Goal: Task Accomplishment & Management: Use online tool/utility

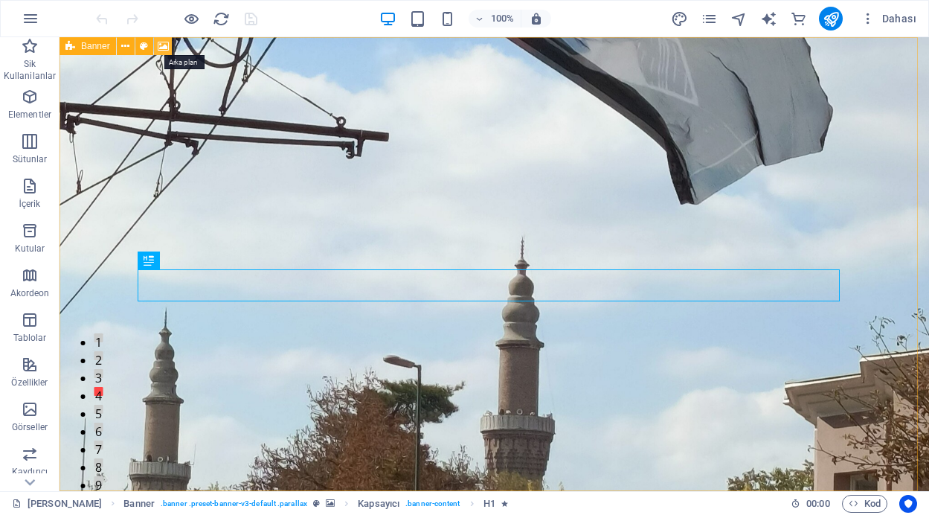
drag, startPoint x: 162, startPoint y: 46, endPoint x: 217, endPoint y: 189, distance: 153.1
click at [162, 46] on icon at bounding box center [163, 47] width 11 height 16
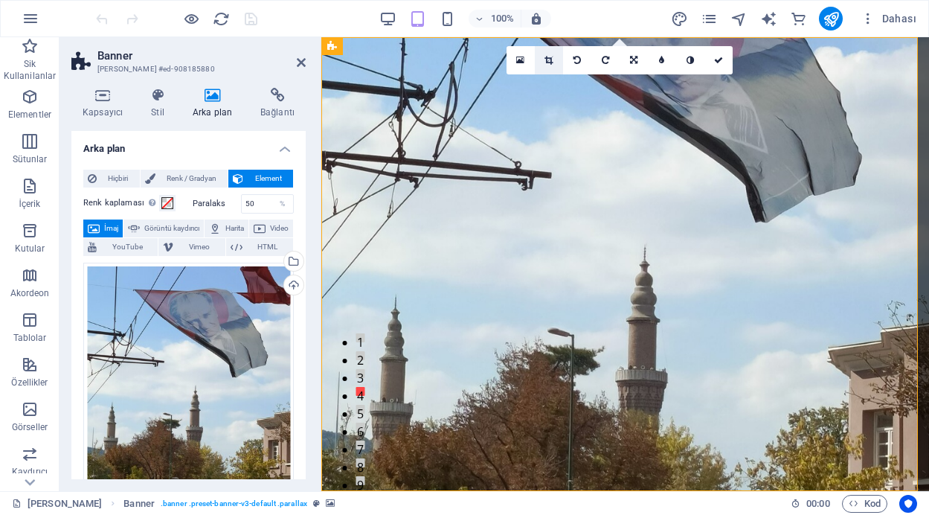
drag, startPoint x: 202, startPoint y: 177, endPoint x: 549, endPoint y: 60, distance: 366.1
click at [549, 60] on icon at bounding box center [549, 60] width 8 height 9
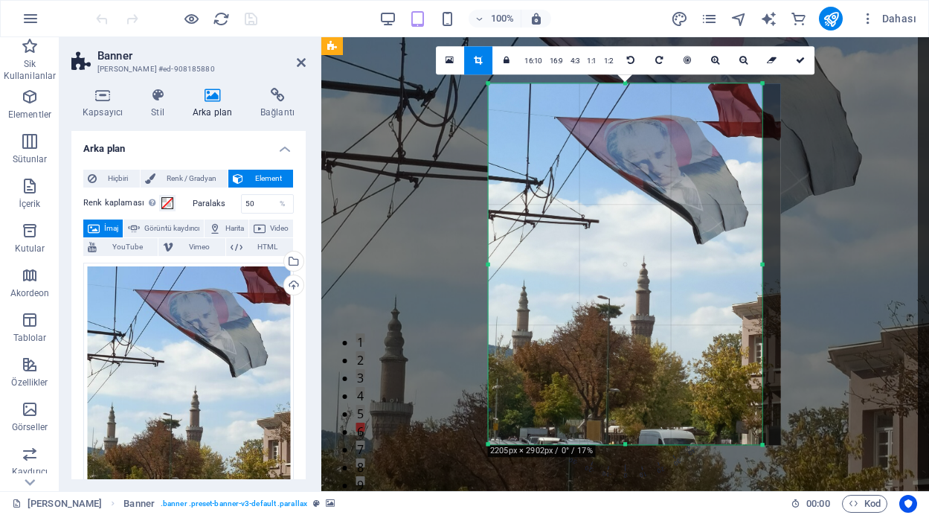
drag, startPoint x: 774, startPoint y: 261, endPoint x: 755, endPoint y: 263, distance: 18.7
click at [755, 263] on div "180 170 160 150 140 130 120 110 100 90 80 70 60 50 40 30 20 10 0 -10 -20 -30 -4…" at bounding box center [625, 263] width 275 height 361
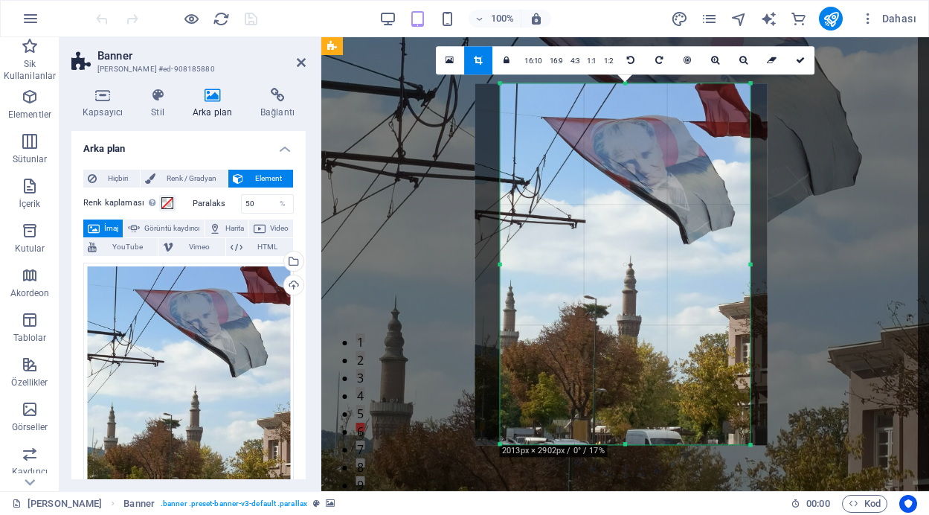
drag, startPoint x: 487, startPoint y: 264, endPoint x: 512, endPoint y: 265, distance: 25.3
click at [512, 265] on div "180 170 160 150 140 130 120 110 100 90 80 70 60 50 40 30 20 10 0 -10 -20 -30 -4…" at bounding box center [625, 263] width 251 height 361
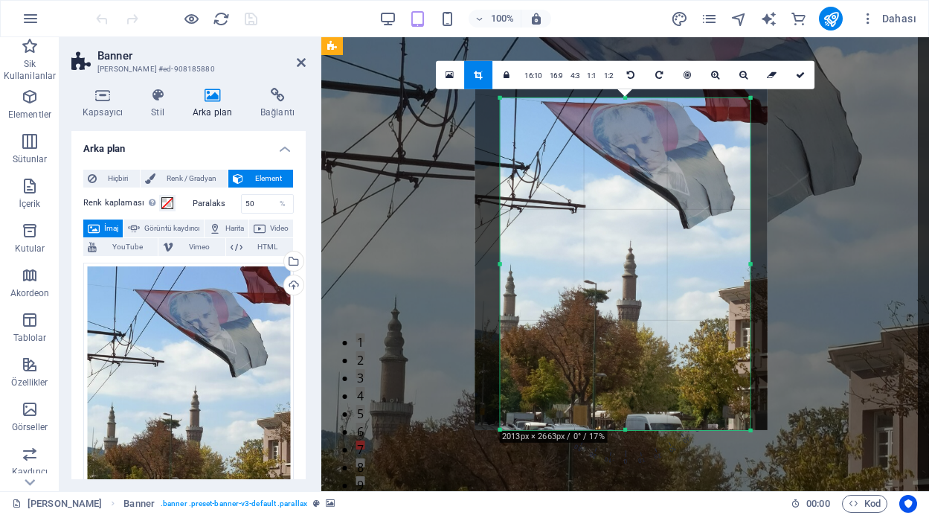
drag, startPoint x: 624, startPoint y: 83, endPoint x: 624, endPoint y: 112, distance: 29.8
click at [624, 112] on div "180 170 160 150 140 130 120 110 100 90 80 70 60 50 40 30 20 10 0 -10 -20 -30 -4…" at bounding box center [625, 264] width 251 height 332
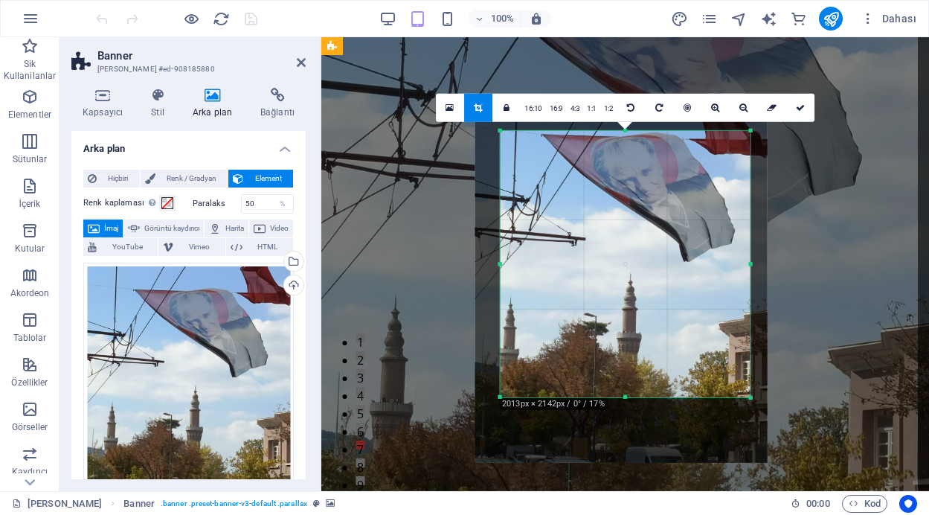
drag, startPoint x: 626, startPoint y: 431, endPoint x: 624, endPoint y: 366, distance: 64.7
click at [624, 366] on div "180 170 160 150 140 130 120 110 100 90 80 70 60 50 40 30 20 10 0 -10 -20 -30 -4…" at bounding box center [625, 264] width 251 height 266
click at [800, 106] on icon at bounding box center [800, 107] width 9 height 9
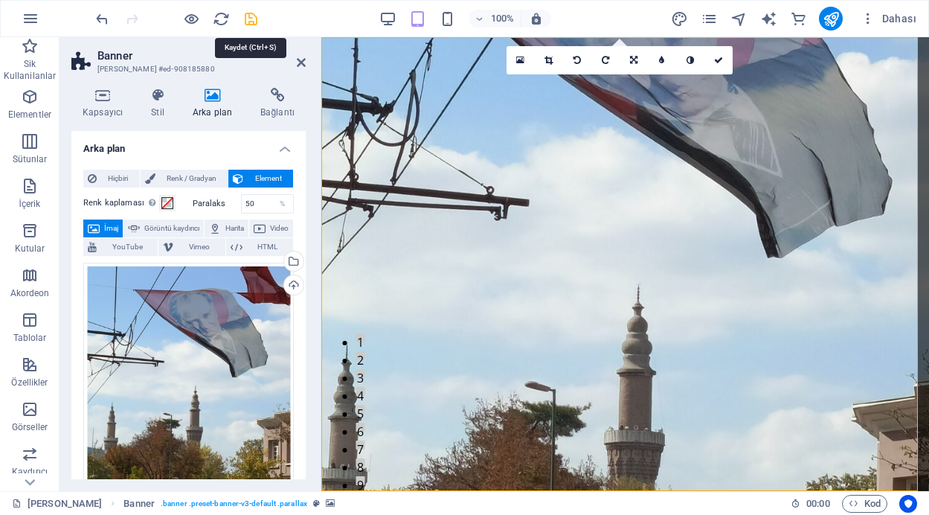
click at [251, 16] on icon "save" at bounding box center [251, 18] width 17 height 17
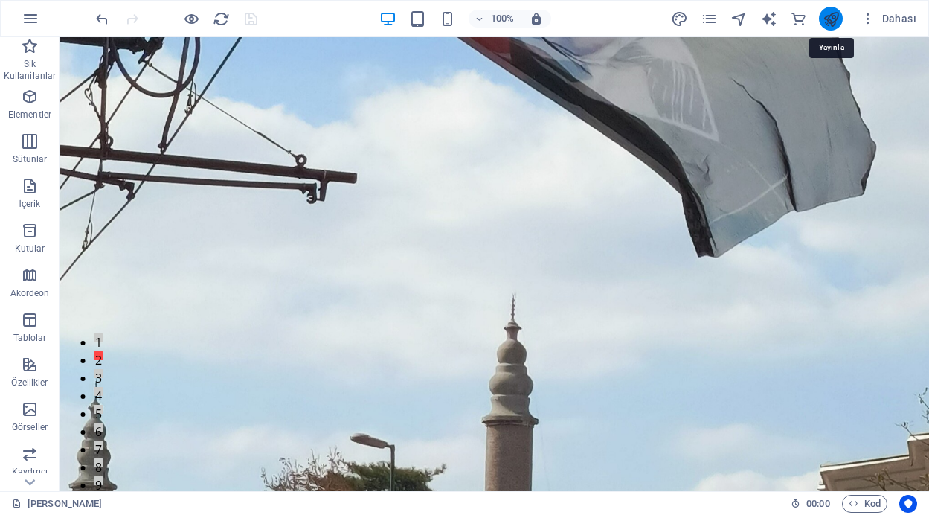
click at [829, 17] on icon "publish" at bounding box center [831, 18] width 17 height 17
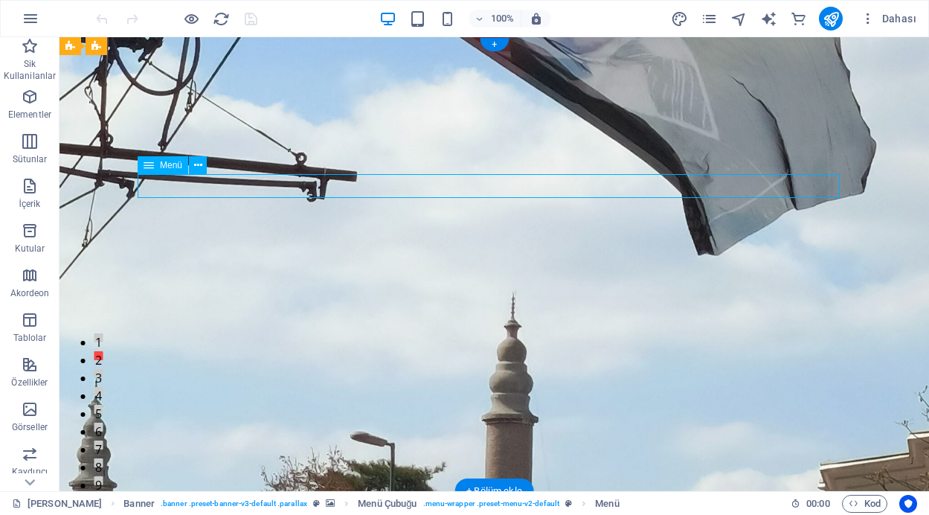
select select "4"
select select
select select "5"
select select
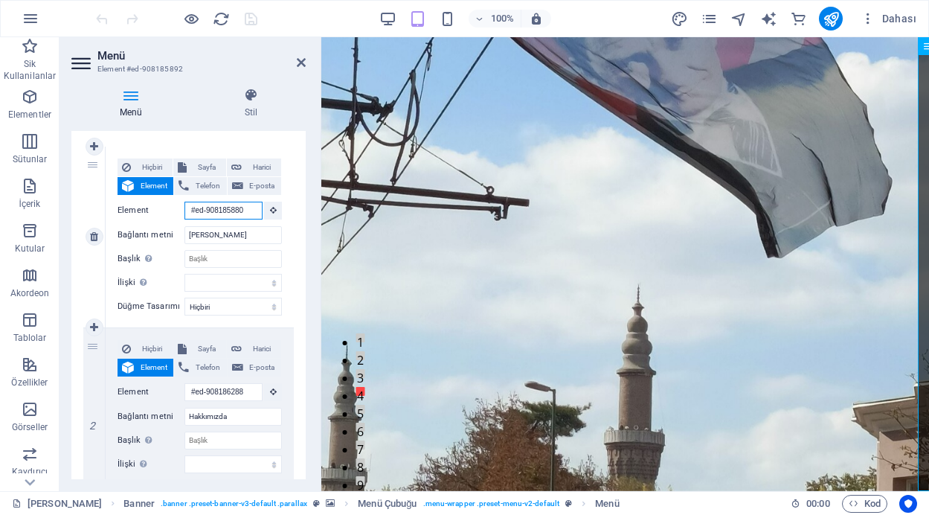
scroll to position [0, 2]
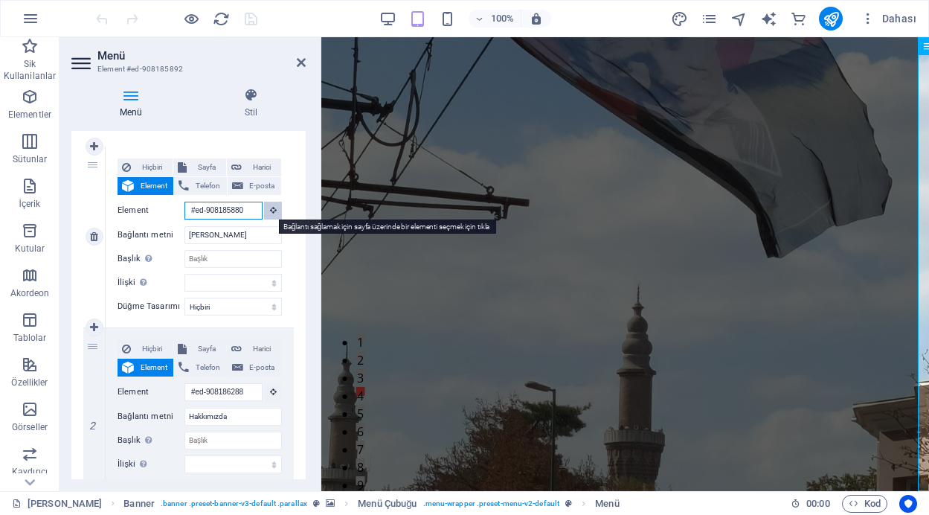
drag, startPoint x: 186, startPoint y: 209, endPoint x: 267, endPoint y: 211, distance: 81.1
click at [267, 211] on div "Element #ed-908185880" at bounding box center [200, 211] width 164 height 19
click at [271, 208] on icon at bounding box center [273, 209] width 7 height 7
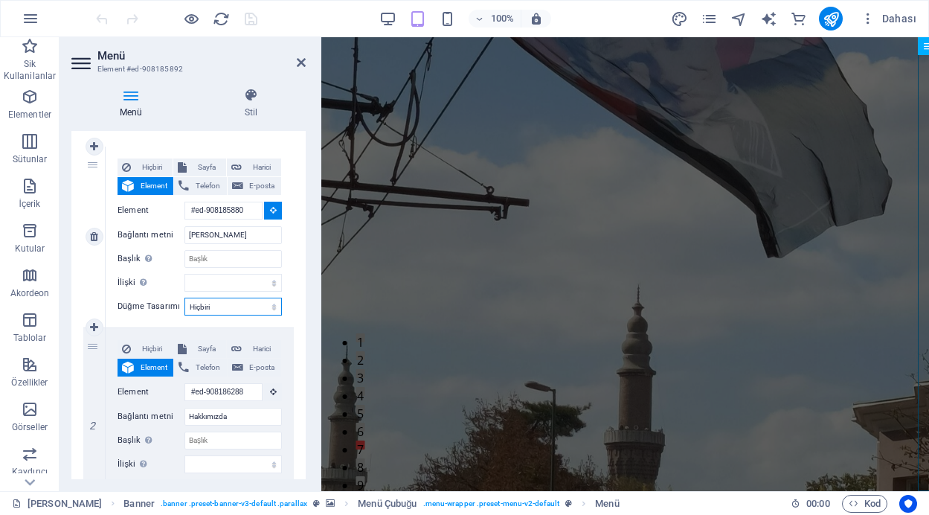
click at [255, 307] on select "Hiçbiri Varsayılan Birincil İkincil" at bounding box center [232, 307] width 97 height 18
click at [95, 291] on div "1" at bounding box center [94, 237] width 22 height 181
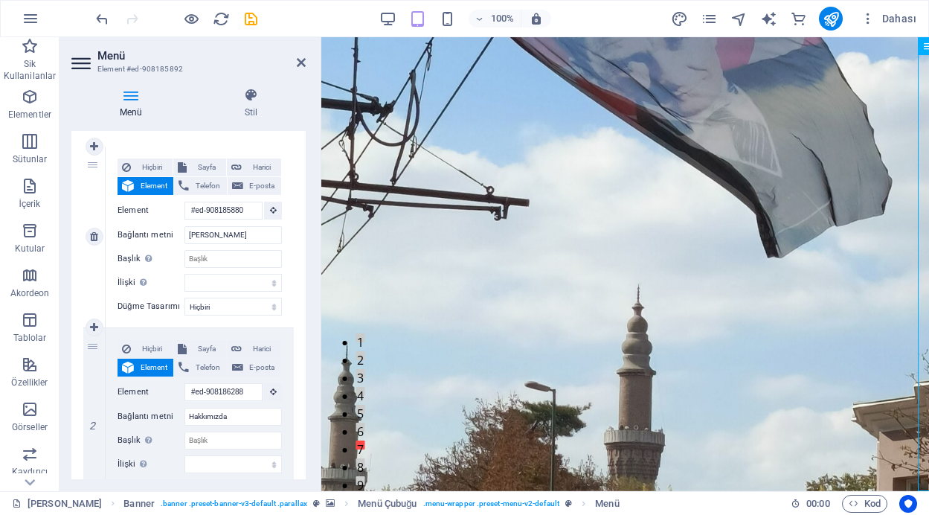
select select
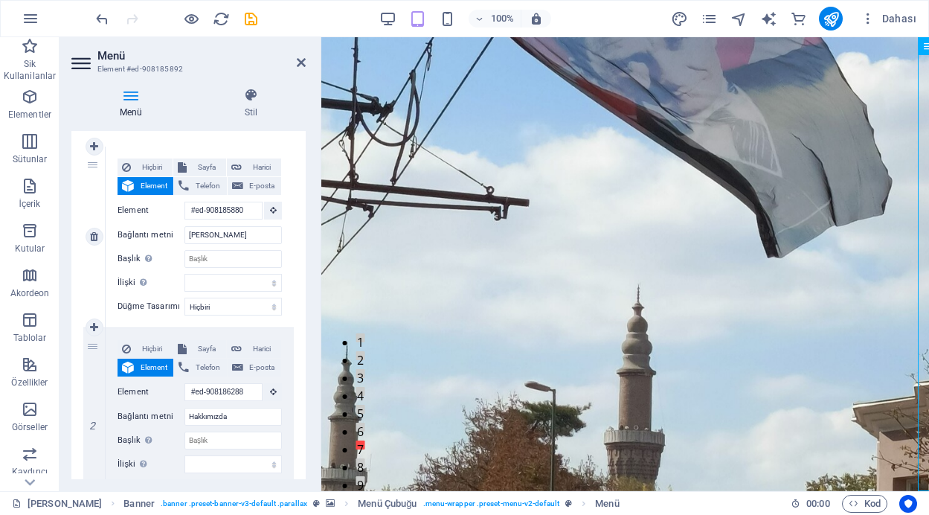
select select
click at [242, 103] on h4 "Stil" at bounding box center [250, 103] width 109 height 31
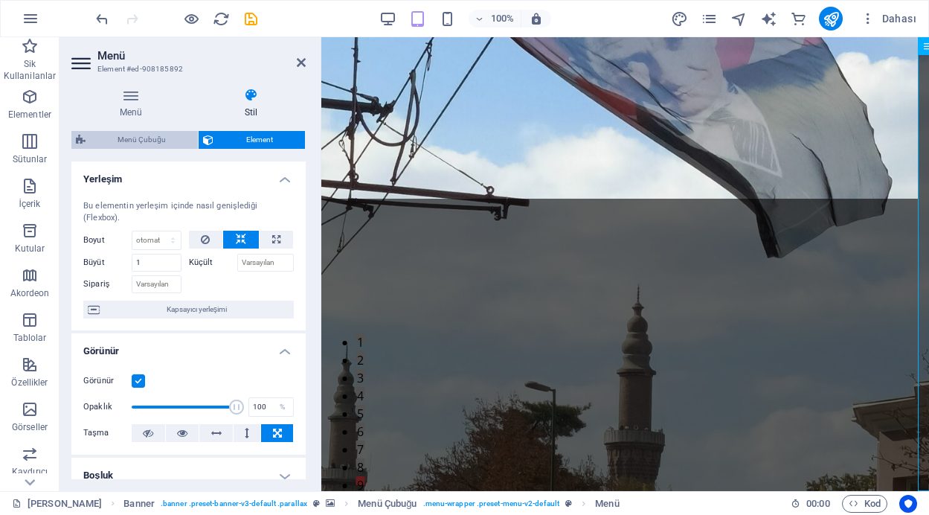
drag, startPoint x: 161, startPoint y: 138, endPoint x: 202, endPoint y: 206, distance: 79.4
click at [161, 138] on span "Menü Çubuğu" at bounding box center [141, 140] width 103 height 18
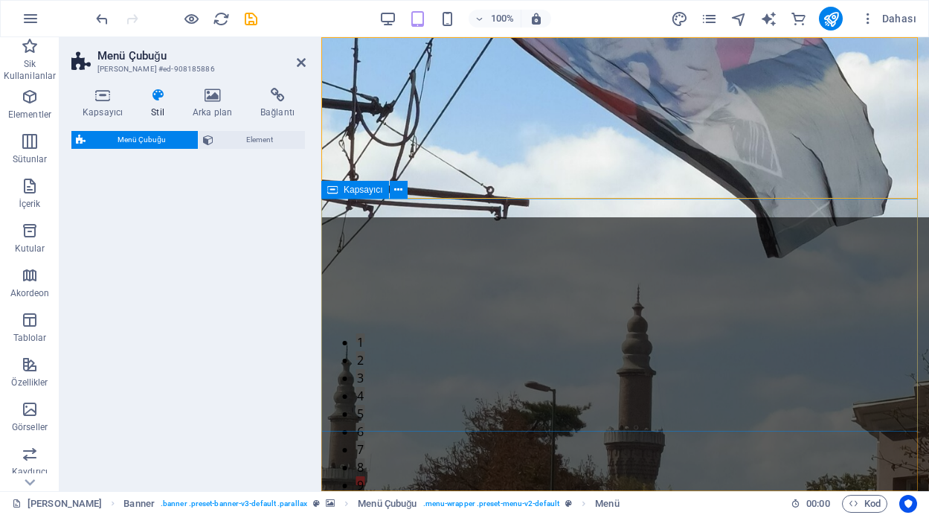
select select "rem"
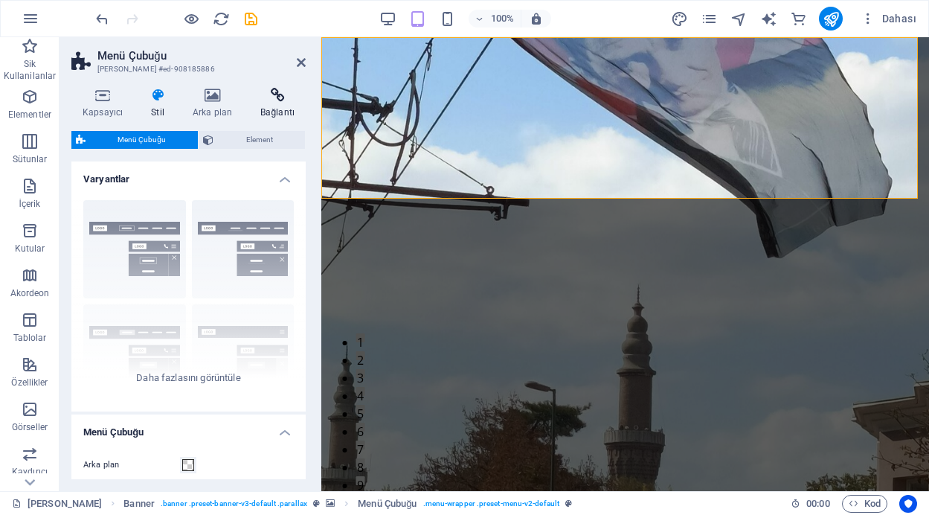
click at [286, 94] on icon at bounding box center [277, 95] width 57 height 15
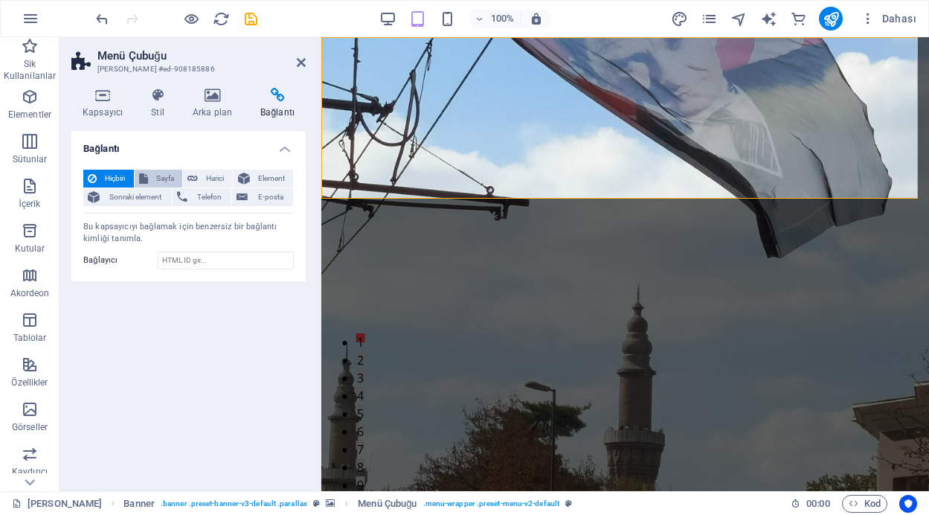
click at [158, 181] on span "Sayfa" at bounding box center [166, 179] width 26 height 18
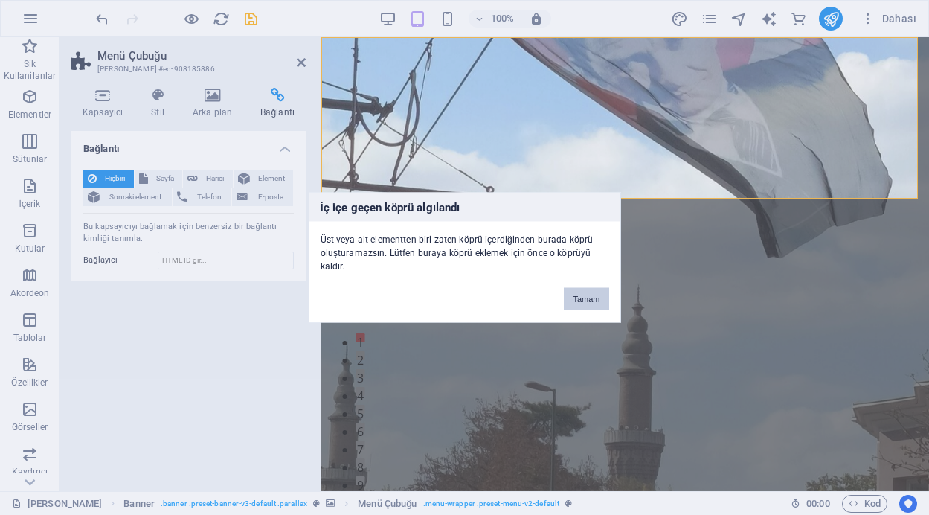
click at [590, 294] on button "Tamam" at bounding box center [586, 299] width 45 height 22
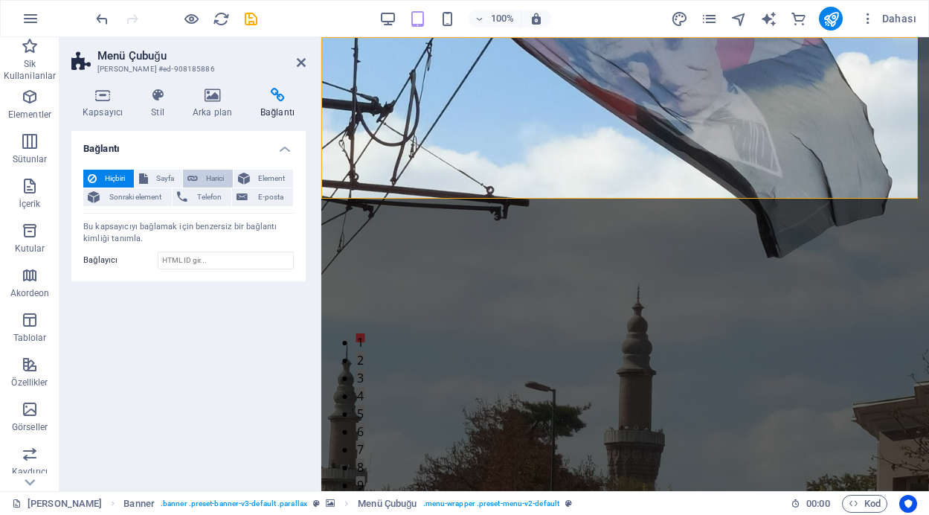
click at [208, 176] on span "Harici" at bounding box center [215, 179] width 26 height 18
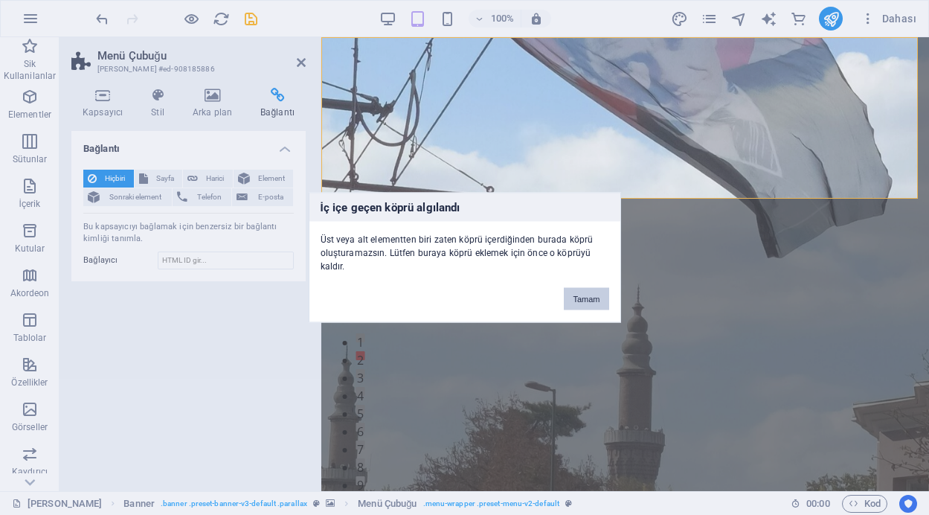
drag, startPoint x: 593, startPoint y: 304, endPoint x: 270, endPoint y: 266, distance: 325.1
click at [593, 304] on button "Tamam" at bounding box center [586, 299] width 45 height 22
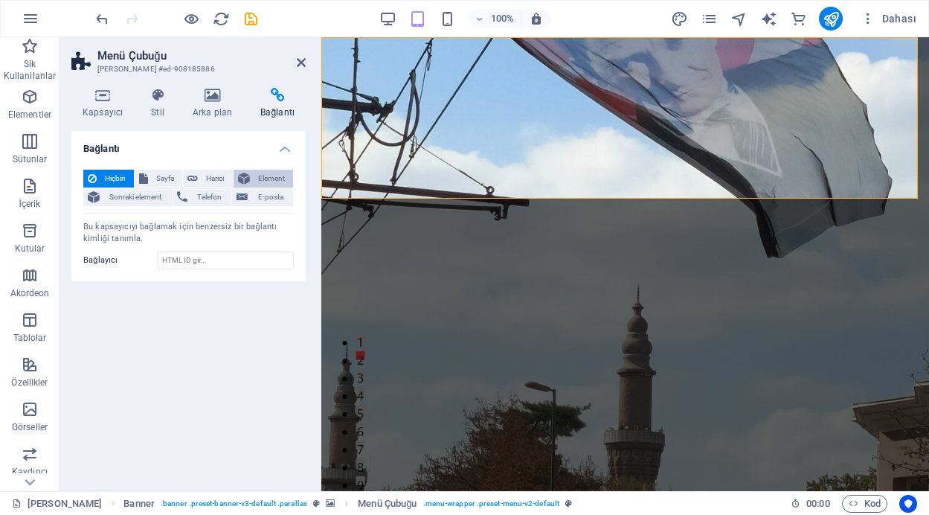
click at [258, 178] on span "Element" at bounding box center [271, 179] width 35 height 18
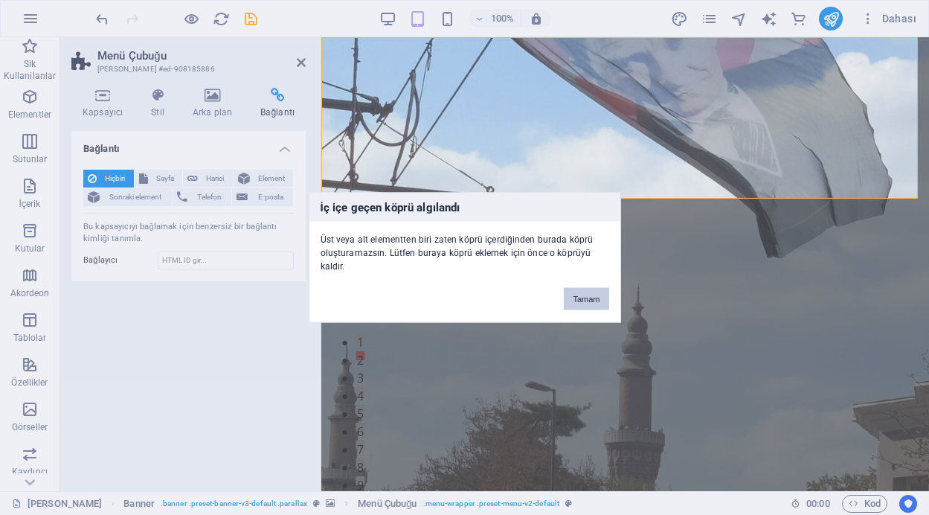
click at [577, 297] on button "Tamam" at bounding box center [586, 299] width 45 height 22
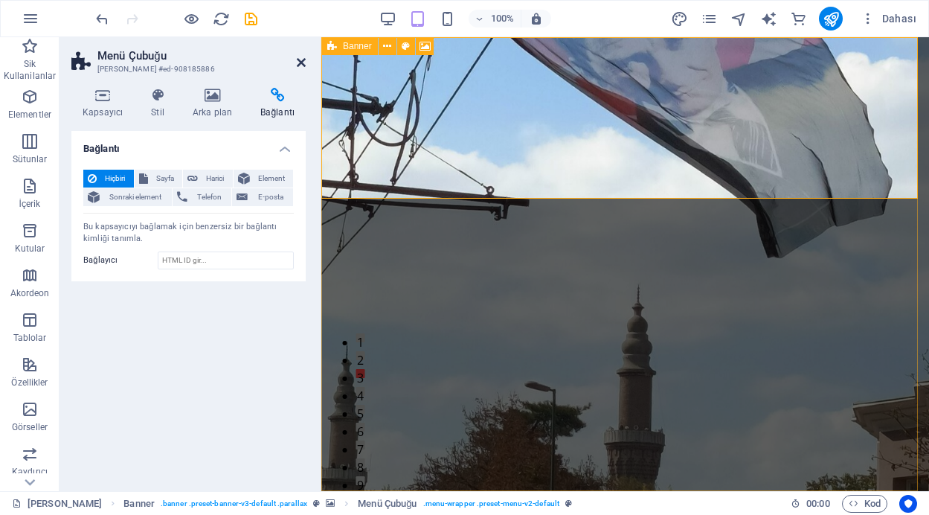
click at [298, 60] on icon at bounding box center [301, 63] width 9 height 12
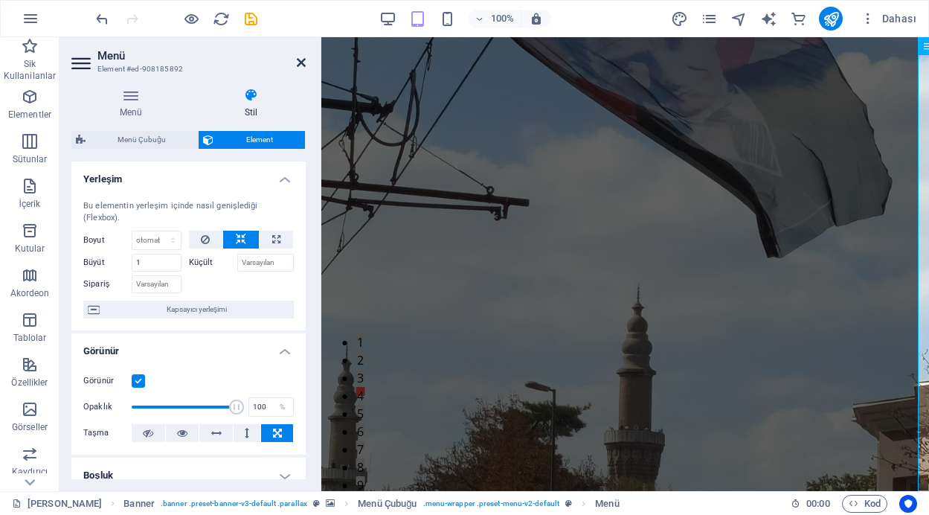
drag, startPoint x: 303, startPoint y: 62, endPoint x: 245, endPoint y: 26, distance: 67.5
click at [303, 62] on icon at bounding box center [301, 63] width 9 height 12
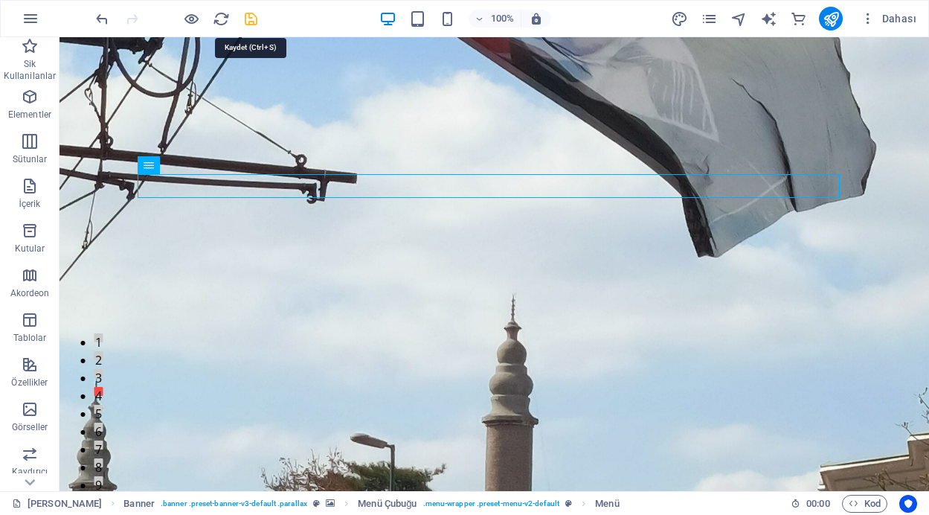
click at [249, 18] on icon "save" at bounding box center [251, 18] width 17 height 17
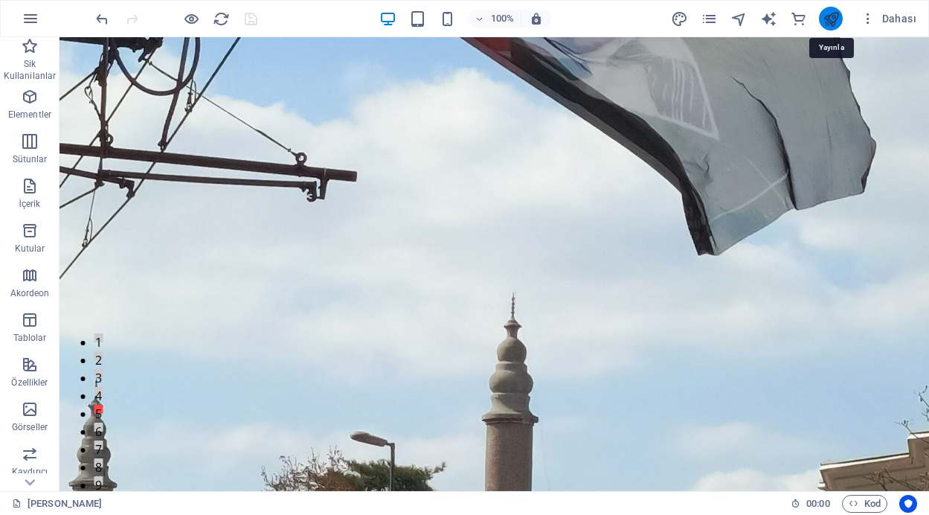
click at [828, 16] on icon "publish" at bounding box center [831, 18] width 17 height 17
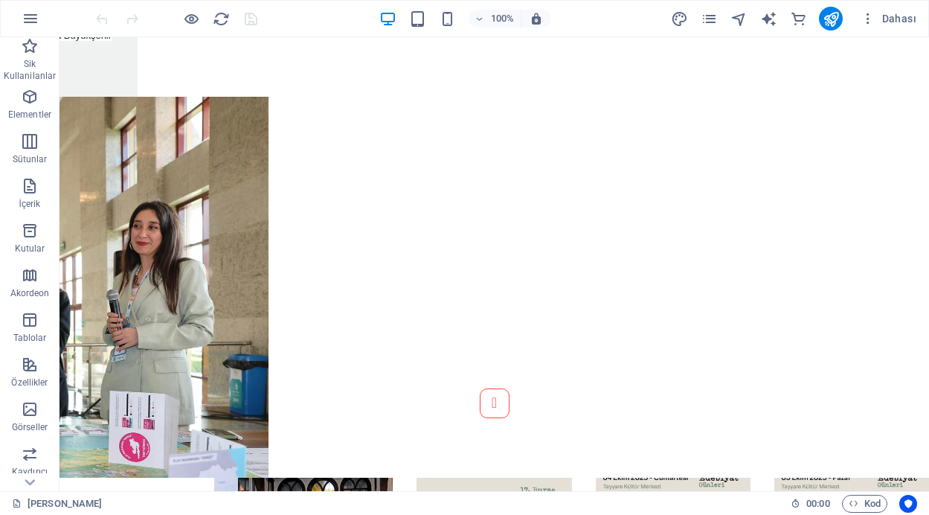
scroll to position [1283, 0]
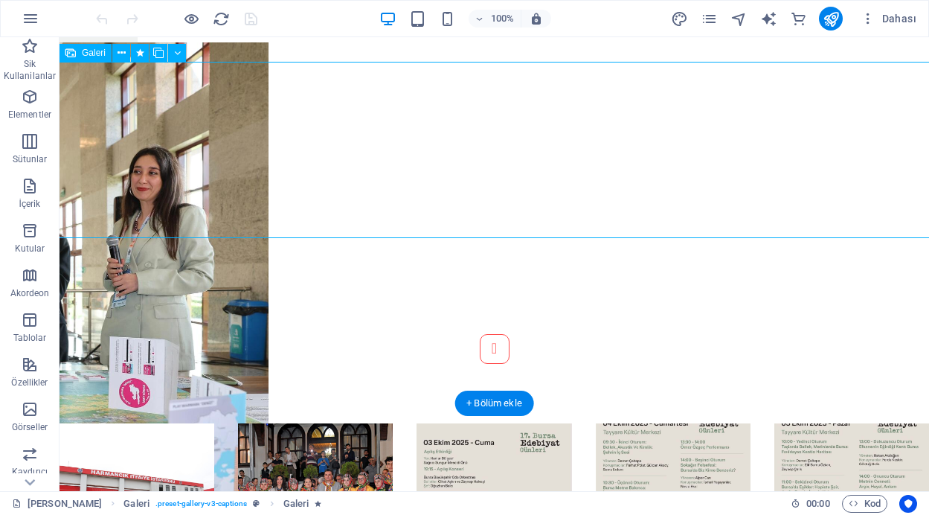
select select "4"
select select "px"
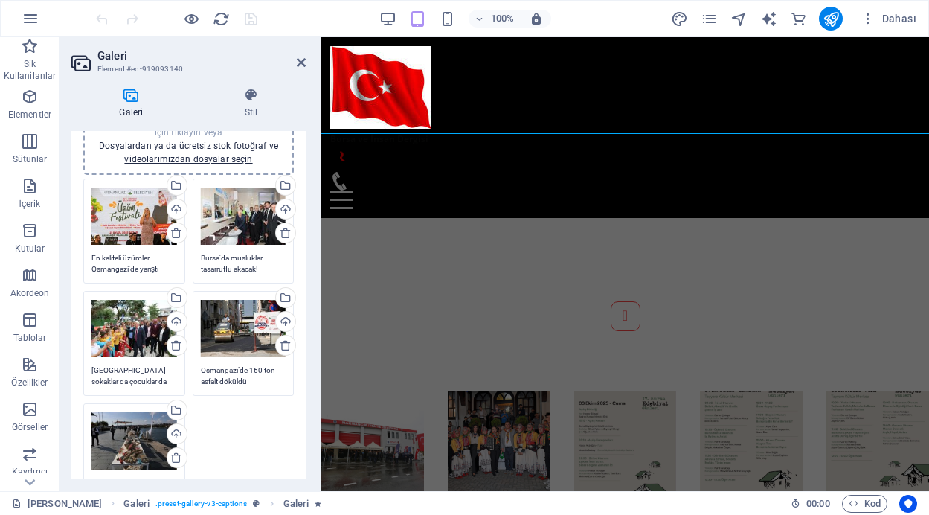
scroll to position [0, 0]
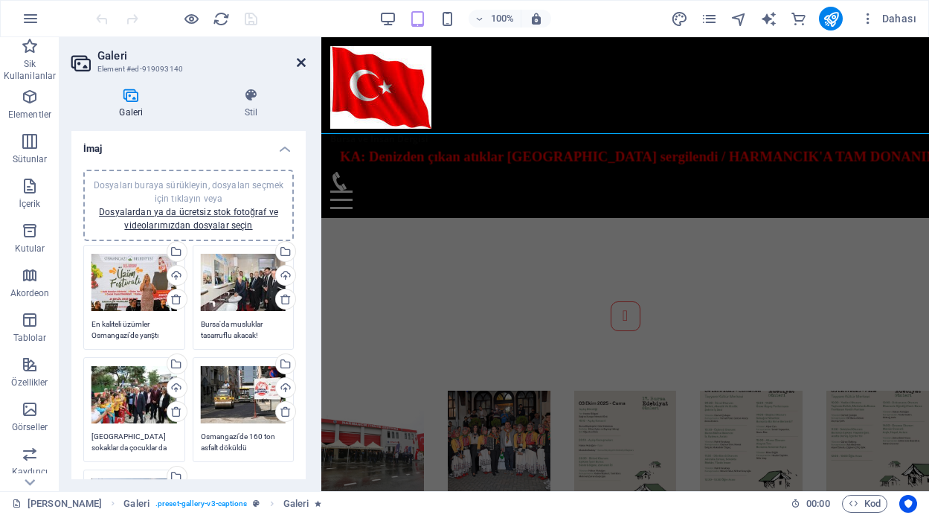
click at [297, 63] on icon at bounding box center [301, 63] width 9 height 12
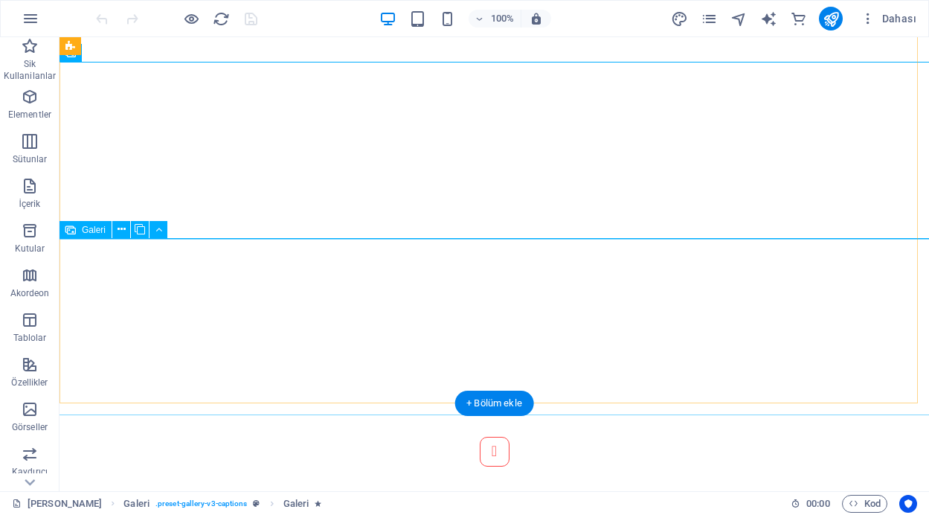
scroll to position [1169, 0]
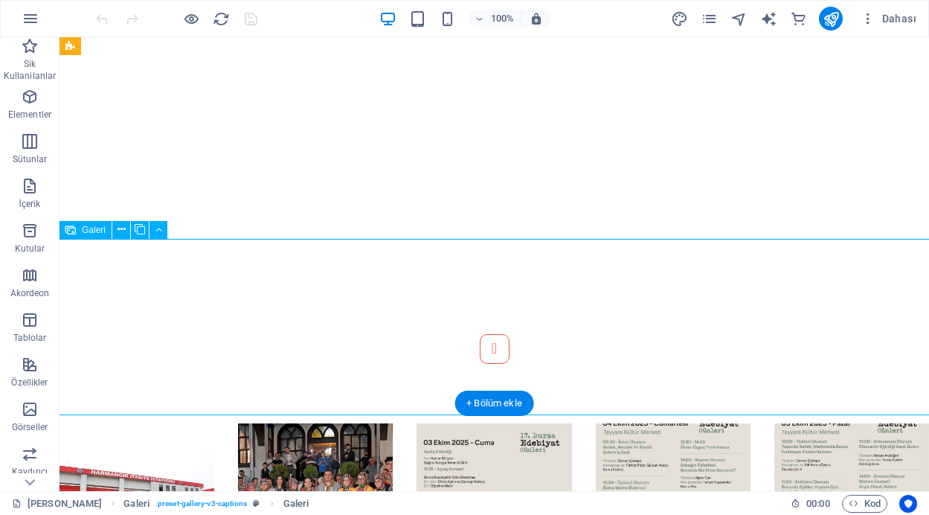
select select "4"
select select "px"
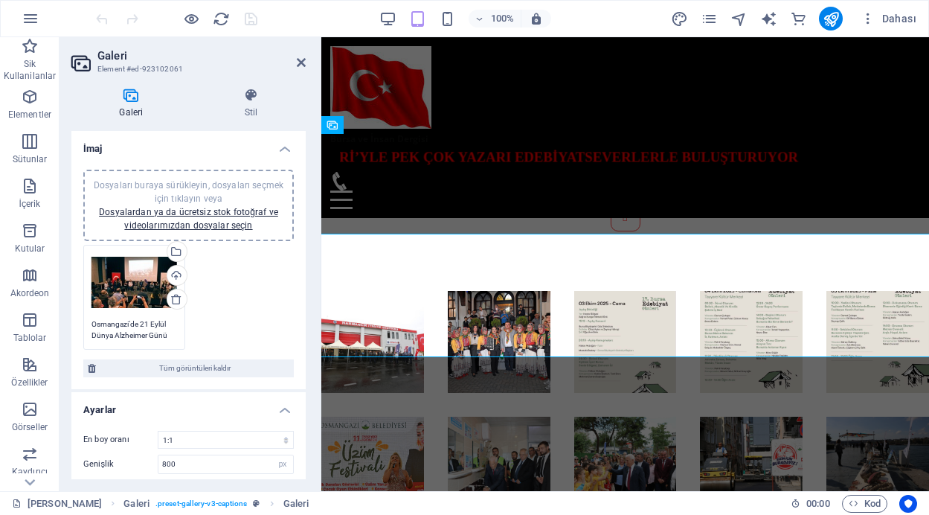
scroll to position [1070, 0]
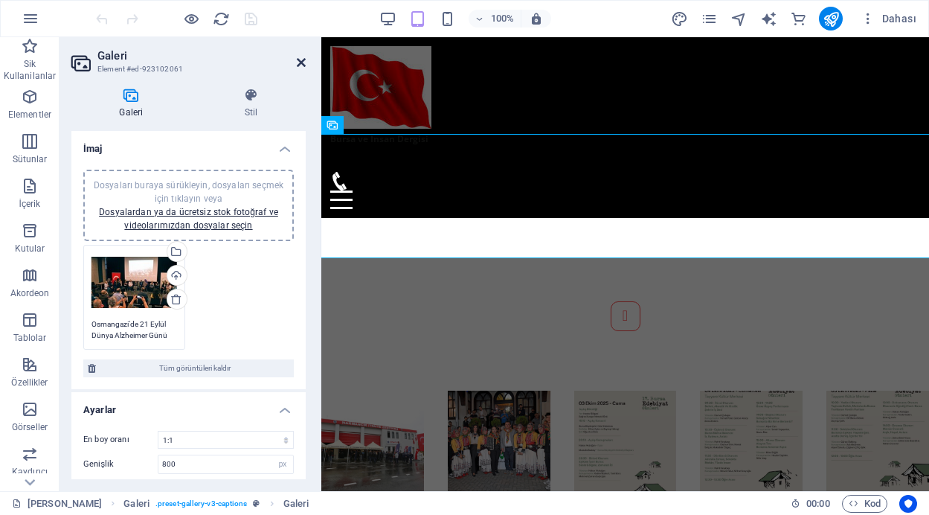
click at [303, 61] on icon at bounding box center [301, 63] width 9 height 12
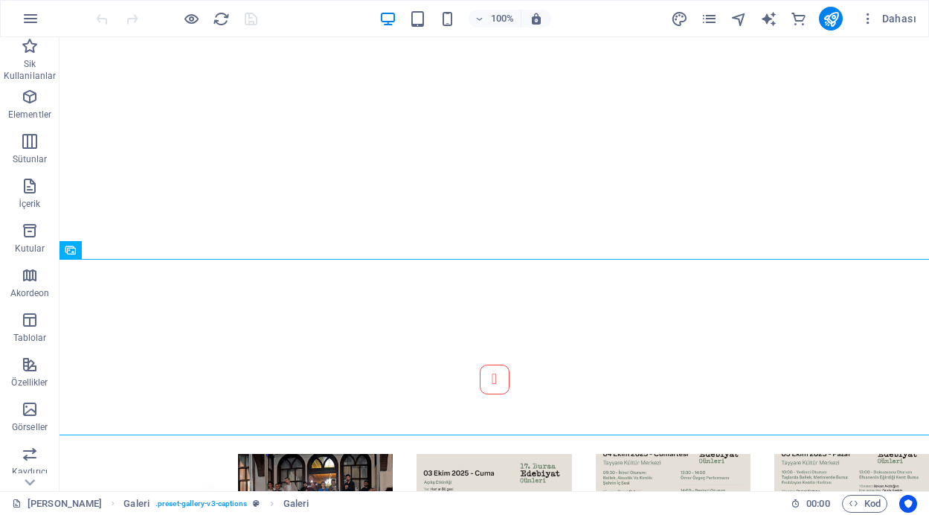
scroll to position [1620, 0]
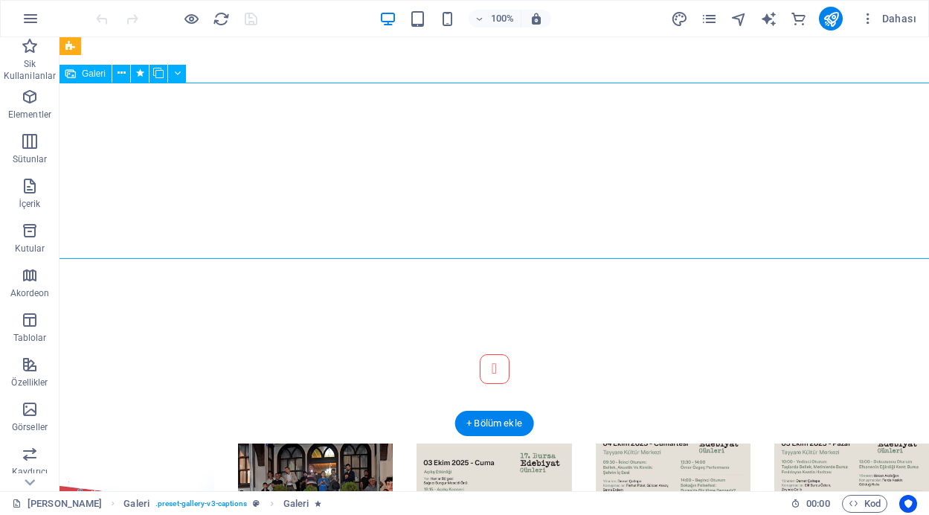
select select "4"
select select "px"
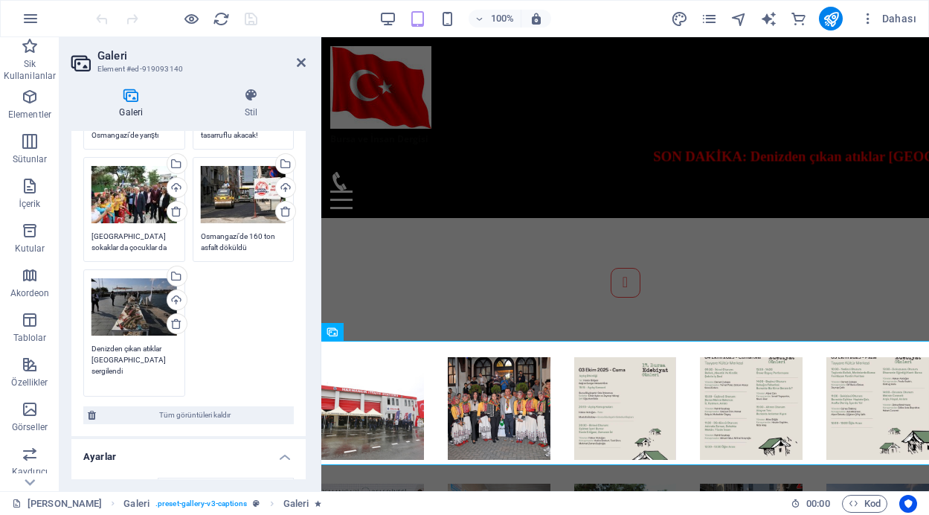
scroll to position [1062, 0]
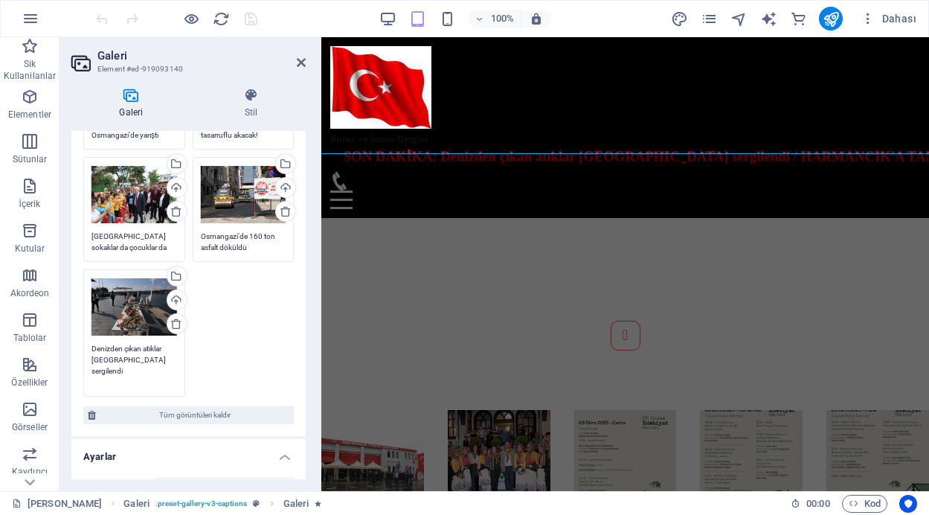
drag, startPoint x: 155, startPoint y: 360, endPoint x: 79, endPoint y: 351, distance: 76.4
click at [79, 351] on div "Dosyaları buraya sürükleyin, dosyaları seçmek için tıklayın veya Dosyalardan ya…" at bounding box center [188, 197] width 234 height 478
click at [91, 344] on div "Dosyaları buraya sürükleyin, dosyaları seçmek için tıklayın veya Dosyalardan ya…" at bounding box center [134, 333] width 109 height 135
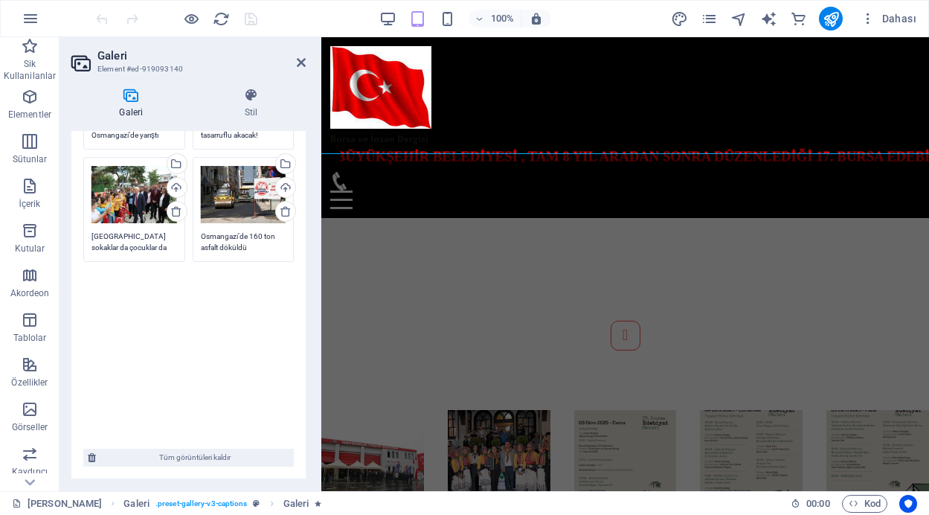
drag, startPoint x: 91, startPoint y: 344, endPoint x: 107, endPoint y: 360, distance: 22.6
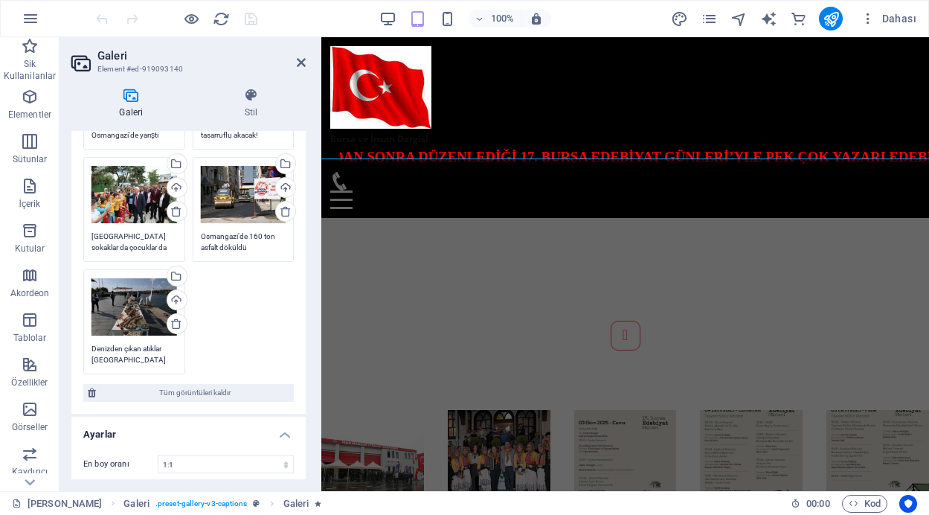
scroll to position [1056, 0]
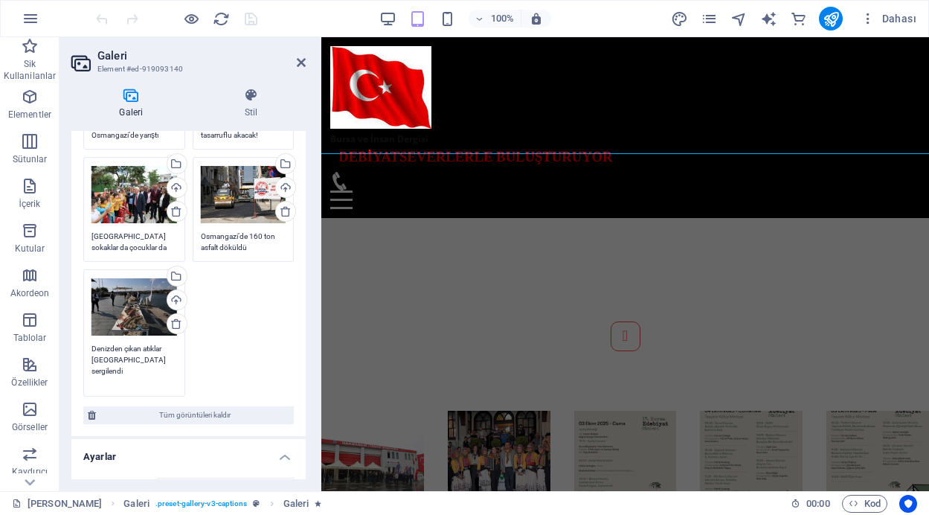
click at [147, 346] on textarea "Denizden çıkan atıklar [GEOGRAPHIC_DATA] sergilendi" at bounding box center [135, 365] width 86 height 45
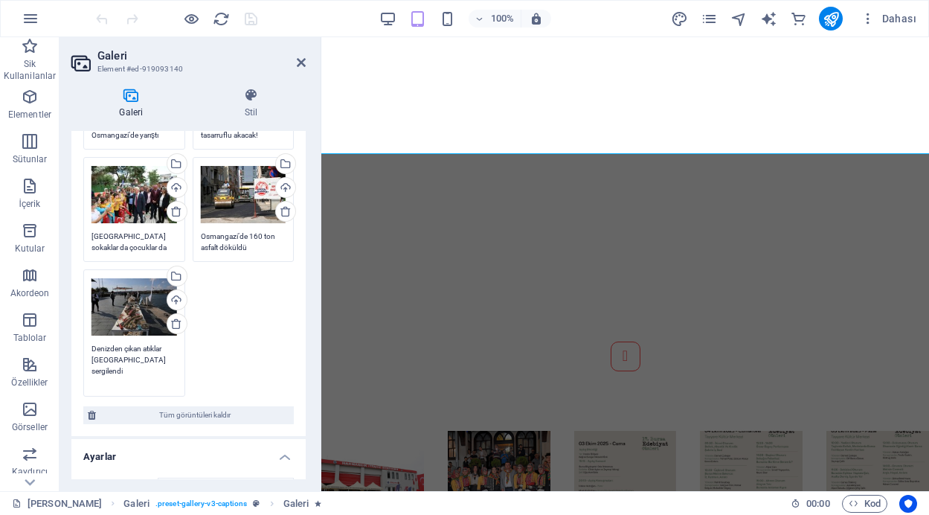
scroll to position [1076, 0]
drag, startPoint x: 92, startPoint y: 347, endPoint x: 129, endPoint y: 370, distance: 43.8
click at [129, 370] on textarea "Denizden çıkan atıklar [GEOGRAPHIC_DATA] sergilendi" at bounding box center [135, 365] width 86 height 45
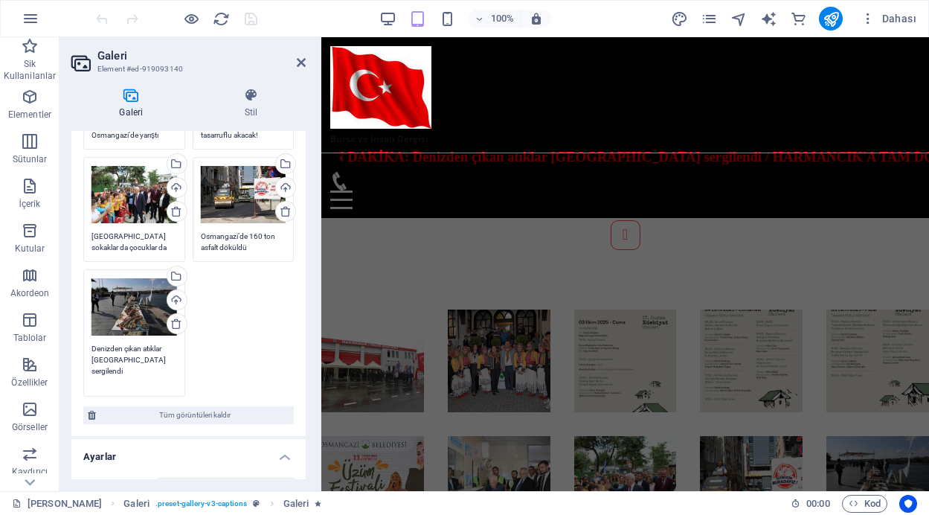
scroll to position [841, 0]
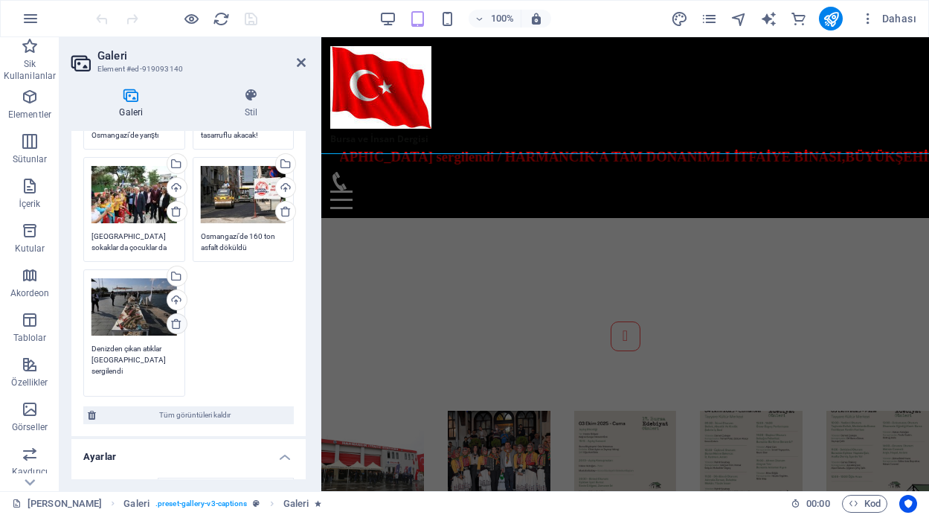
click at [176, 324] on icon at bounding box center [176, 324] width 12 height 12
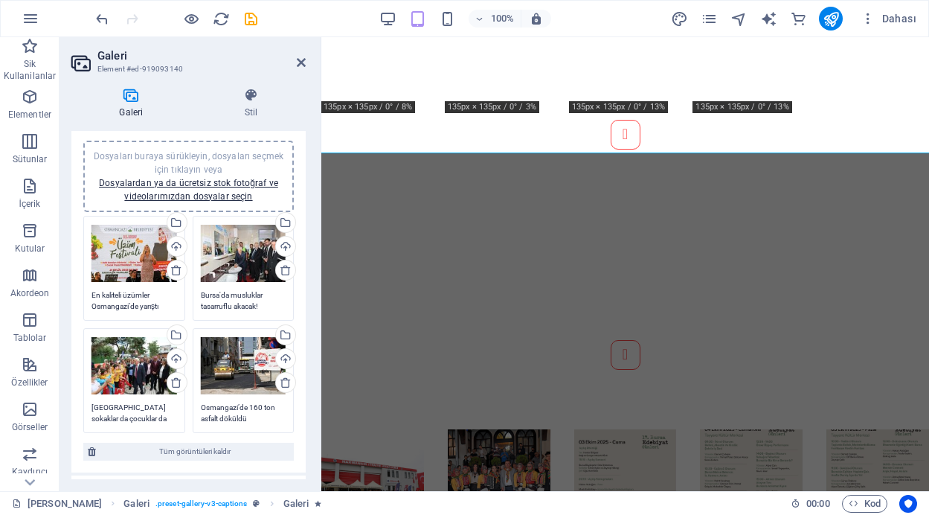
scroll to position [0, 0]
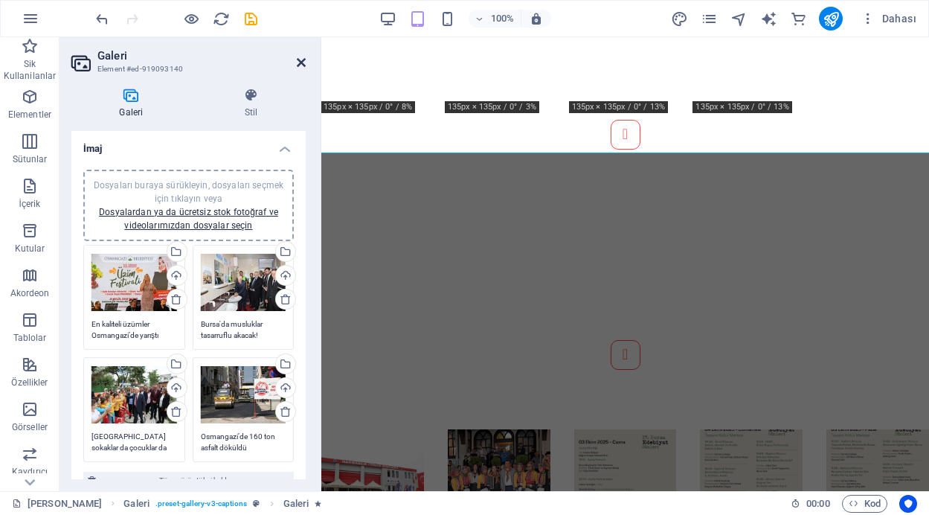
click at [303, 61] on icon at bounding box center [301, 63] width 9 height 12
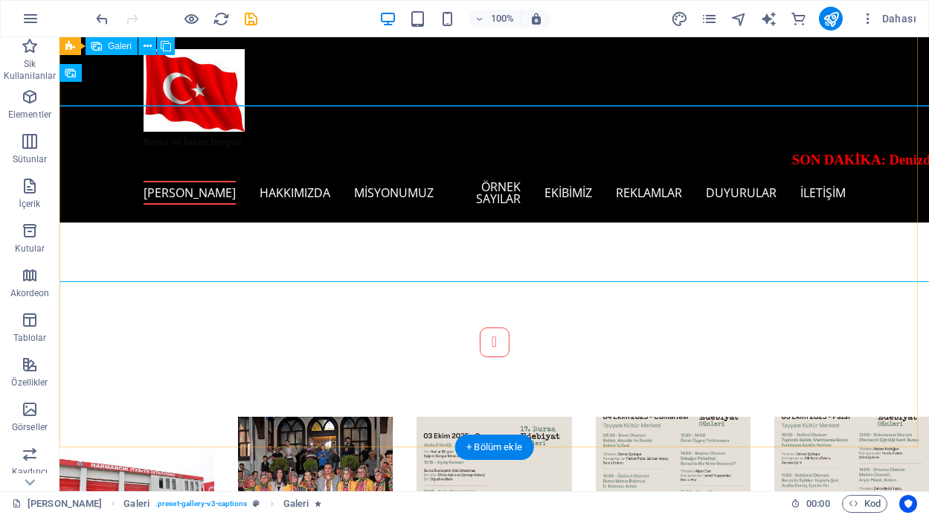
scroll to position [865, 0]
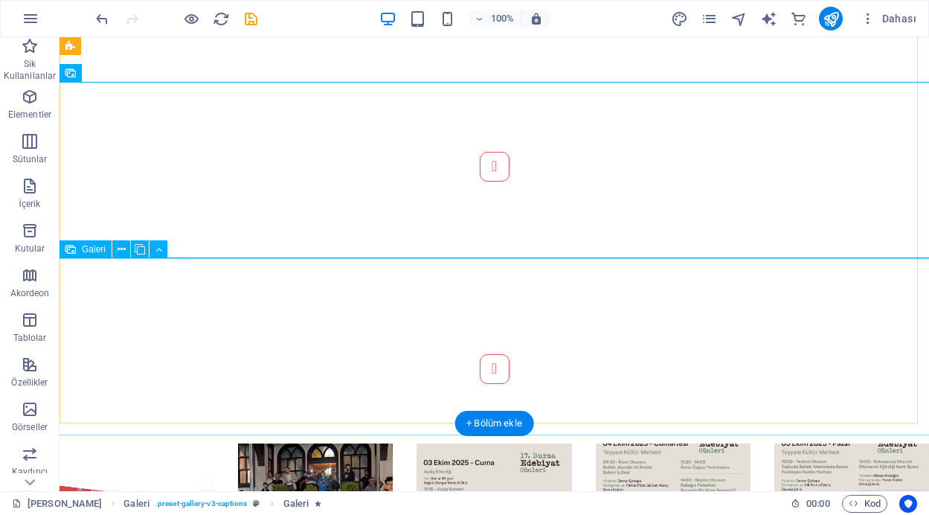
select select "4"
select select "px"
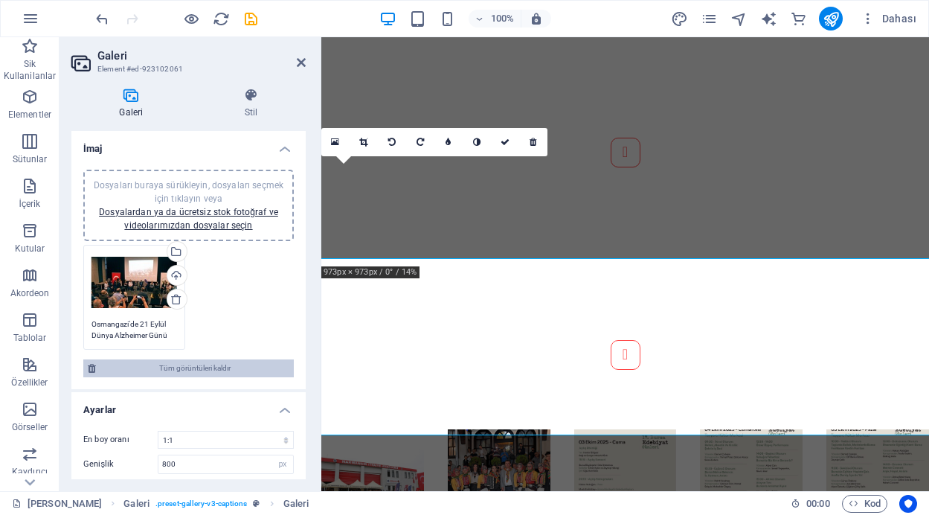
scroll to position [883, 0]
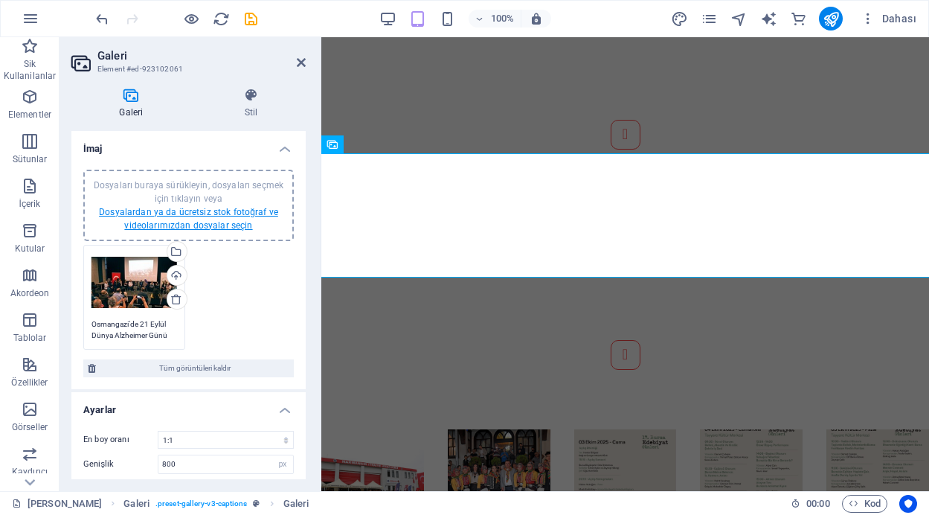
click at [209, 214] on link "Dosyalardan ya da ücretsiz stok fotoğraf ve videolarımızdan dosyalar seçin" at bounding box center [188, 219] width 179 height 24
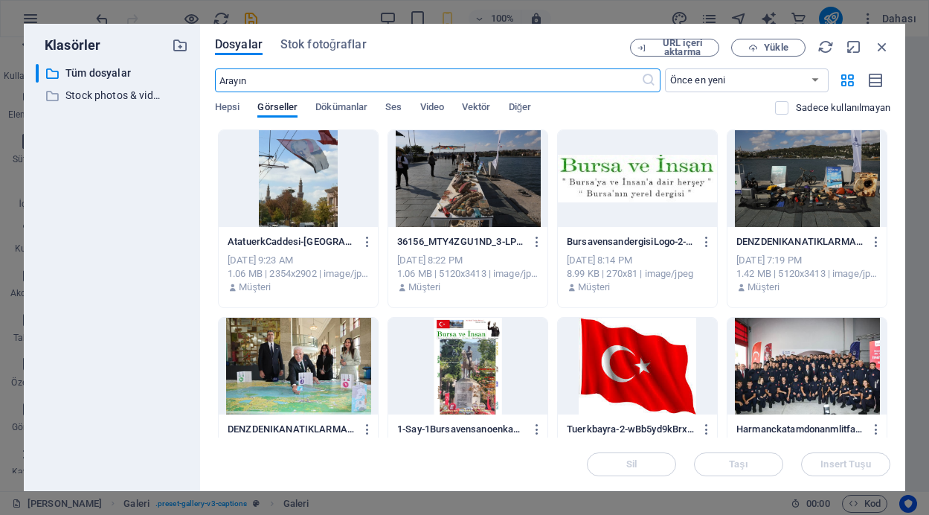
scroll to position [1267, 0]
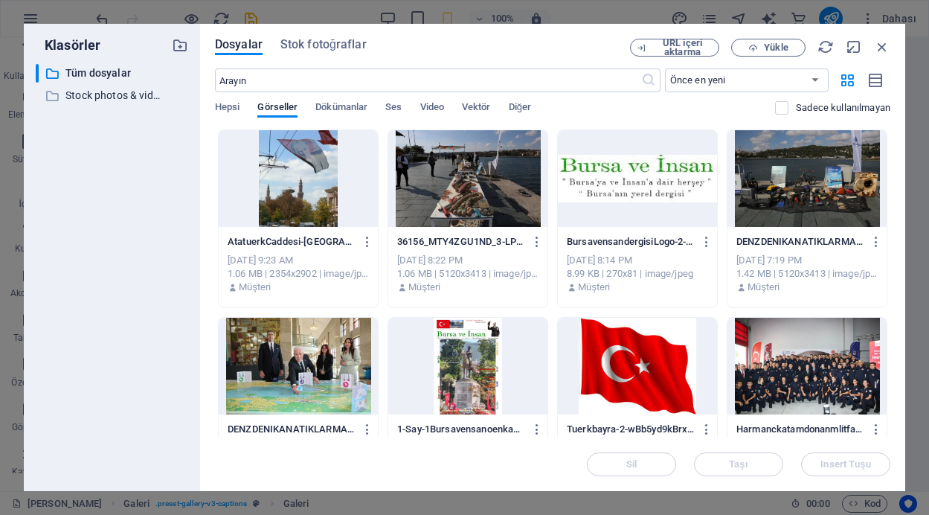
click at [496, 193] on div at bounding box center [467, 178] width 159 height 97
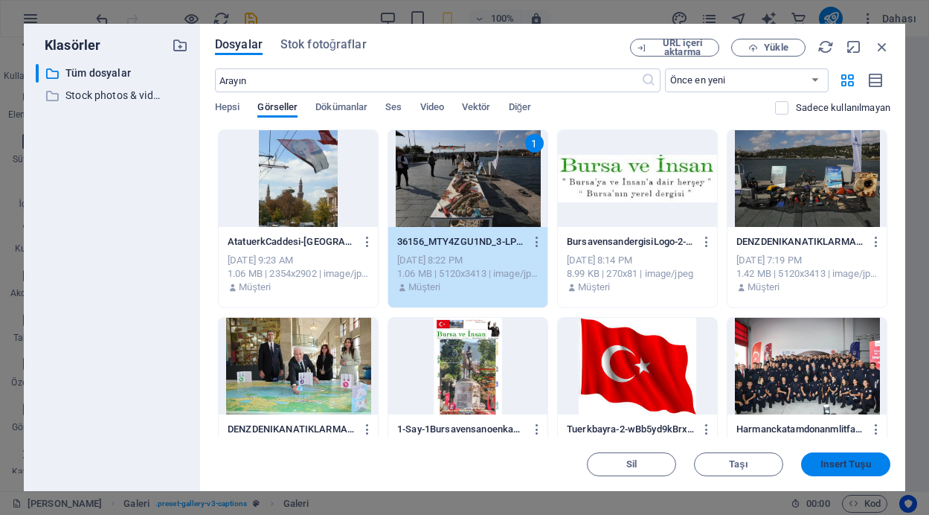
click at [836, 466] on span "Insert Tuşu" at bounding box center [846, 464] width 50 height 9
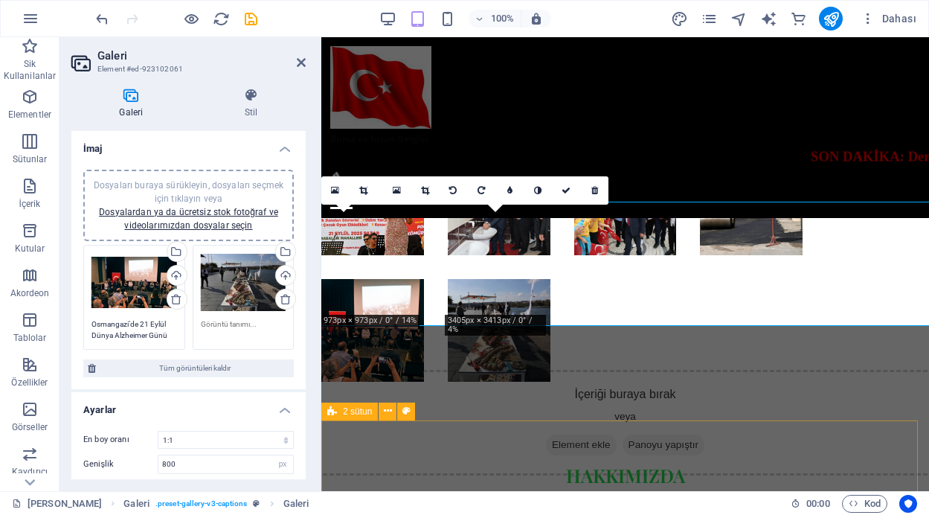
scroll to position [835, 0]
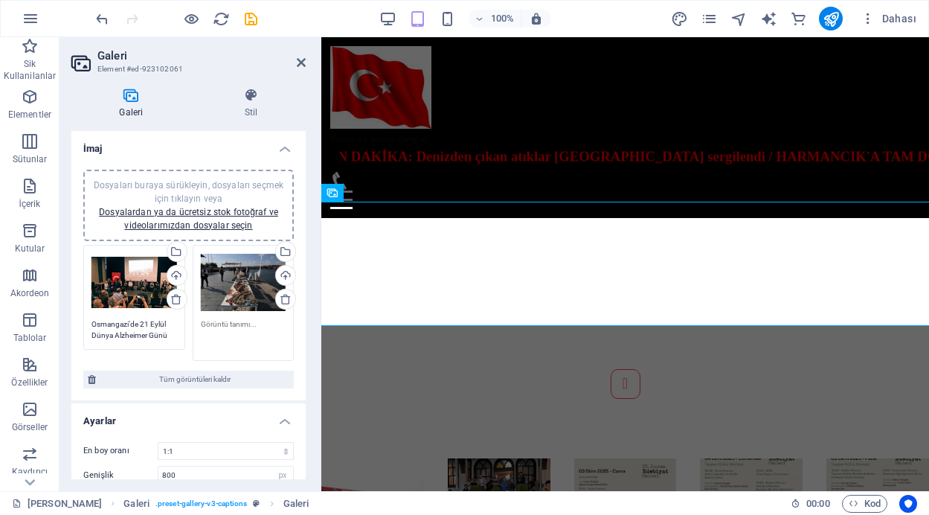
click at [258, 321] on textarea at bounding box center [244, 334] width 86 height 33
paste textarea "Denizden çıkan atıklar [GEOGRAPHIC_DATA] sergilendi"
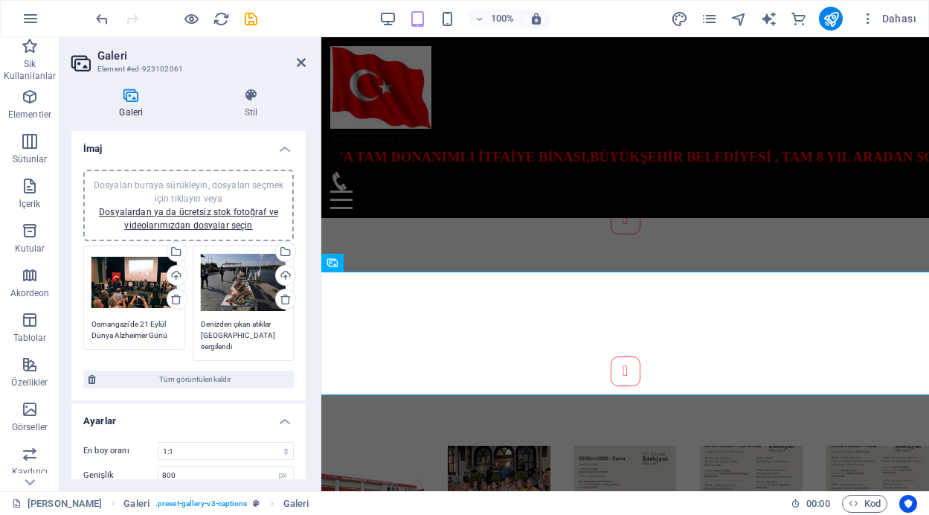
scroll to position [759, 0]
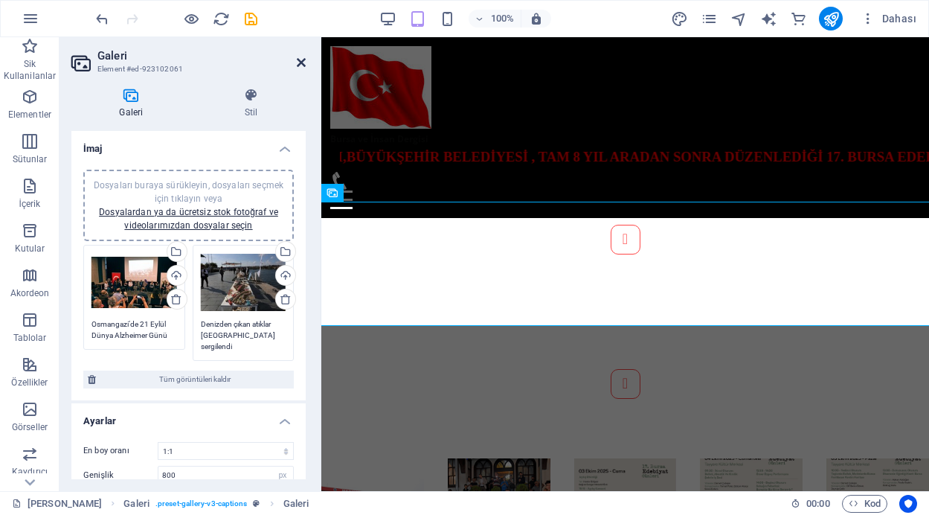
type textarea "Denizden çıkan atıklar [GEOGRAPHIC_DATA] sergilendi"
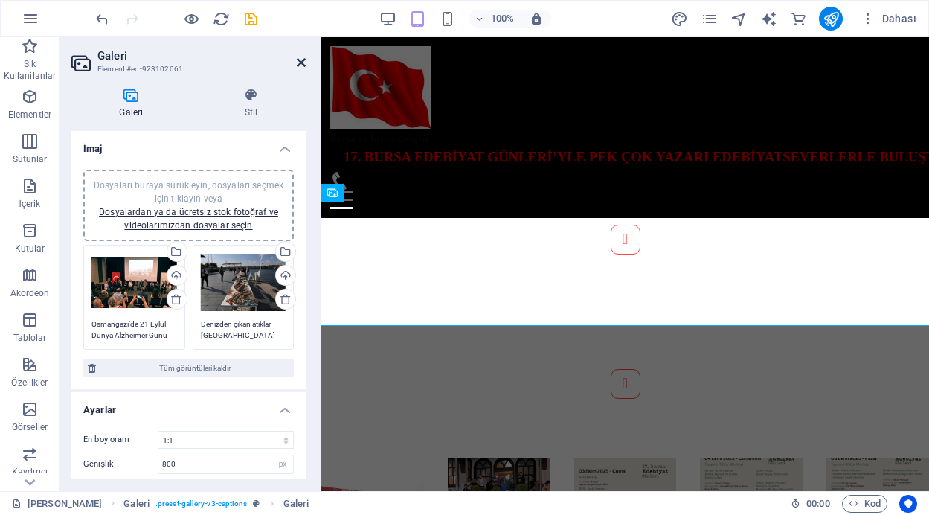
drag, startPoint x: 301, startPoint y: 62, endPoint x: 244, endPoint y: 25, distance: 67.9
click at [301, 62] on icon at bounding box center [301, 63] width 9 height 12
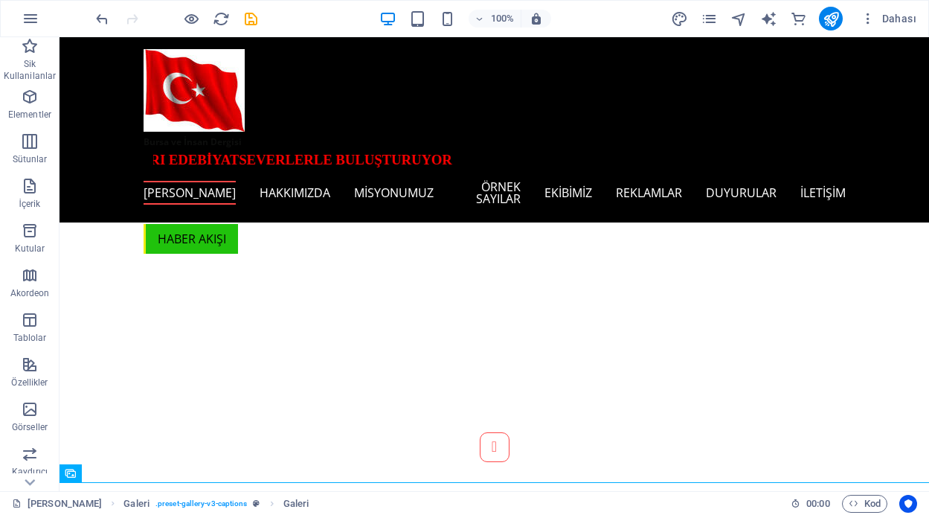
scroll to position [351, 0]
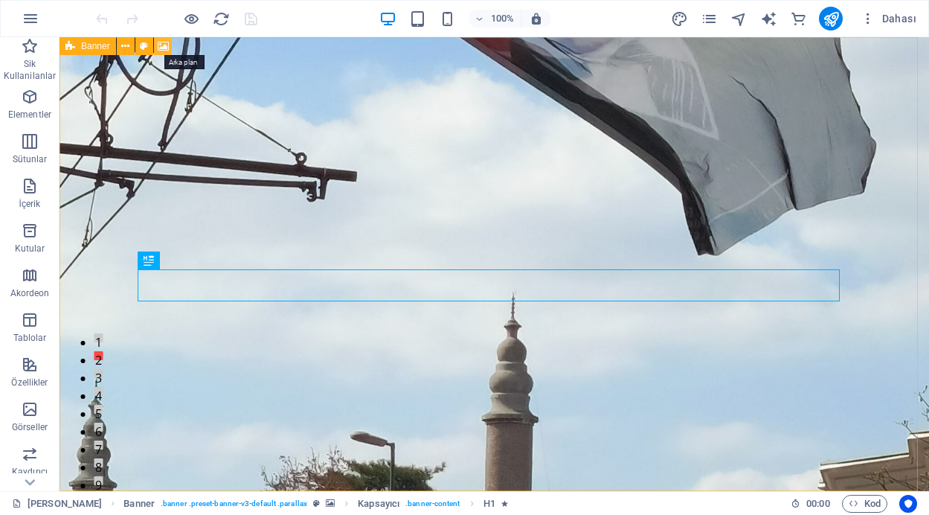
click at [161, 49] on icon at bounding box center [163, 47] width 11 height 16
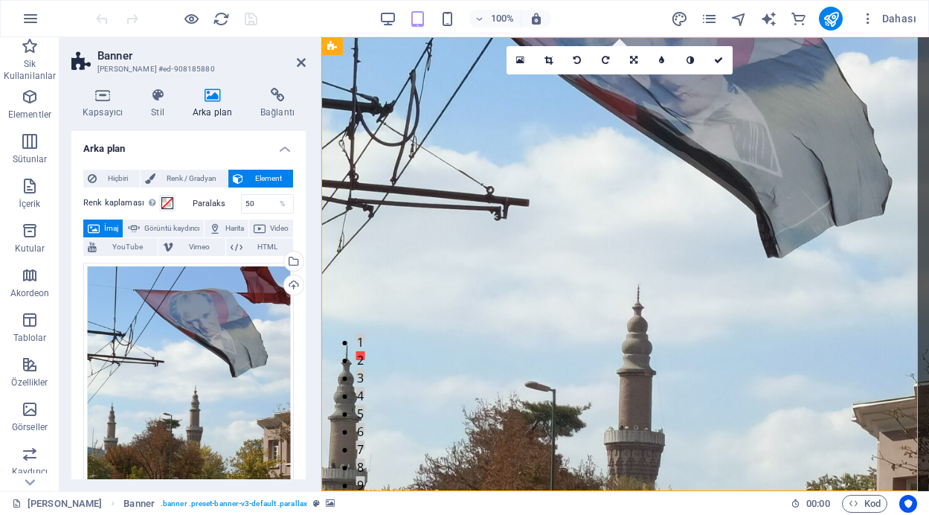
click at [302, 178] on div "Hiçbiri Renk / Gradyan Element Arka planı tam genişliğe genişlet Renk kaplaması…" at bounding box center [188, 488] width 234 height 661
drag, startPoint x: 302, startPoint y: 178, endPoint x: 306, endPoint y: 199, distance: 21.9
click at [306, 199] on div "Kapsayıcı Stil Arka plan Bağlantı Boyut Yükseklik Varsayılan px rem % vh vw Min…" at bounding box center [189, 283] width 258 height 415
click at [287, 284] on div "Yükle" at bounding box center [292, 286] width 22 height 22
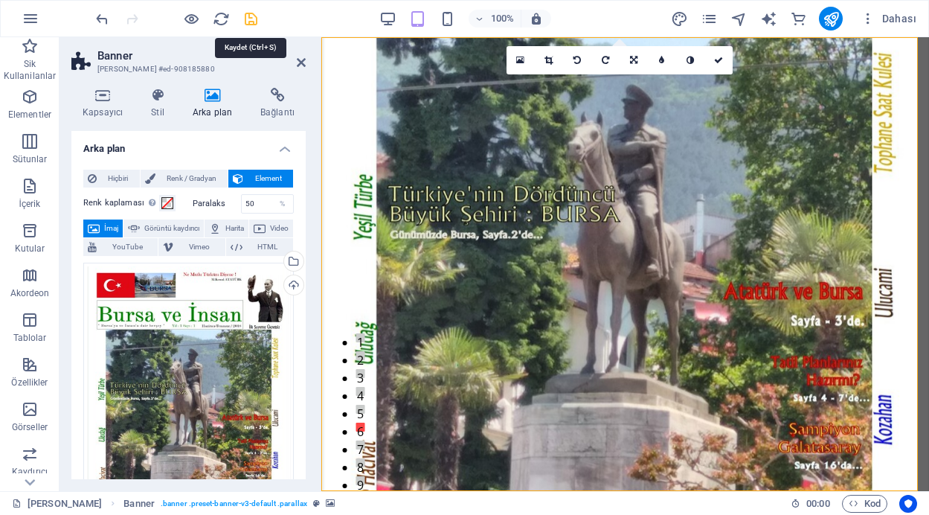
click at [247, 18] on icon "save" at bounding box center [251, 18] width 17 height 17
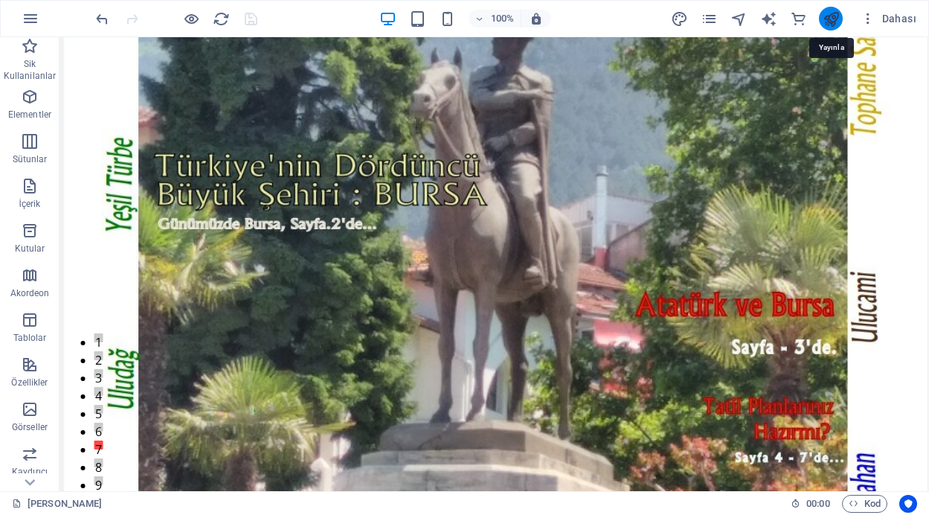
click at [832, 19] on icon "publish" at bounding box center [831, 18] width 17 height 17
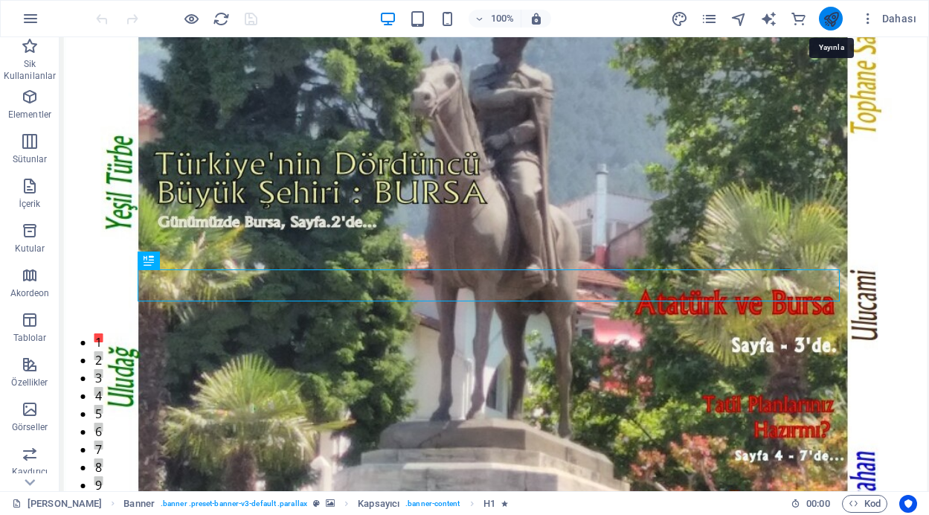
click at [830, 18] on icon "publish" at bounding box center [831, 18] width 17 height 17
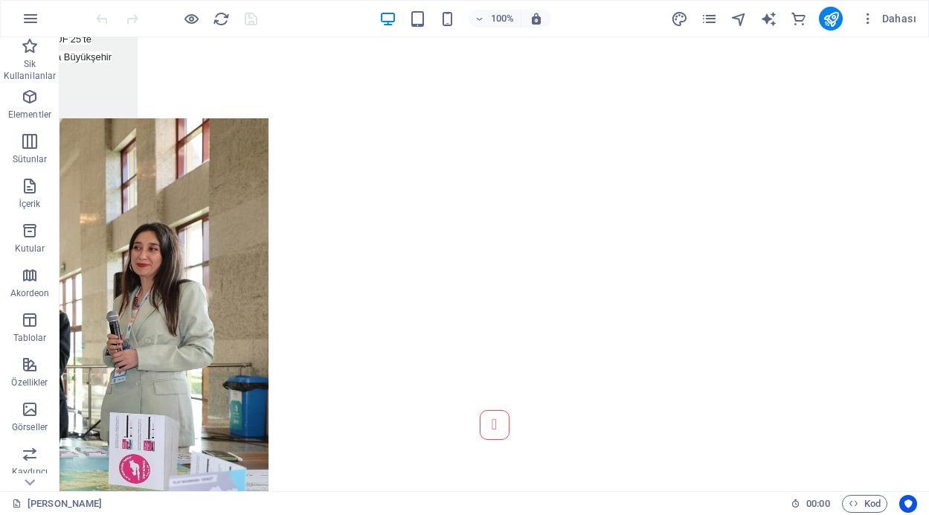
scroll to position [1262, 0]
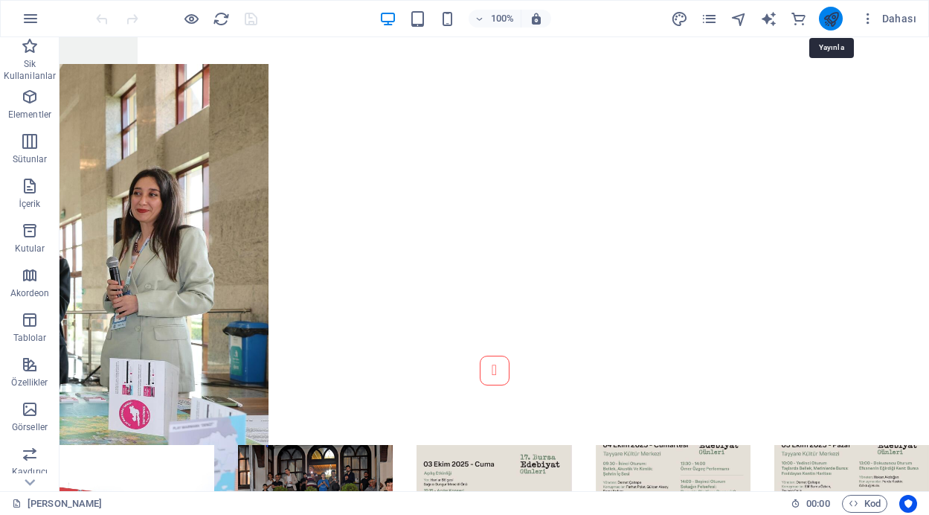
click at [834, 16] on icon "publish" at bounding box center [831, 18] width 17 height 17
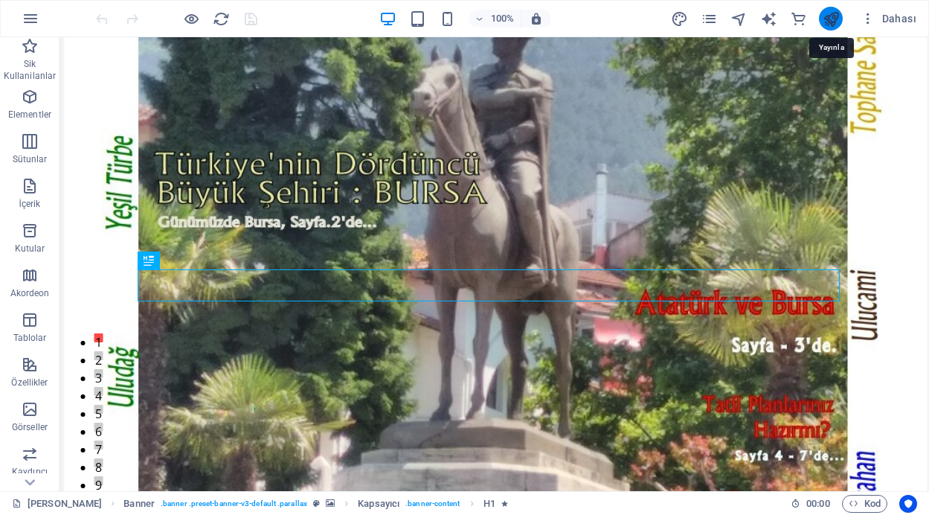
click at [835, 16] on icon "publish" at bounding box center [831, 18] width 17 height 17
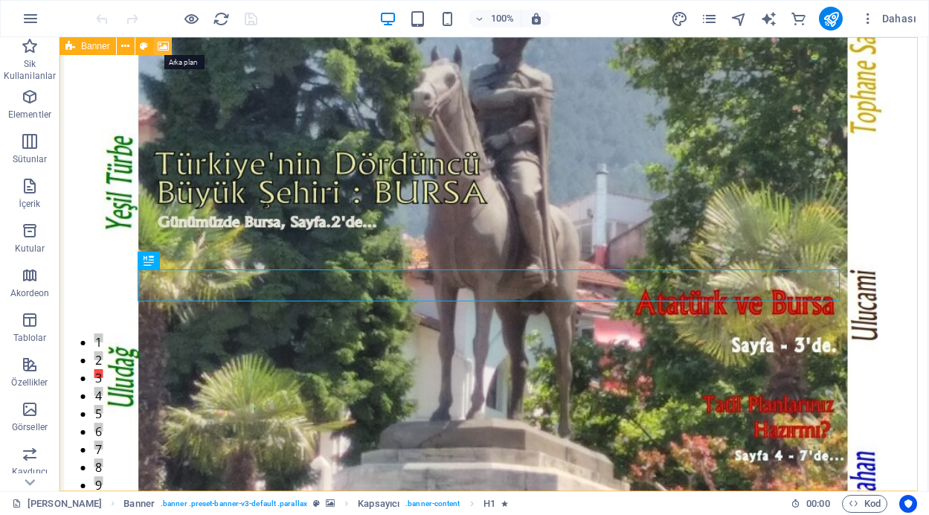
drag, startPoint x: 161, startPoint y: 47, endPoint x: 113, endPoint y: 119, distance: 86.9
click at [161, 47] on icon at bounding box center [163, 47] width 11 height 16
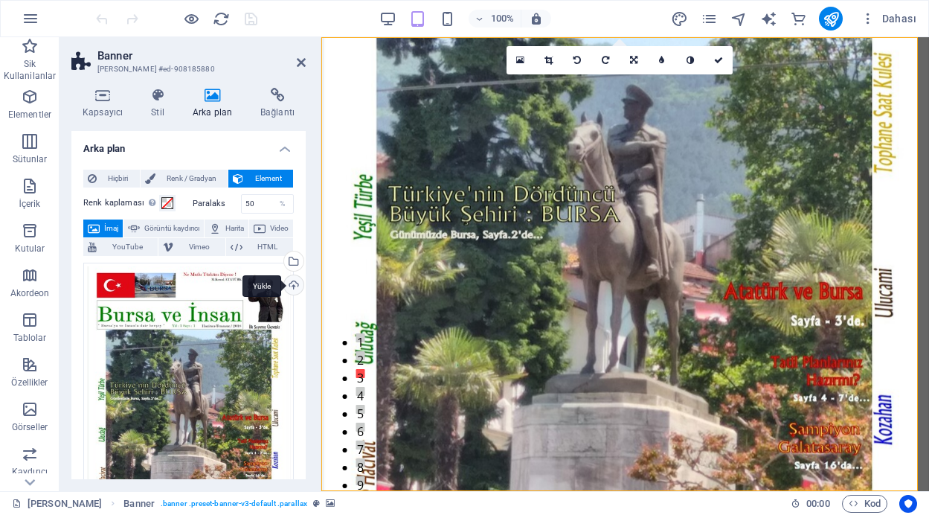
click at [289, 287] on div "Yükle" at bounding box center [292, 286] width 22 height 22
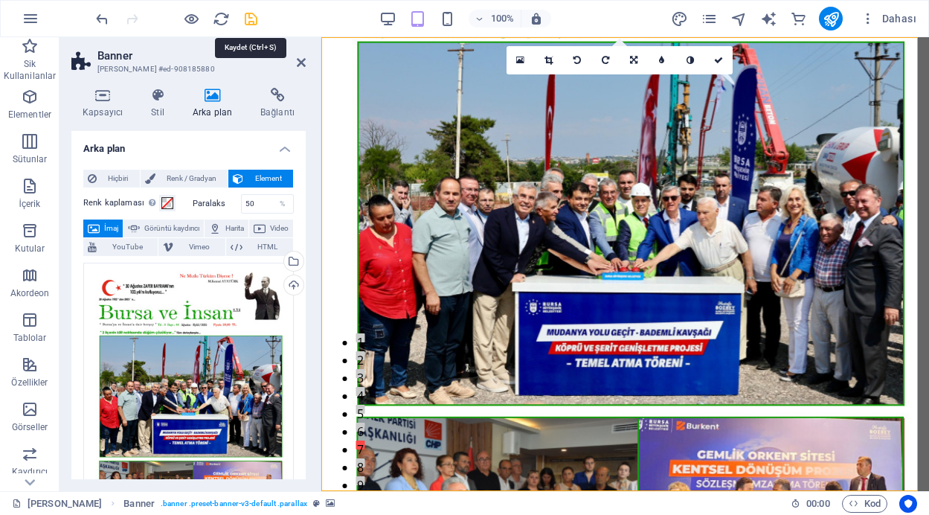
click at [253, 15] on icon "save" at bounding box center [251, 18] width 17 height 17
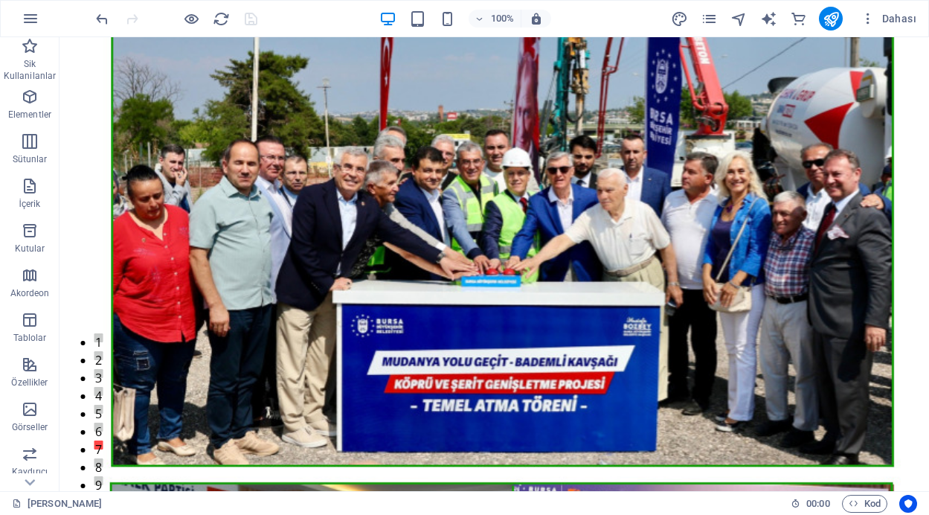
drag, startPoint x: 923, startPoint y: 73, endPoint x: 987, endPoint y: 68, distance: 64.2
click at [833, 19] on icon "publish" at bounding box center [831, 18] width 17 height 17
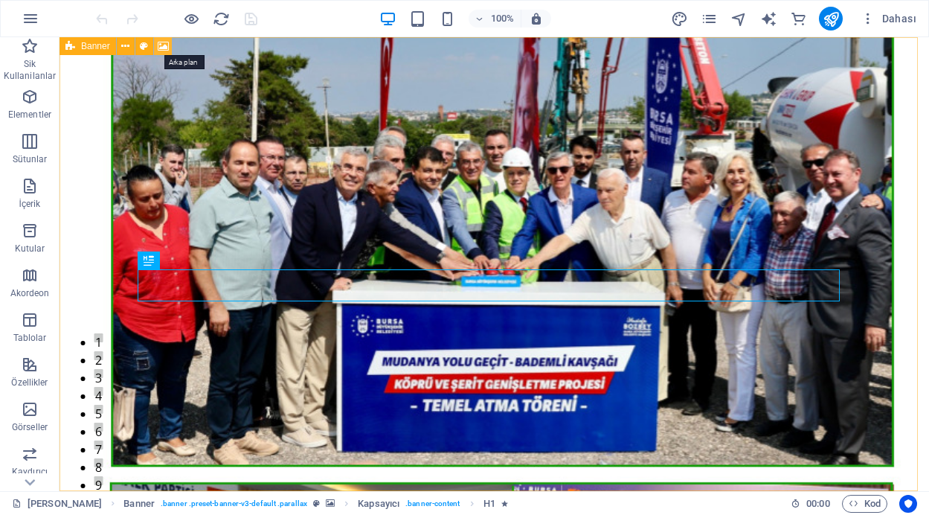
click at [161, 49] on icon at bounding box center [163, 47] width 11 height 16
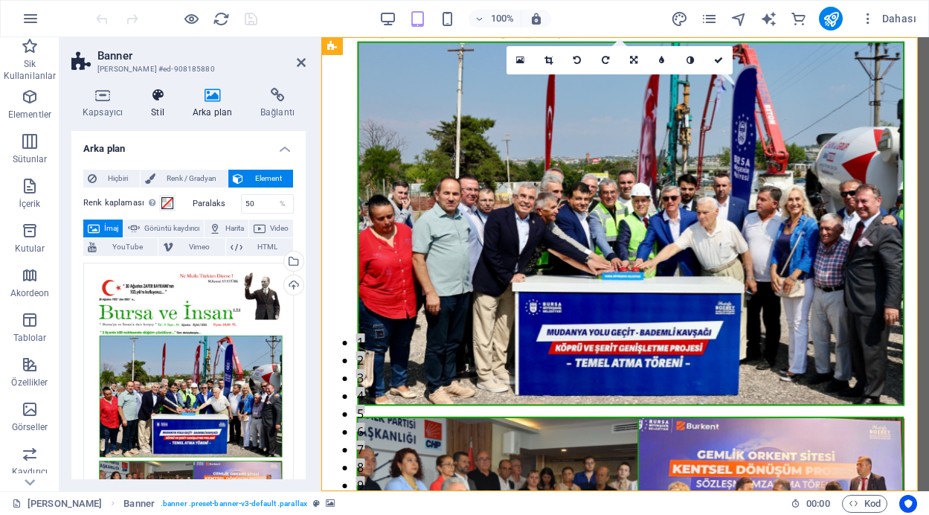
click at [155, 95] on icon at bounding box center [158, 95] width 36 height 15
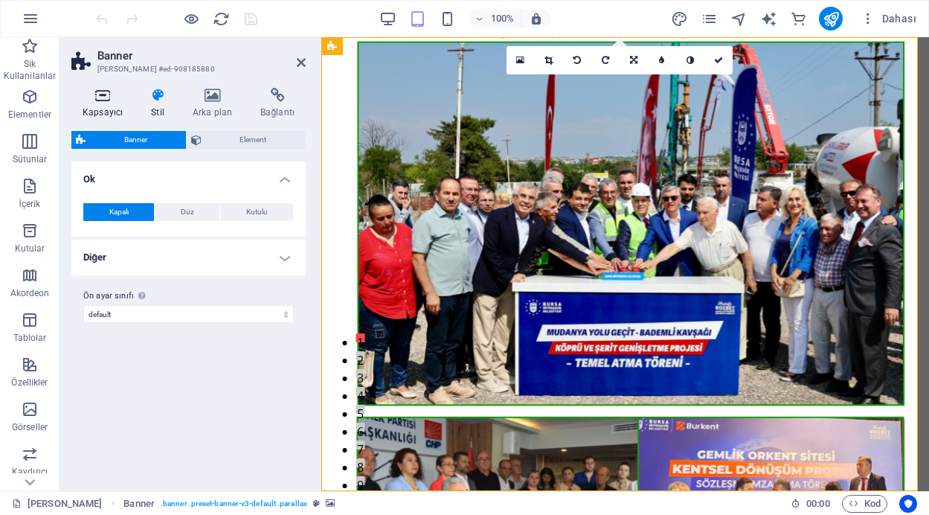
click at [105, 100] on icon at bounding box center [102, 95] width 62 height 15
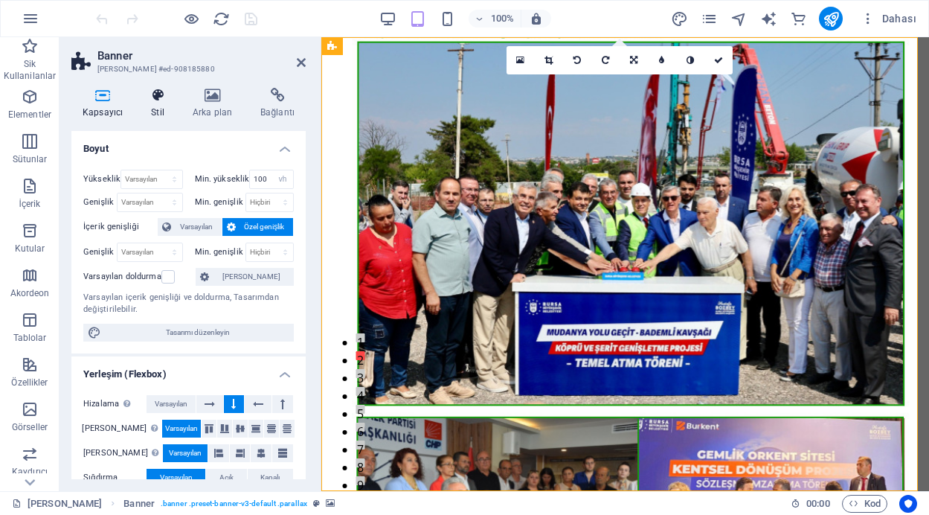
click at [141, 97] on icon at bounding box center [158, 95] width 36 height 15
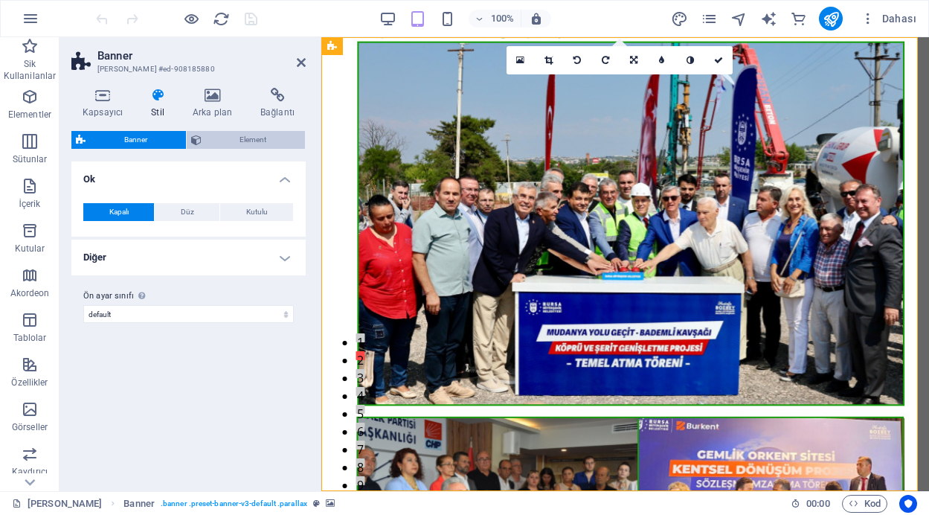
click at [235, 144] on span "Element" at bounding box center [253, 140] width 95 height 18
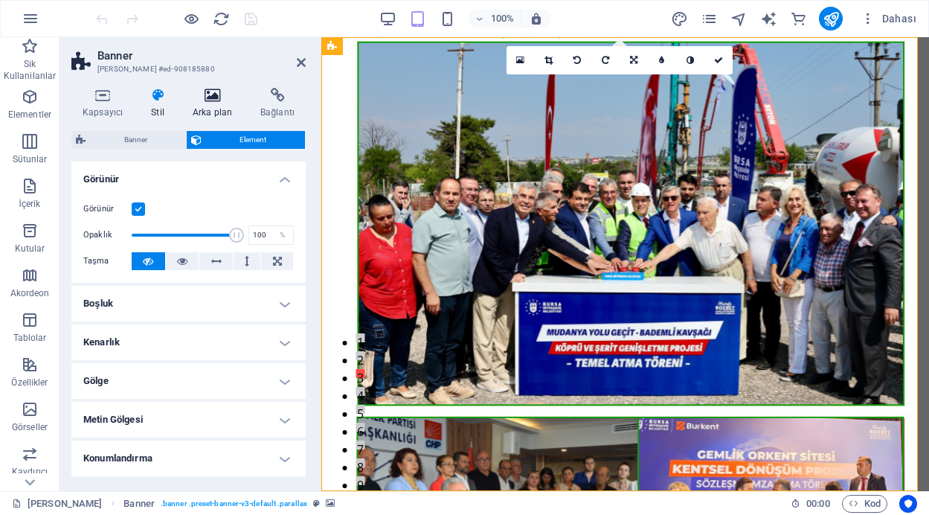
click at [211, 96] on icon at bounding box center [213, 95] width 62 height 15
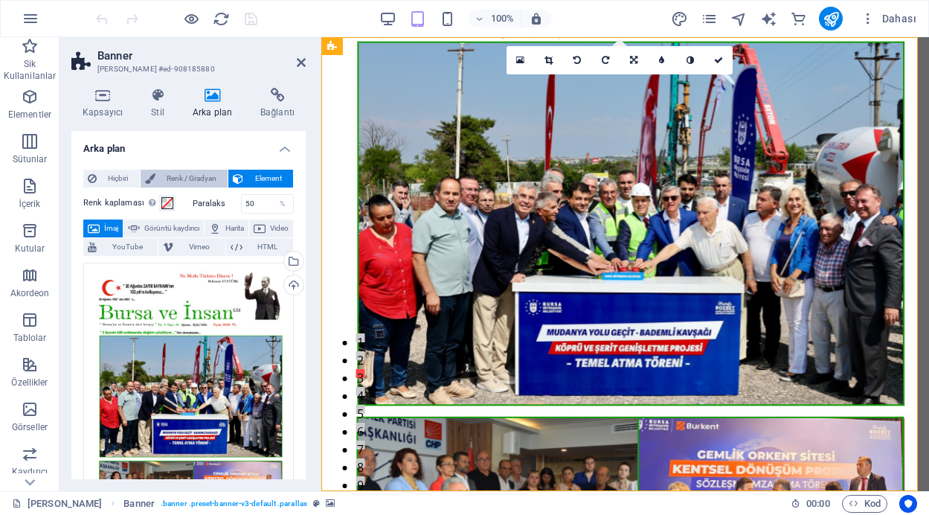
click at [190, 179] on span "Renk / Gradyan" at bounding box center [192, 179] width 64 height 18
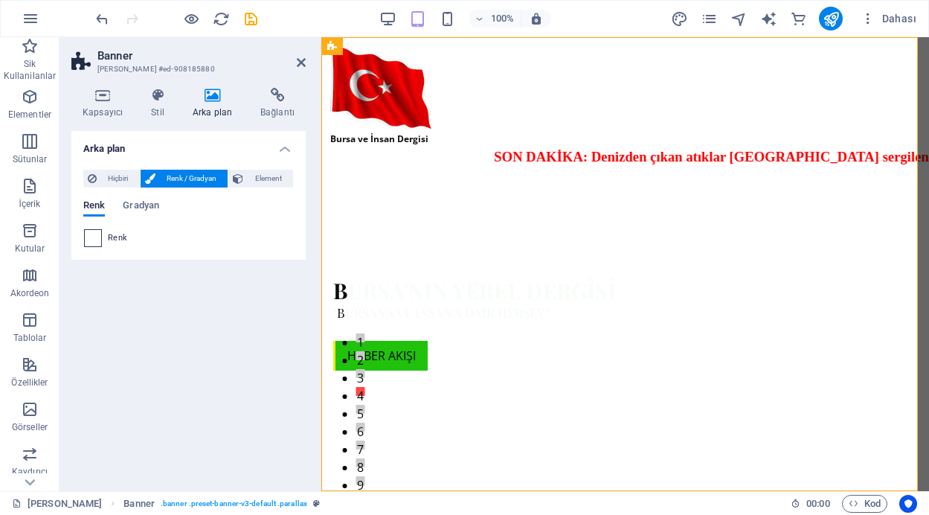
click at [92, 238] on span at bounding box center [93, 238] width 16 height 16
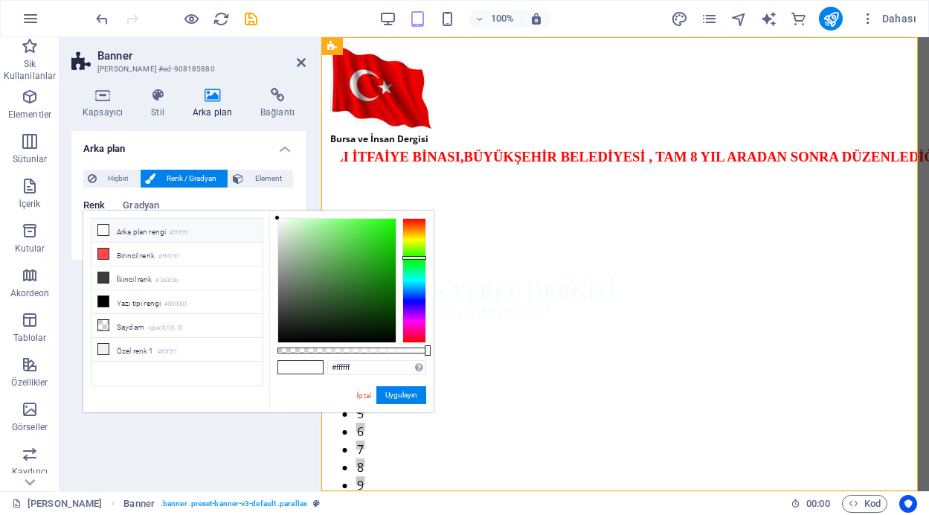
click at [414, 257] on div at bounding box center [414, 280] width 24 height 125
type input "#20b815"
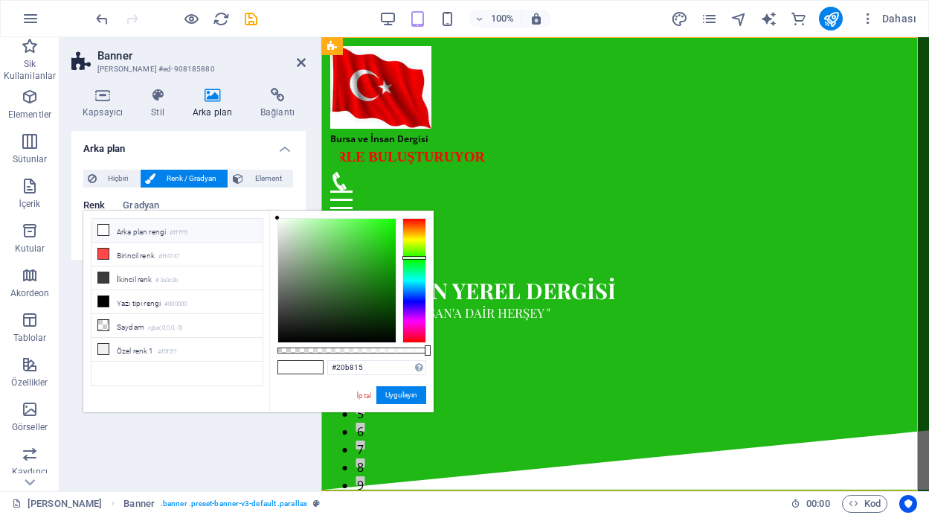
click at [382, 252] on div at bounding box center [337, 280] width 118 height 123
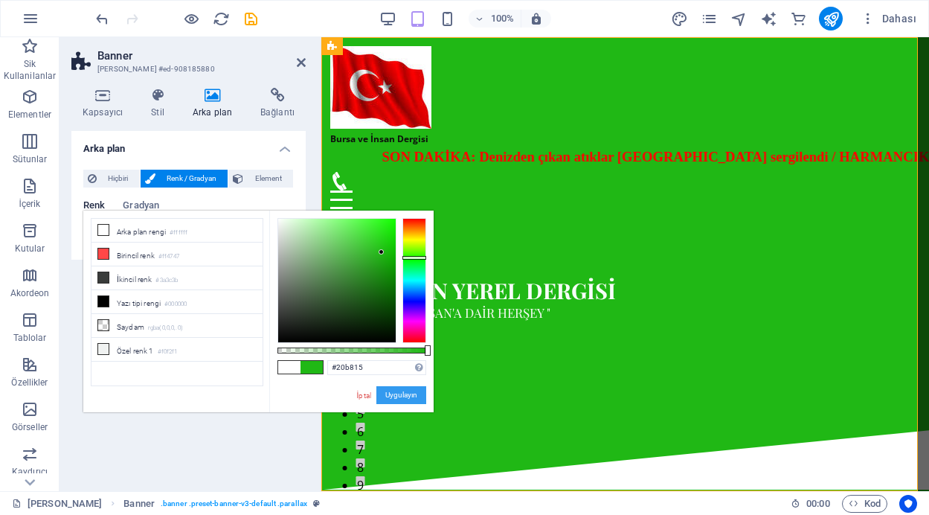
click at [406, 395] on button "Uygulayın" at bounding box center [401, 395] width 50 height 18
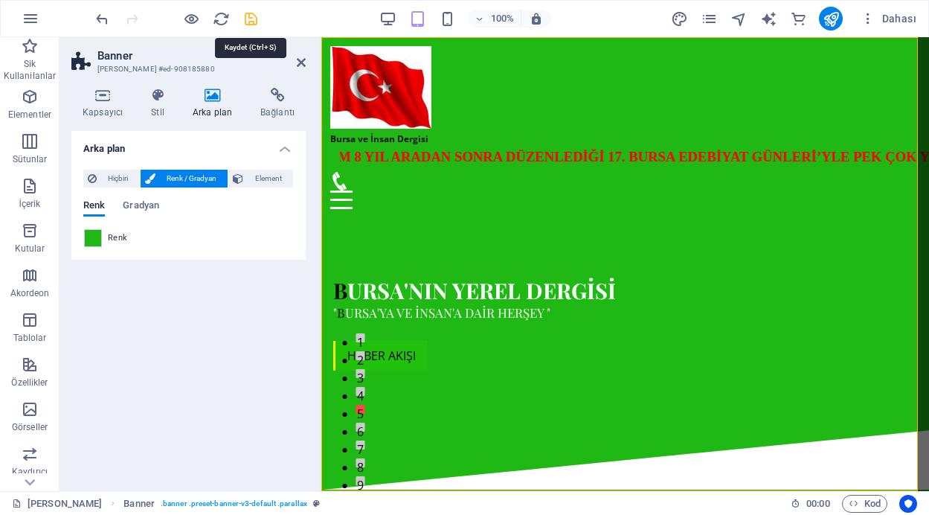
click at [250, 19] on icon "save" at bounding box center [251, 18] width 17 height 17
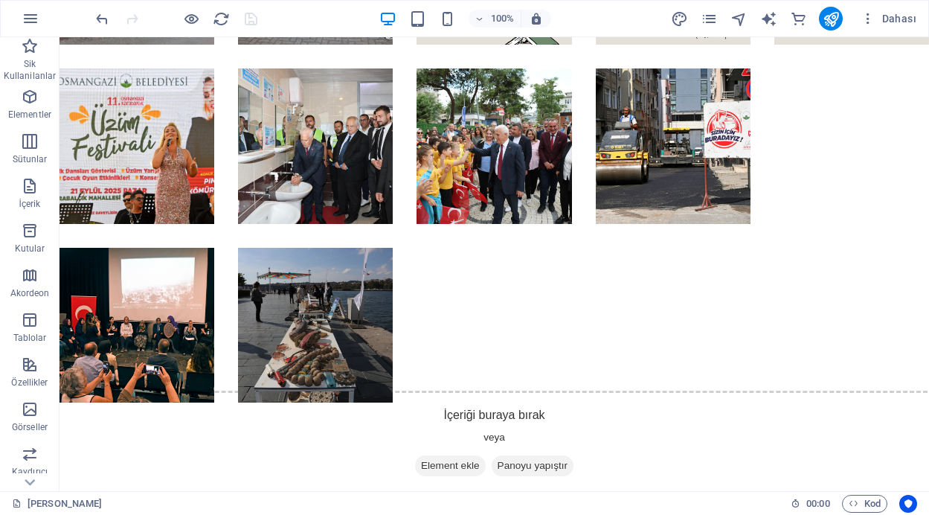
scroll to position [1328, 0]
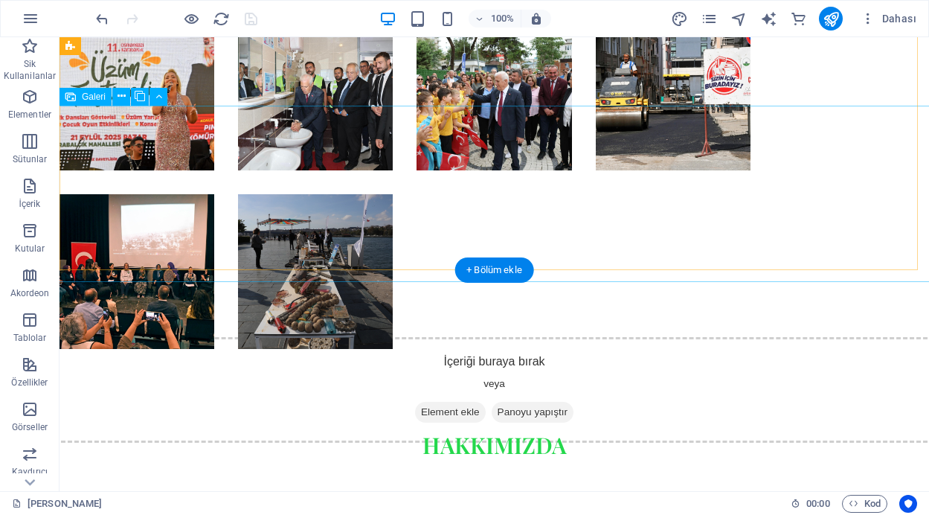
click at [317, 194] on li at bounding box center [315, 271] width 155 height 155
select select "4"
select select "px"
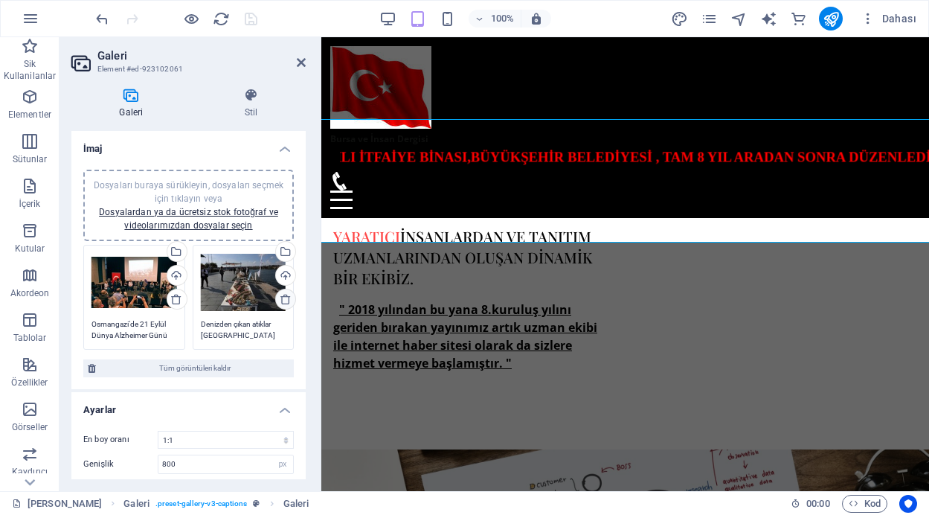
scroll to position [1210, 0]
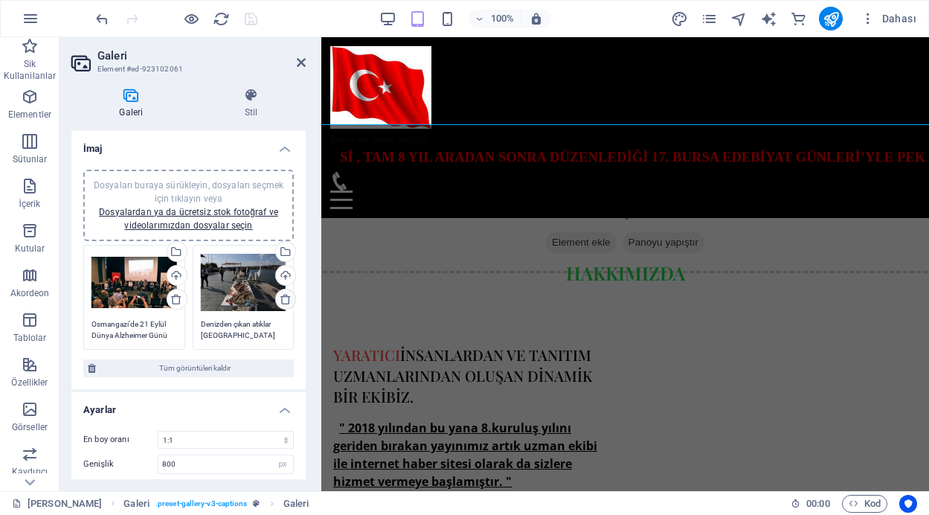
click at [282, 295] on icon at bounding box center [286, 299] width 12 height 12
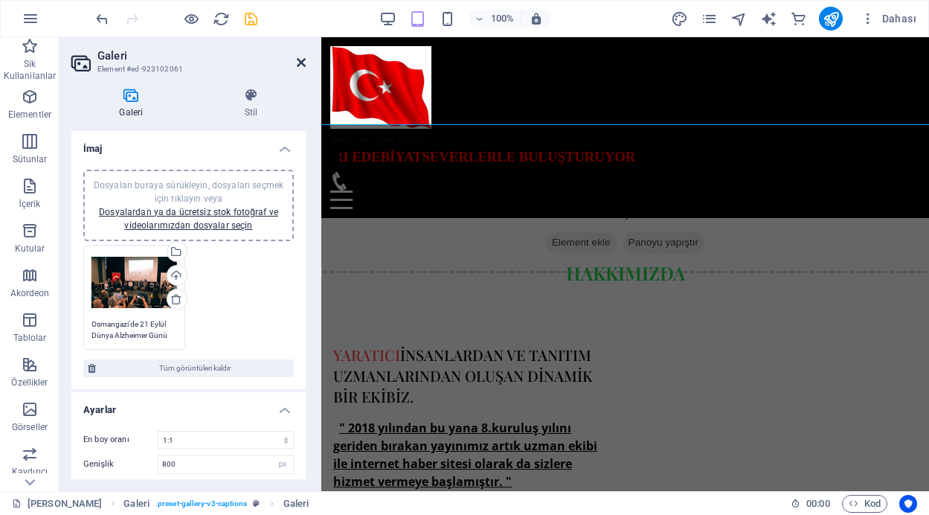
click at [300, 60] on icon at bounding box center [301, 63] width 9 height 12
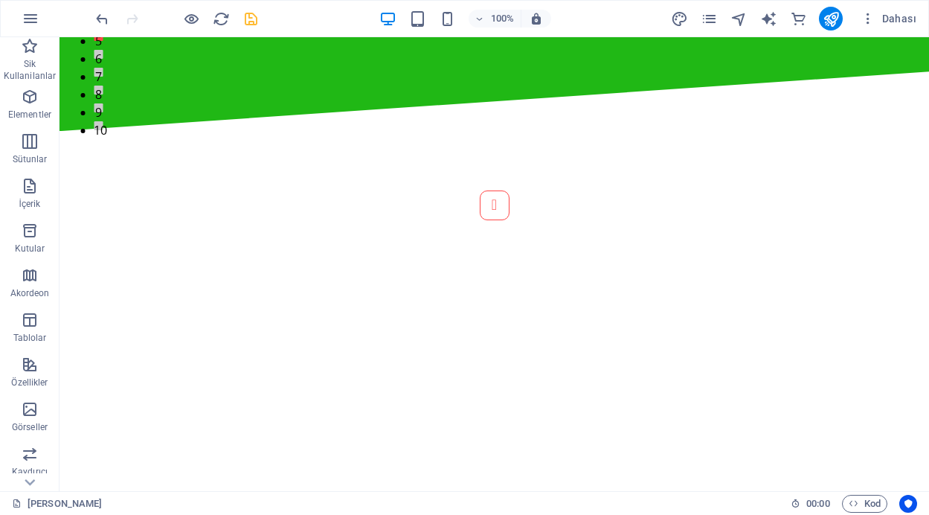
scroll to position [383, 0]
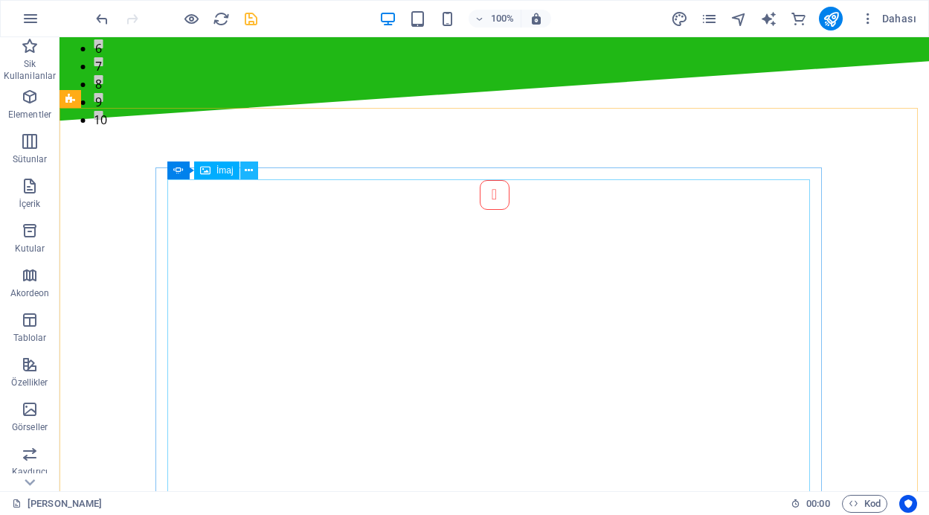
click at [248, 173] on icon at bounding box center [249, 171] width 8 height 16
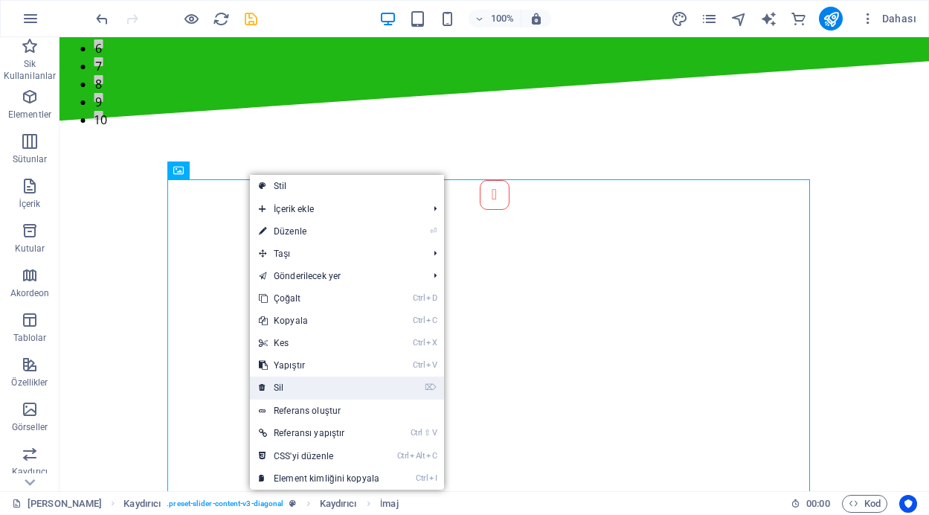
click at [277, 385] on link "⌦ Sil" at bounding box center [319, 387] width 138 height 22
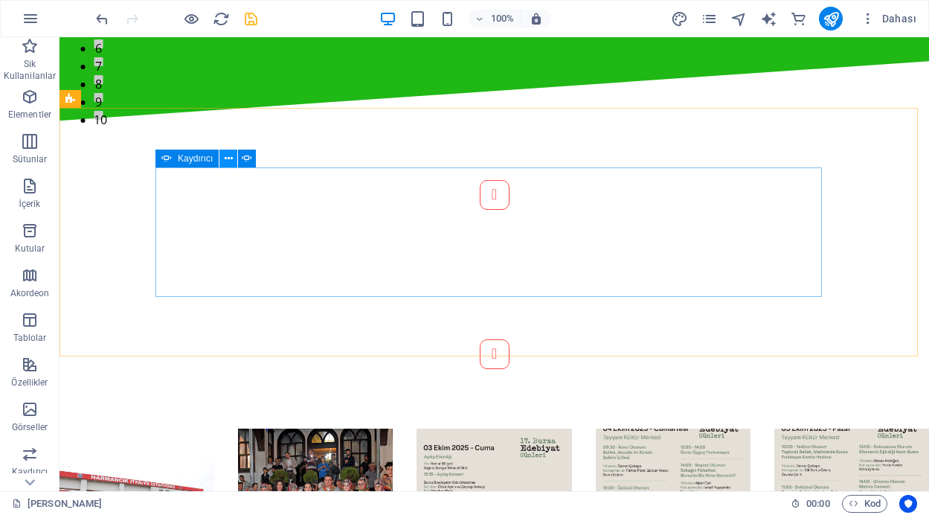
click at [230, 161] on icon at bounding box center [229, 159] width 8 height 16
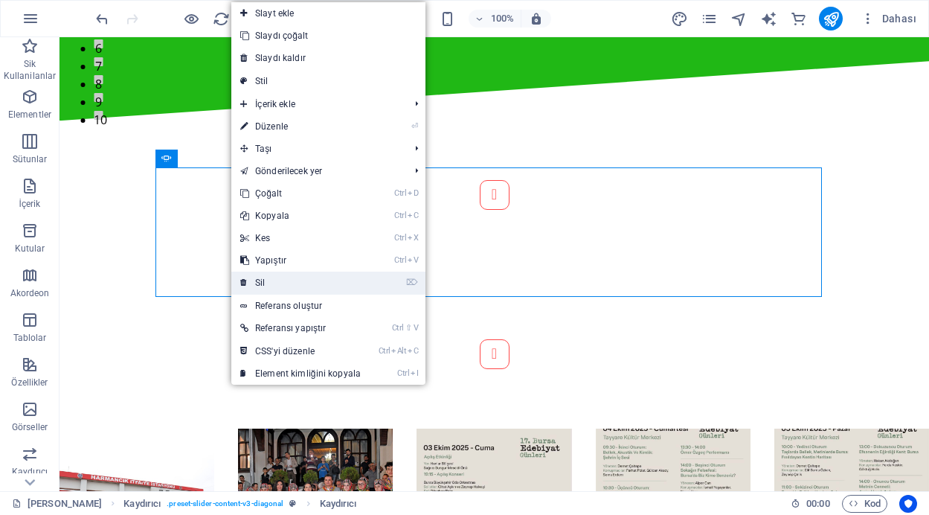
click at [266, 276] on link "⌦ Sil" at bounding box center [300, 283] width 138 height 22
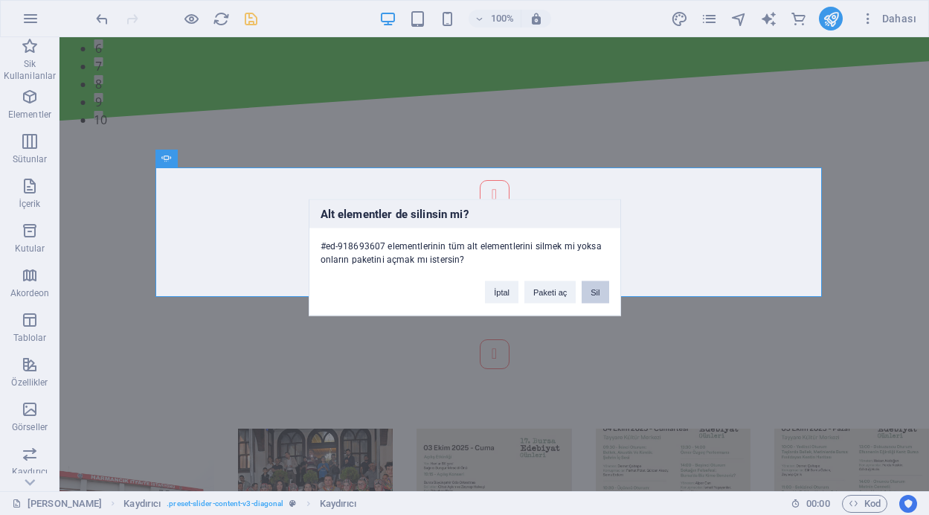
click at [594, 292] on button "Sil" at bounding box center [595, 292] width 27 height 22
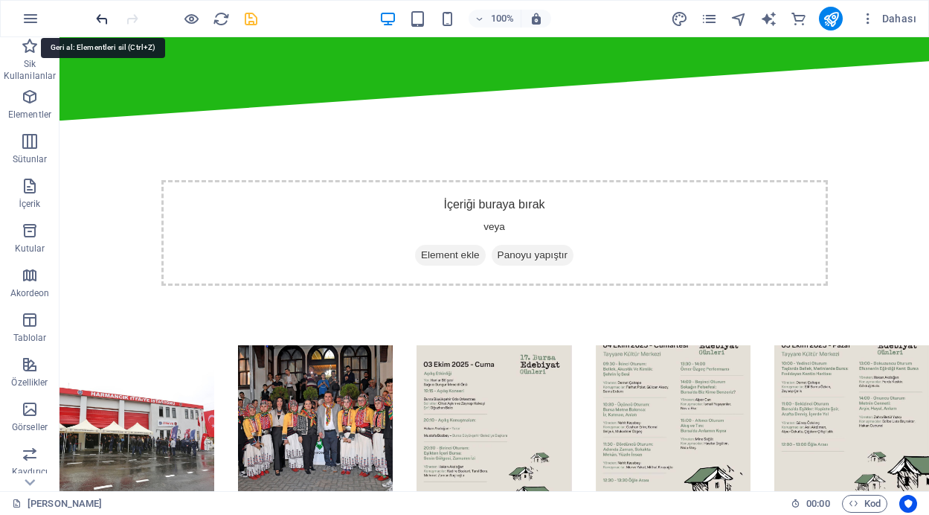
click at [103, 16] on icon "undo" at bounding box center [102, 18] width 17 height 17
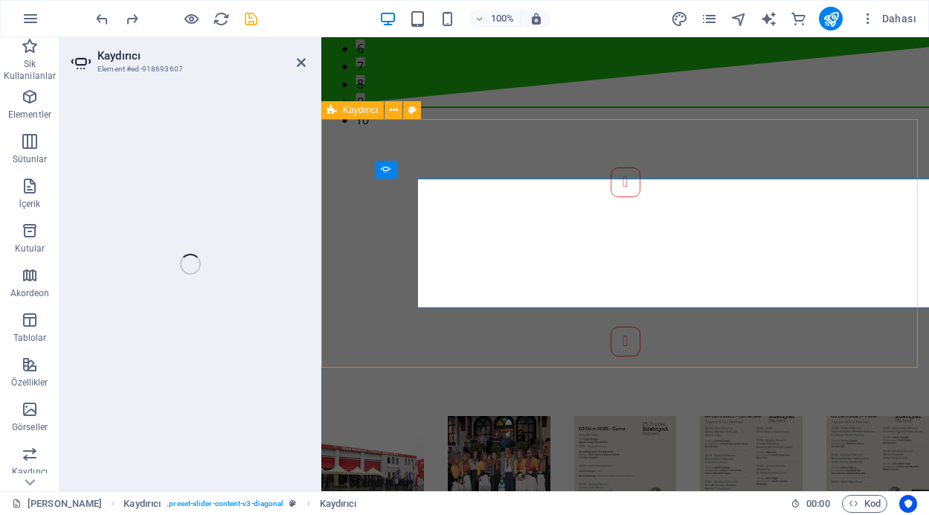
select select "ms"
select select "s"
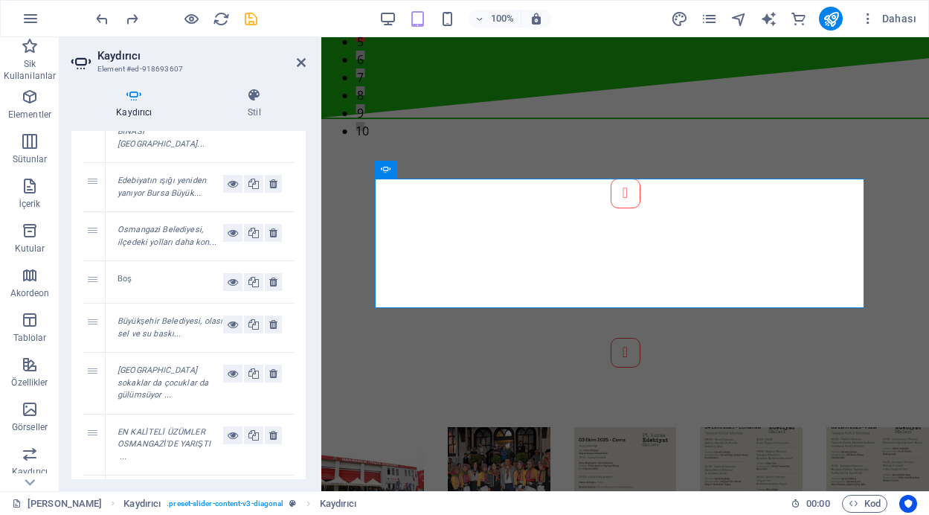
scroll to position [164, 0]
click at [269, 272] on icon at bounding box center [273, 281] width 8 height 18
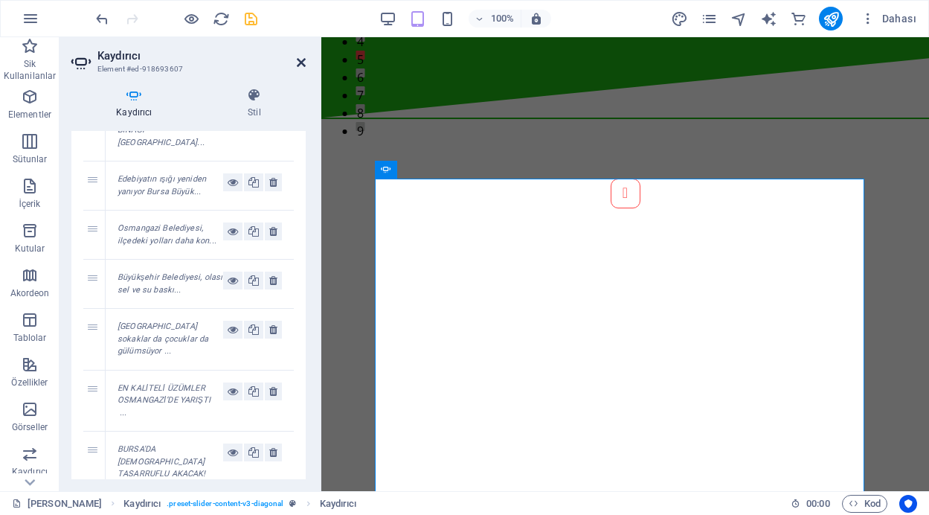
click at [298, 62] on icon at bounding box center [301, 63] width 9 height 12
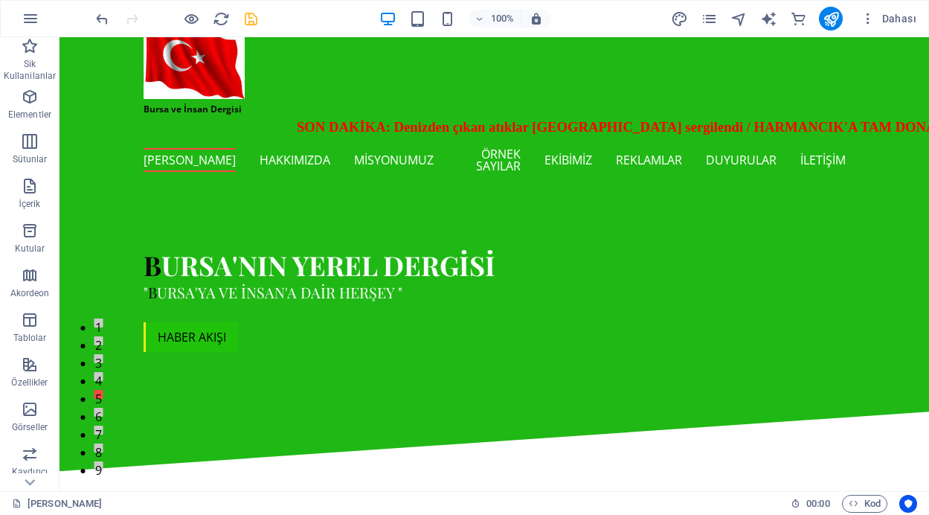
scroll to position [11, 0]
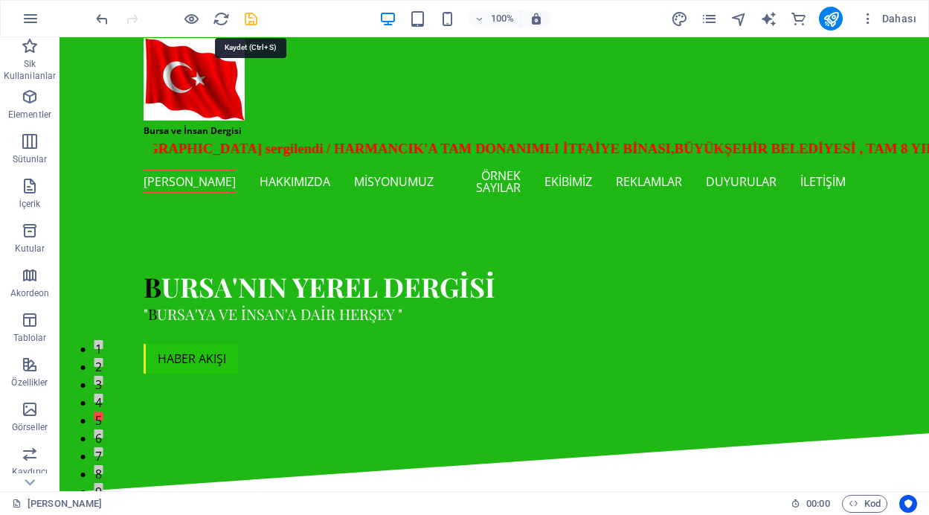
click at [244, 19] on icon "save" at bounding box center [251, 18] width 17 height 17
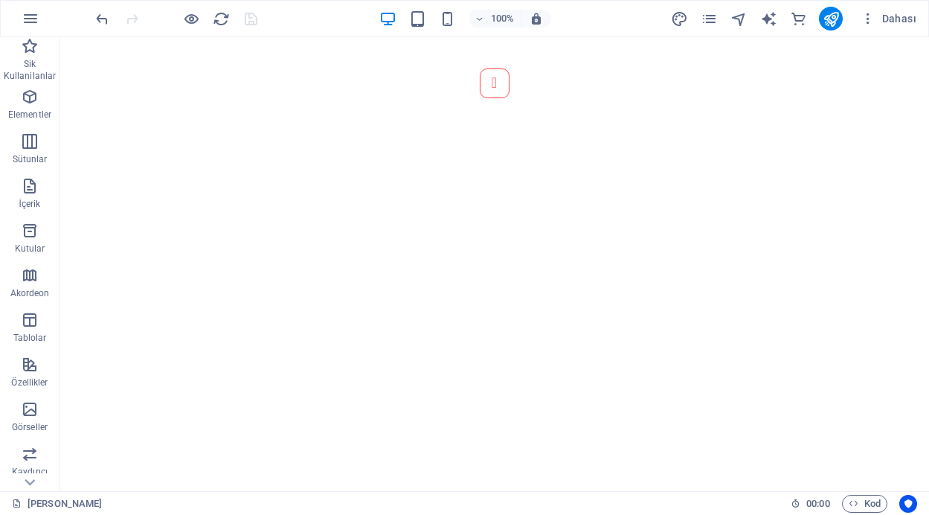
scroll to position [688, 0]
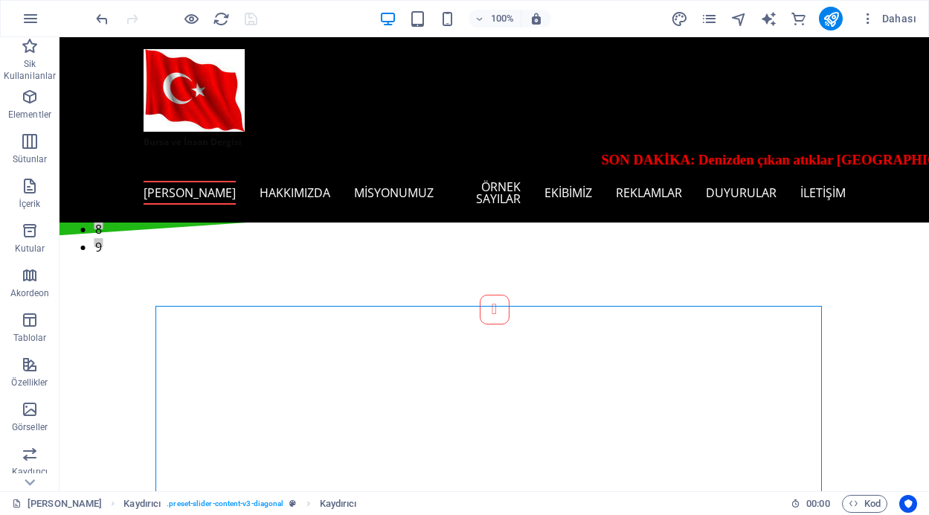
scroll to position [245, 0]
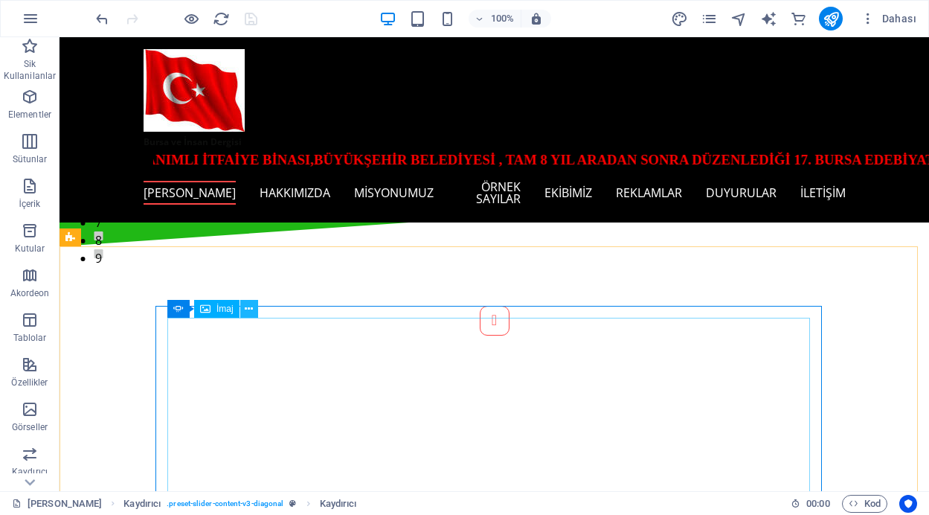
click at [252, 312] on icon at bounding box center [249, 309] width 8 height 16
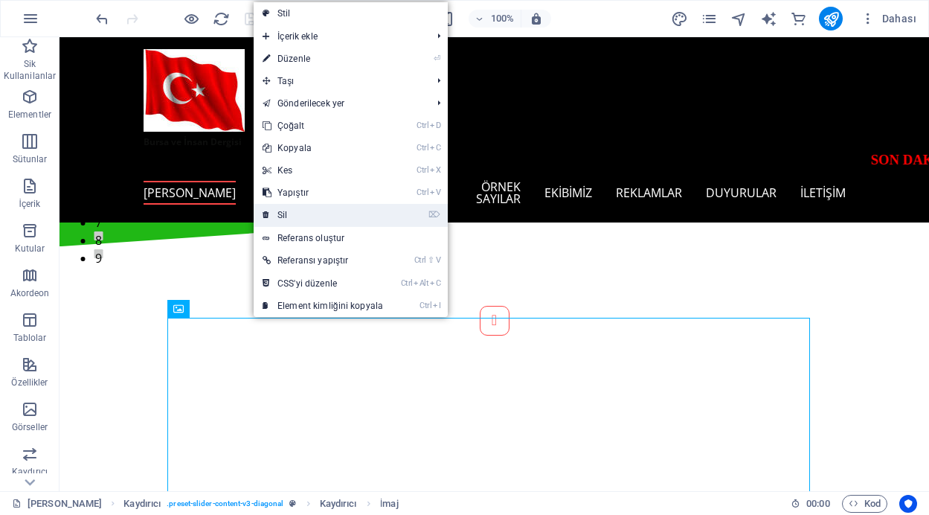
click at [296, 214] on link "⌦ Sil" at bounding box center [323, 215] width 138 height 22
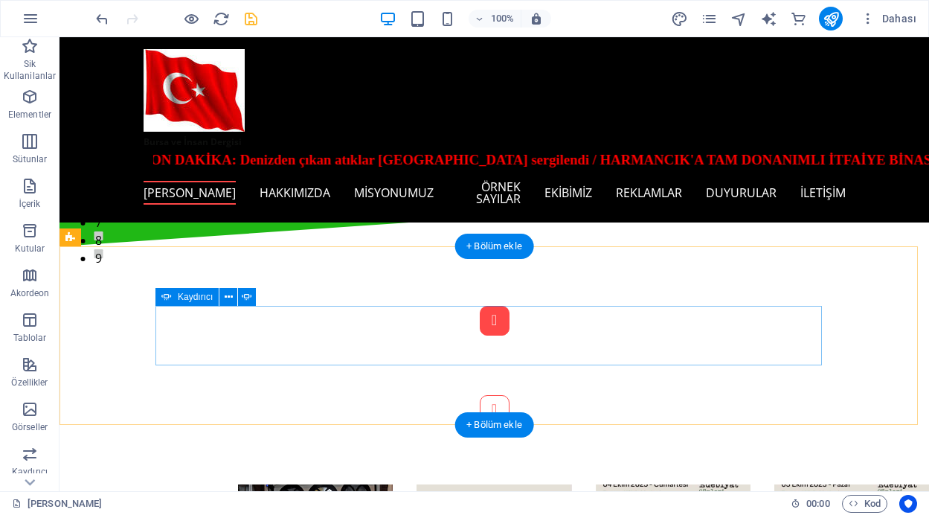
click at [480, 336] on button "Content Slider" at bounding box center [495, 321] width 30 height 30
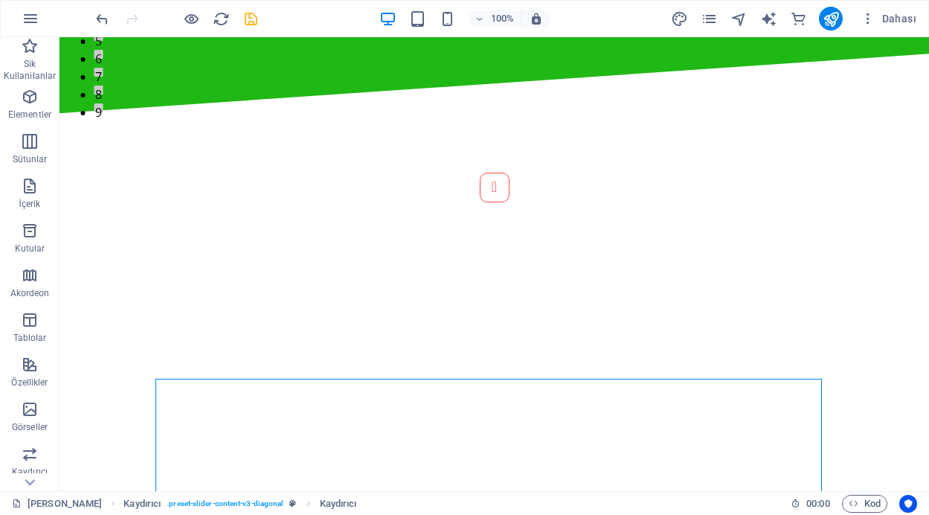
scroll to position [126, 0]
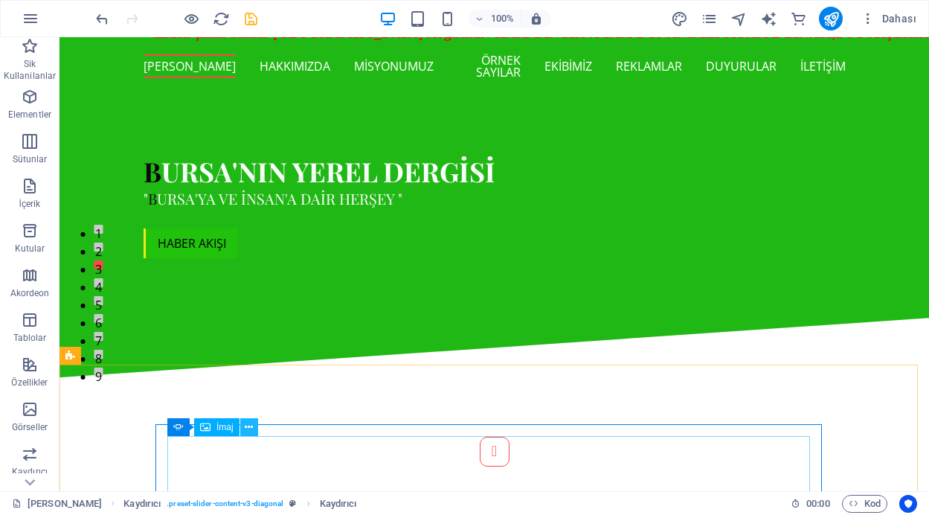
click at [248, 423] on icon at bounding box center [249, 428] width 8 height 16
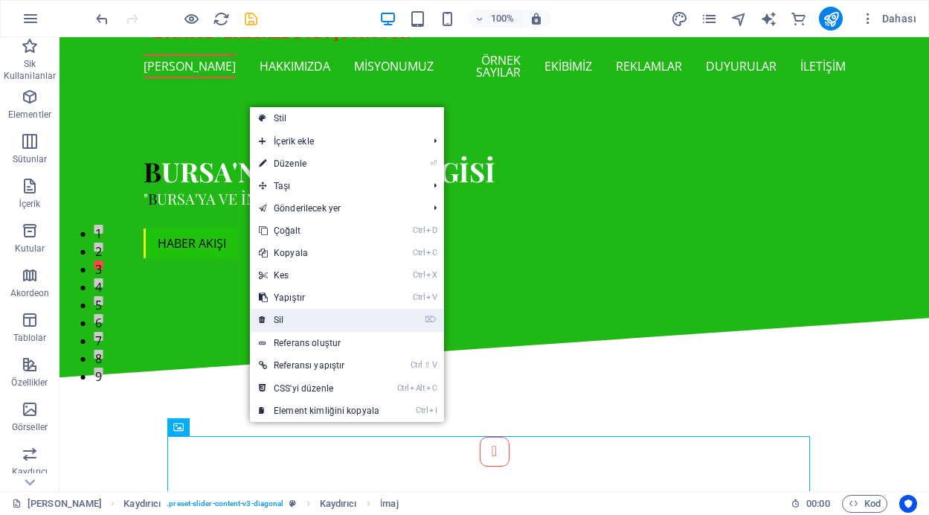
click at [295, 316] on link "⌦ Sil" at bounding box center [319, 320] width 138 height 22
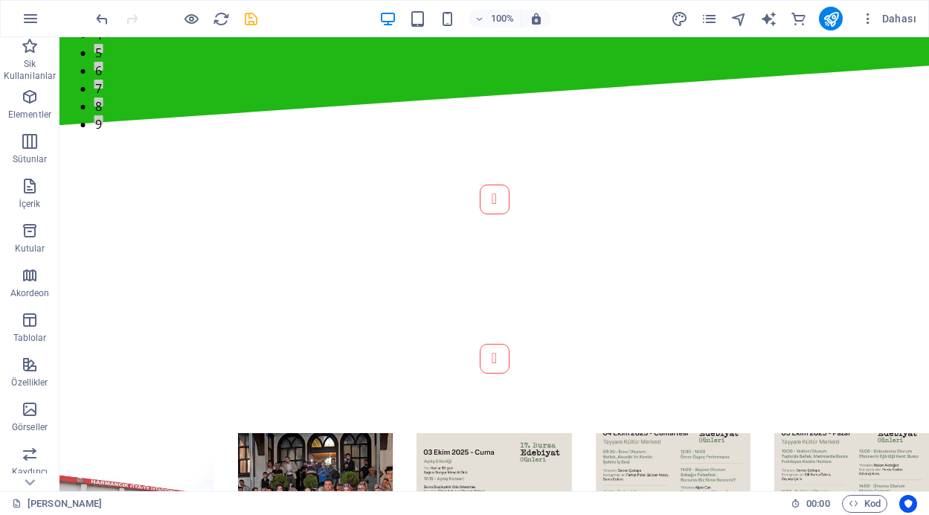
scroll to position [399, 0]
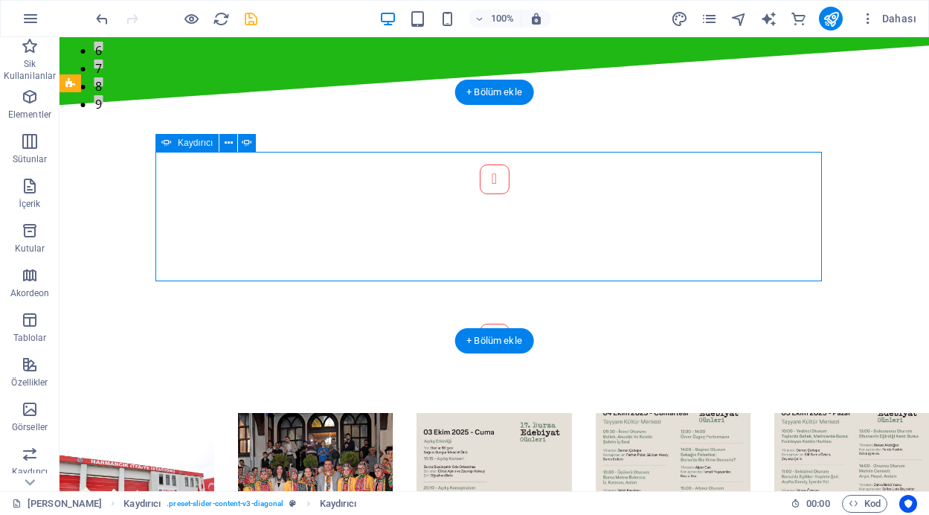
select select "ms"
select select "s"
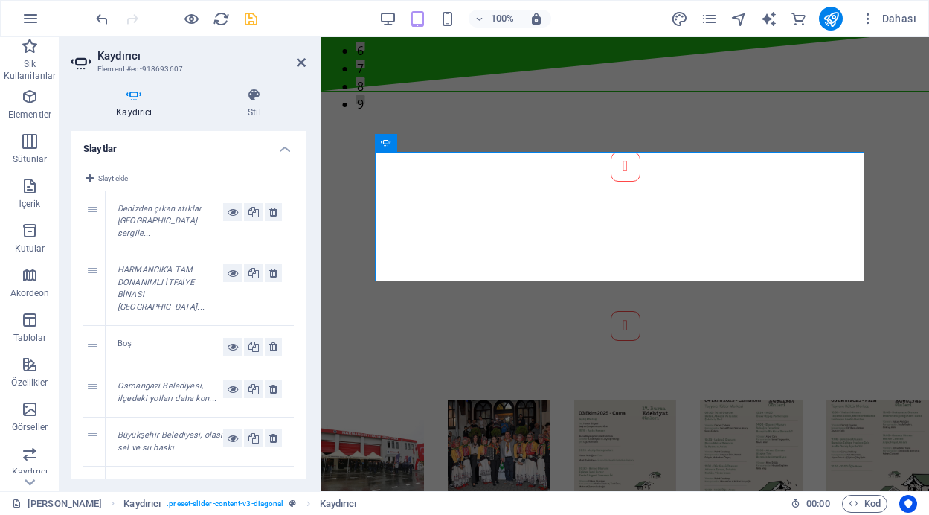
drag, startPoint x: 302, startPoint y: 195, endPoint x: 304, endPoint y: 214, distance: 18.7
click at [304, 214] on div "Slaytlar Slayt ekle 1 Denizden çıkan atıklar Marmara Forum’da sergile... 2 HARM…" at bounding box center [188, 305] width 234 height 348
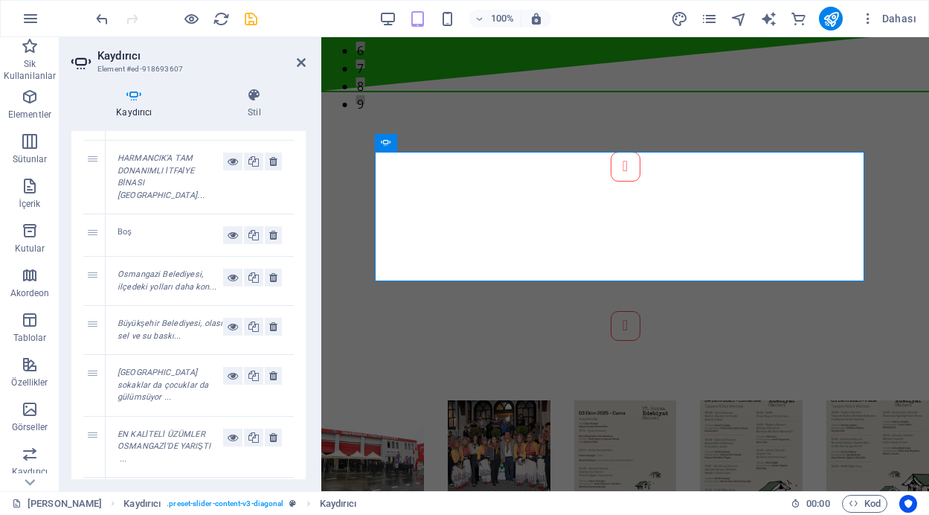
scroll to position [123, 0]
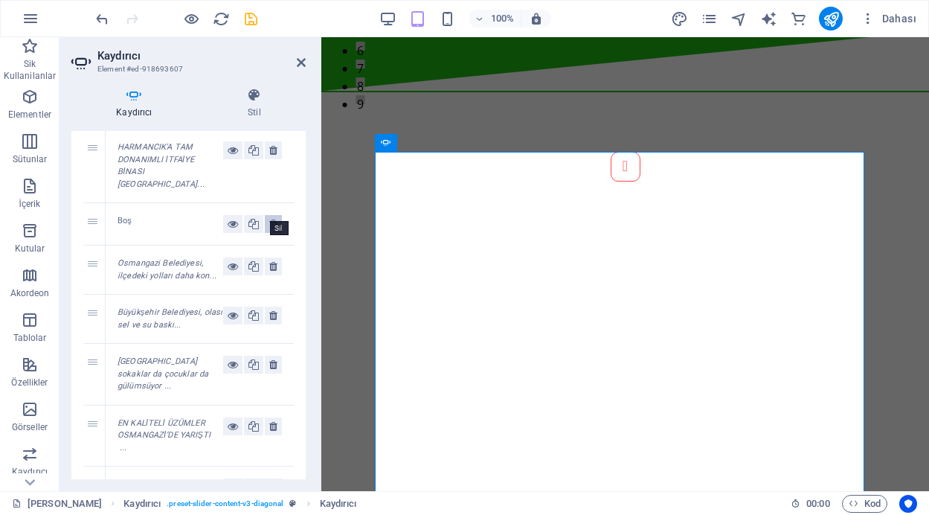
click at [265, 215] on button at bounding box center [273, 224] width 17 height 18
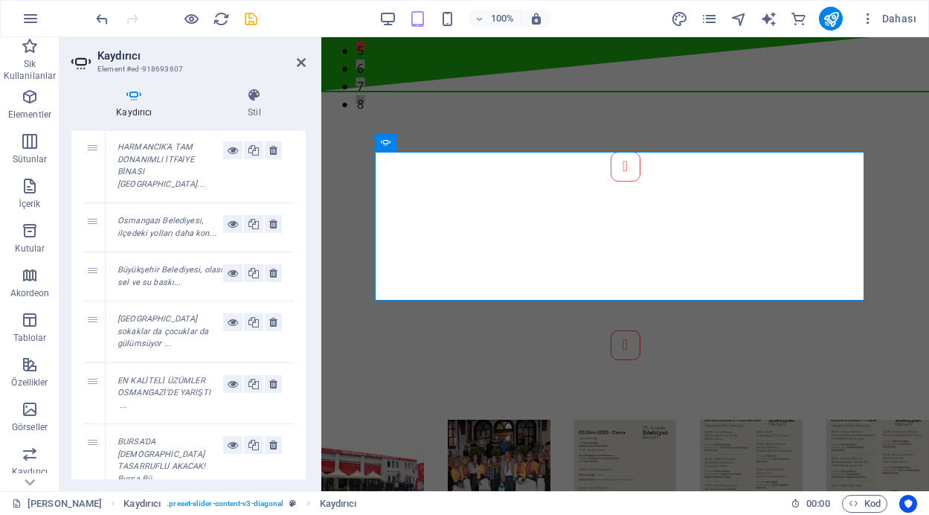
click at [295, 57] on h2 "Kaydırıcı" at bounding box center [201, 55] width 208 height 13
drag, startPoint x: 296, startPoint y: 60, endPoint x: 237, endPoint y: 23, distance: 69.2
click at [297, 60] on icon at bounding box center [301, 63] width 9 height 12
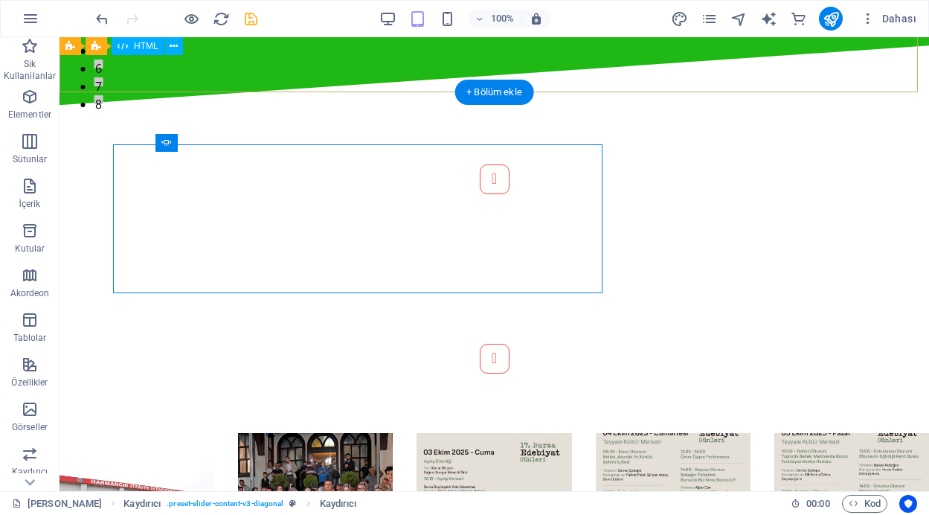
scroll to position [405, 0]
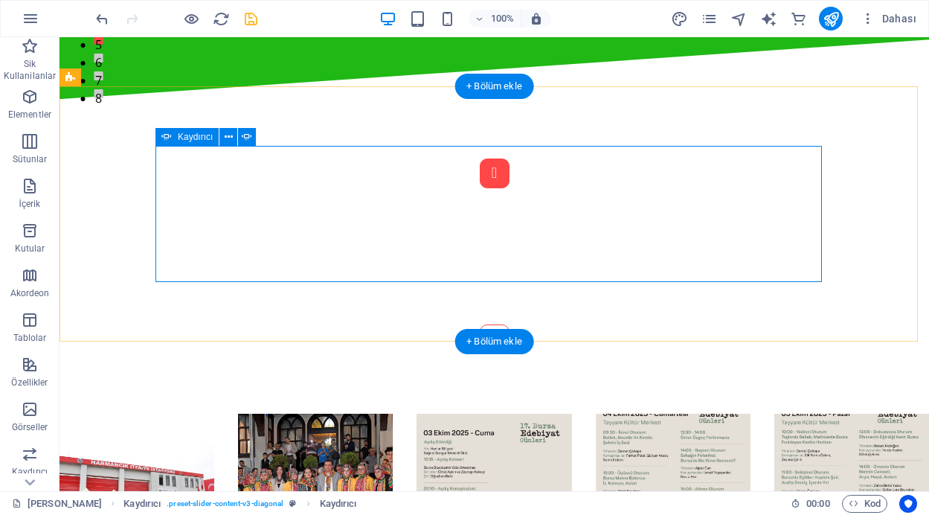
click at [480, 188] on button "Content Slider" at bounding box center [495, 173] width 30 height 30
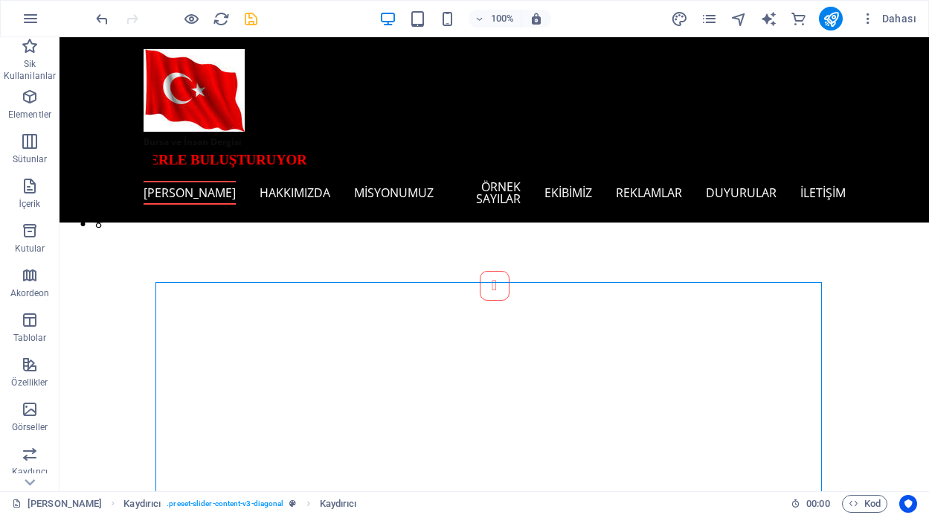
scroll to position [247, 0]
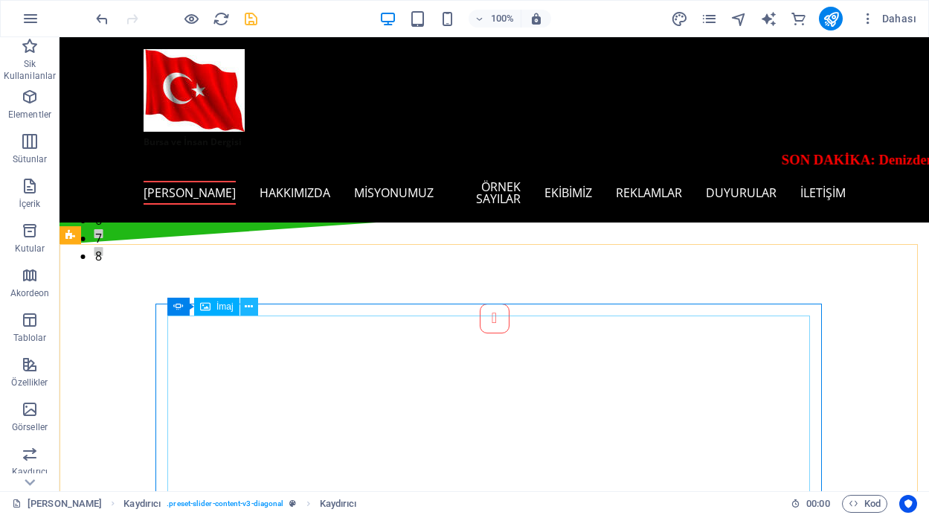
click at [249, 302] on icon at bounding box center [249, 307] width 8 height 16
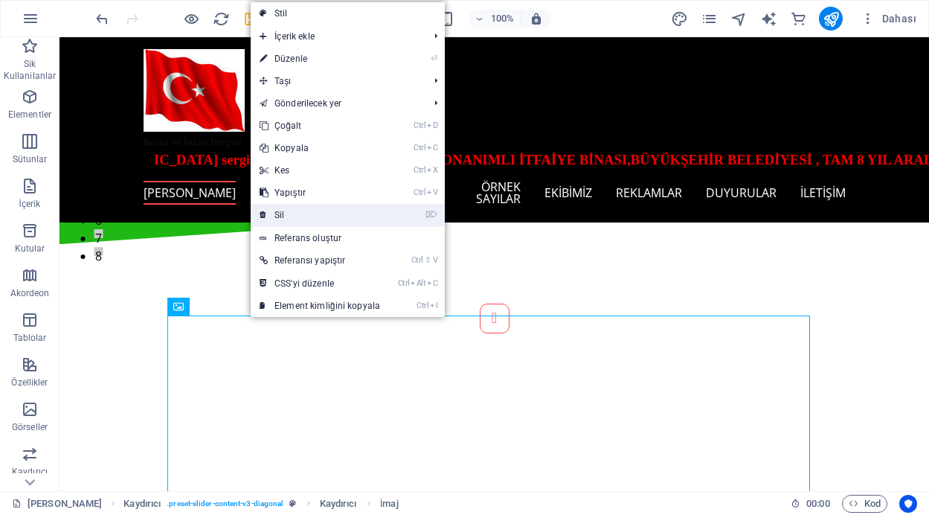
click at [289, 216] on link "⌦ Sil" at bounding box center [320, 215] width 138 height 22
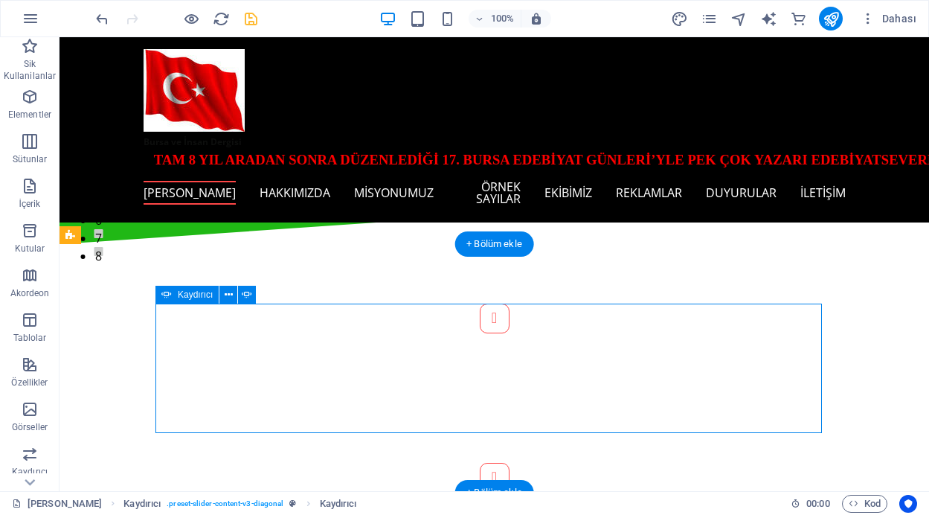
select select "ms"
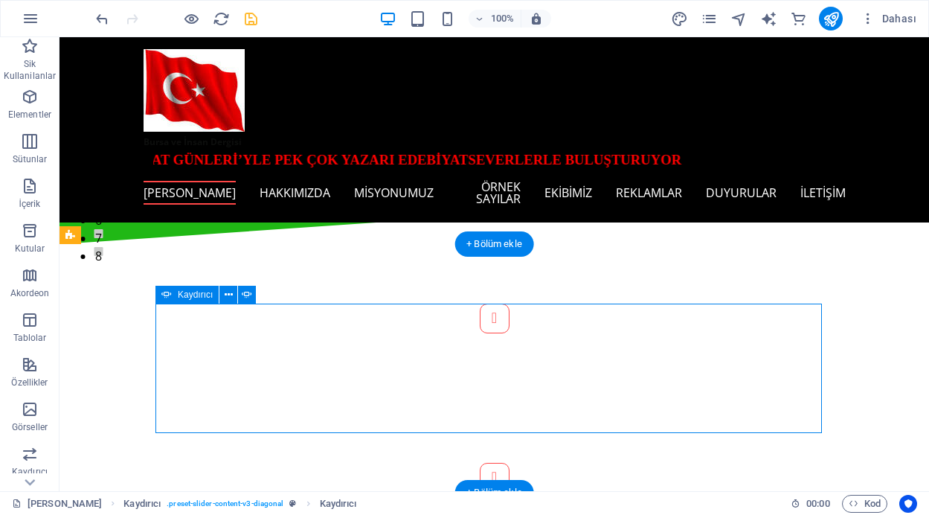
select select "s"
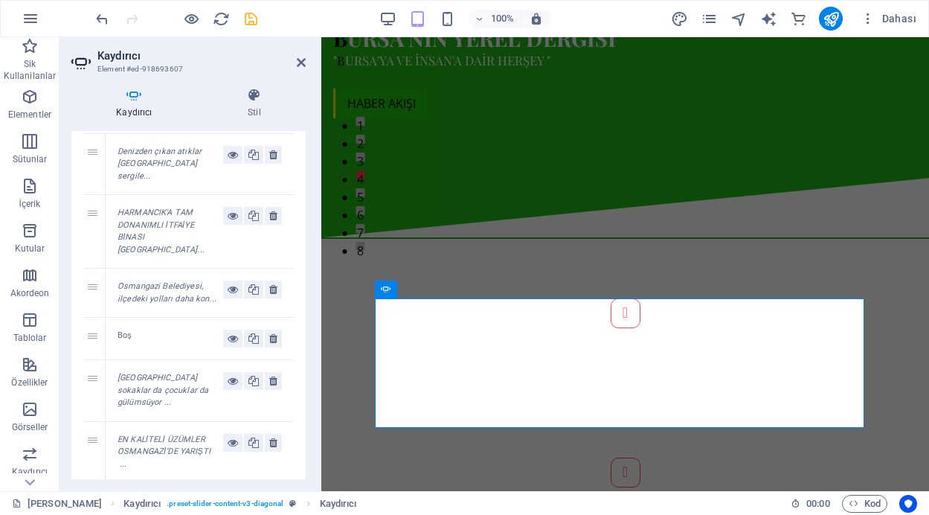
scroll to position [86, 0]
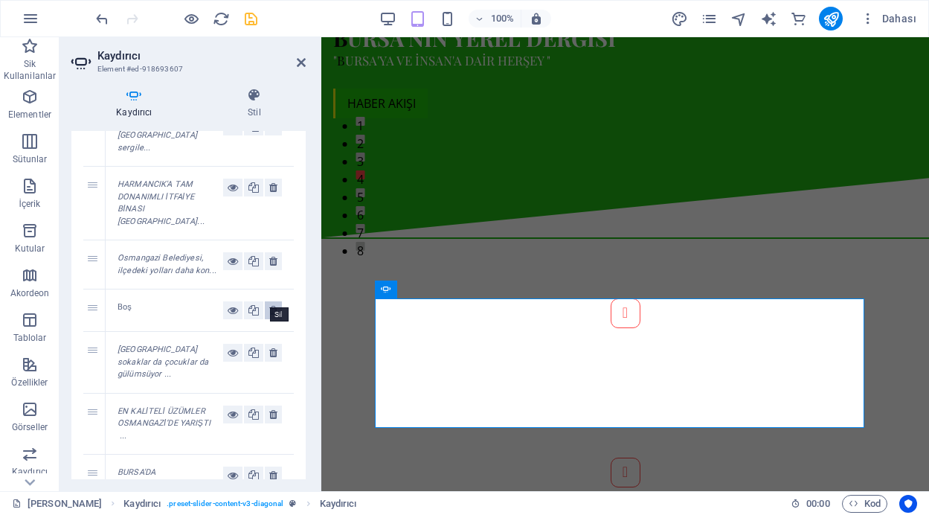
click at [269, 301] on icon at bounding box center [273, 310] width 8 height 18
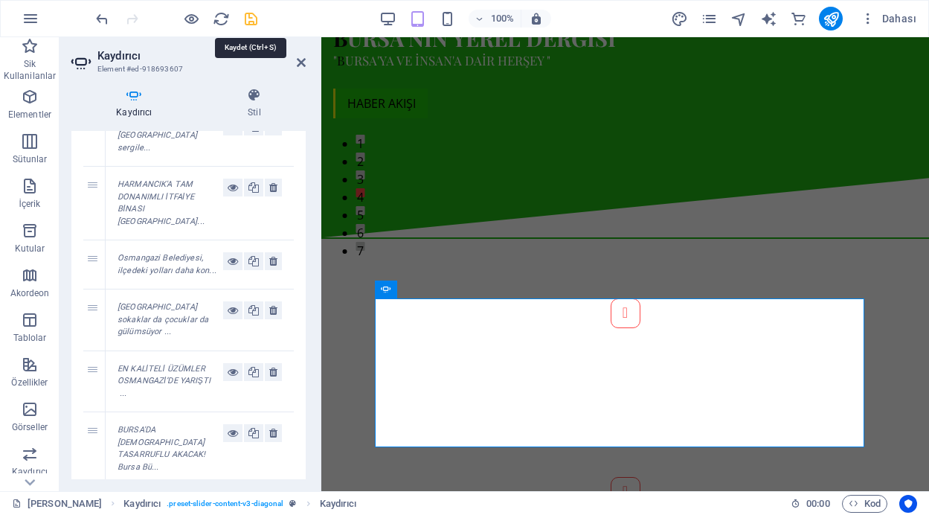
click at [249, 21] on icon "save" at bounding box center [251, 18] width 17 height 17
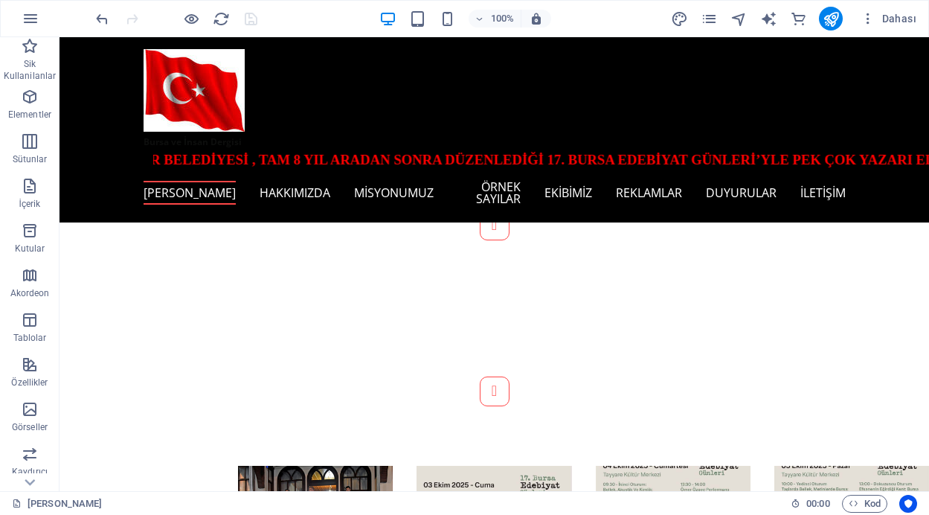
scroll to position [320, 0]
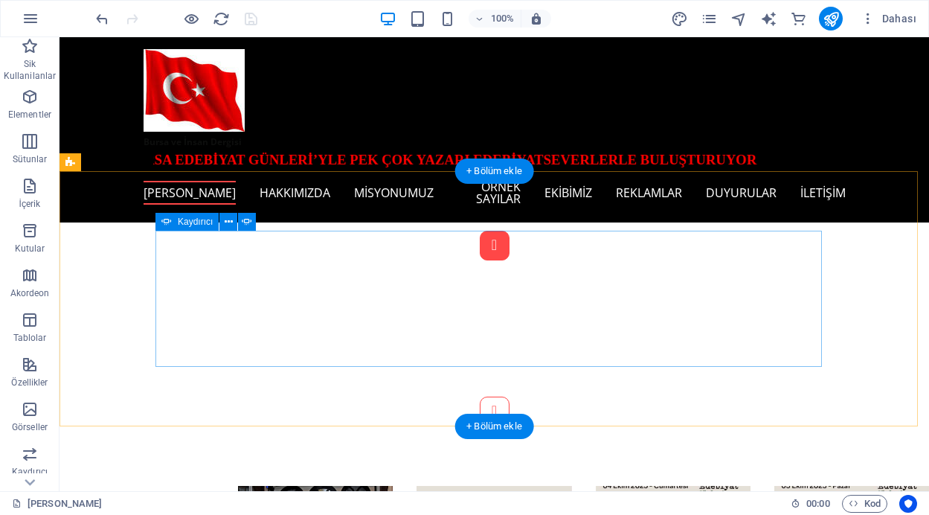
click at [480, 260] on button "Content Slider" at bounding box center [495, 246] width 30 height 30
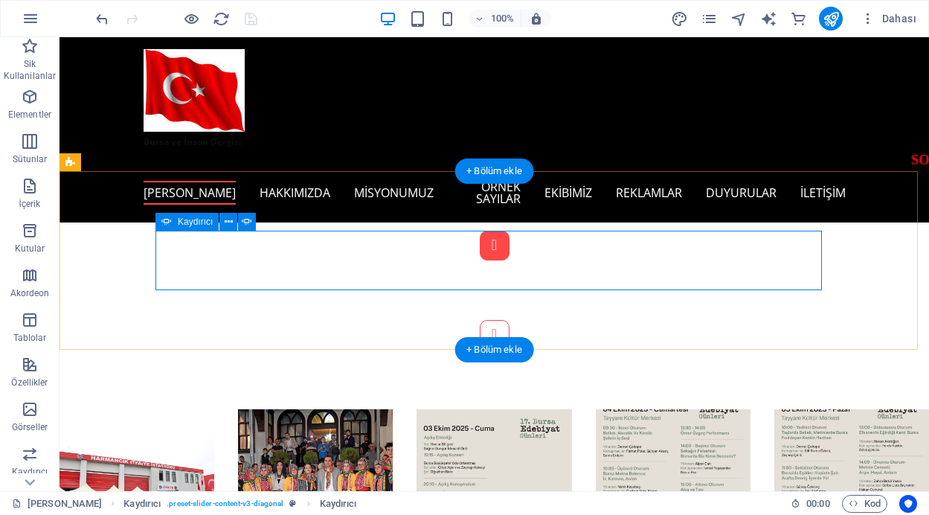
click at [480, 260] on button "Content Slider" at bounding box center [495, 246] width 30 height 30
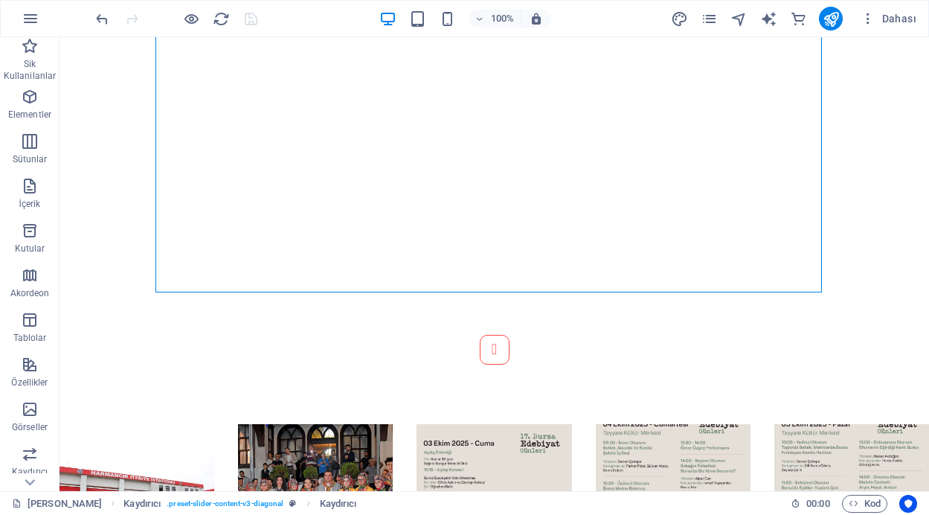
scroll to position [747, 0]
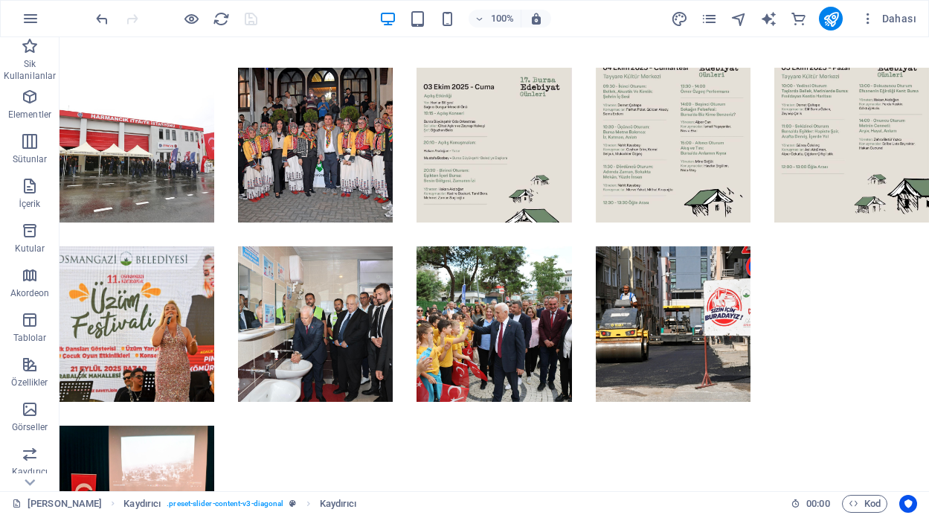
scroll to position [684, 0]
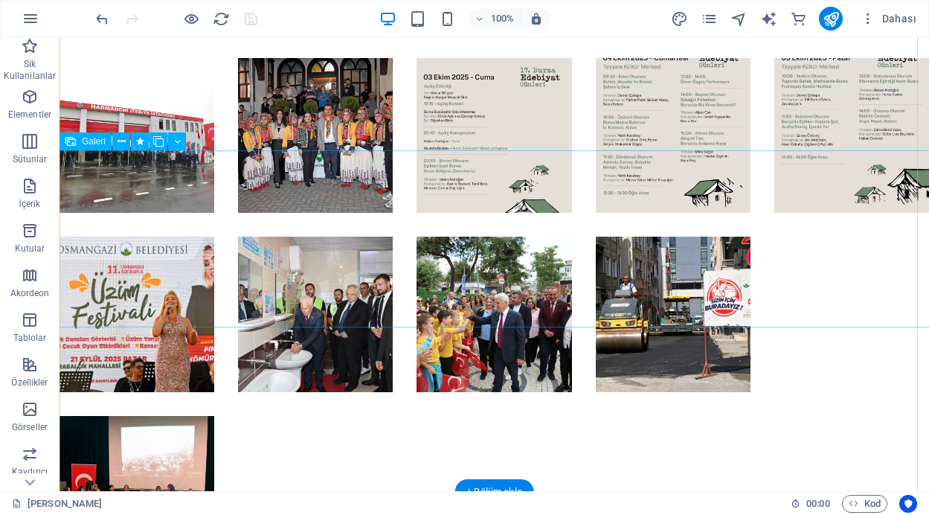
click at [649, 237] on li at bounding box center [673, 314] width 155 height 155
select select "4"
select select "px"
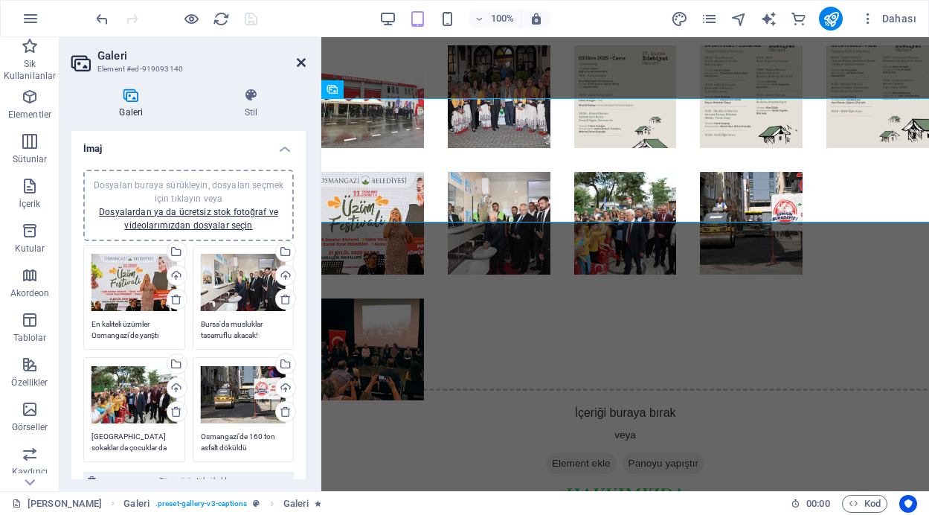
click at [301, 60] on icon at bounding box center [301, 63] width 9 height 12
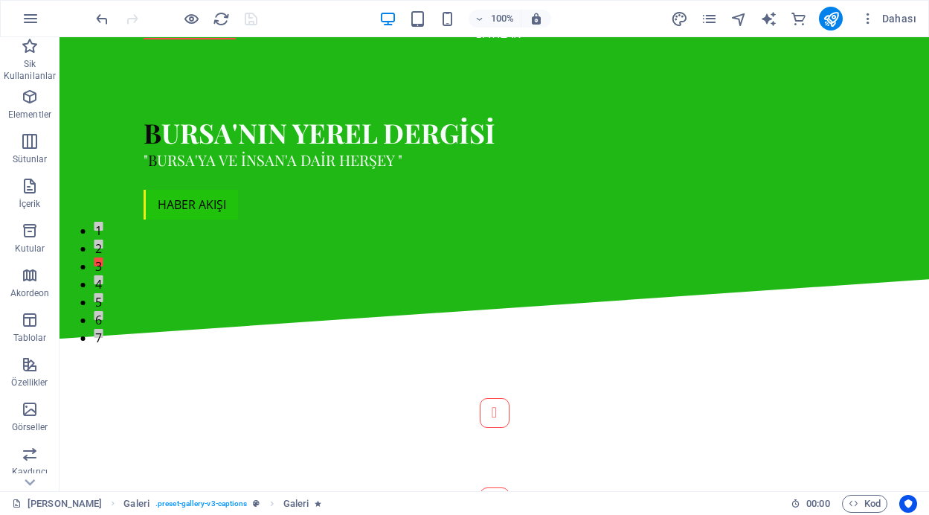
scroll to position [0, 0]
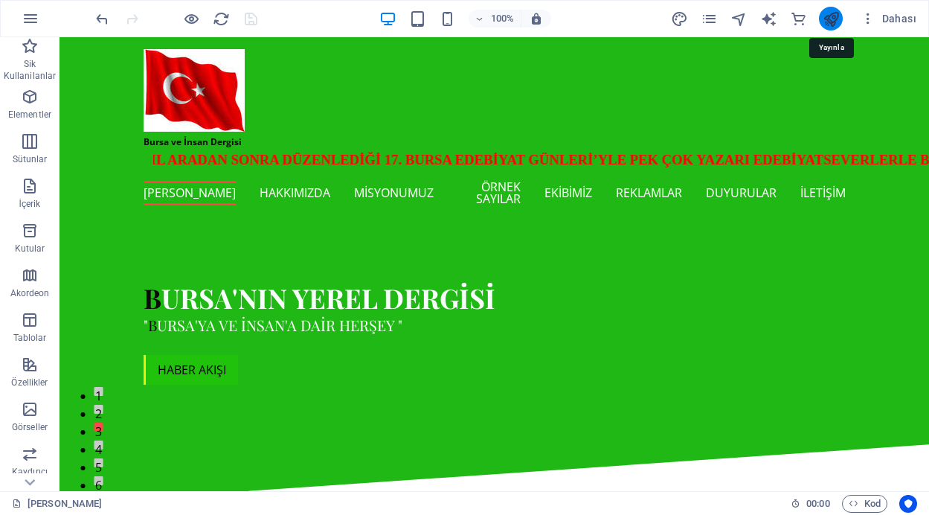
click at [828, 12] on icon "publish" at bounding box center [831, 18] width 17 height 17
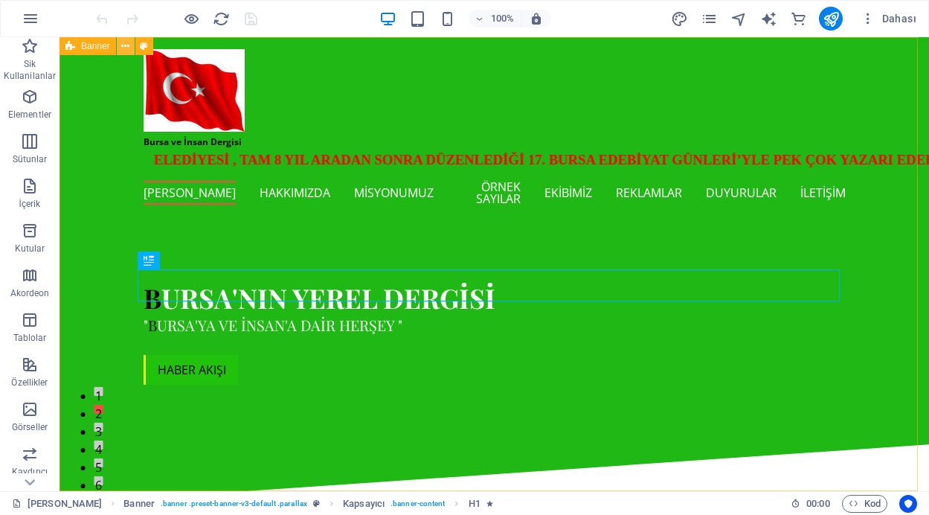
click at [125, 47] on icon at bounding box center [125, 47] width 8 height 16
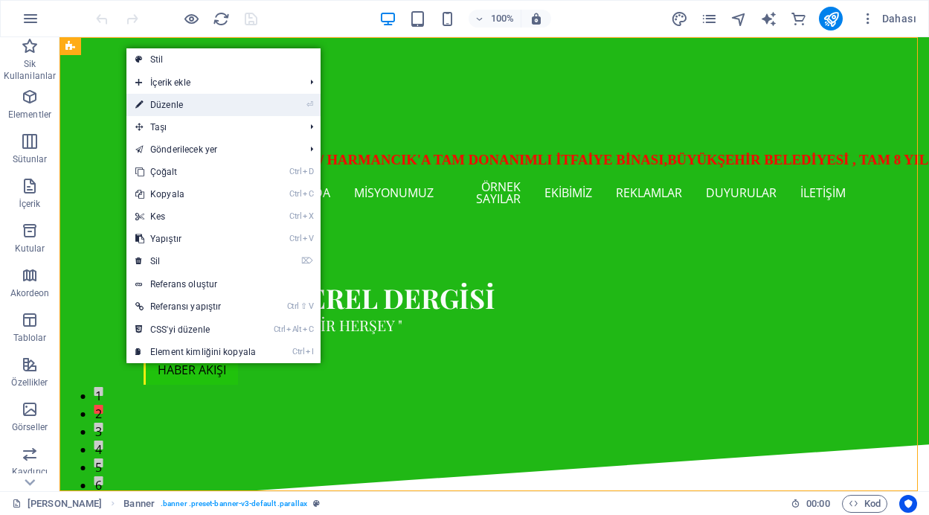
click at [185, 104] on link "⏎ Düzenle" at bounding box center [195, 105] width 138 height 22
select select "vh"
select select "header"
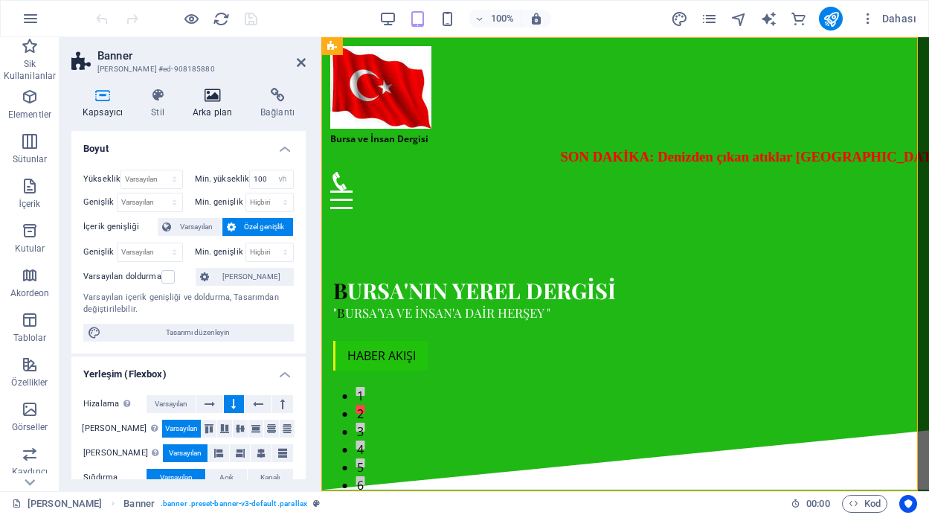
click at [213, 100] on icon at bounding box center [213, 95] width 62 height 15
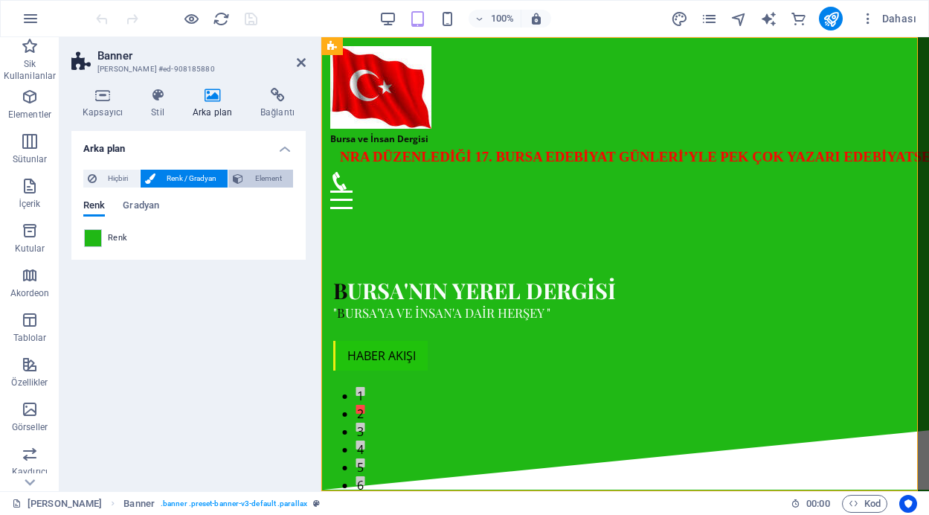
click at [258, 181] on span "Element" at bounding box center [268, 179] width 41 height 18
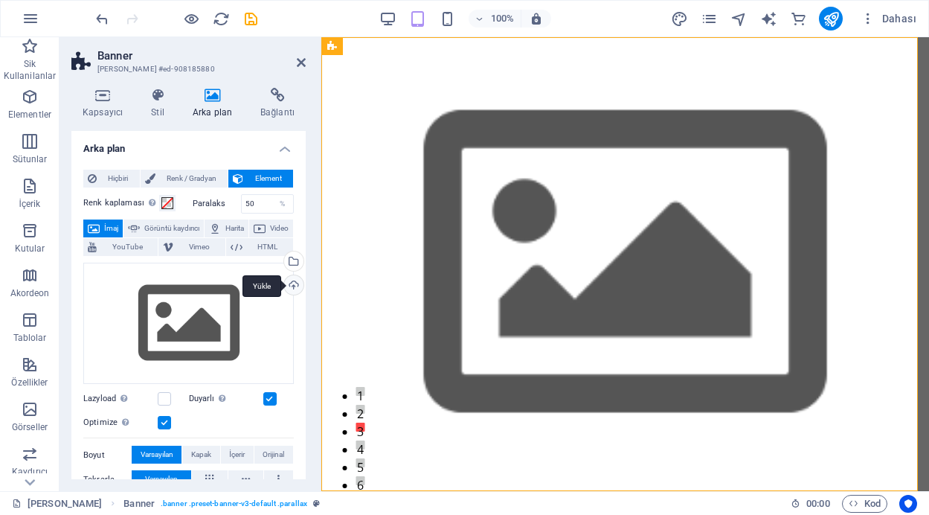
click at [287, 283] on div "Yükle" at bounding box center [292, 286] width 22 height 22
click at [423, 45] on icon at bounding box center [425, 47] width 11 height 16
click at [293, 283] on div "Yükle" at bounding box center [292, 286] width 22 height 22
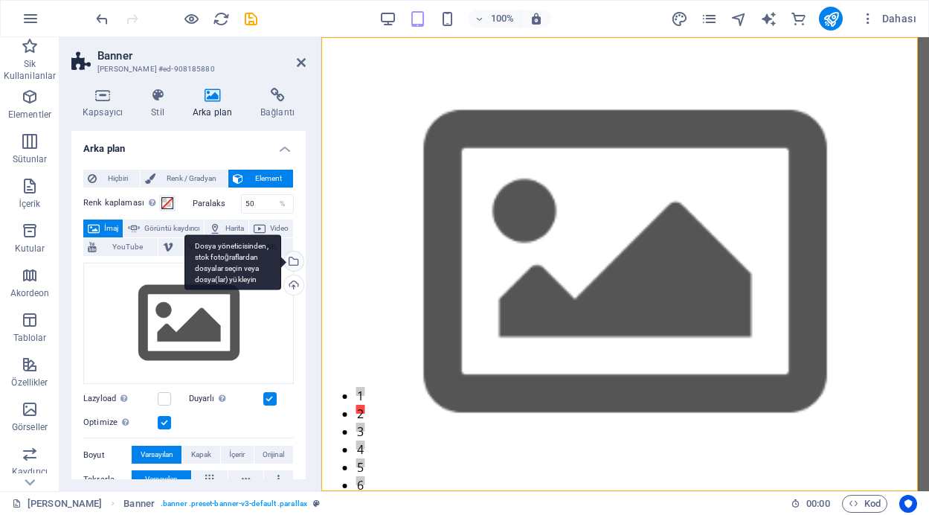
click at [293, 260] on div "Dosya yöneticisinden, stok fotoğraflardan dosyalar seçin veya dosya(lar) yükley…" at bounding box center [292, 262] width 22 height 22
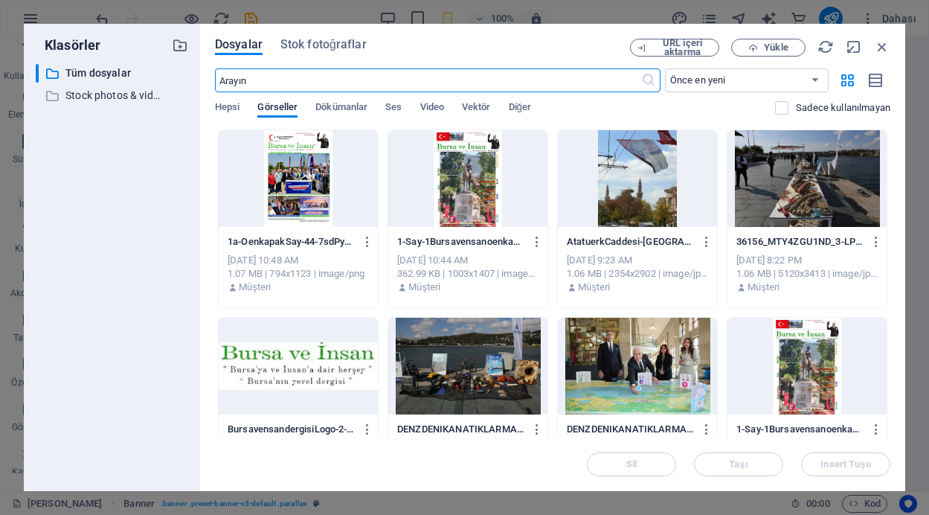
click at [780, 380] on div at bounding box center [807, 366] width 159 height 97
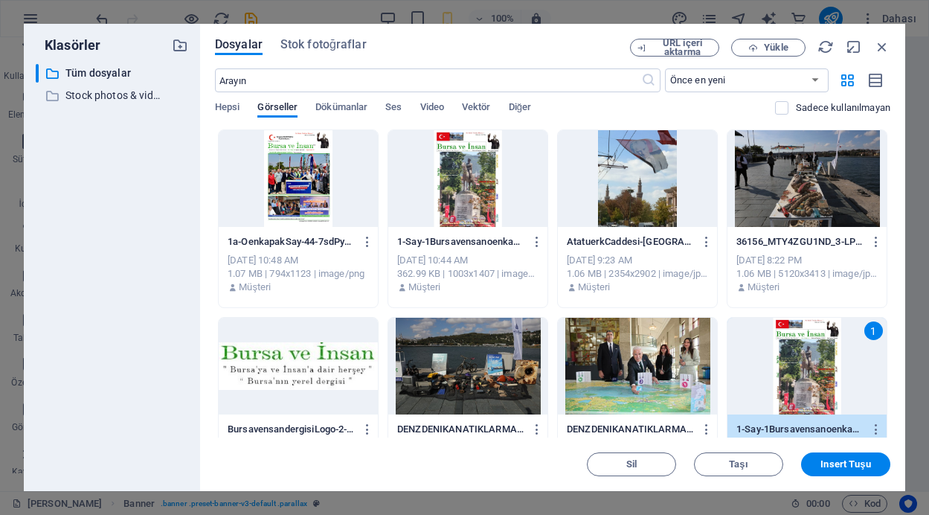
drag, startPoint x: 890, startPoint y: 135, endPoint x: 902, endPoint y: 149, distance: 17.4
click at [895, 153] on div "Dosyalar Stok fotoğraflar URL içeri aktarma Yükle ​ Önce en yeni Önce en eski A…" at bounding box center [552, 257] width 705 height 467
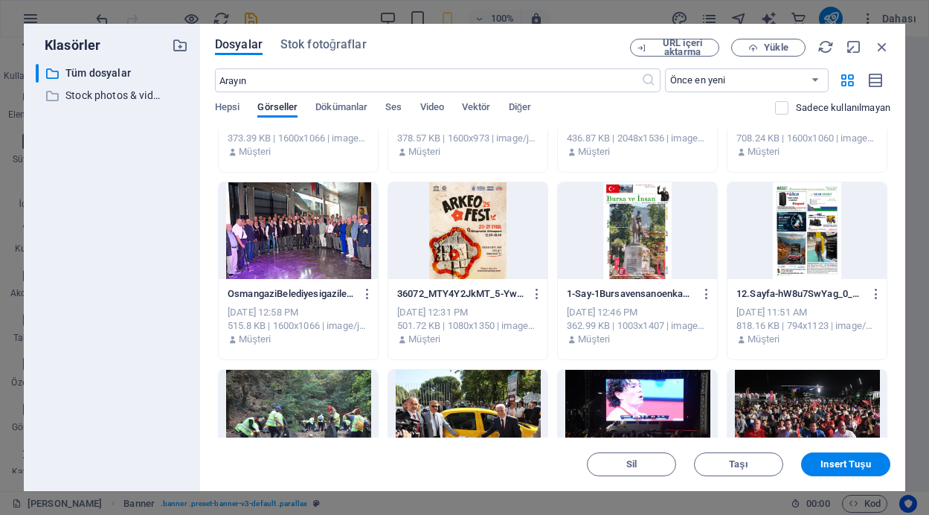
scroll to position [2207, 0]
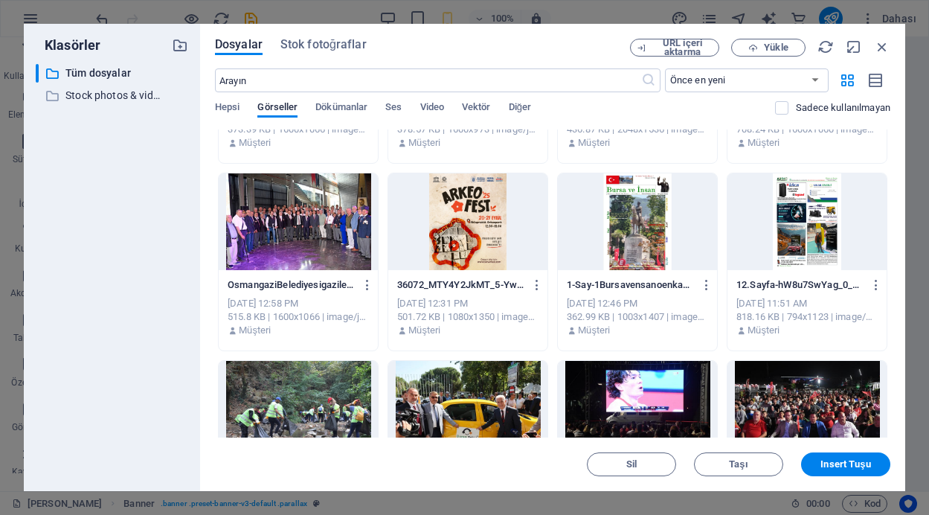
click at [678, 244] on div at bounding box center [637, 221] width 159 height 97
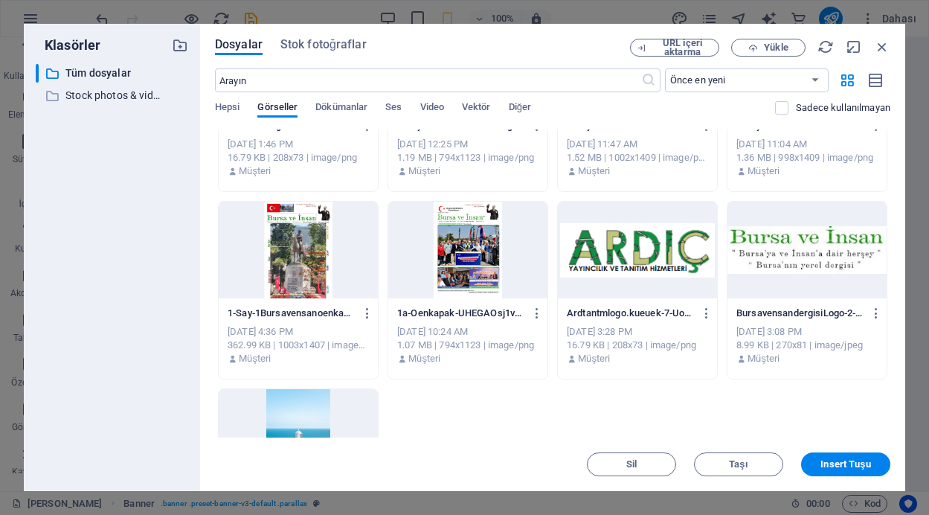
scroll to position [3698, 0]
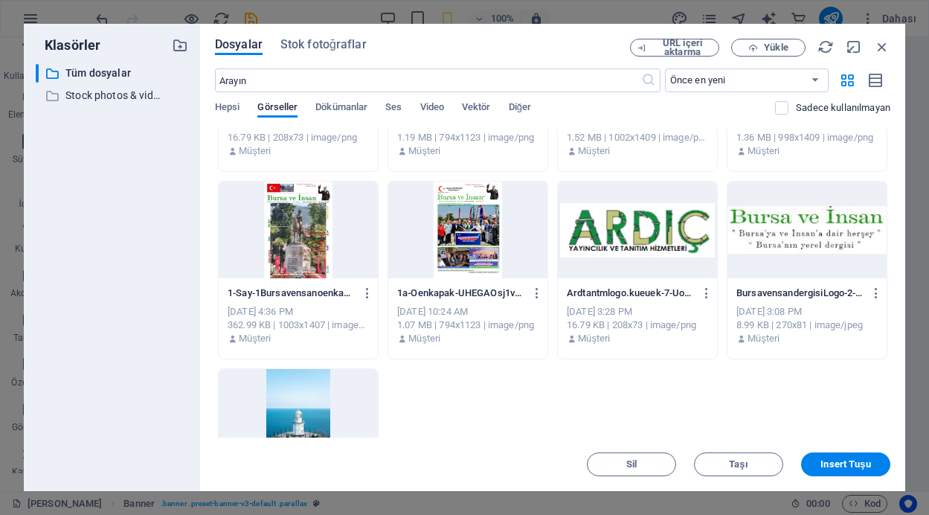
click at [277, 251] on div at bounding box center [298, 230] width 159 height 97
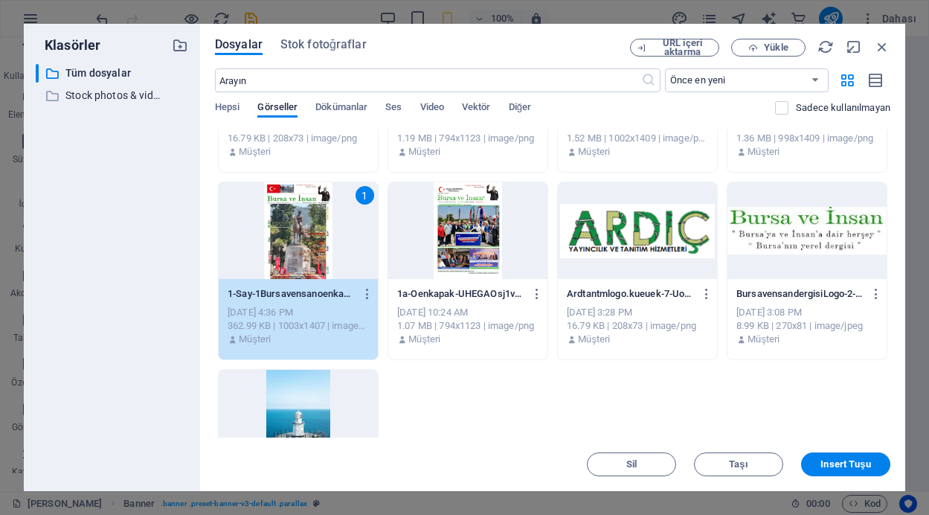
scroll to position [3807, 0]
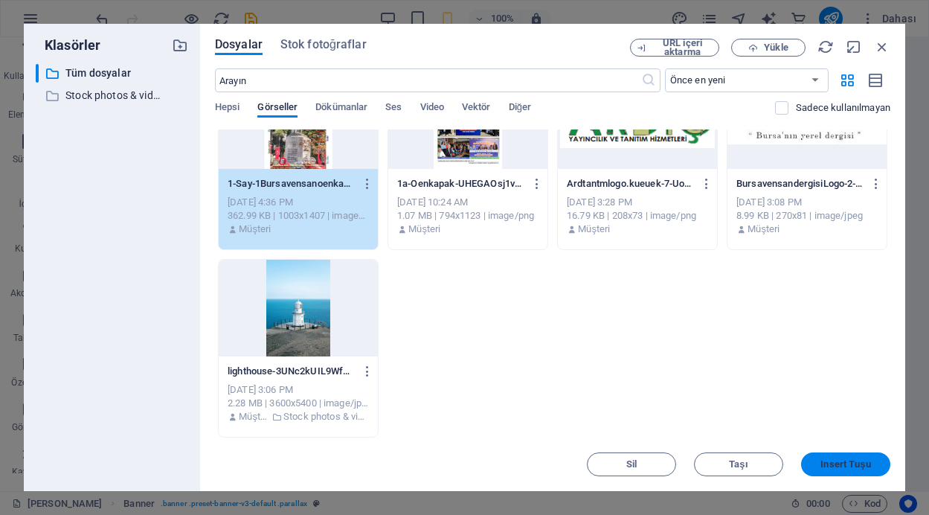
click at [841, 463] on span "Insert Tuşu" at bounding box center [846, 464] width 50 height 9
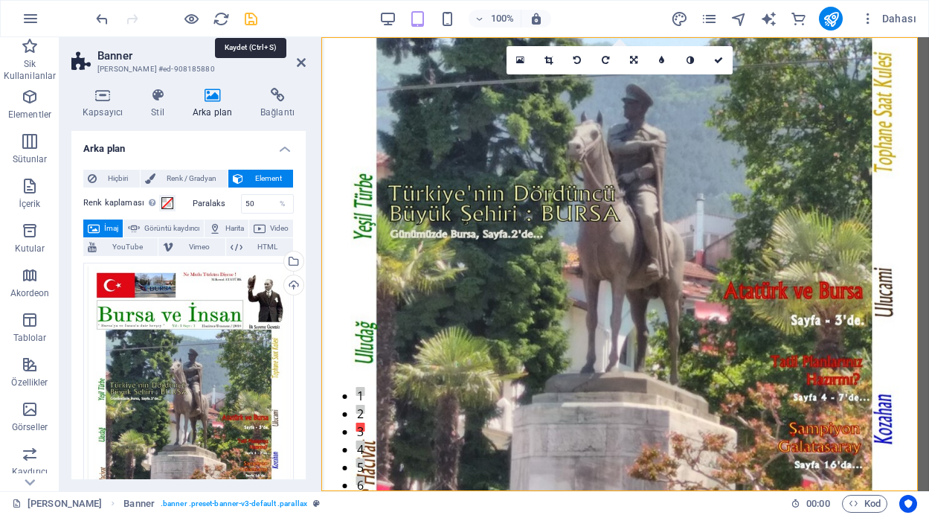
click at [248, 15] on icon "save" at bounding box center [251, 18] width 17 height 17
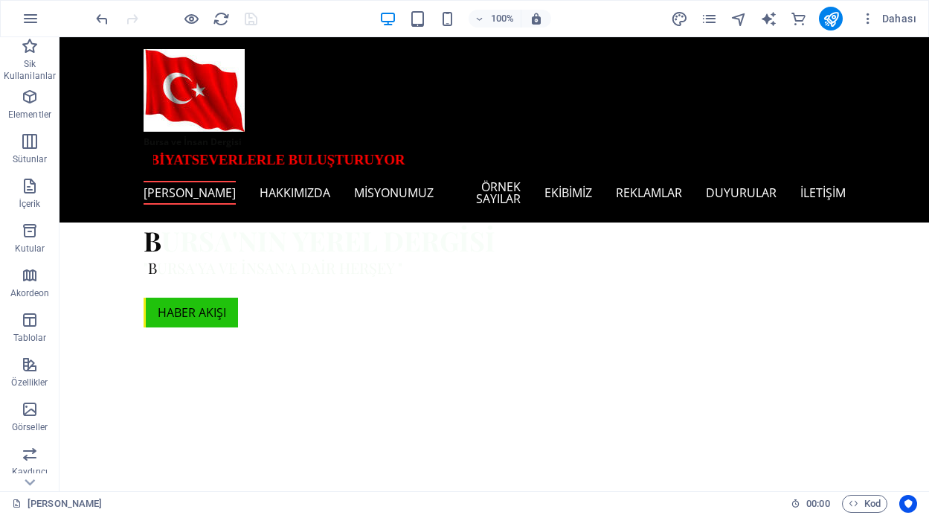
scroll to position [0, 0]
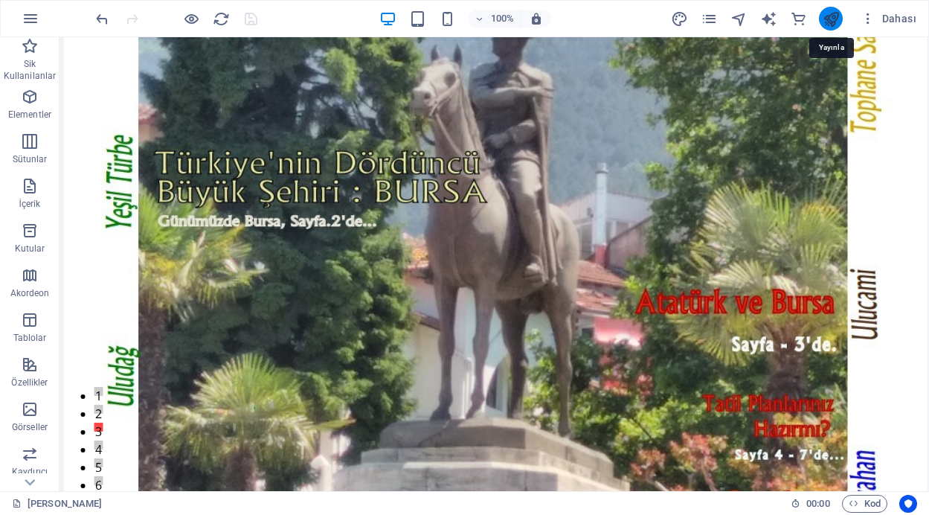
click at [828, 17] on icon "publish" at bounding box center [831, 18] width 17 height 17
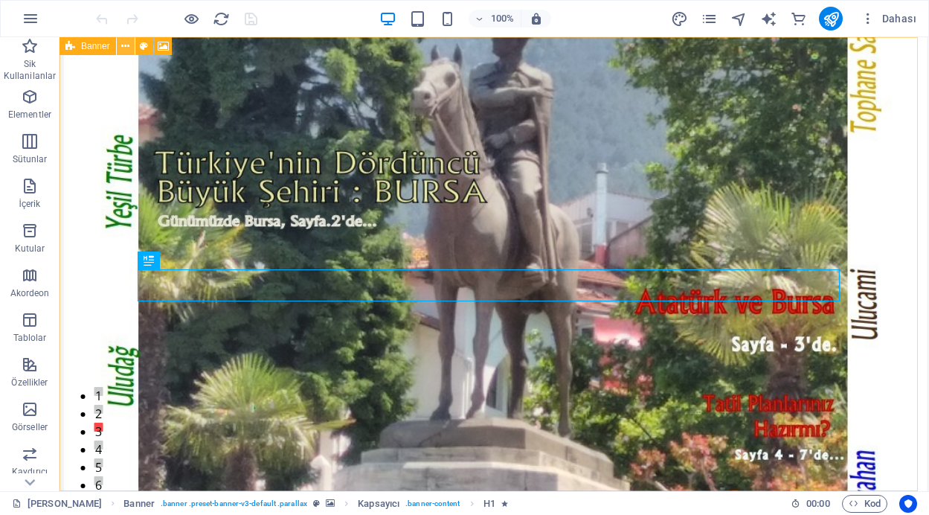
click at [126, 48] on icon at bounding box center [125, 47] width 8 height 16
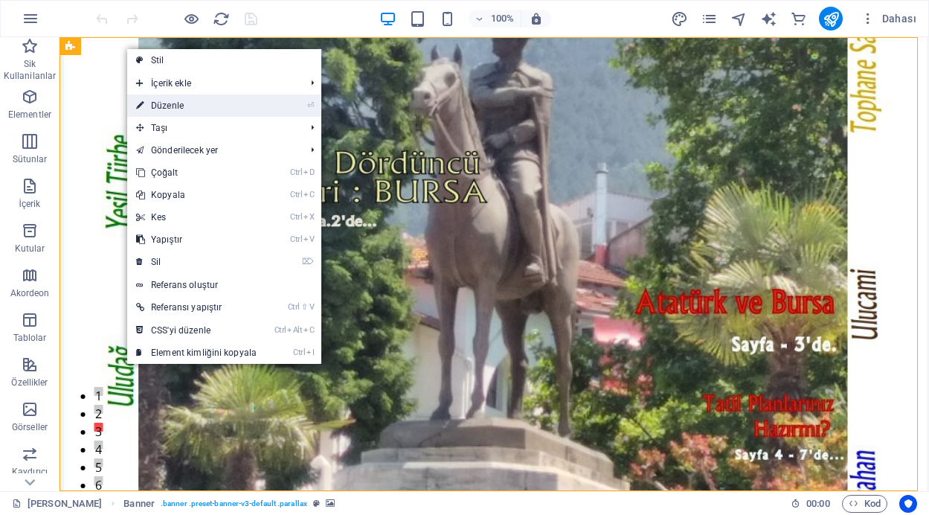
click at [178, 103] on link "⏎ Düzenle" at bounding box center [196, 105] width 138 height 22
select select "vh"
select select "header"
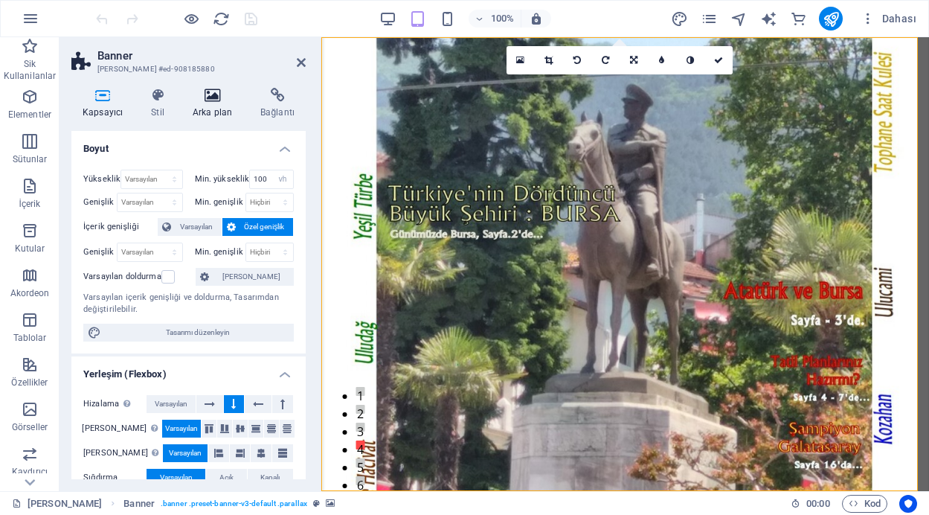
click at [209, 96] on icon at bounding box center [213, 95] width 62 height 15
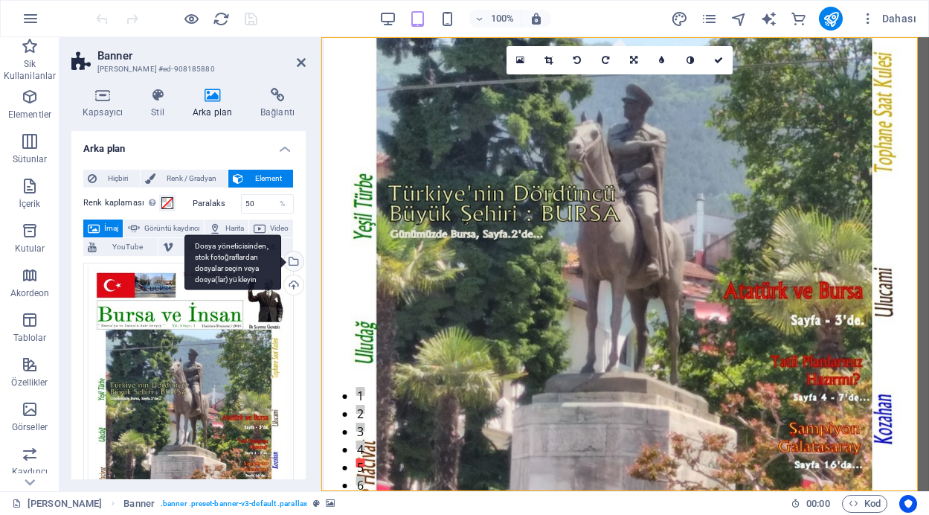
click at [281, 261] on div "Dosya yöneticisinden, stok fotoğraflardan dosyalar seçin veya dosya(lar) yükley…" at bounding box center [232, 262] width 97 height 56
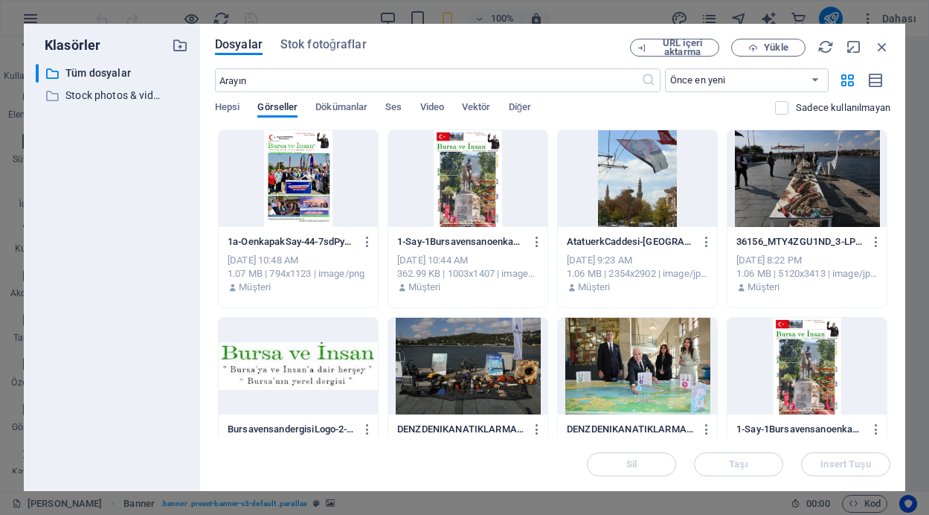
drag, startPoint x: 891, startPoint y: 167, endPoint x: 893, endPoint y: 200, distance: 32.8
click at [893, 200] on div "Dosyalar Stok fotoğraflar URL içeri aktarma Yükle ​ Önce en yeni Önce en eski A…" at bounding box center [552, 257] width 705 height 467
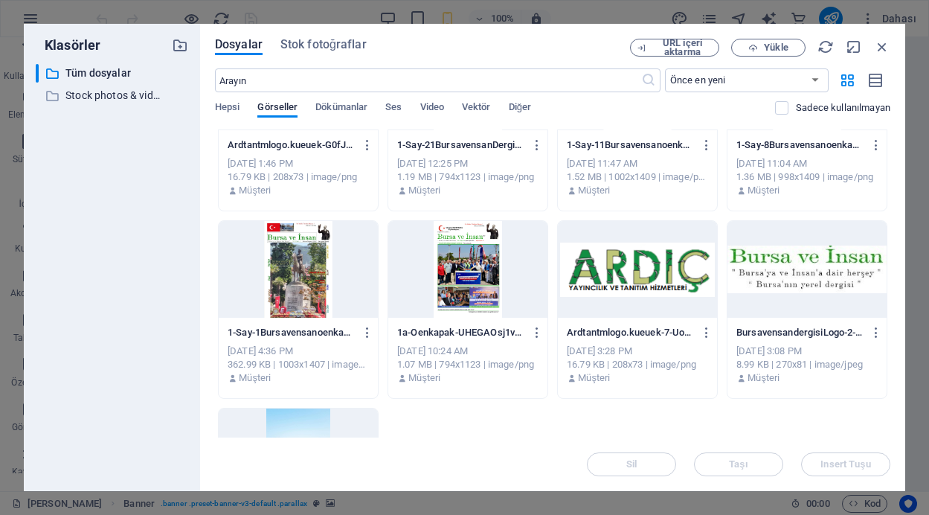
scroll to position [3807, 0]
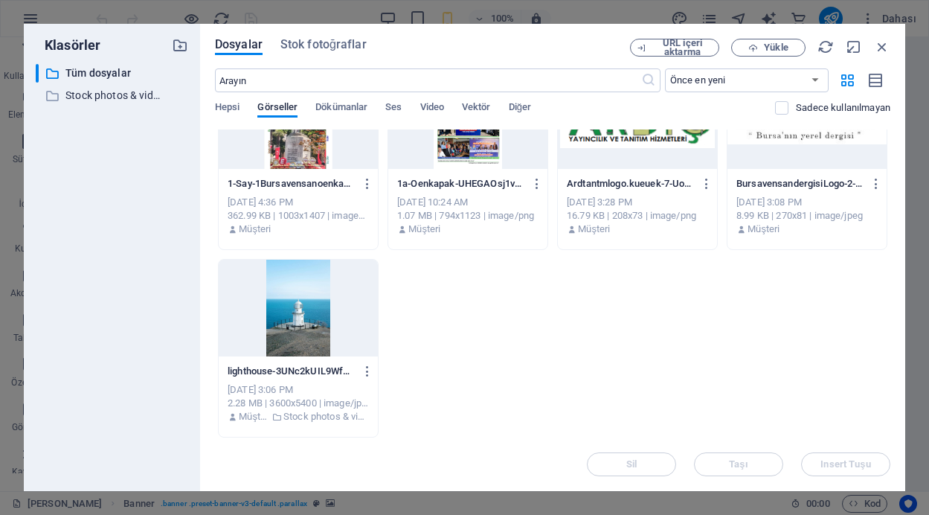
click at [309, 327] on div at bounding box center [298, 308] width 159 height 97
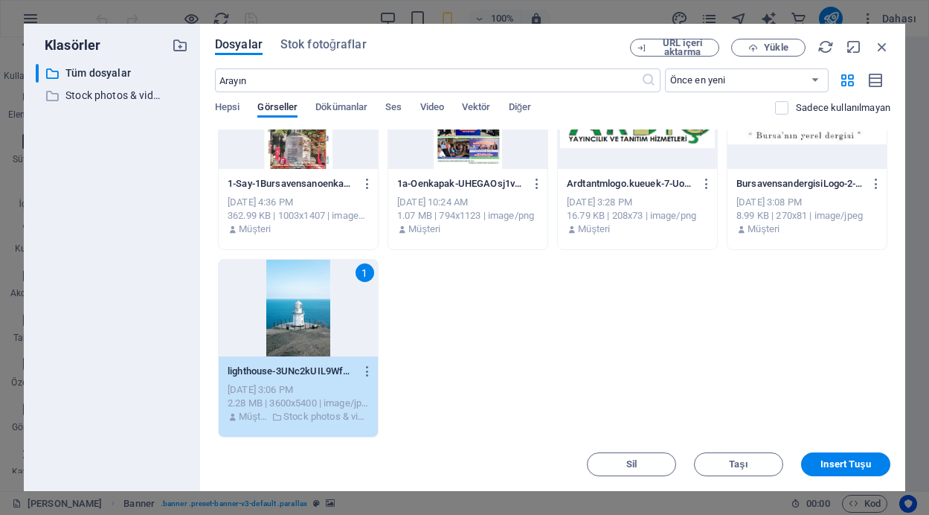
click at [312, 327] on div "1" at bounding box center [298, 308] width 159 height 97
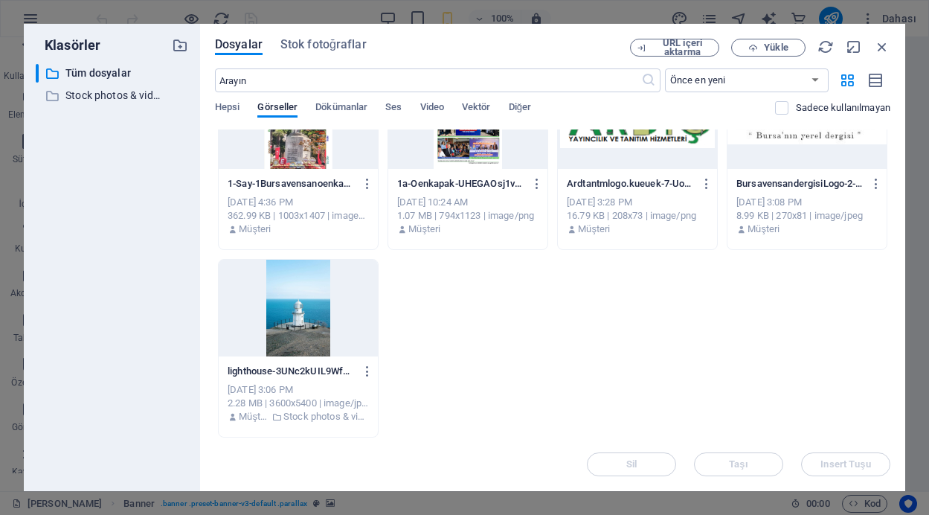
click at [312, 327] on div at bounding box center [298, 308] width 159 height 97
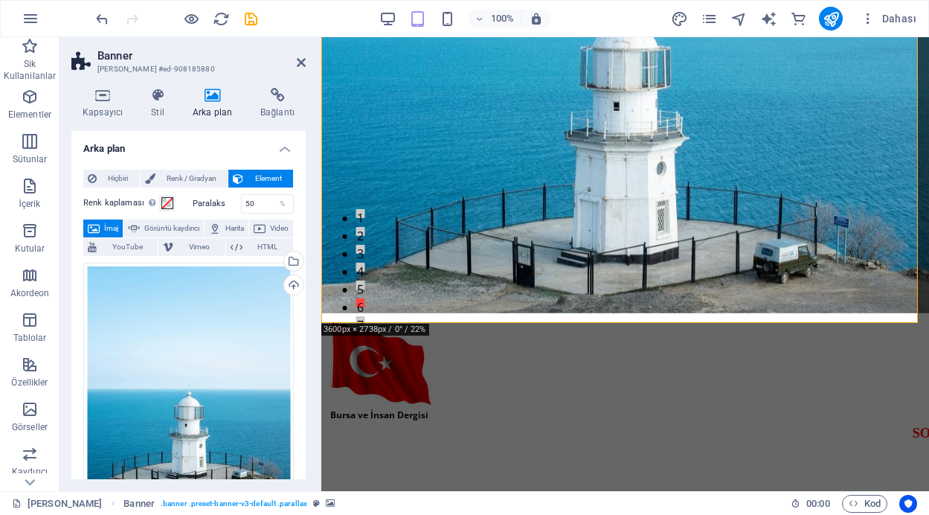
scroll to position [0, 0]
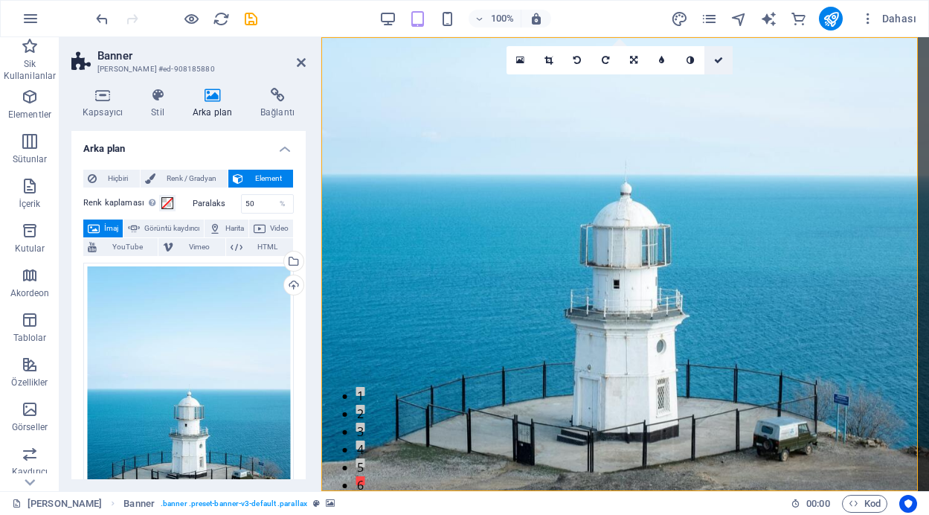
click at [723, 57] on icon at bounding box center [718, 60] width 9 height 9
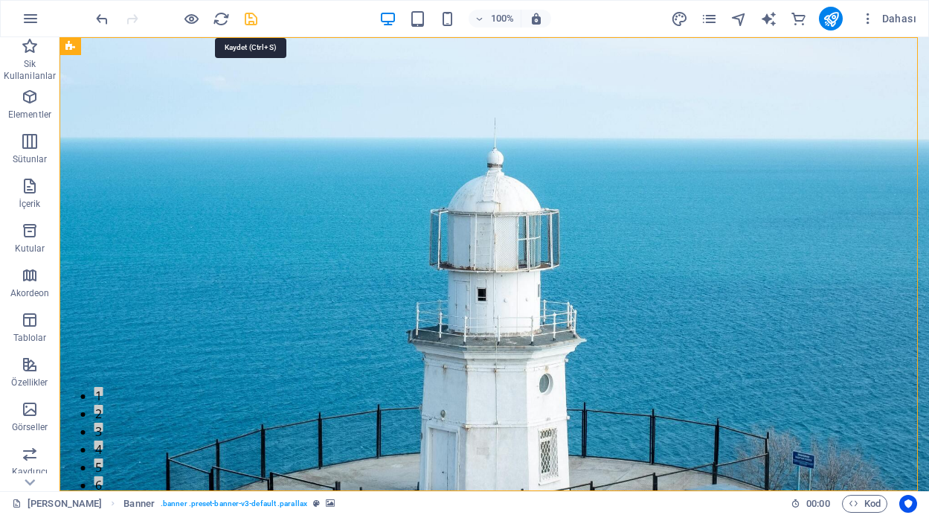
click at [252, 19] on icon "save" at bounding box center [251, 18] width 17 height 17
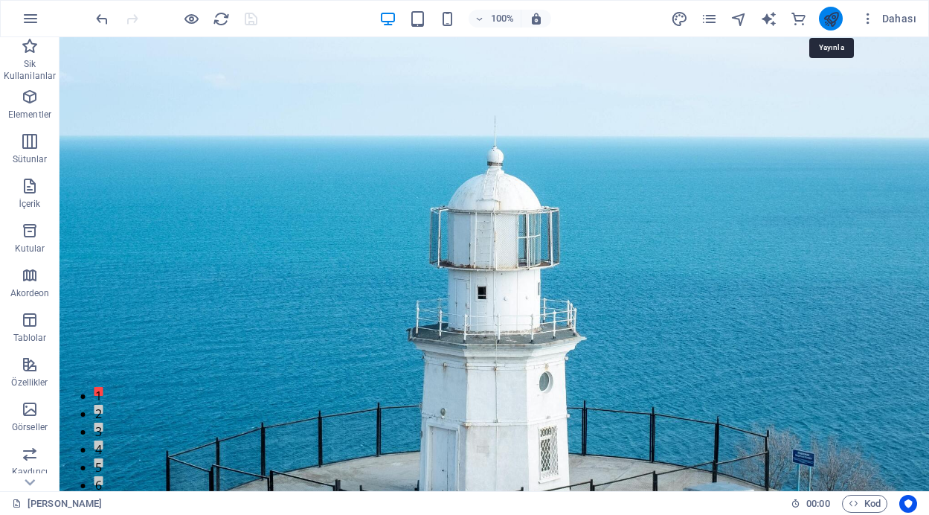
click at [827, 19] on icon "publish" at bounding box center [831, 18] width 17 height 17
click at [832, 16] on icon "publish" at bounding box center [831, 18] width 17 height 17
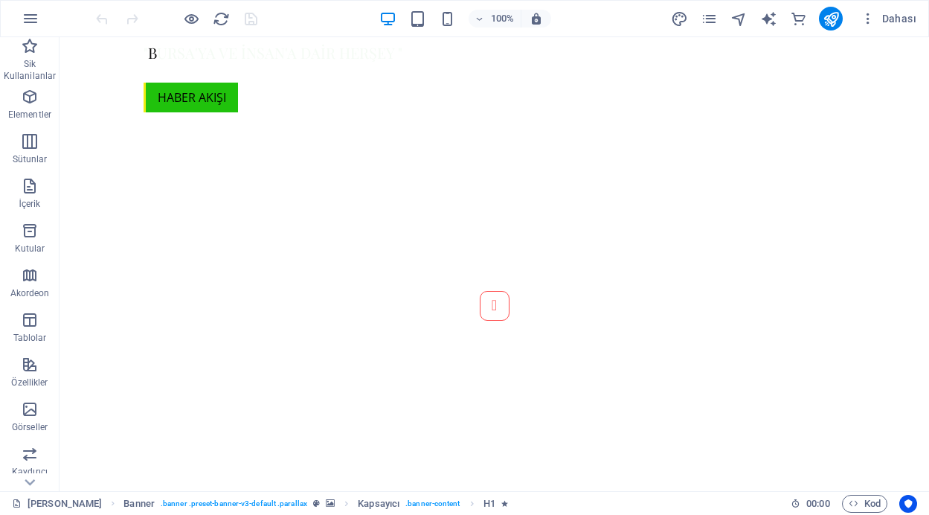
scroll to position [737, 0]
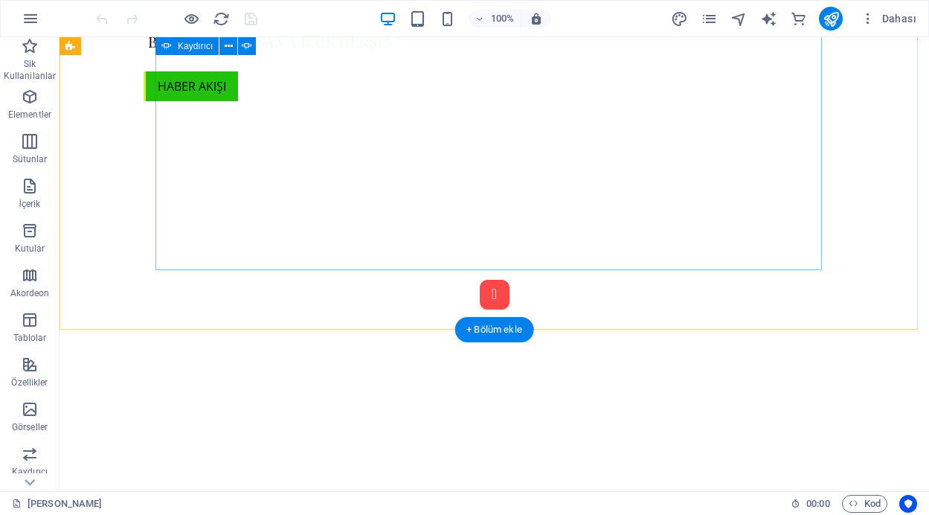
click at [480, 280] on button "Content Slider" at bounding box center [495, 295] width 30 height 30
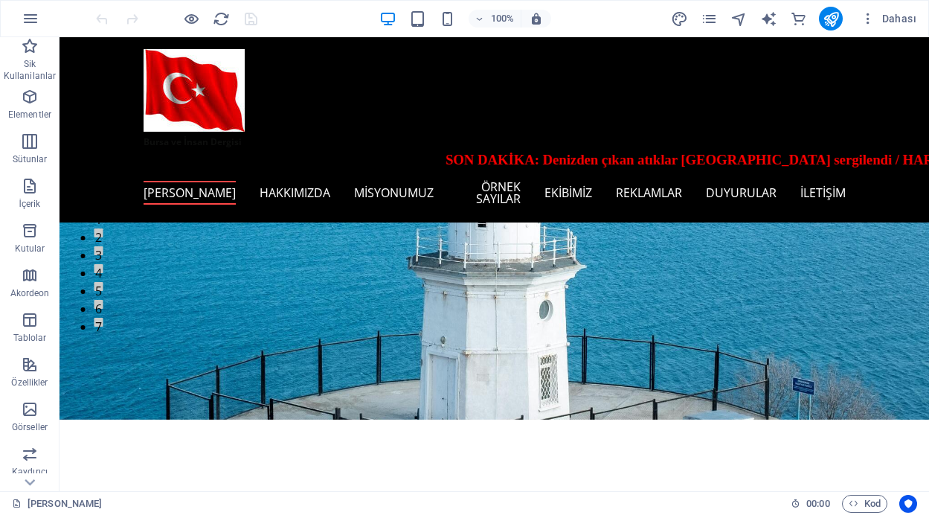
scroll to position [0, 0]
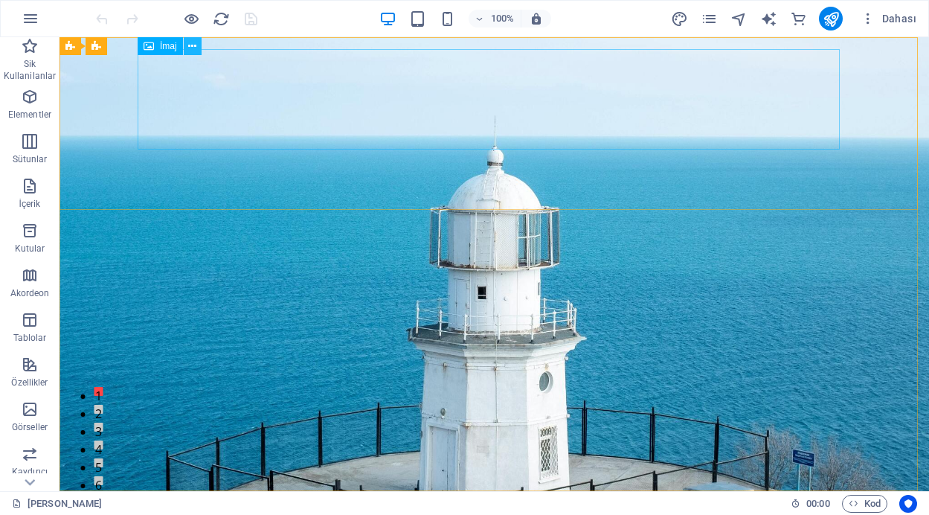
click at [191, 46] on icon at bounding box center [192, 47] width 8 height 16
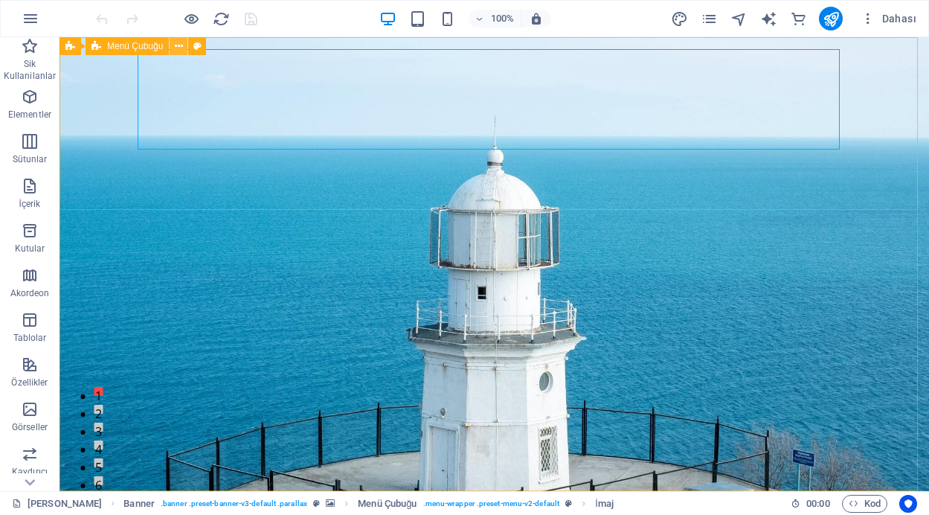
click at [179, 48] on icon at bounding box center [179, 47] width 8 height 16
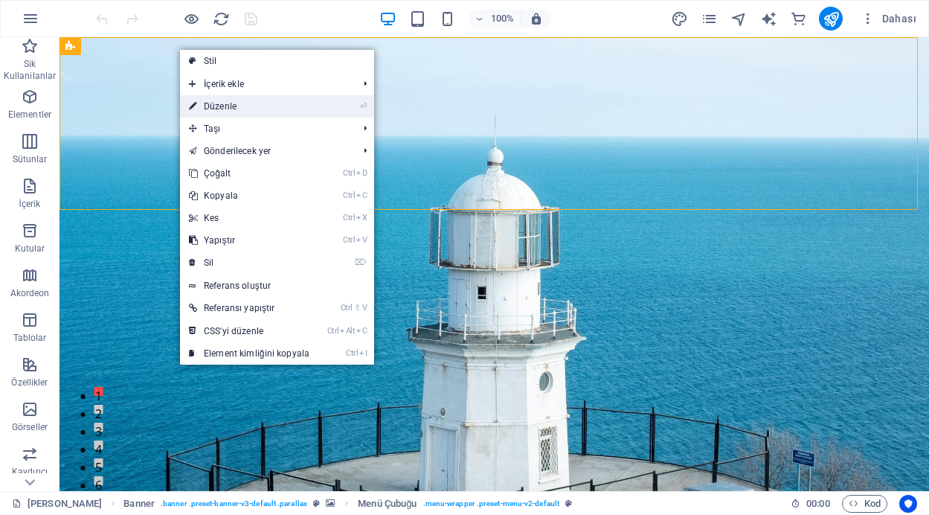
drag, startPoint x: 215, startPoint y: 109, endPoint x: 46, endPoint y: 196, distance: 190.3
click at [215, 109] on link "⏎ Düzenle" at bounding box center [249, 106] width 138 height 22
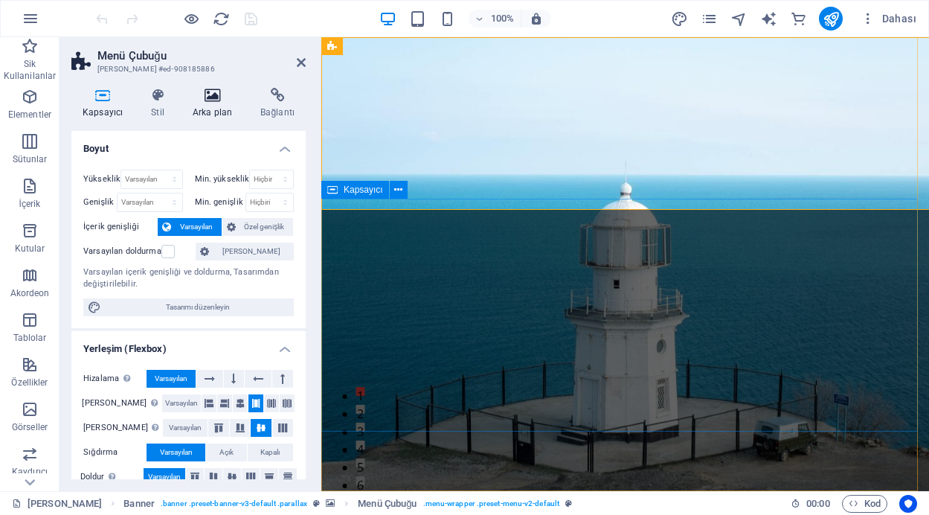
click at [208, 97] on icon at bounding box center [213, 95] width 62 height 15
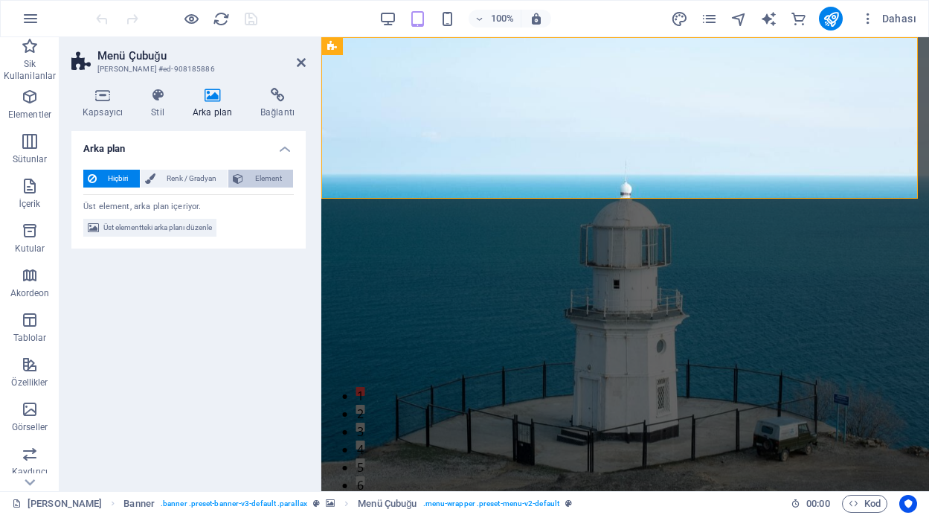
click at [251, 179] on span "Element" at bounding box center [268, 179] width 41 height 18
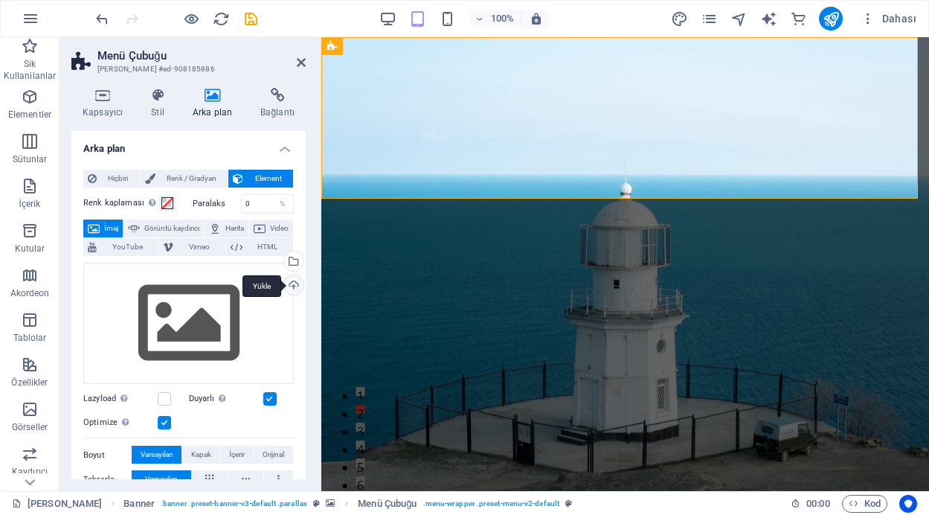
click at [290, 286] on div "Yükle" at bounding box center [292, 286] width 22 height 22
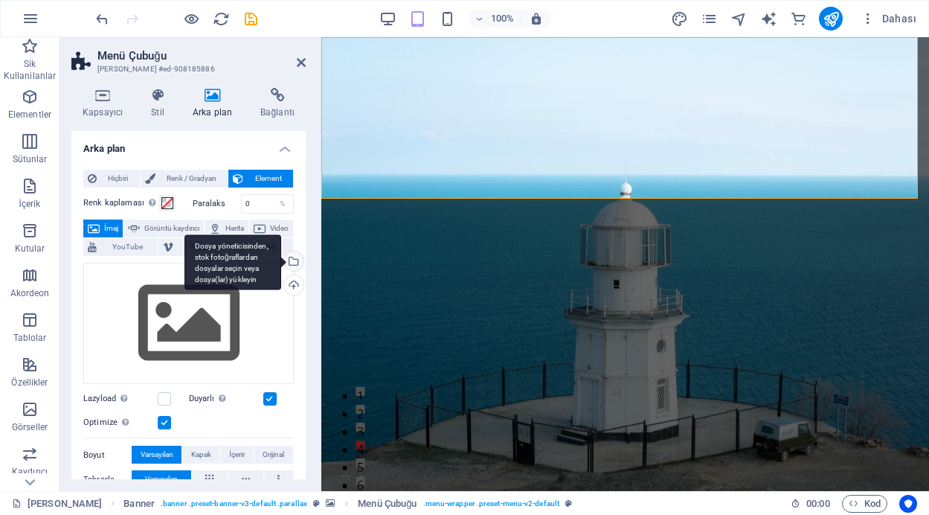
click at [289, 263] on div "Dosya yöneticisinden, stok fotoğraflardan dosyalar seçin veya dosya(lar) yükley…" at bounding box center [292, 262] width 22 height 22
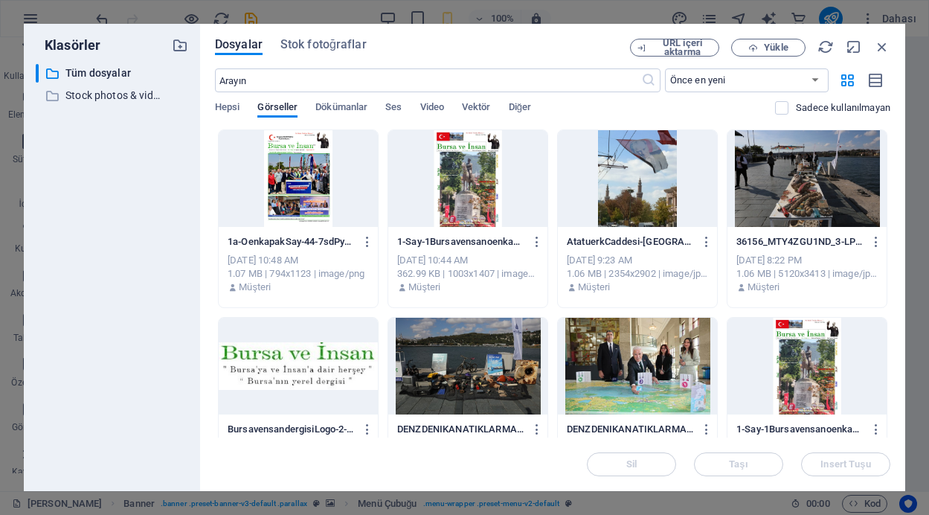
click at [459, 218] on div at bounding box center [467, 178] width 159 height 97
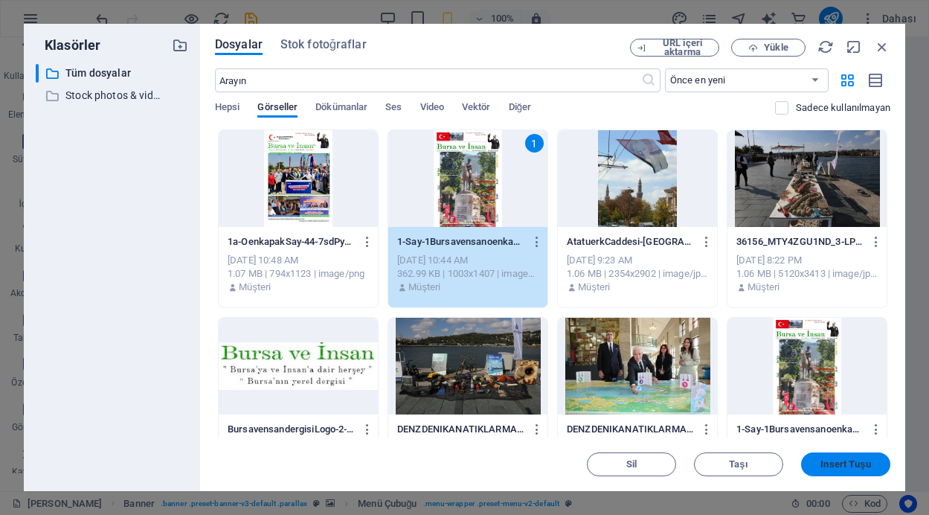
click at [830, 465] on span "Insert Tuşu" at bounding box center [846, 464] width 50 height 9
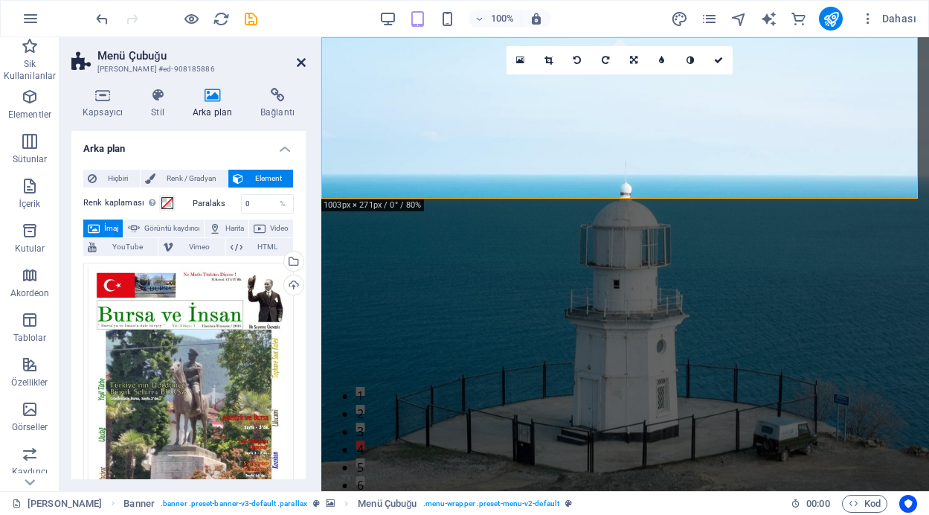
click at [304, 60] on icon at bounding box center [301, 63] width 9 height 12
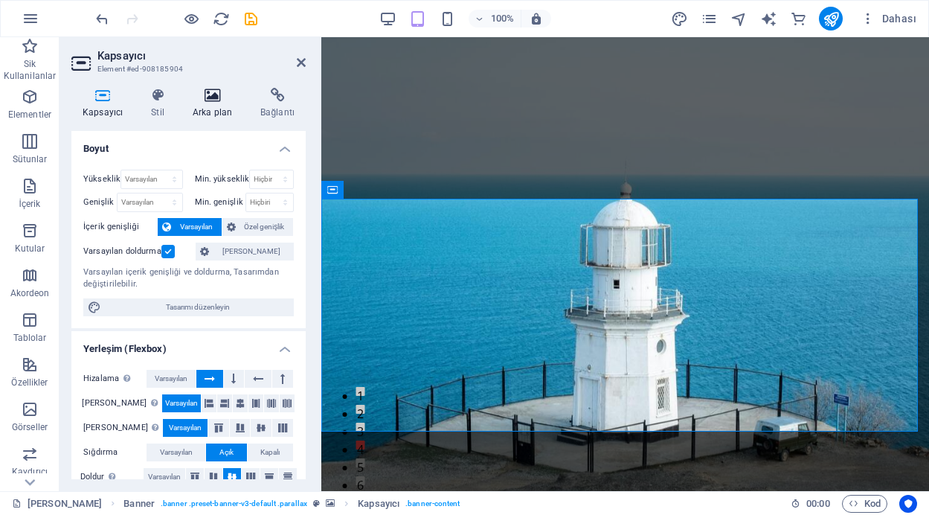
click at [212, 96] on icon at bounding box center [213, 95] width 62 height 15
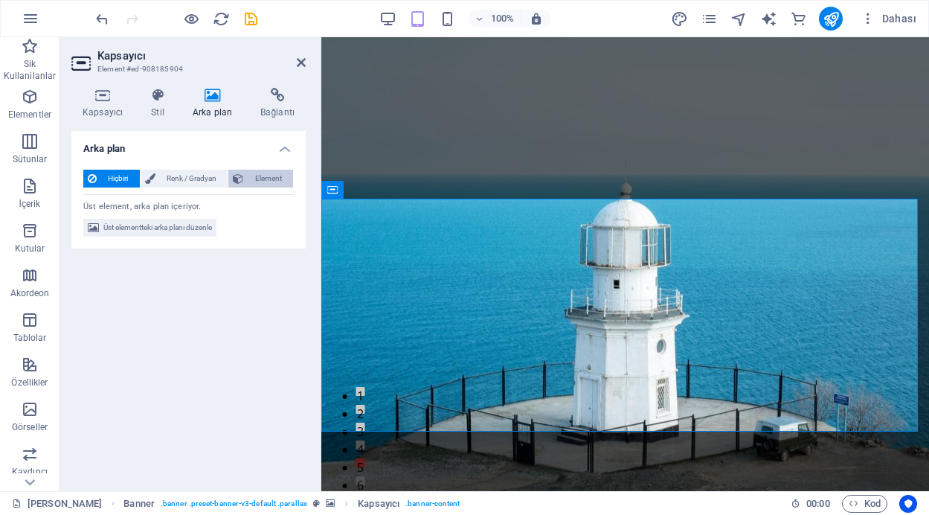
click at [276, 175] on span "Element" at bounding box center [268, 179] width 41 height 18
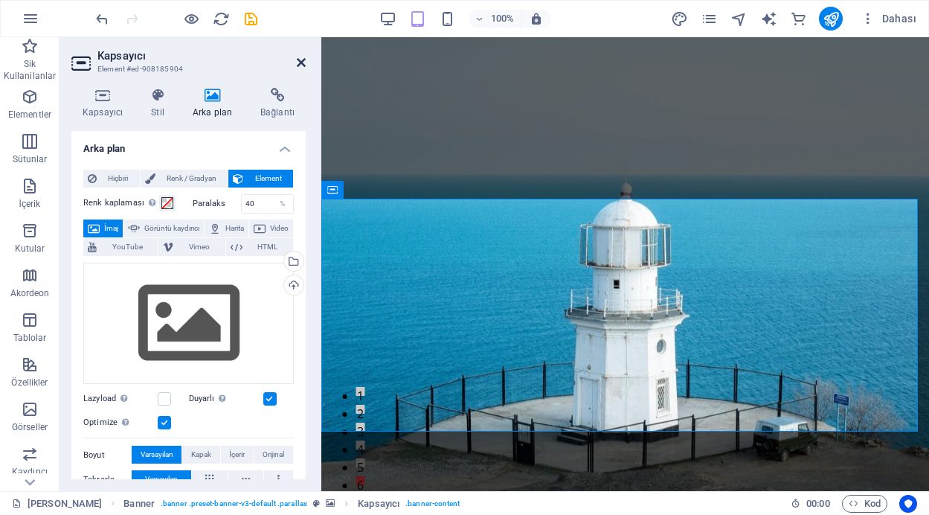
click at [303, 61] on icon at bounding box center [301, 63] width 9 height 12
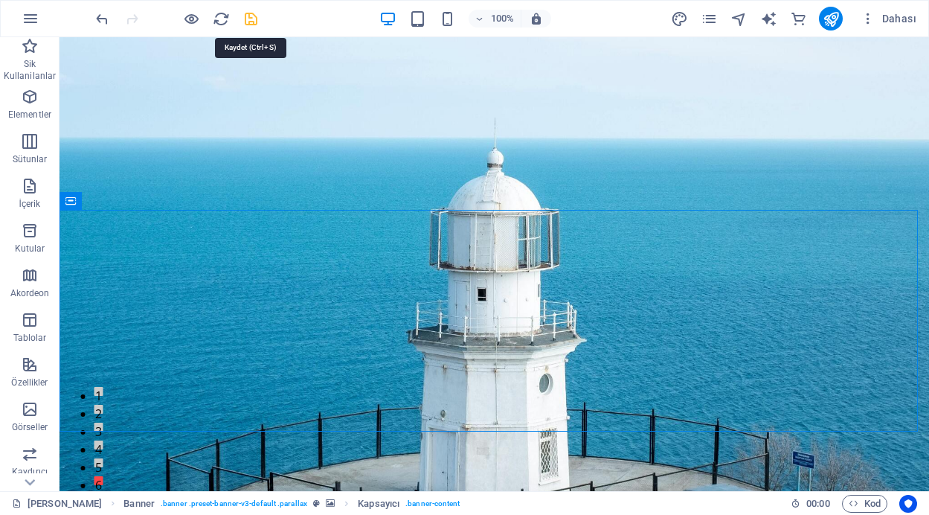
click at [253, 16] on icon "save" at bounding box center [251, 18] width 17 height 17
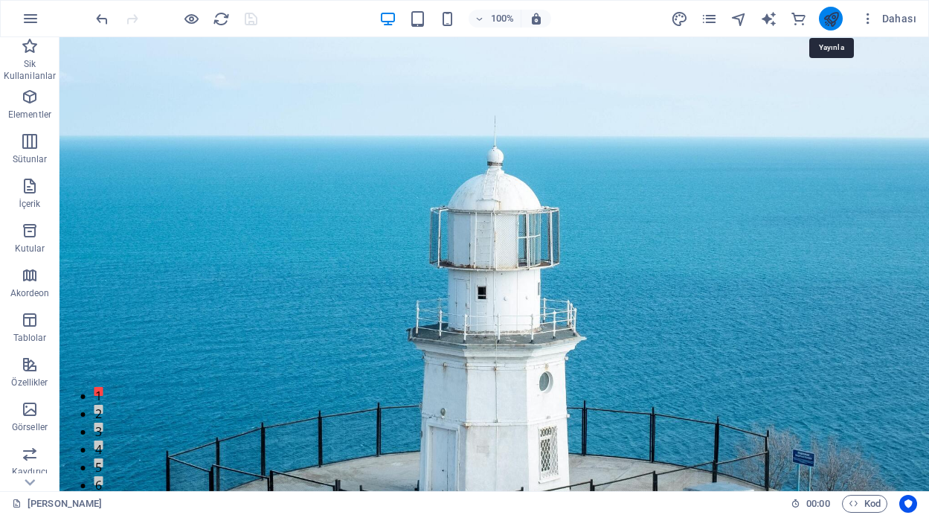
click at [831, 20] on icon "publish" at bounding box center [831, 18] width 17 height 17
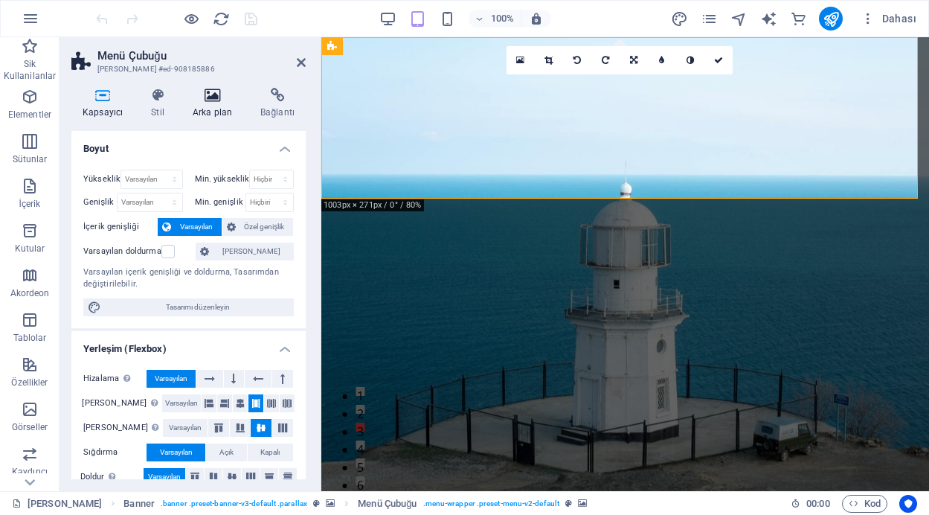
click at [208, 96] on icon at bounding box center [213, 95] width 62 height 15
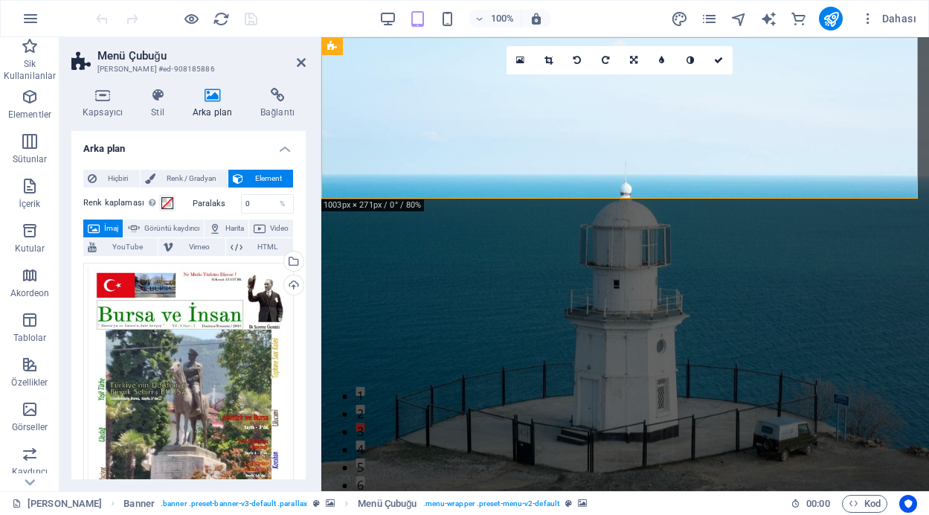
click at [210, 98] on icon at bounding box center [213, 95] width 62 height 15
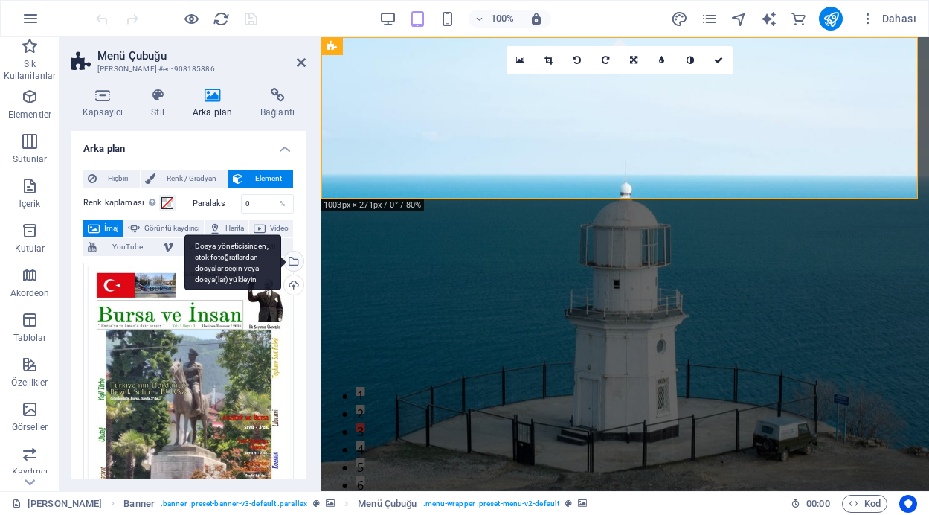
click at [293, 260] on div "Dosya yöneticisinden, stok fotoğraflardan dosyalar seçin veya dosya(lar) yükley…" at bounding box center [292, 262] width 22 height 22
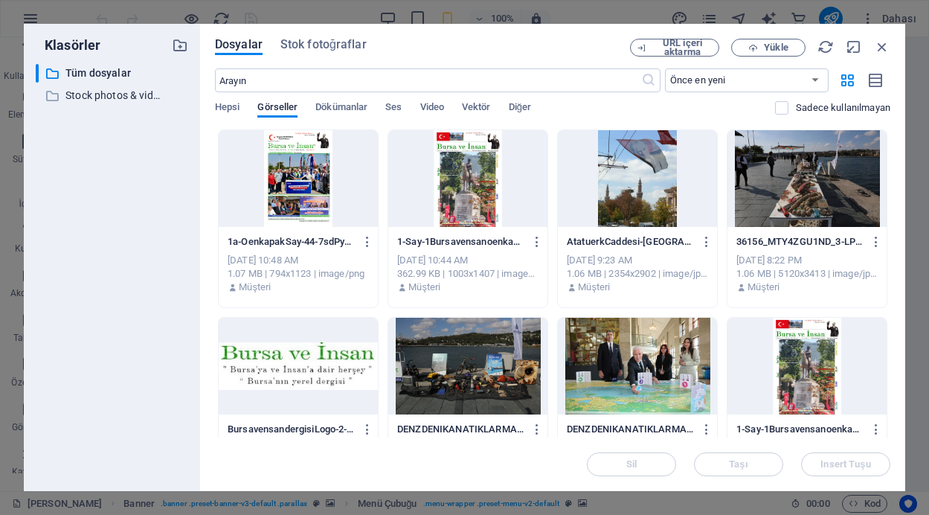
click at [641, 190] on div at bounding box center [637, 178] width 159 height 97
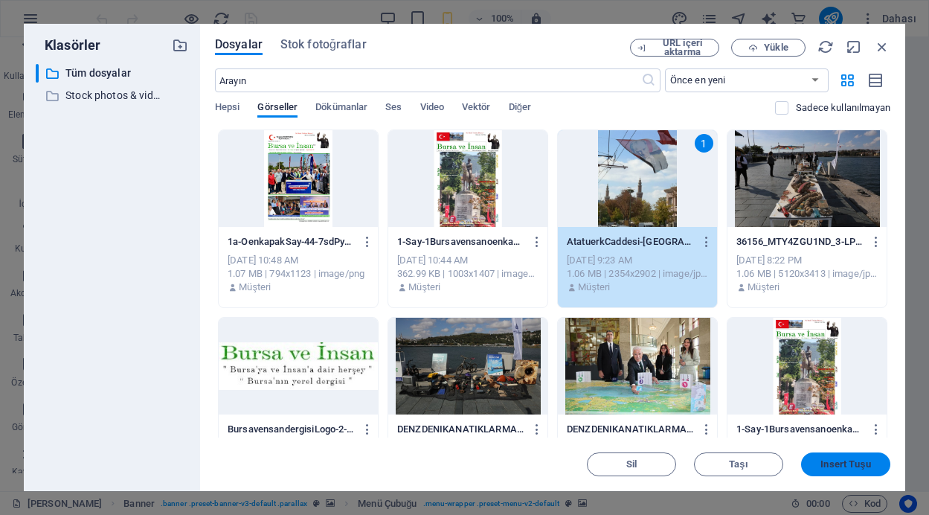
drag, startPoint x: 827, startPoint y: 459, endPoint x: 505, endPoint y: 423, distance: 324.2
click at [827, 460] on span "Insert Tuşu" at bounding box center [846, 464] width 50 height 9
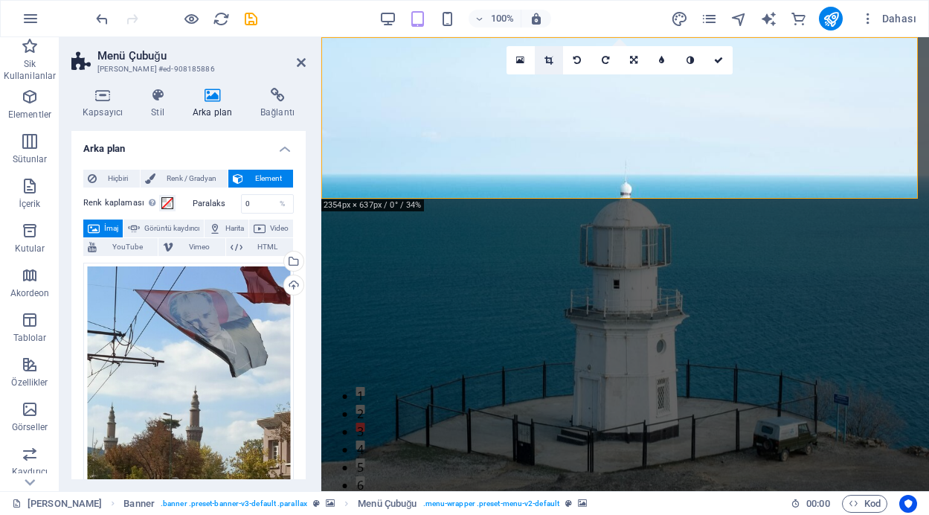
click at [549, 58] on icon at bounding box center [549, 60] width 8 height 9
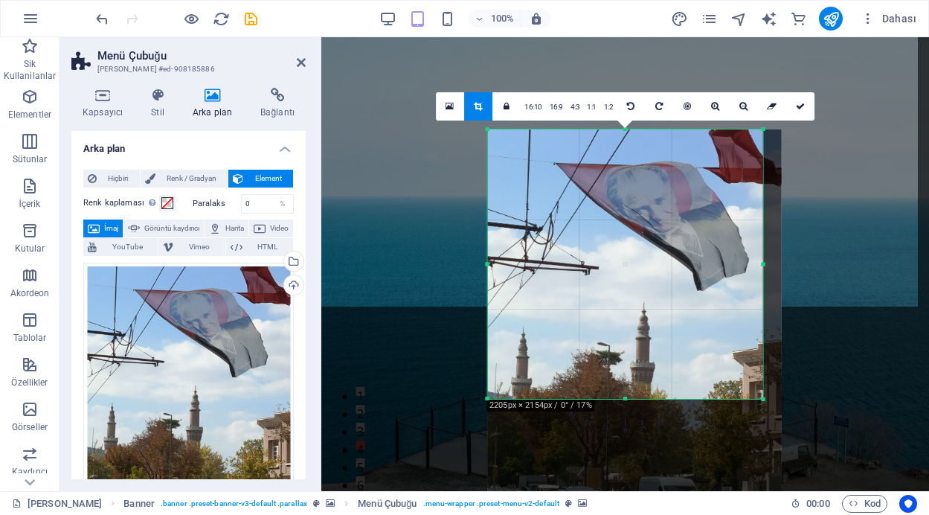
drag, startPoint x: 774, startPoint y: 446, endPoint x: 756, endPoint y: 353, distance: 95.6
click at [756, 353] on div "180 170 160 150 140 130 120 110 100 90 80 70 60 50 40 30 20 10 0 -10 -20 -30 -4…" at bounding box center [625, 263] width 276 height 269
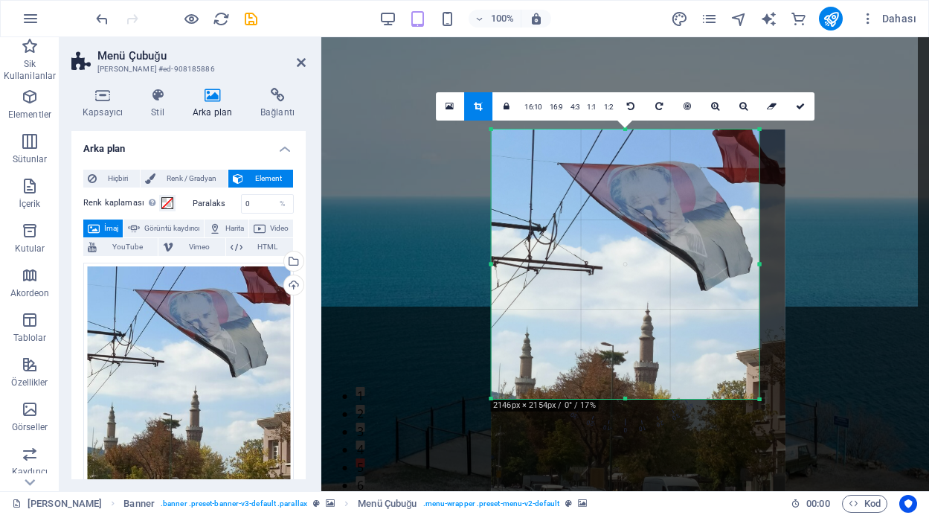
drag, startPoint x: 765, startPoint y: 265, endPoint x: 757, endPoint y: 263, distance: 7.8
click at [757, 263] on div at bounding box center [759, 263] width 5 height 269
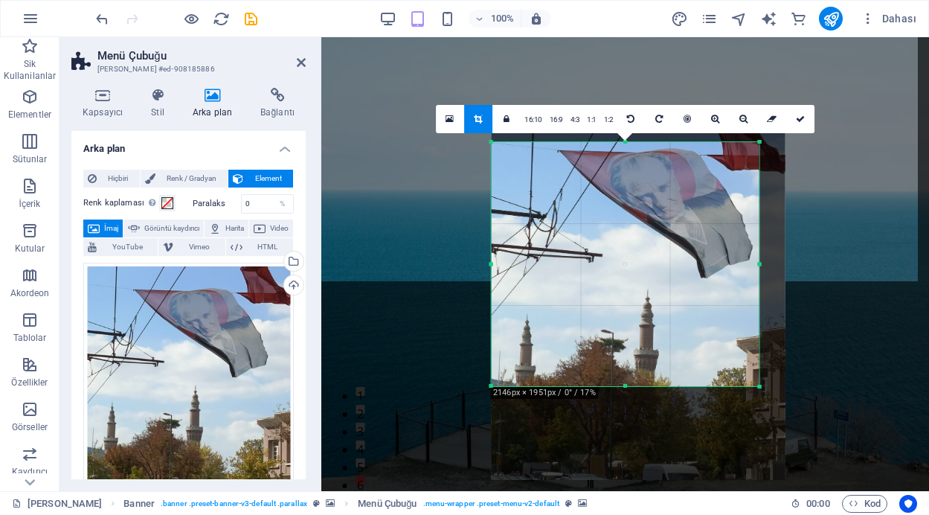
drag, startPoint x: 626, startPoint y: 127, endPoint x: 623, endPoint y: 153, distance: 25.4
click at [623, 153] on div "180 170 160 150 140 130 120 110 100 90 80 70 60 50 40 30 20 10 0 -10 -20 -30 -4…" at bounding box center [625, 264] width 269 height 244
click at [800, 119] on icon at bounding box center [800, 119] width 9 height 9
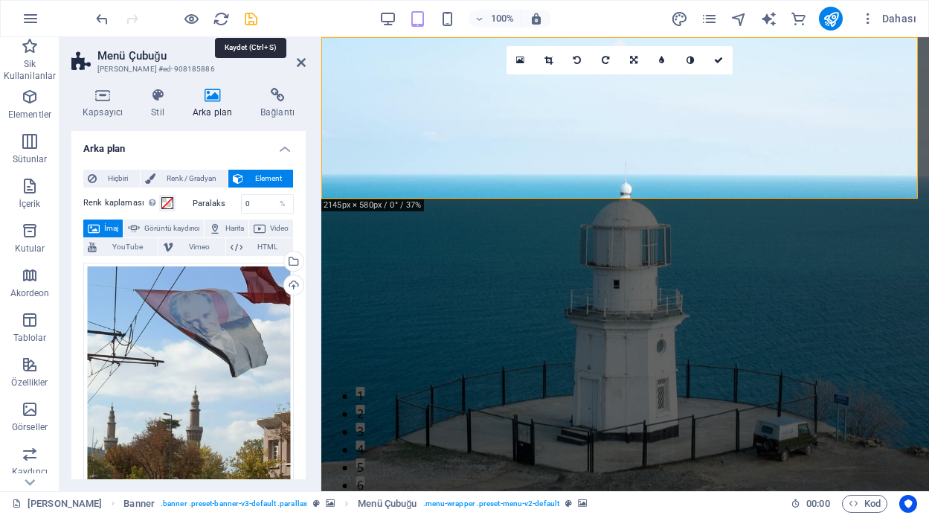
click at [248, 17] on icon "save" at bounding box center [251, 18] width 17 height 17
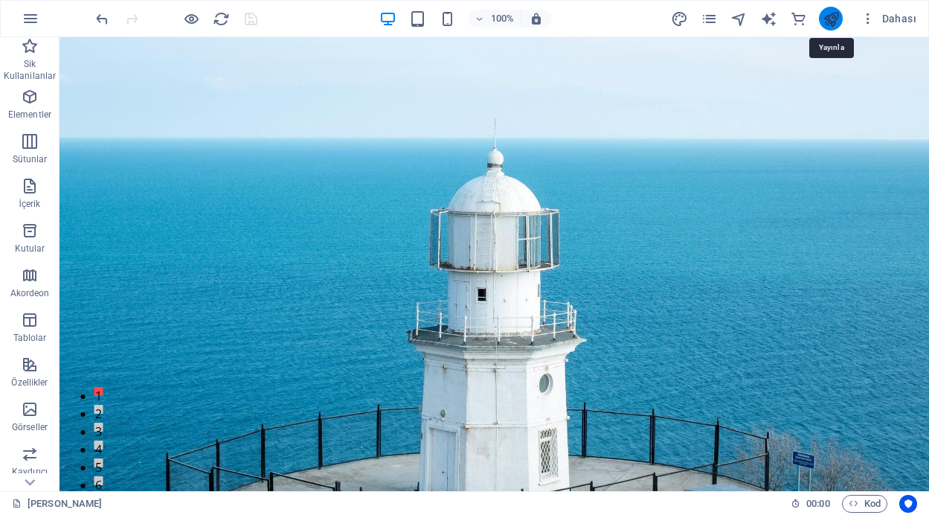
click at [837, 16] on icon "publish" at bounding box center [831, 18] width 17 height 17
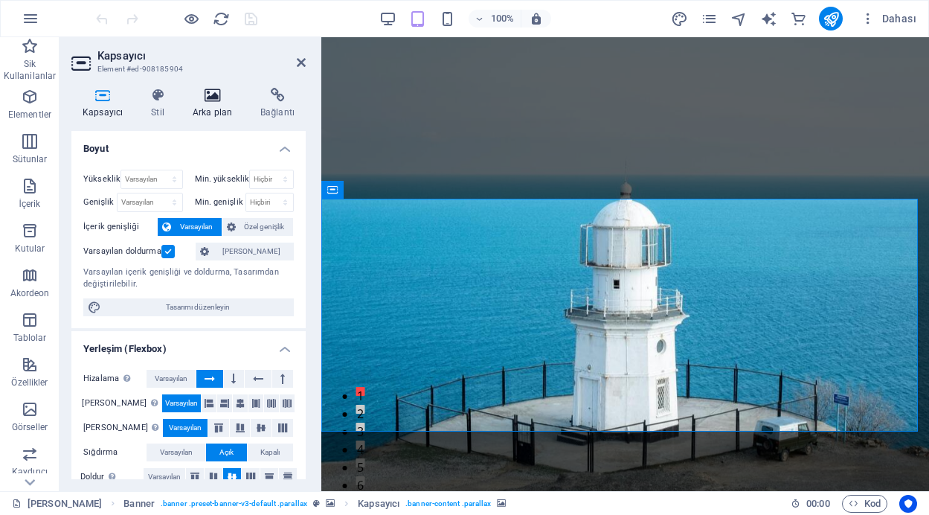
click at [210, 92] on icon at bounding box center [213, 95] width 62 height 15
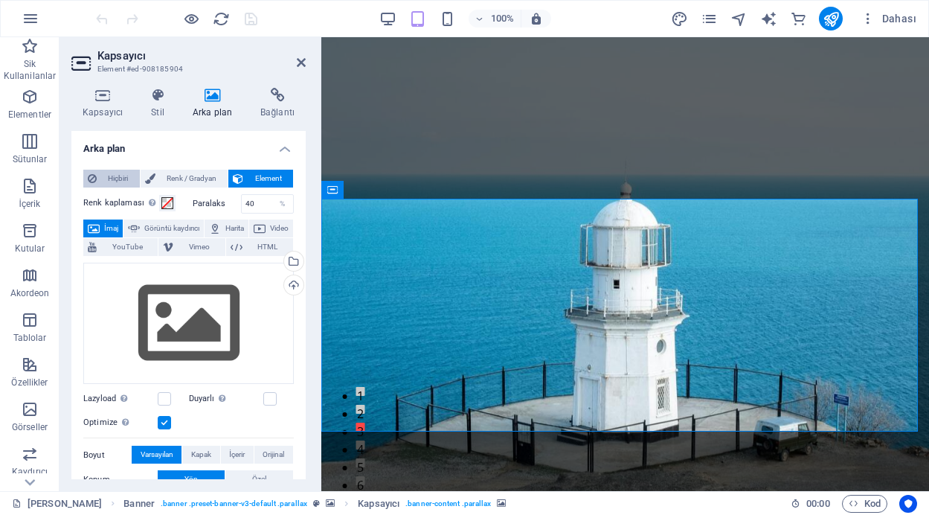
click at [121, 176] on span "Hiçbiri" at bounding box center [118, 179] width 34 height 18
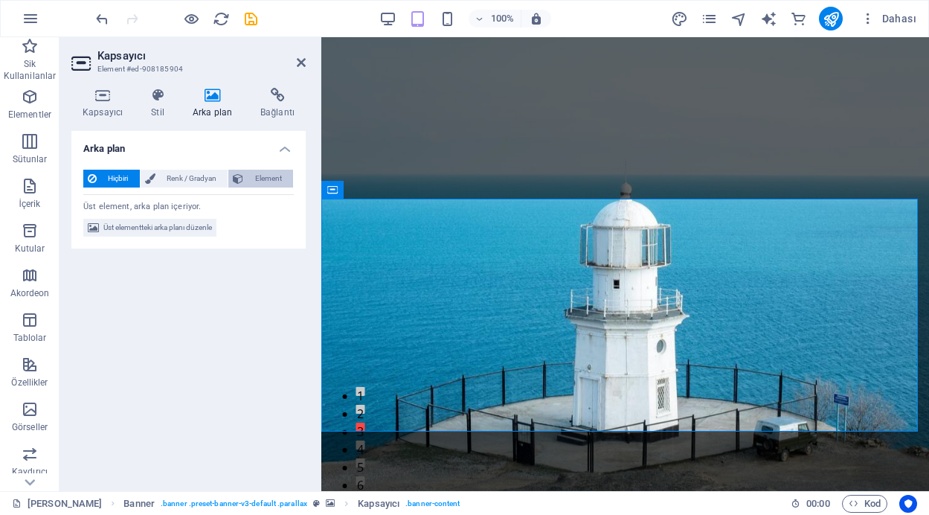
click at [253, 177] on span "Element" at bounding box center [268, 179] width 41 height 18
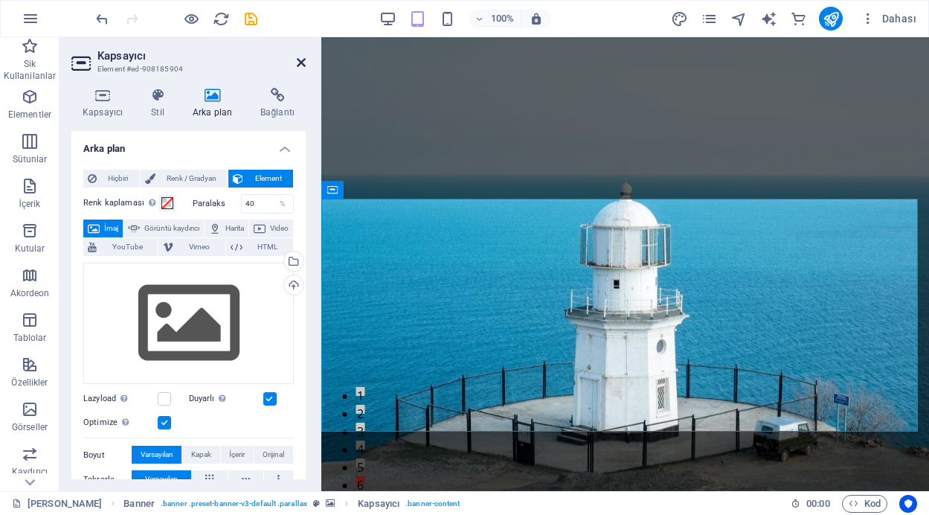
click at [299, 64] on icon at bounding box center [301, 63] width 9 height 12
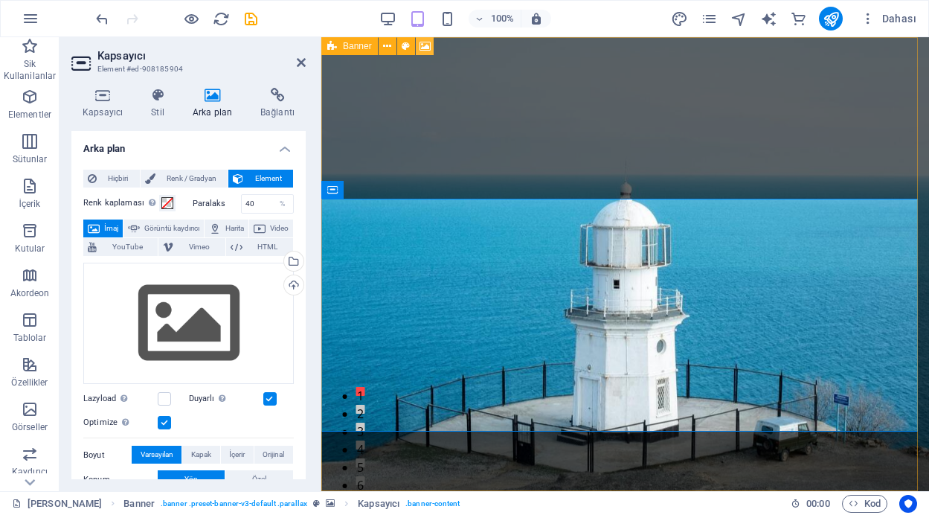
click at [423, 45] on icon at bounding box center [425, 47] width 11 height 16
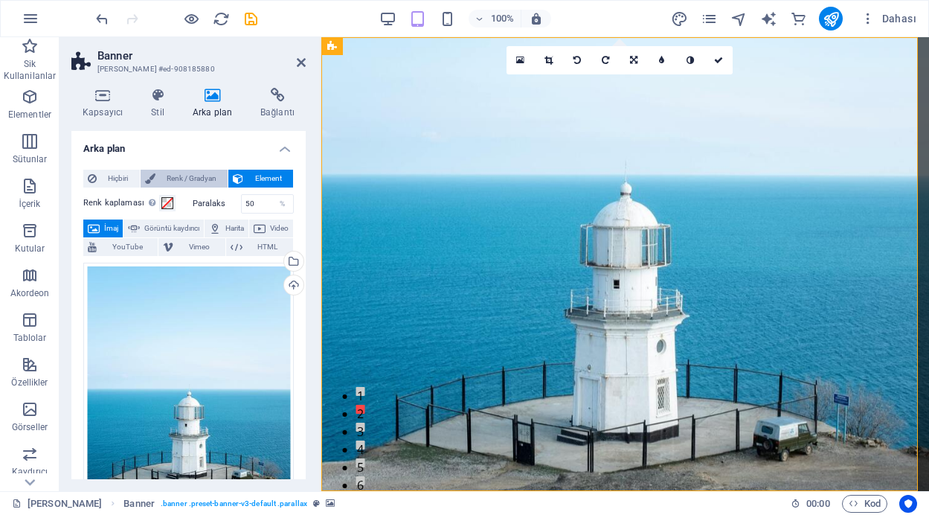
click at [190, 179] on span "Renk / Gradyan" at bounding box center [192, 179] width 64 height 18
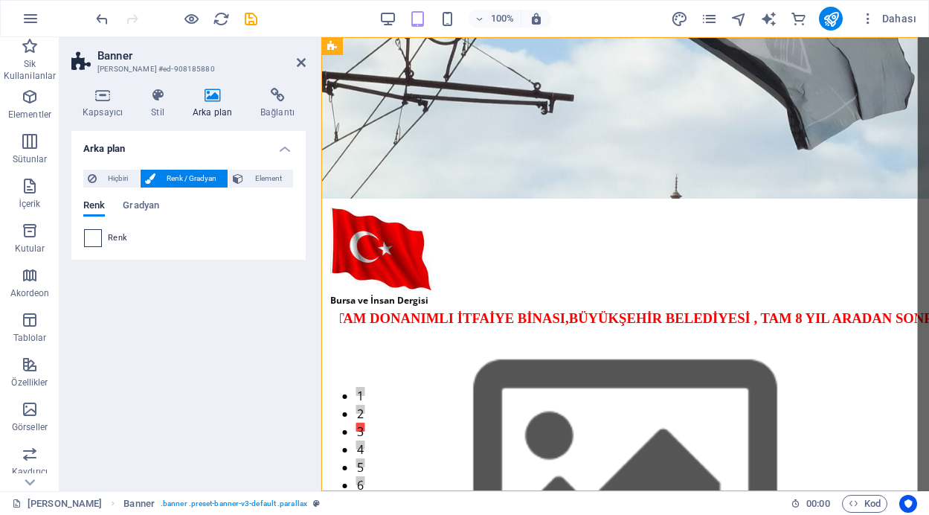
click at [90, 244] on span at bounding box center [93, 238] width 16 height 16
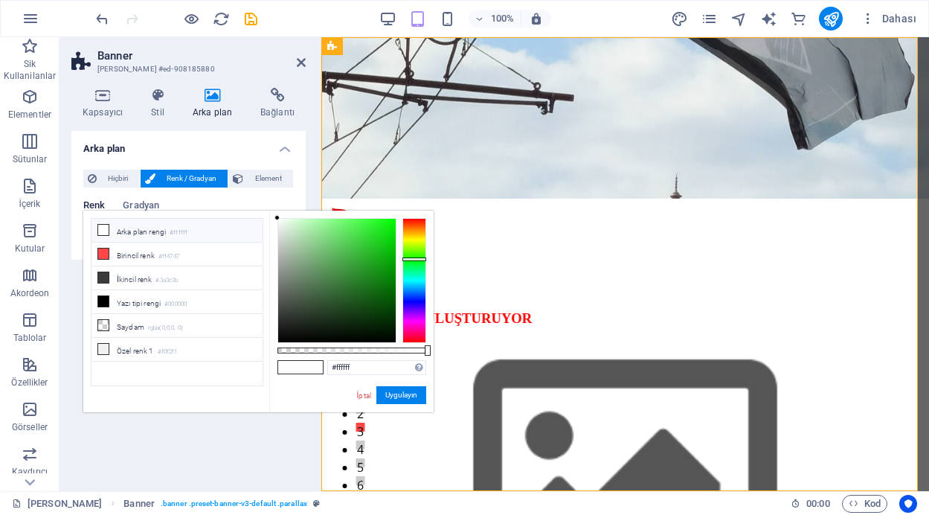
click at [411, 259] on div at bounding box center [414, 280] width 24 height 125
type input "#11d012"
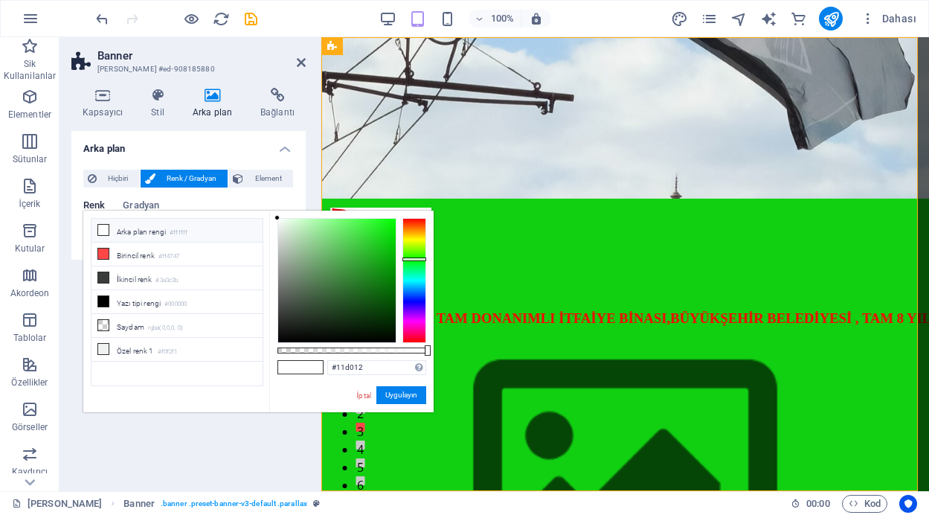
click at [385, 240] on div at bounding box center [337, 280] width 118 height 123
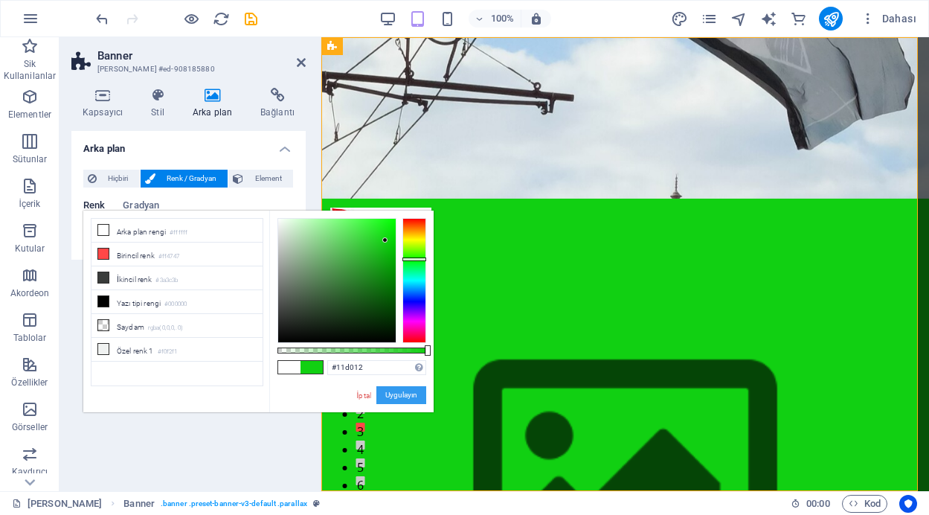
click at [402, 394] on button "Uygulayın" at bounding box center [401, 395] width 50 height 18
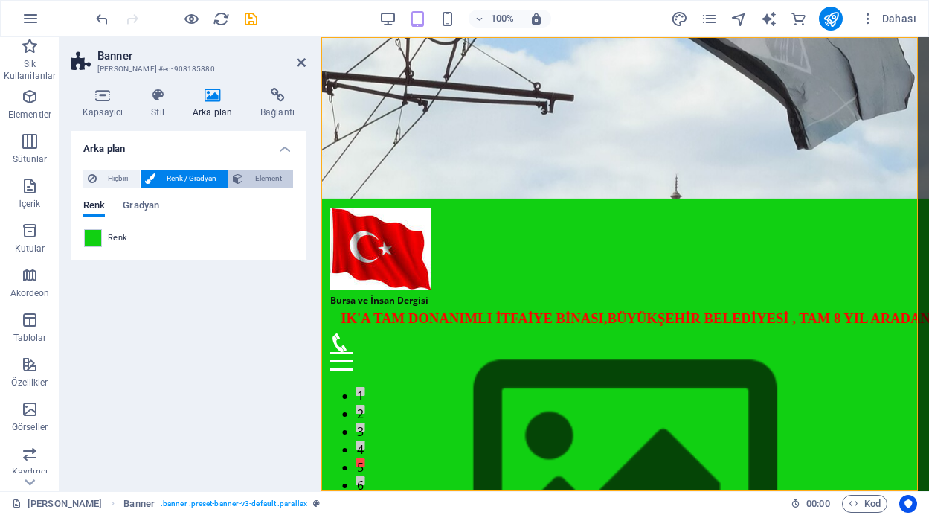
click at [259, 180] on span "Element" at bounding box center [268, 179] width 41 height 18
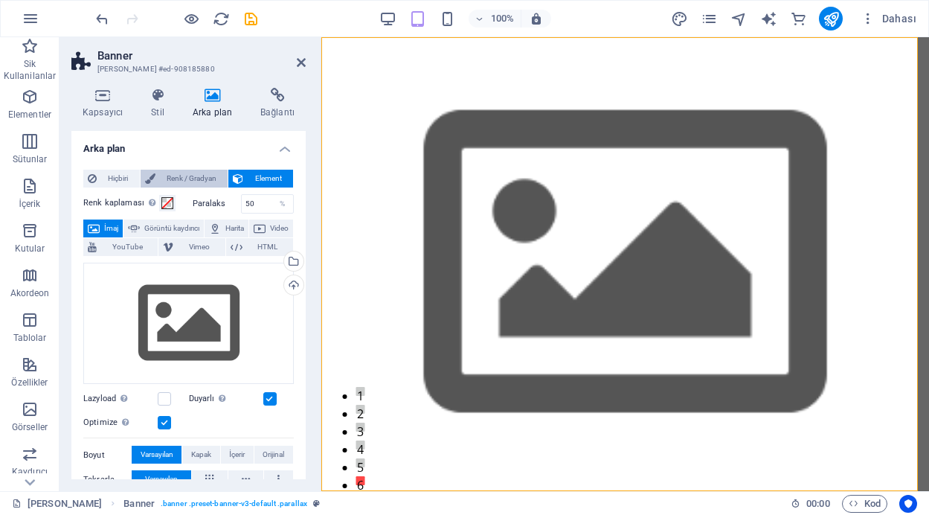
click at [182, 179] on span "Renk / Gradyan" at bounding box center [192, 179] width 64 height 18
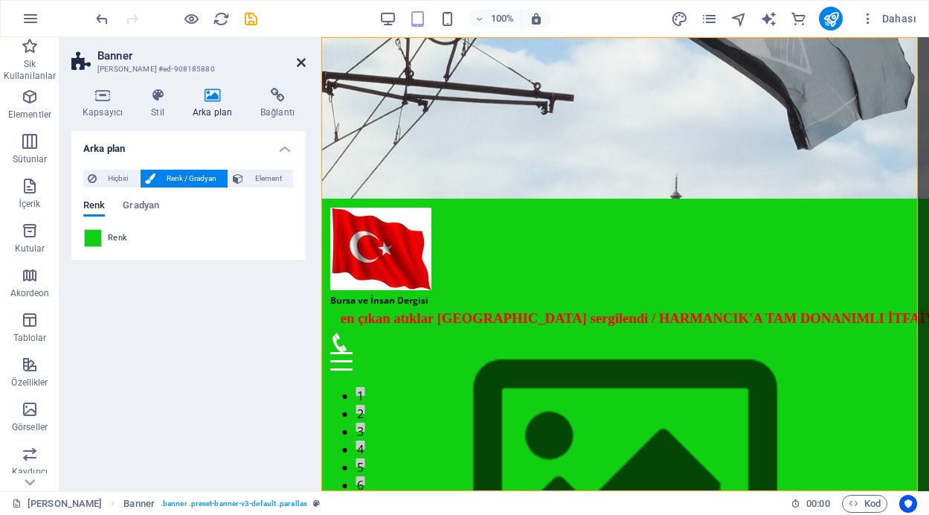
drag, startPoint x: 297, startPoint y: 63, endPoint x: 237, endPoint y: 25, distance: 70.6
click at [297, 62] on icon at bounding box center [301, 63] width 9 height 12
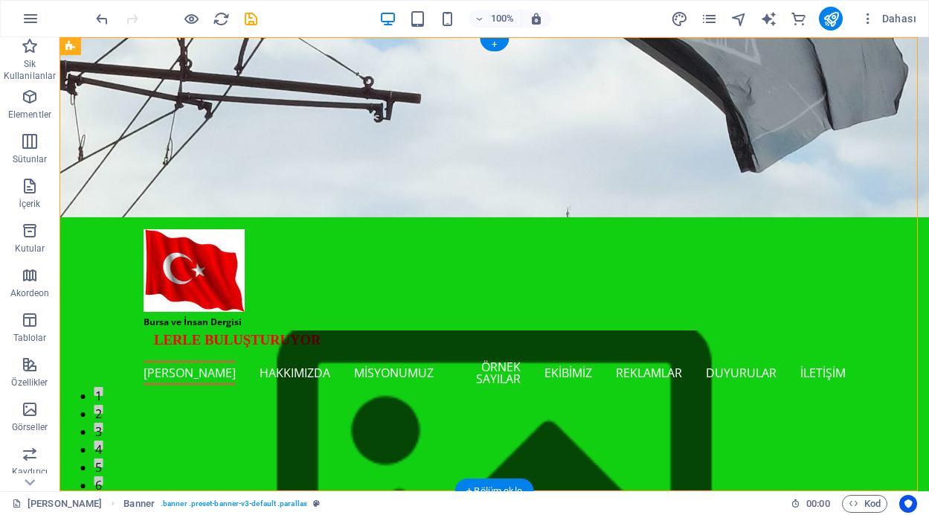
click at [117, 330] on figure at bounding box center [495, 487] width 870 height 315
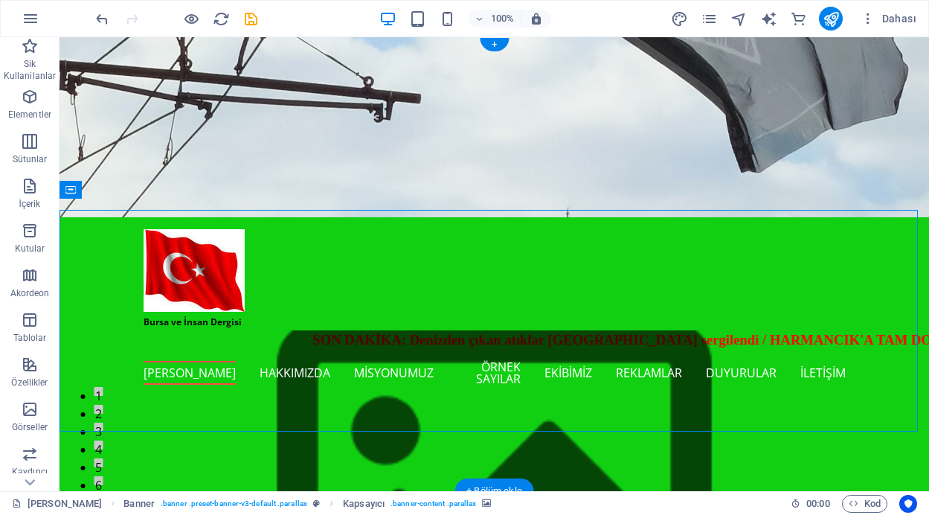
click at [117, 330] on figure at bounding box center [495, 487] width 870 height 315
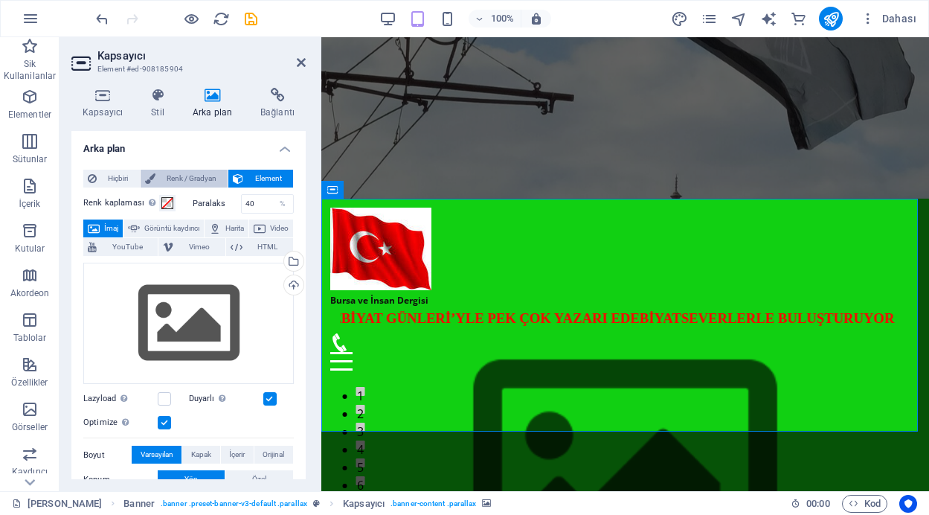
click at [195, 181] on span "Renk / Gradyan" at bounding box center [192, 179] width 64 height 18
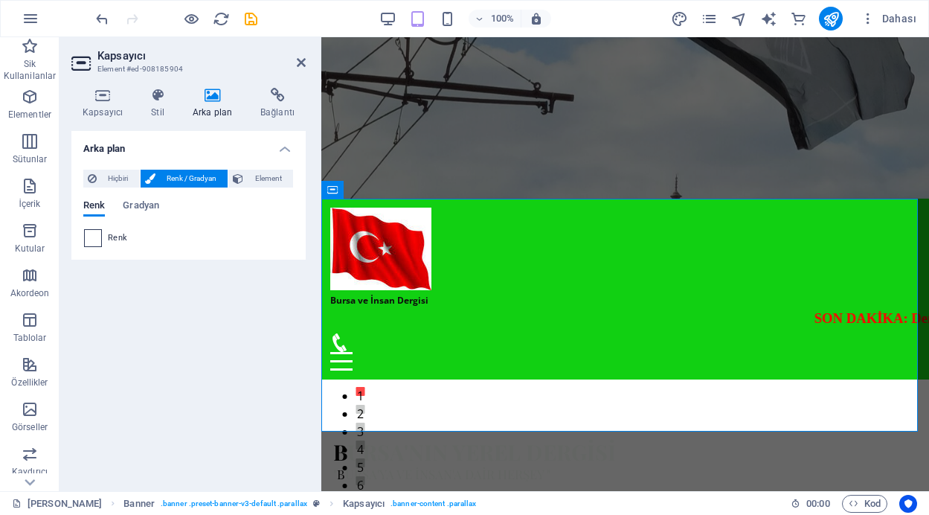
click at [93, 237] on span at bounding box center [93, 238] width 16 height 16
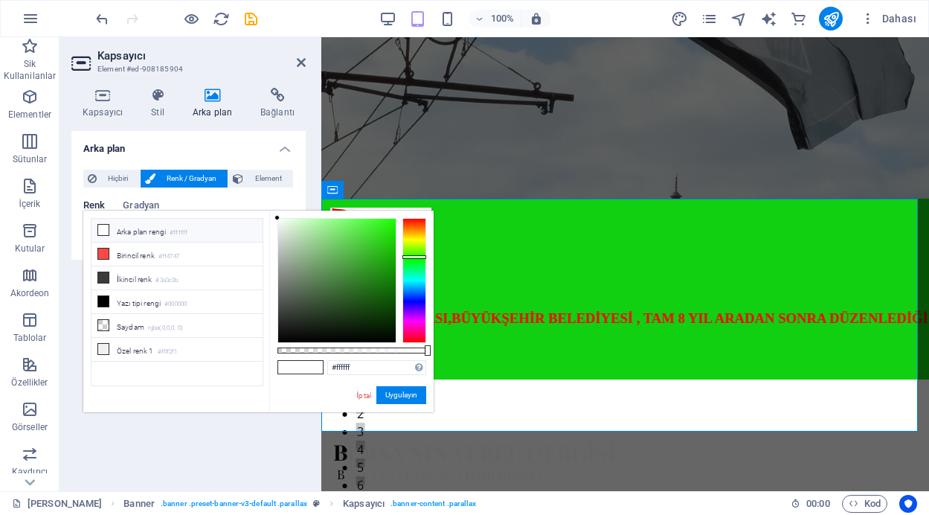
click at [413, 257] on div at bounding box center [414, 280] width 24 height 125
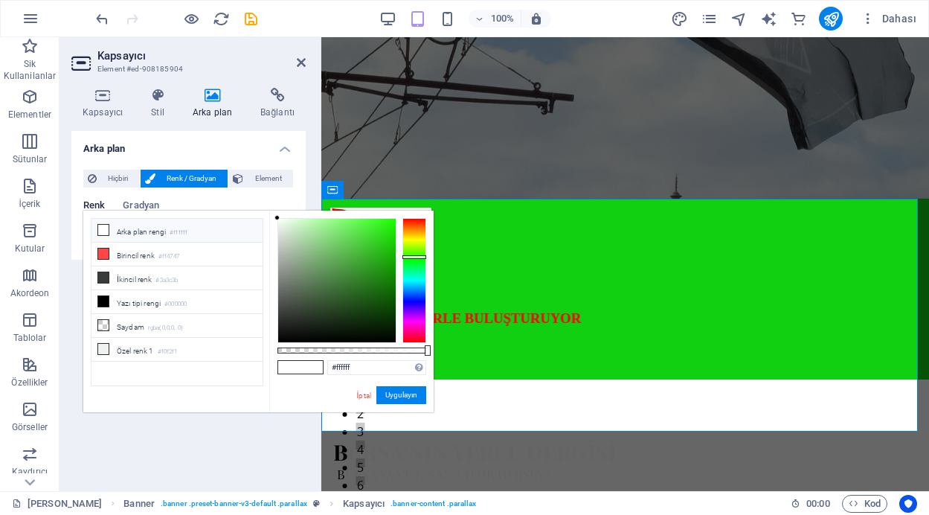
type input "#29bc18"
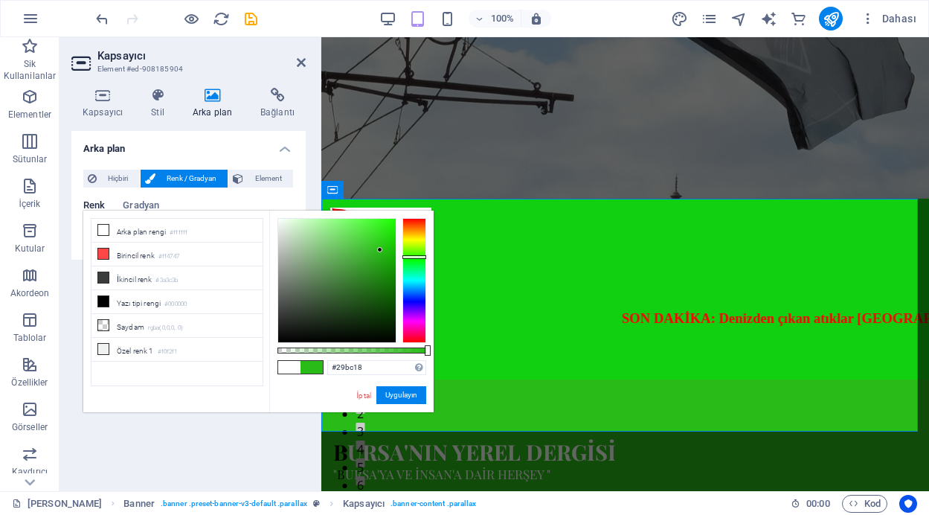
click at [380, 250] on div at bounding box center [337, 280] width 118 height 123
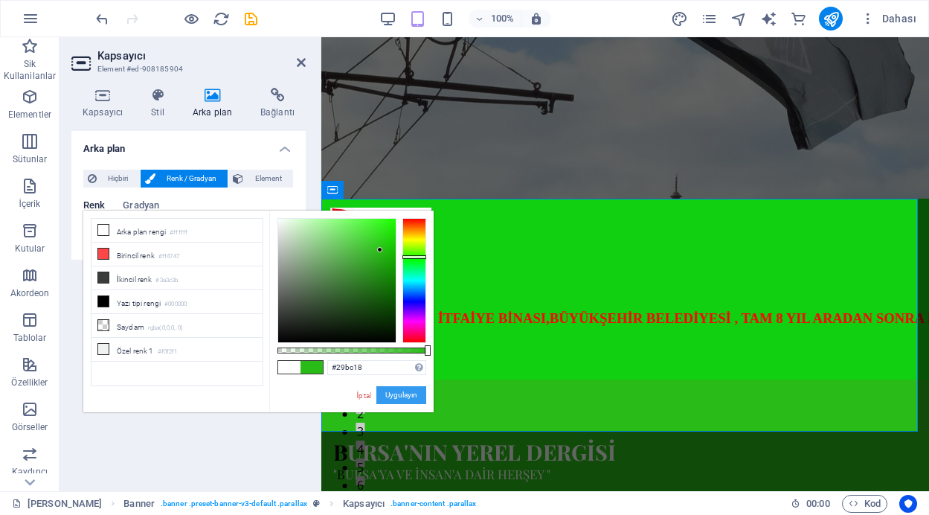
click at [397, 394] on button "Uygulayın" at bounding box center [401, 395] width 50 height 18
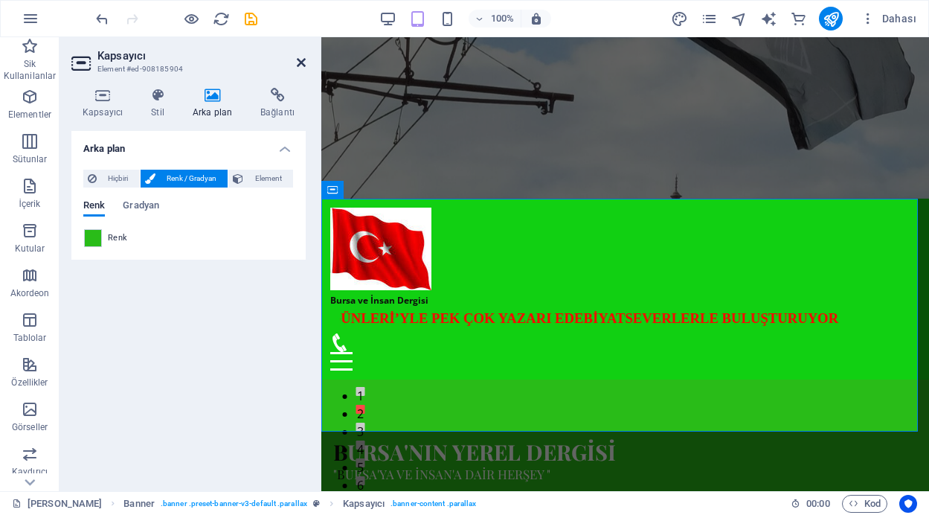
click at [298, 57] on icon at bounding box center [301, 63] width 9 height 12
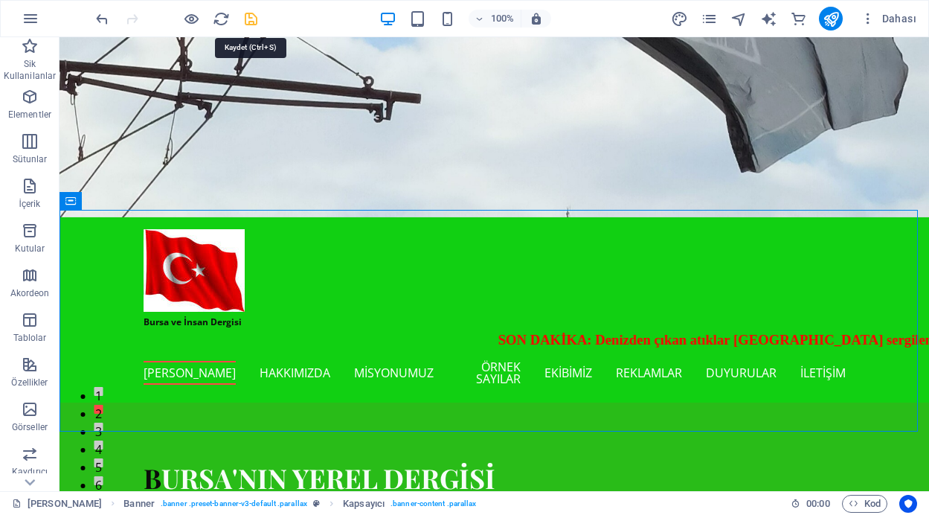
click at [251, 17] on icon "save" at bounding box center [251, 18] width 17 height 17
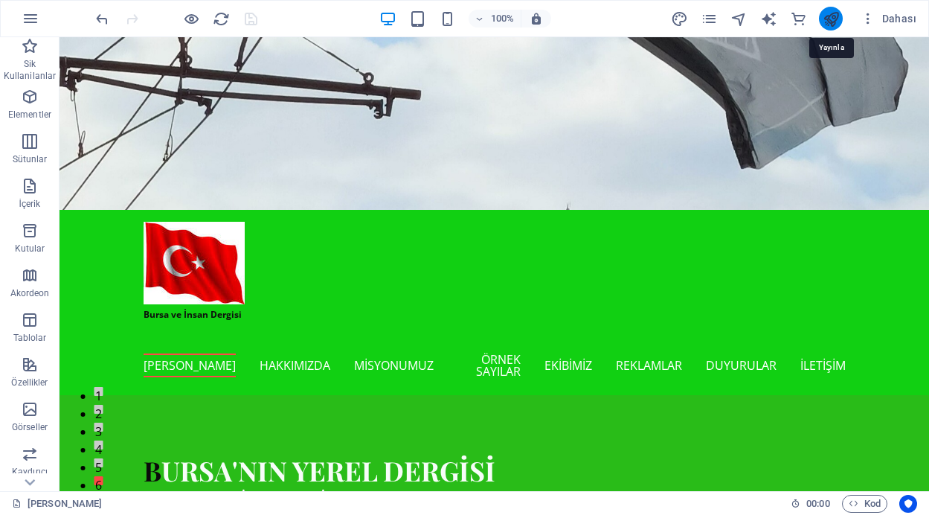
click at [831, 16] on icon "publish" at bounding box center [831, 18] width 17 height 17
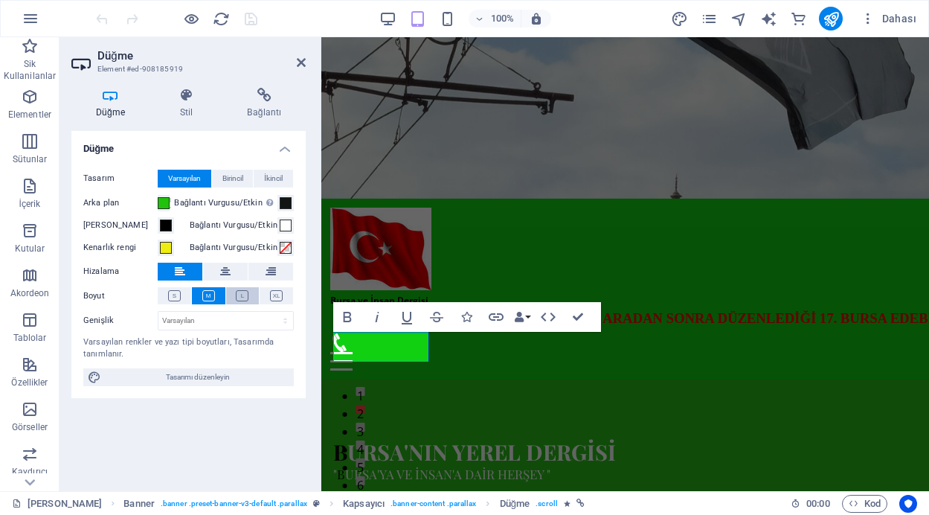
click at [238, 296] on icon at bounding box center [242, 295] width 13 height 11
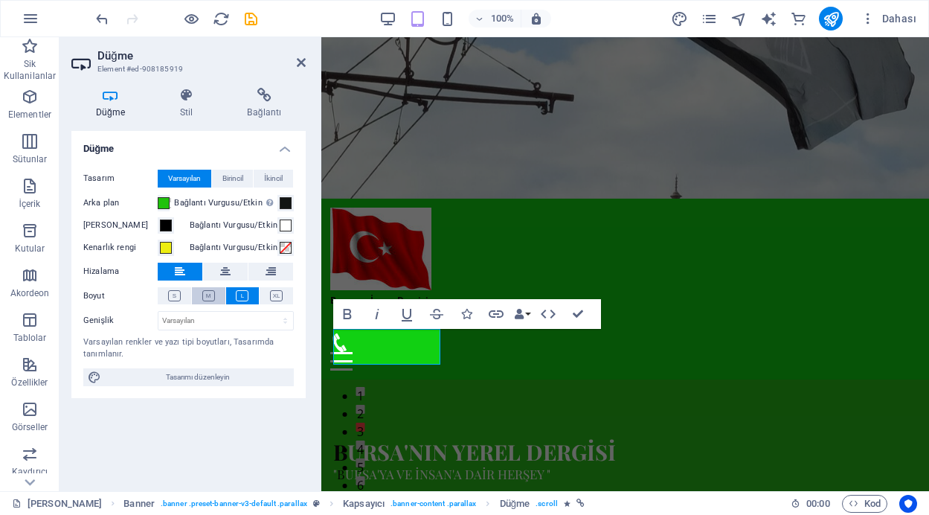
click at [208, 295] on icon at bounding box center [208, 295] width 13 height 11
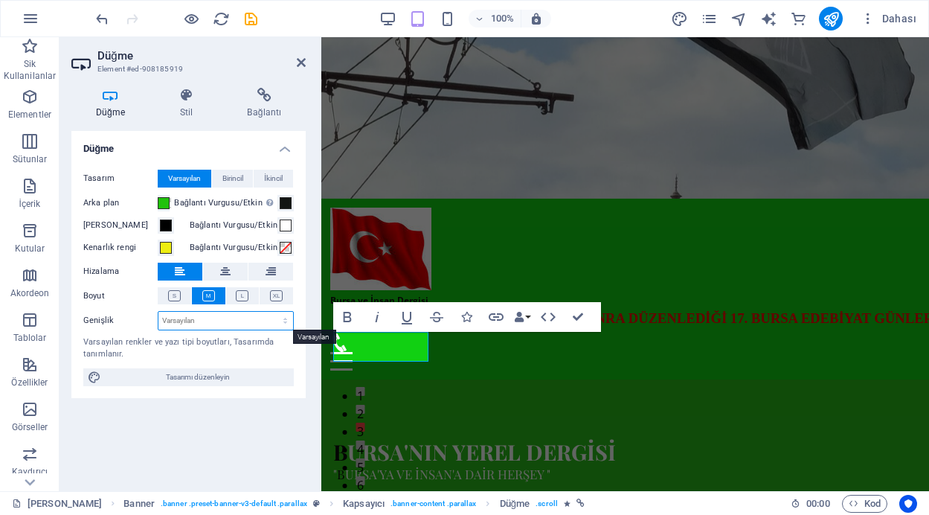
click at [234, 321] on select "Varsayılan px rem % em vh vw" at bounding box center [225, 321] width 135 height 18
click at [165, 202] on span at bounding box center [164, 203] width 12 height 12
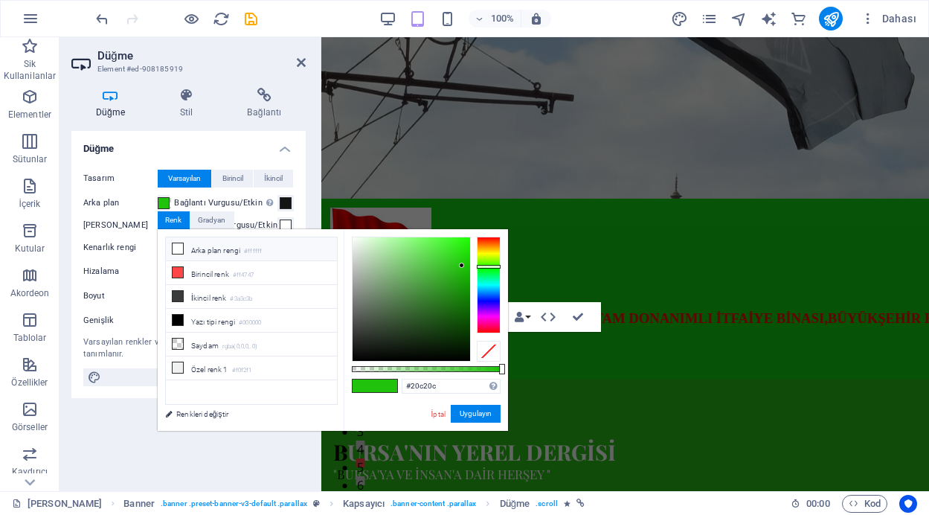
click at [184, 245] on li "Arka plan rengi #ffffff" at bounding box center [251, 249] width 171 height 24
type input "#ffffff"
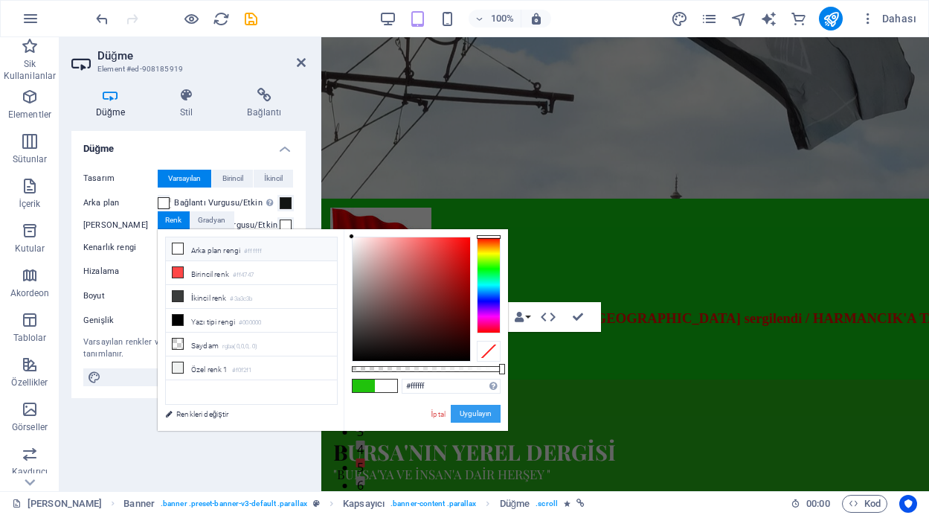
click at [462, 414] on button "Uygulayın" at bounding box center [476, 414] width 50 height 18
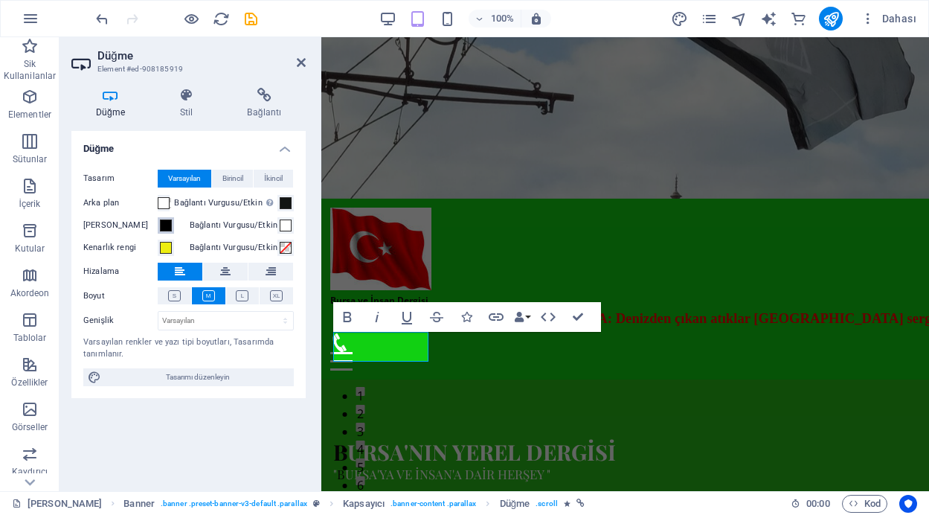
click at [165, 226] on span at bounding box center [166, 225] width 12 height 12
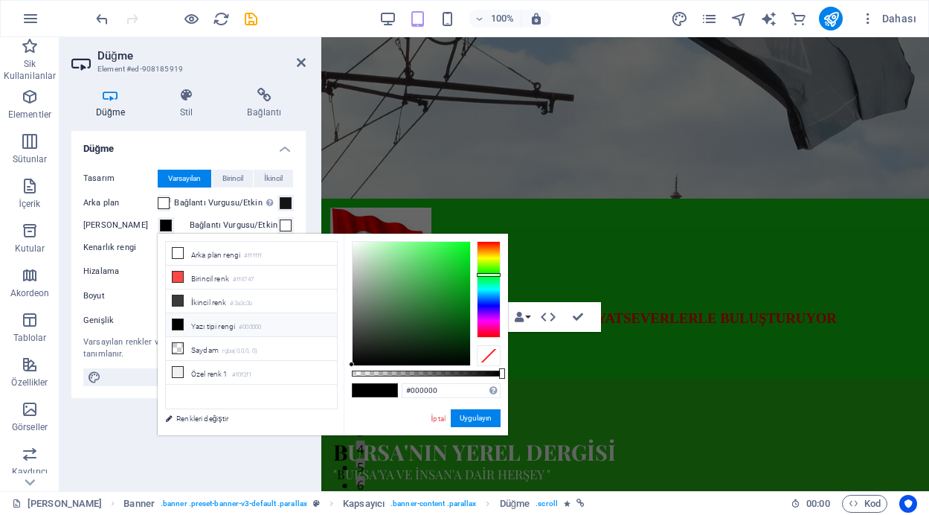
click at [490, 275] on div at bounding box center [489, 289] width 24 height 97
type input "#1ad631"
click at [455, 260] on div at bounding box center [412, 303] width 118 height 123
click at [475, 415] on button "Uygulayın" at bounding box center [476, 418] width 50 height 18
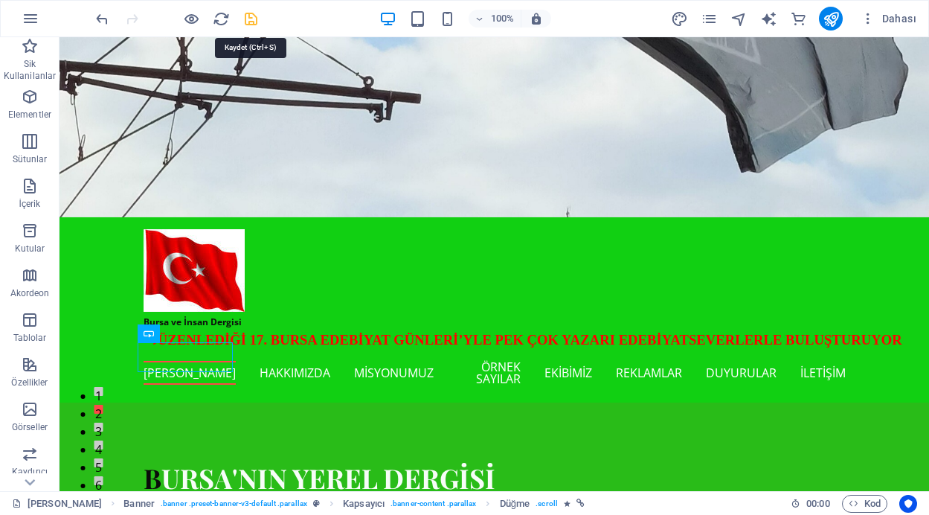
click at [248, 20] on icon "save" at bounding box center [251, 18] width 17 height 17
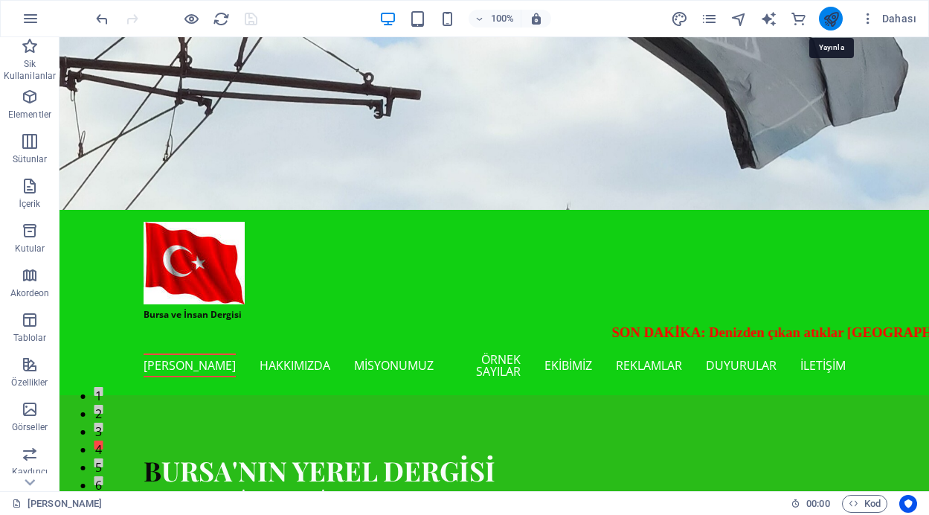
click at [831, 23] on icon "publish" at bounding box center [831, 18] width 17 height 17
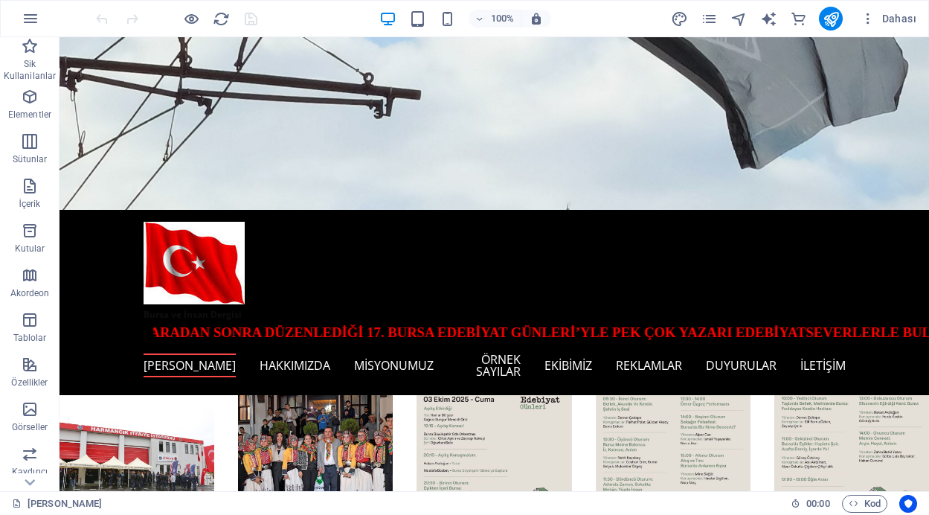
scroll to position [339, 0]
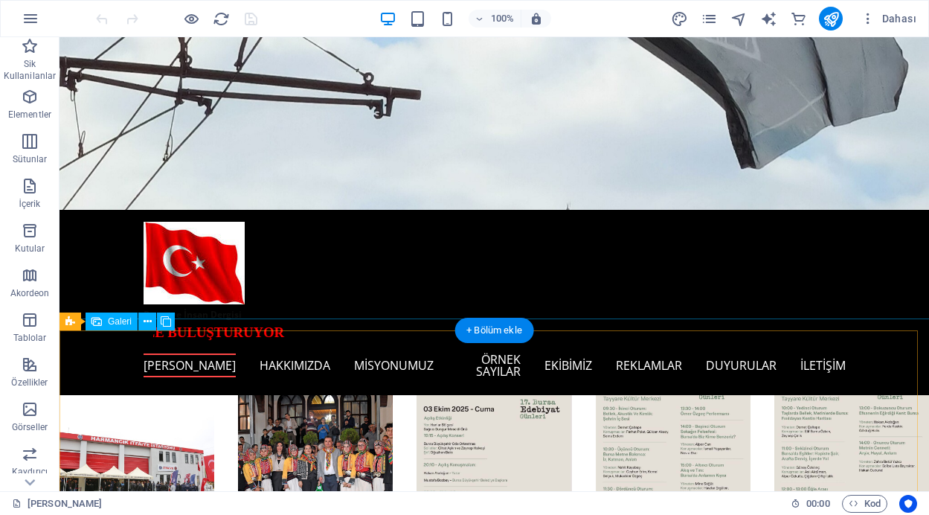
click at [323, 390] on li at bounding box center [315, 467] width 155 height 155
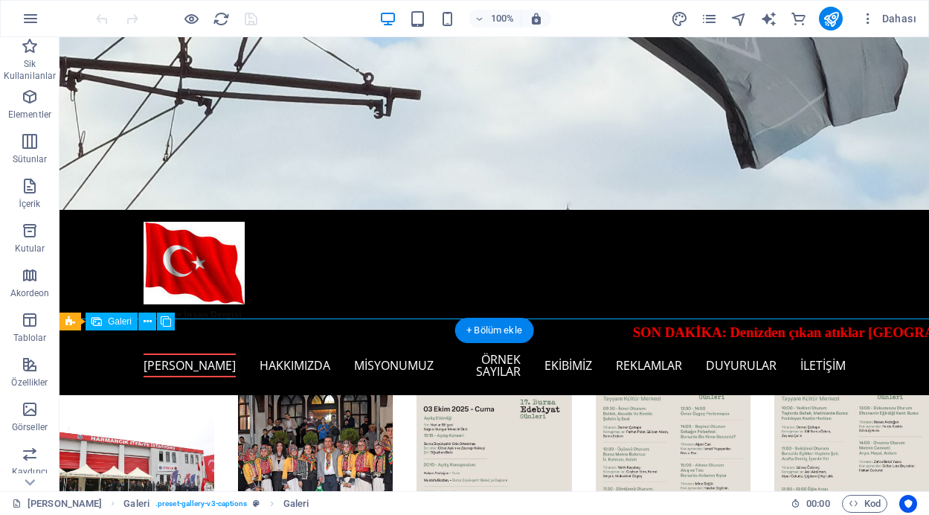
click at [323, 390] on li at bounding box center [315, 467] width 155 height 155
select select "4"
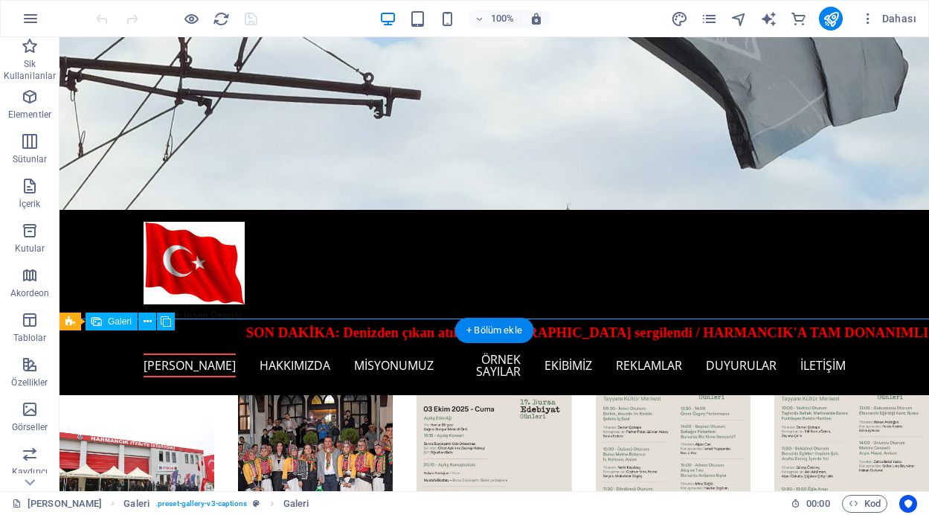
select select "px"
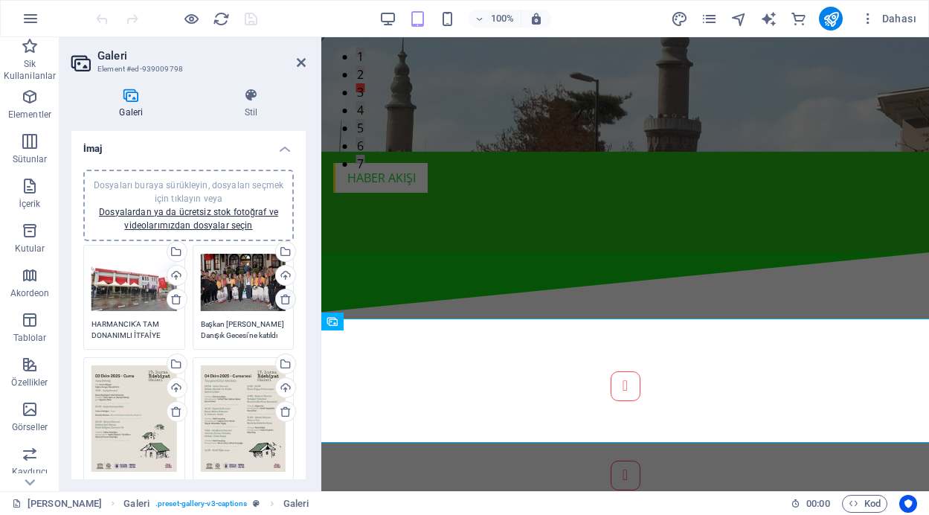
click at [283, 301] on icon at bounding box center [286, 299] width 12 height 12
type textarea "Edebiyatın ışığı yeniden yanıyor"
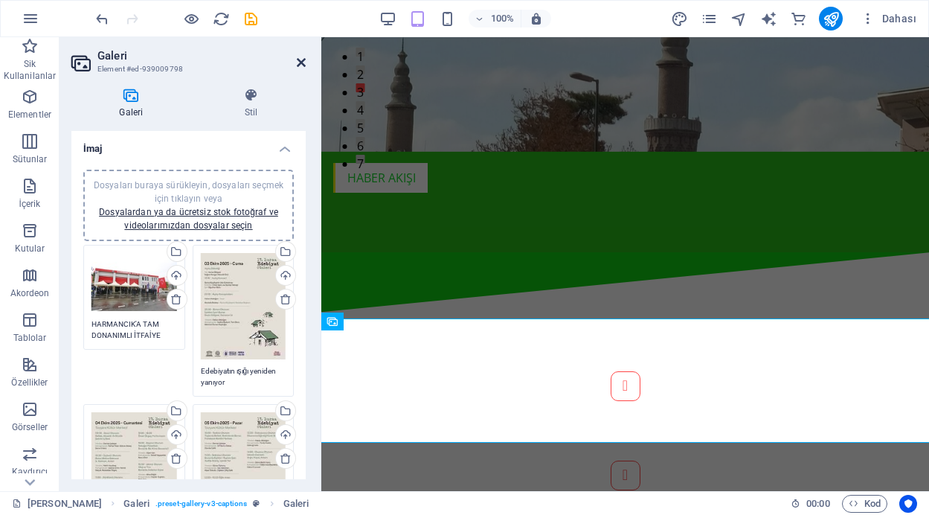
click at [302, 60] on icon at bounding box center [301, 63] width 9 height 12
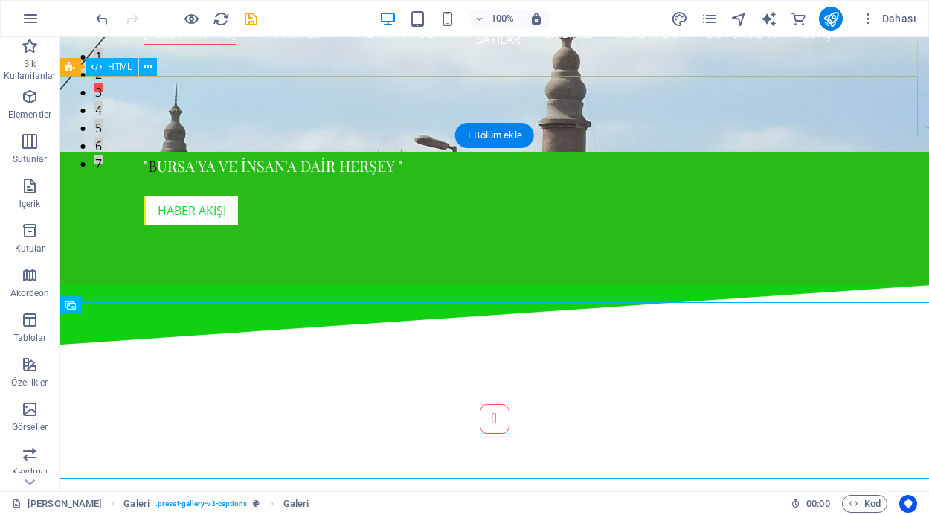
scroll to position [356, 0]
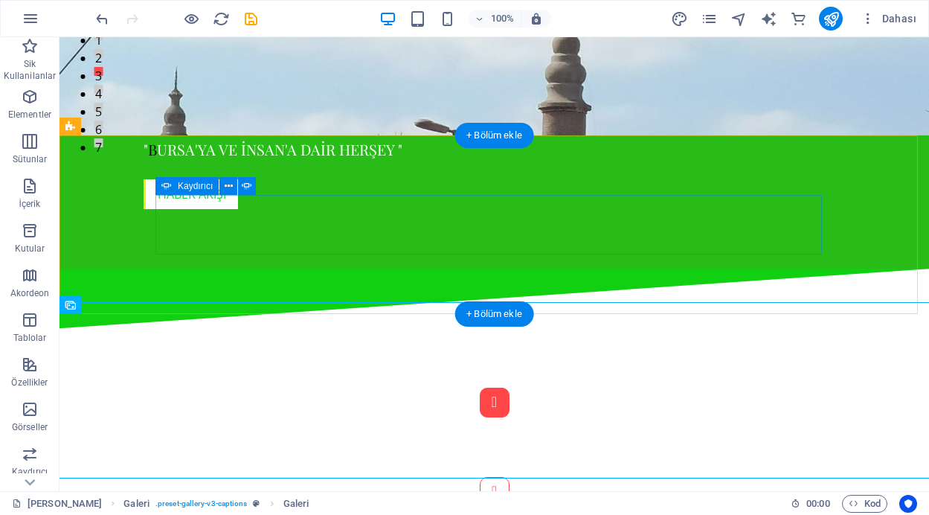
click at [480, 388] on button "Content Slider" at bounding box center [495, 403] width 30 height 30
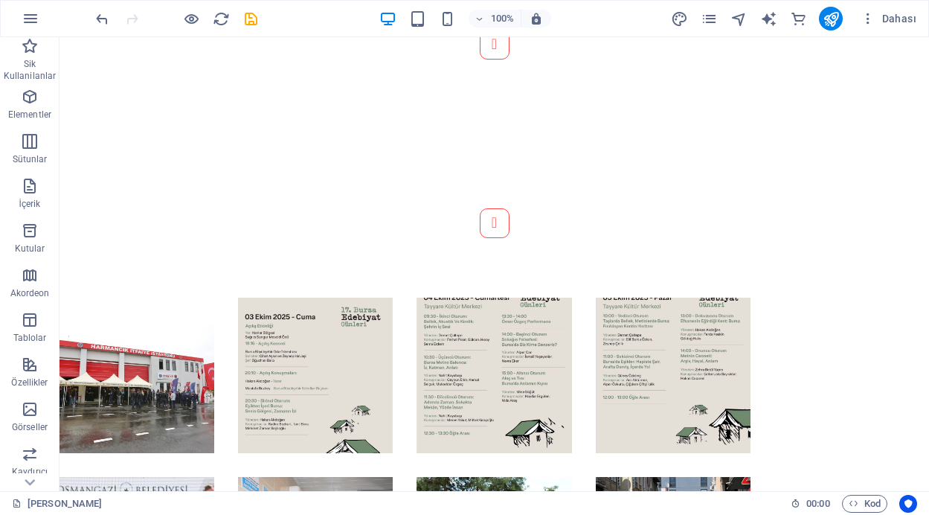
scroll to position [818, 0]
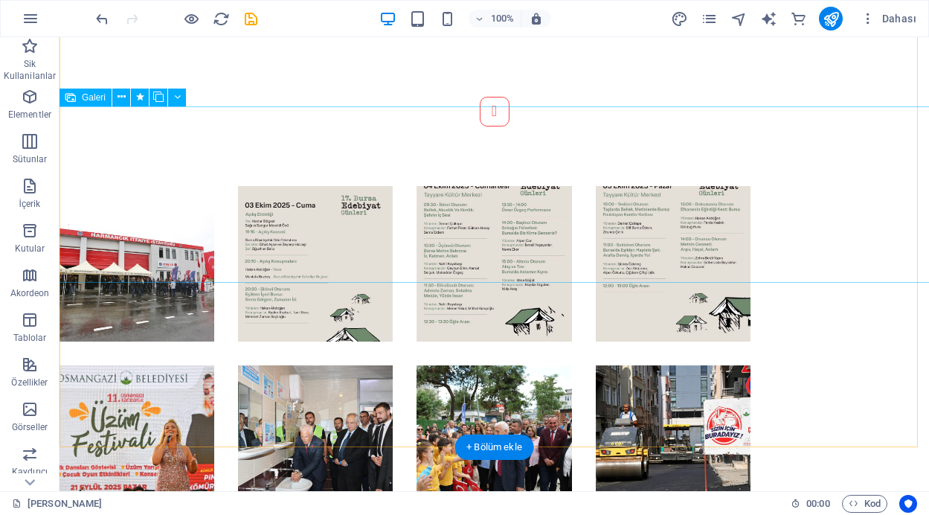
click at [663, 365] on li at bounding box center [673, 442] width 155 height 155
select select "4"
select select "px"
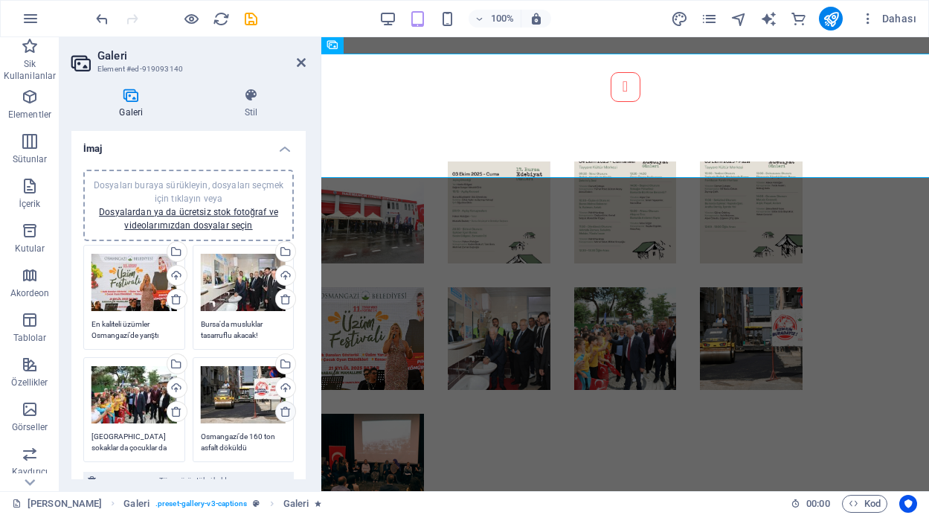
click at [280, 412] on icon at bounding box center [286, 411] width 12 height 12
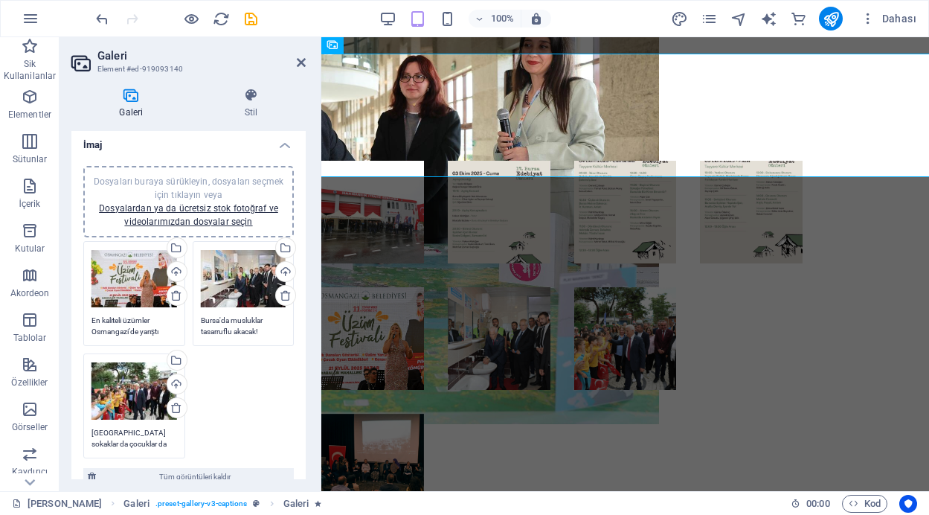
scroll to position [0, 0]
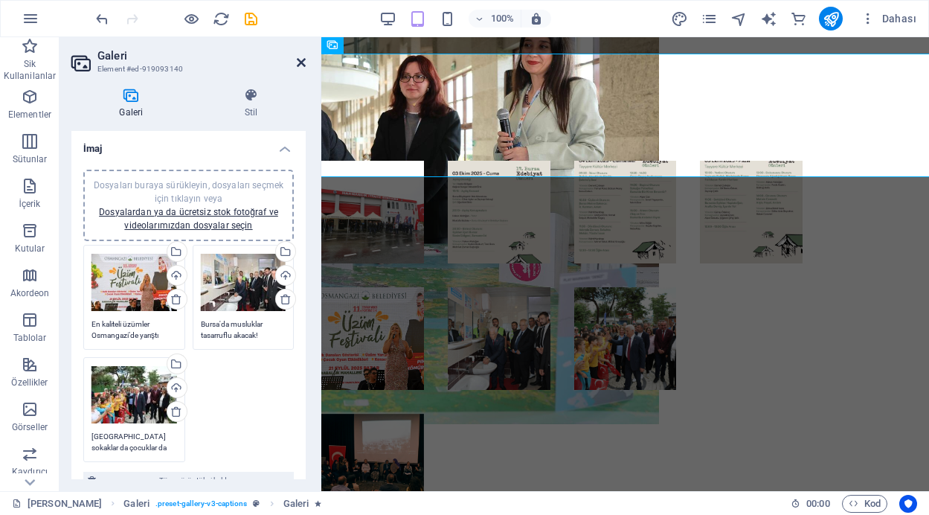
click at [303, 62] on icon at bounding box center [301, 63] width 9 height 12
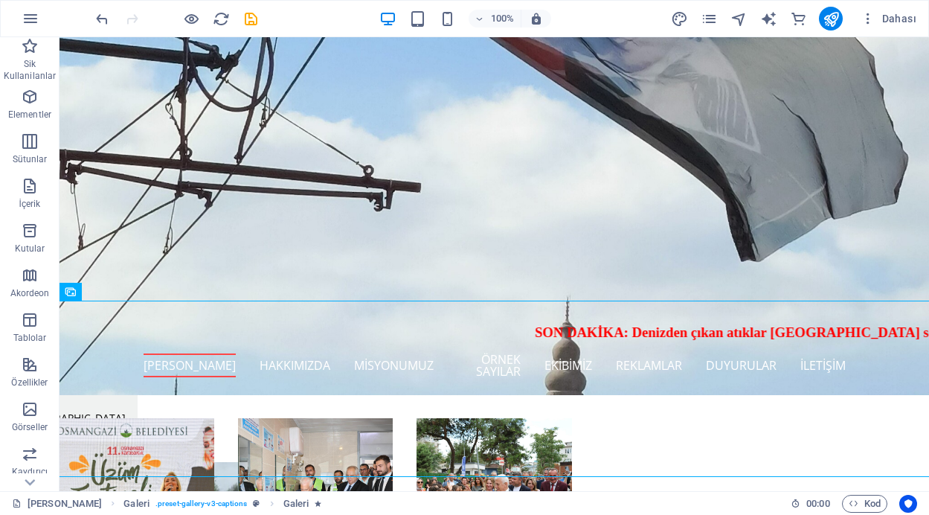
scroll to position [914, 0]
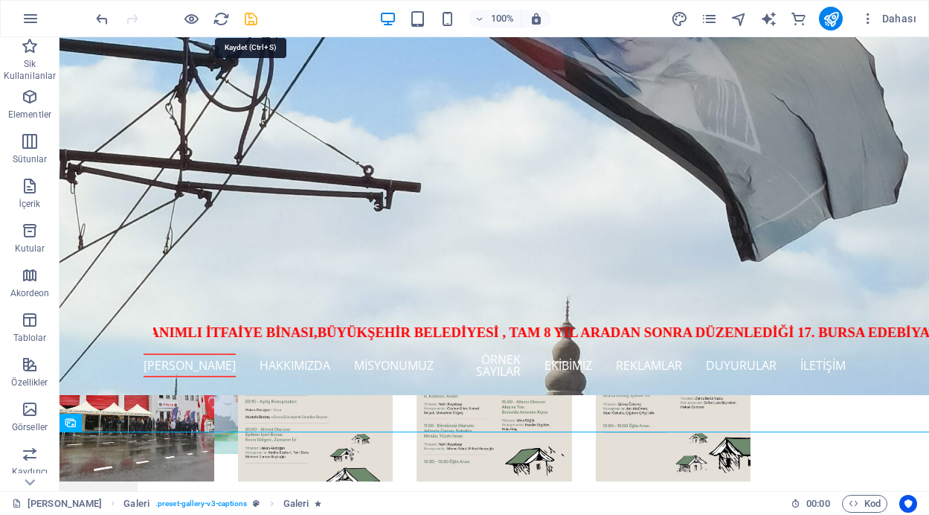
click at [251, 21] on icon "save" at bounding box center [251, 18] width 17 height 17
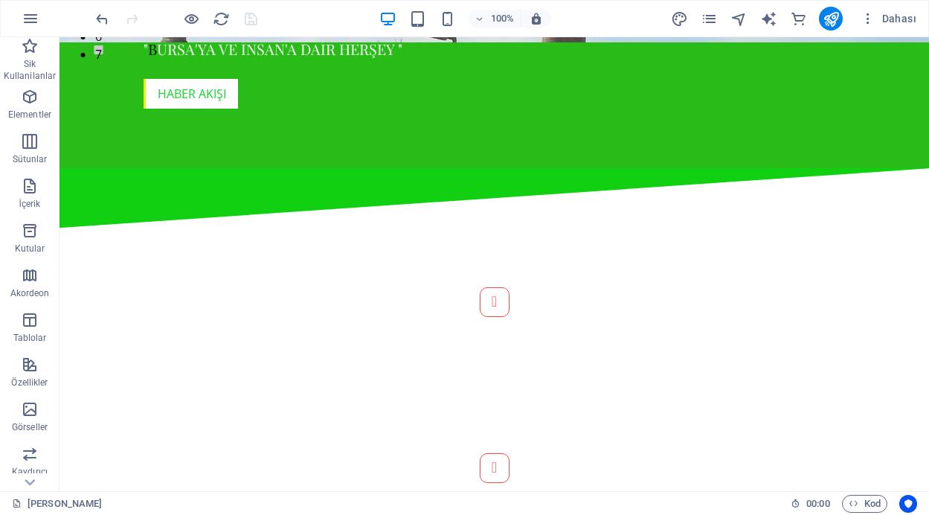
scroll to position [469, 0]
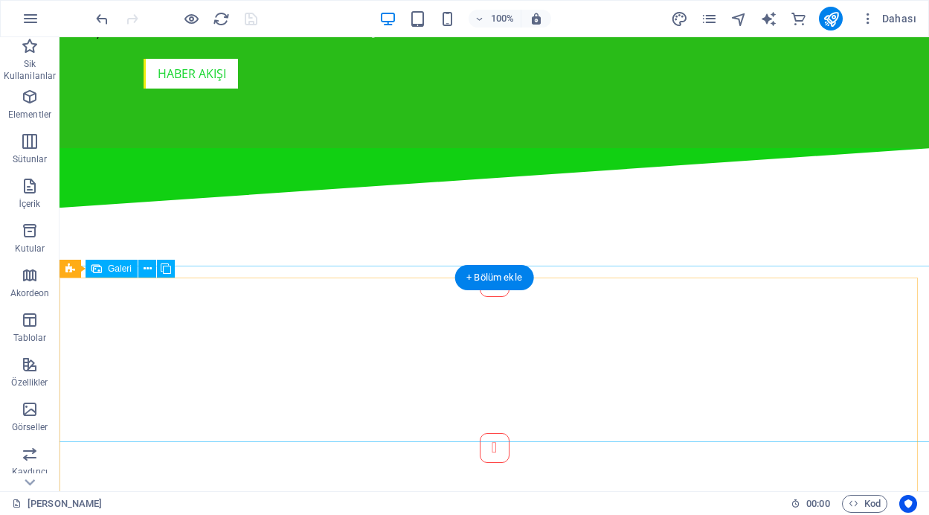
select select "4"
select select "px"
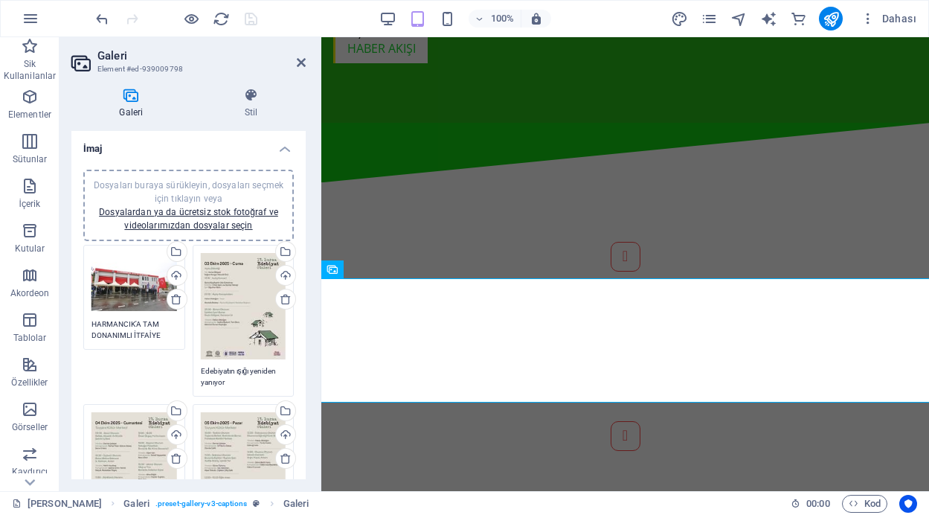
click at [203, 219] on div "Dosyaları buraya sürükleyin, dosyaları seçmek için tıklayın veya Dosyalardan ya…" at bounding box center [188, 206] width 193 height 54
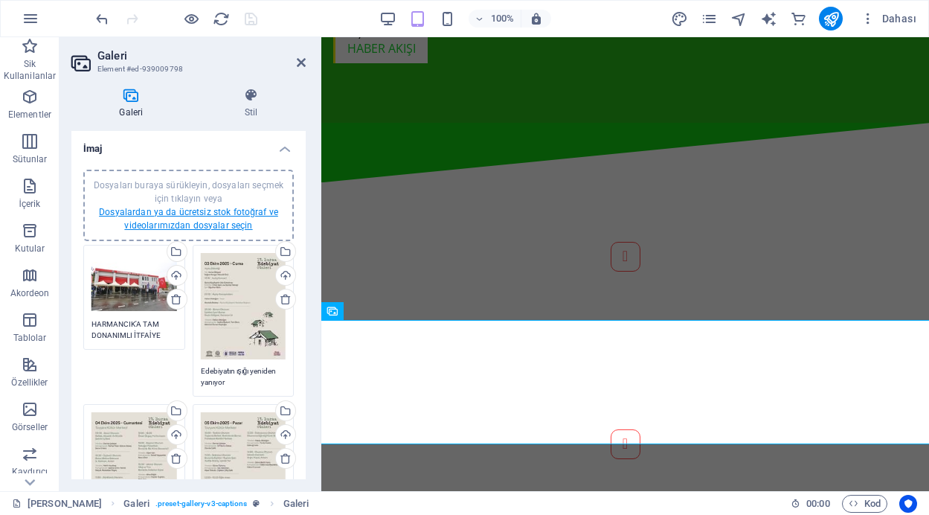
click at [234, 215] on link "Dosyalardan ya da ücretsiz stok fotoğraf ve videolarımızdan dosyalar seçin" at bounding box center [188, 219] width 179 height 24
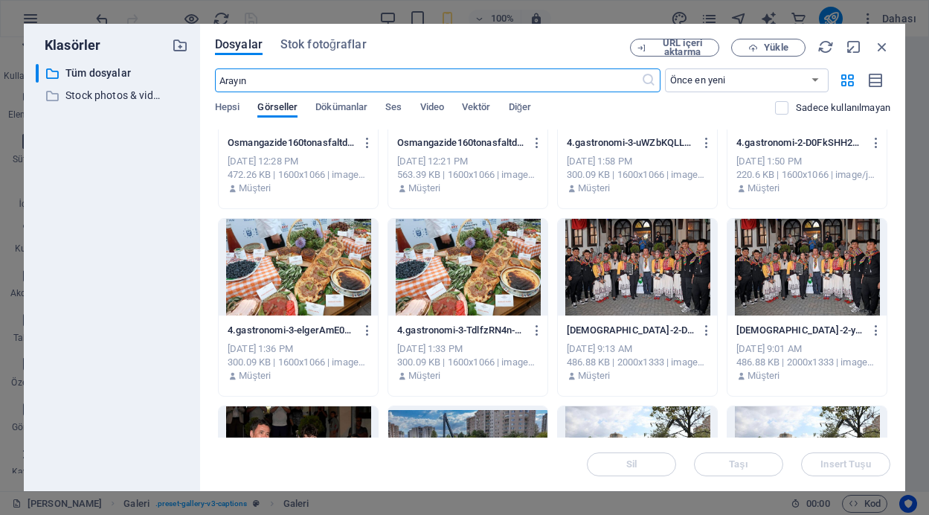
scroll to position [960, 0]
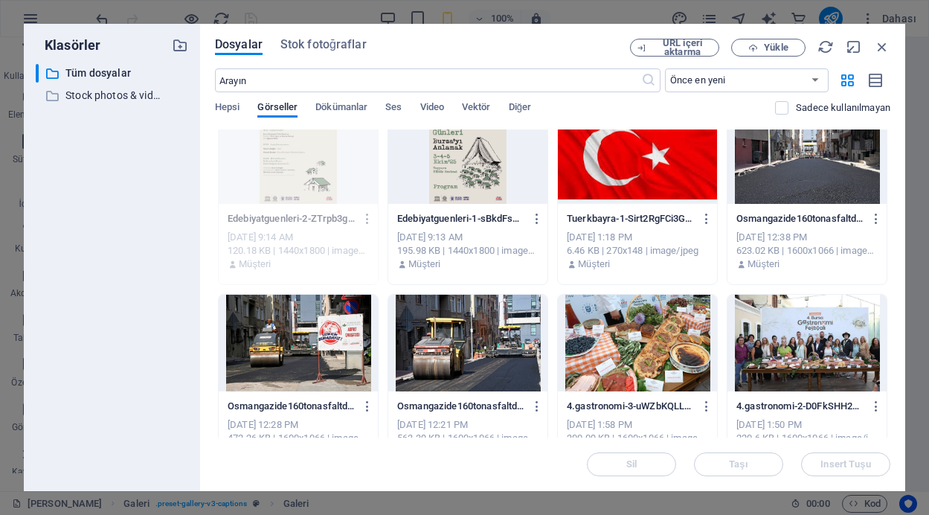
click at [330, 341] on div at bounding box center [298, 343] width 159 height 97
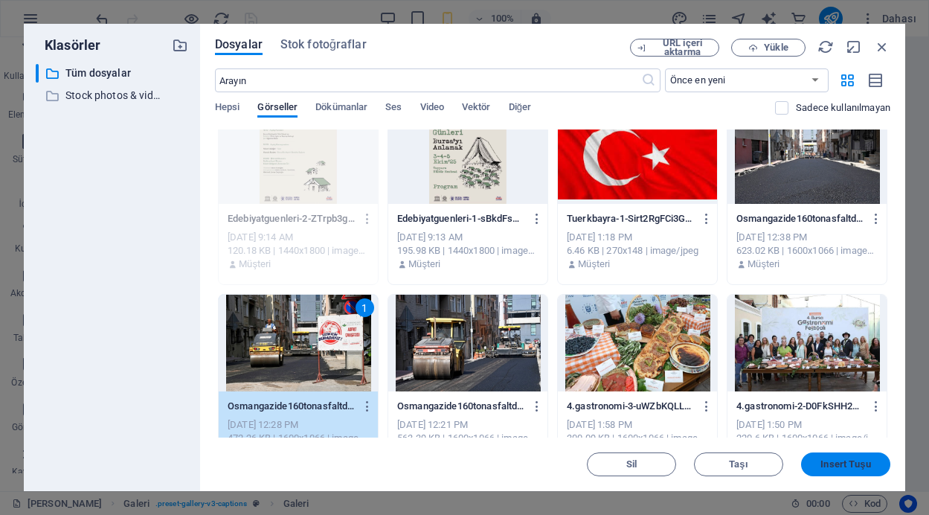
drag, startPoint x: 841, startPoint y: 461, endPoint x: 524, endPoint y: 420, distance: 320.4
click at [841, 461] on span "Insert Tuşu" at bounding box center [846, 464] width 50 height 9
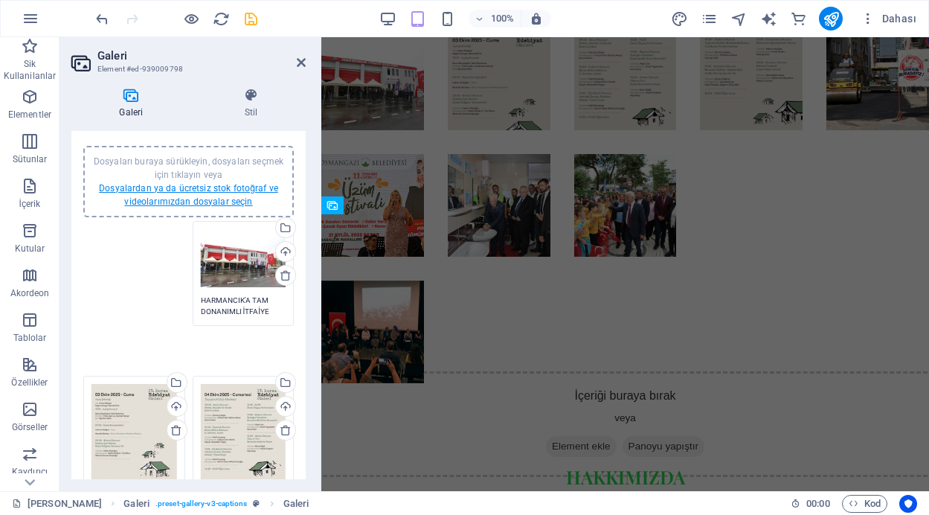
scroll to position [0, 0]
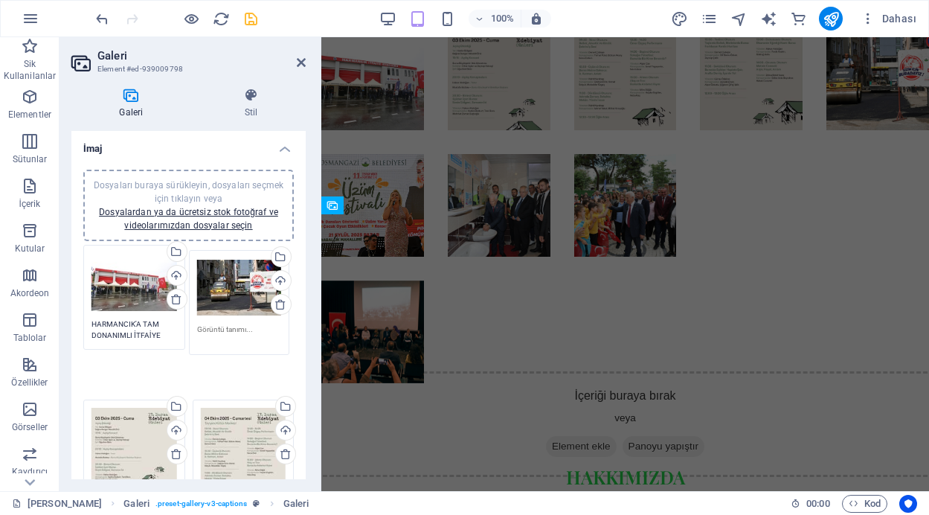
drag, startPoint x: 110, startPoint y: 430, endPoint x: 214, endPoint y: 293, distance: 172.0
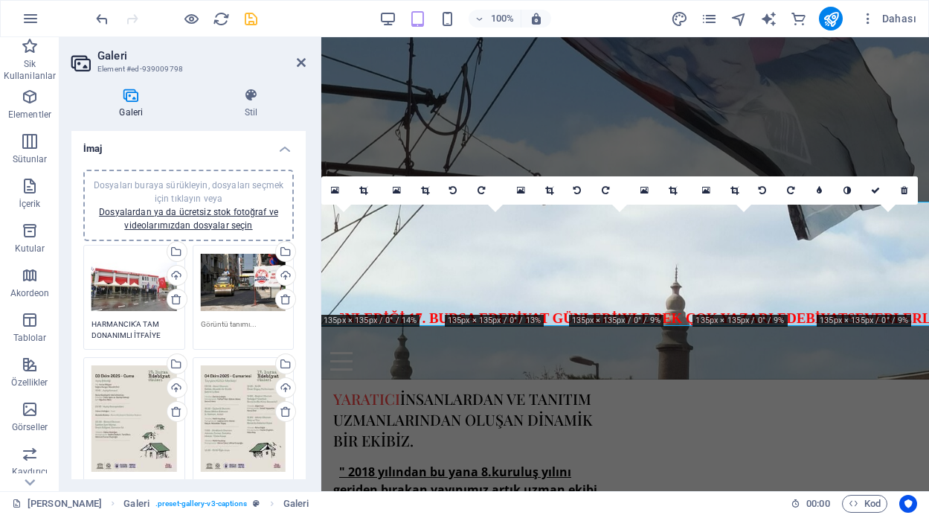
scroll to position [456, 0]
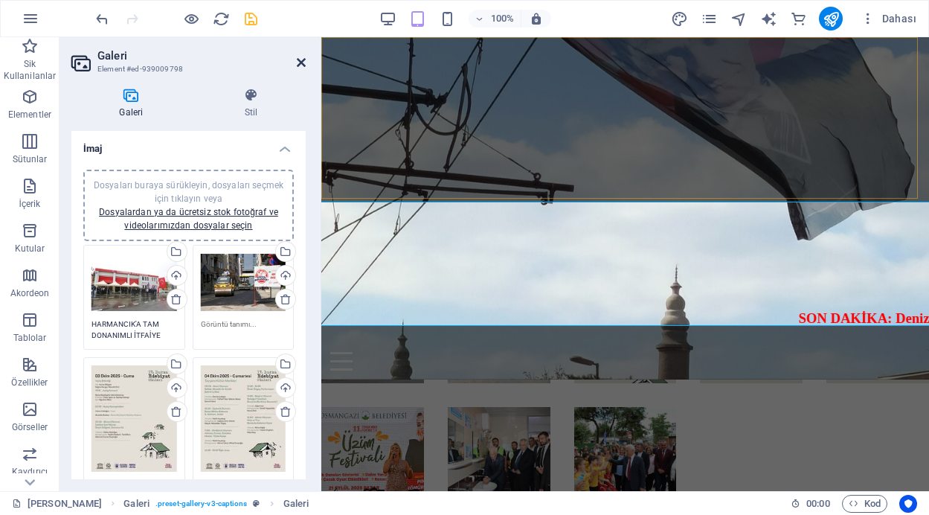
click at [302, 62] on icon at bounding box center [301, 63] width 9 height 12
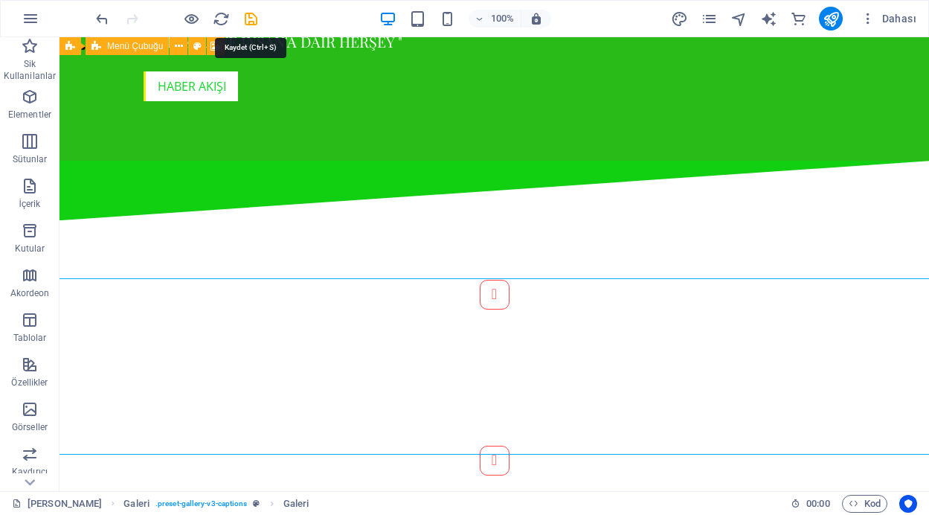
click at [251, 22] on icon "save" at bounding box center [251, 18] width 17 height 17
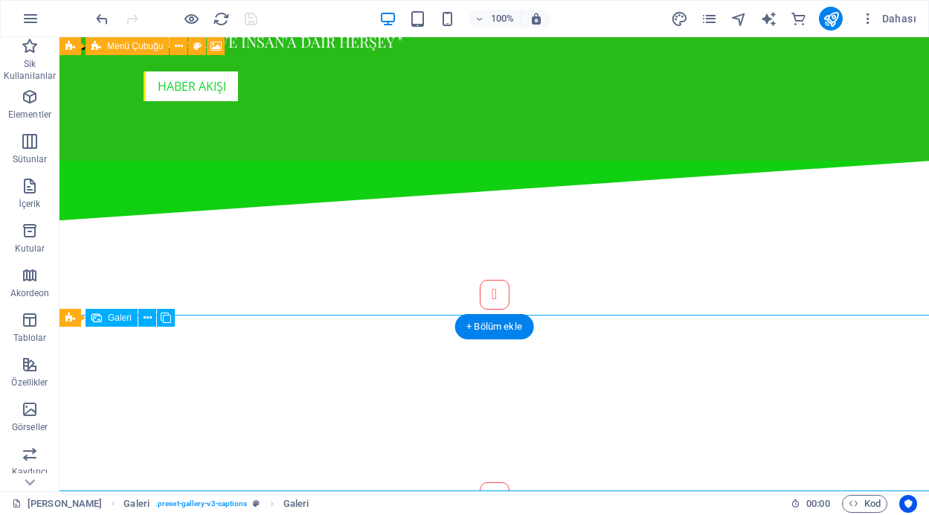
select select "4"
select select "px"
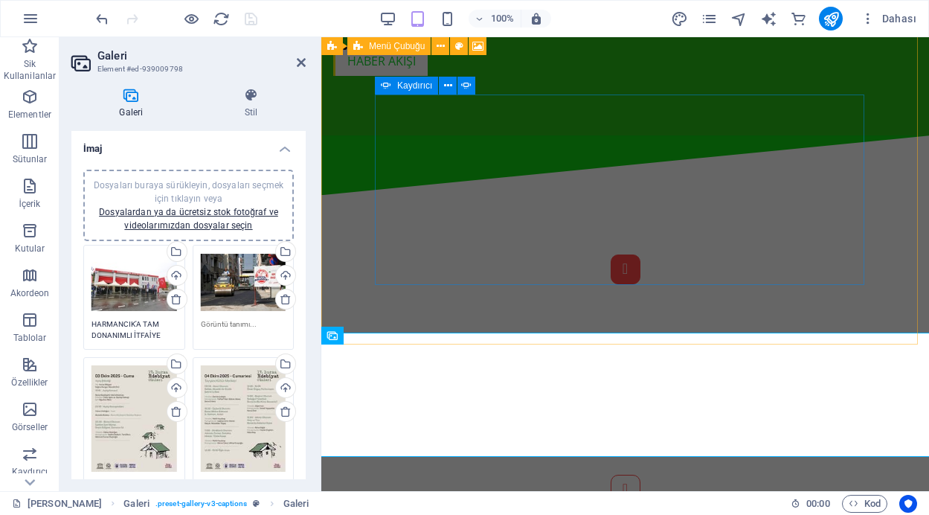
click at [611, 277] on button "Content Slider" at bounding box center [626, 269] width 30 height 30
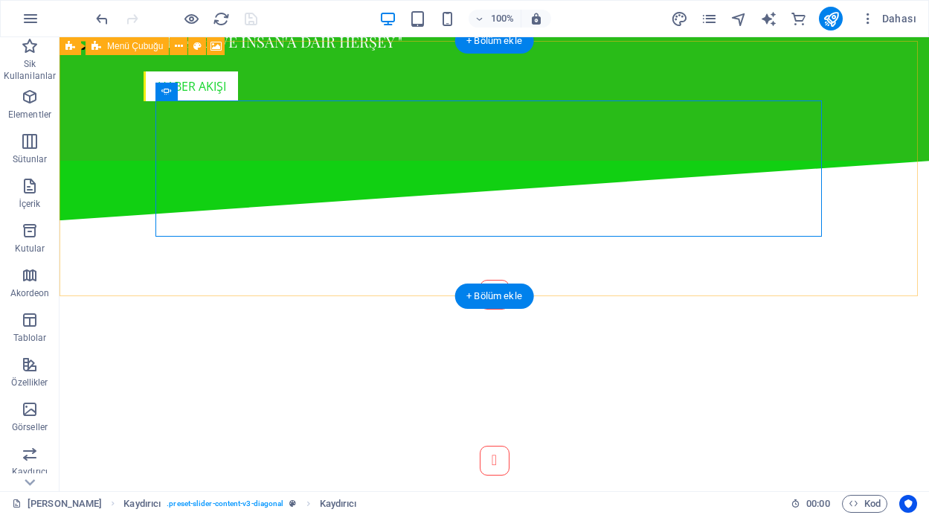
scroll to position [450, 0]
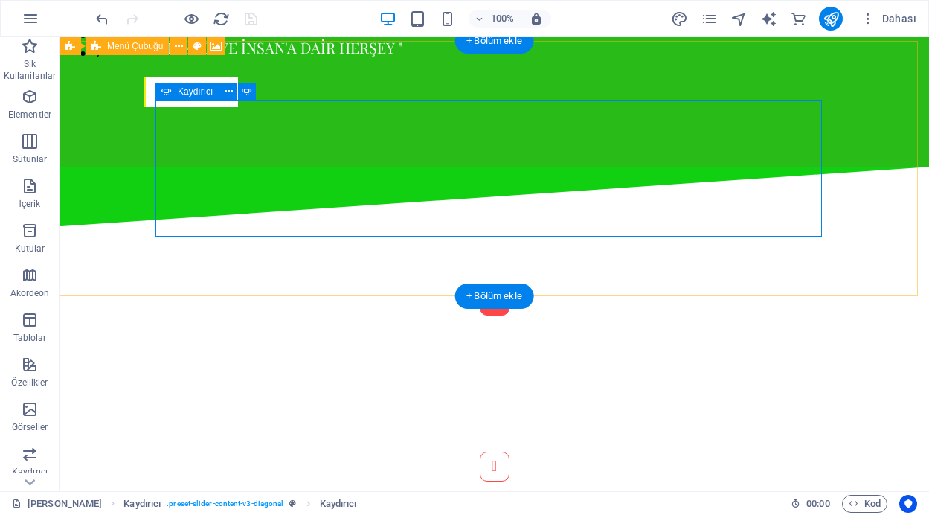
click at [480, 286] on button "Content Slider" at bounding box center [495, 301] width 30 height 30
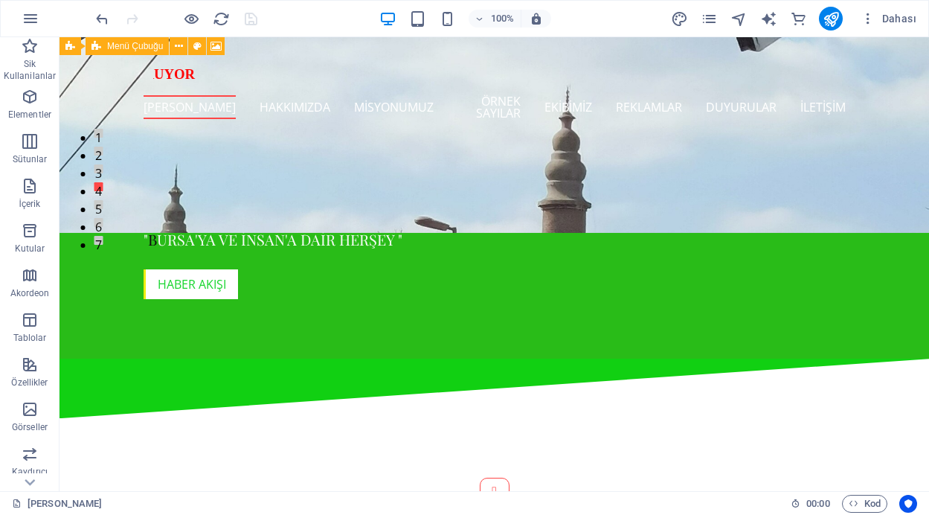
scroll to position [434, 0]
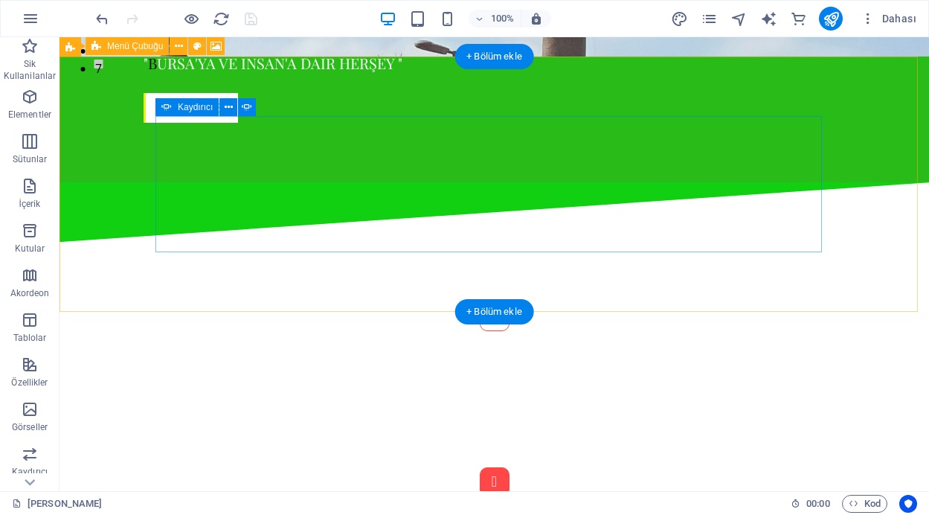
click at [510, 467] on button "Content Slider" at bounding box center [495, 482] width 30 height 30
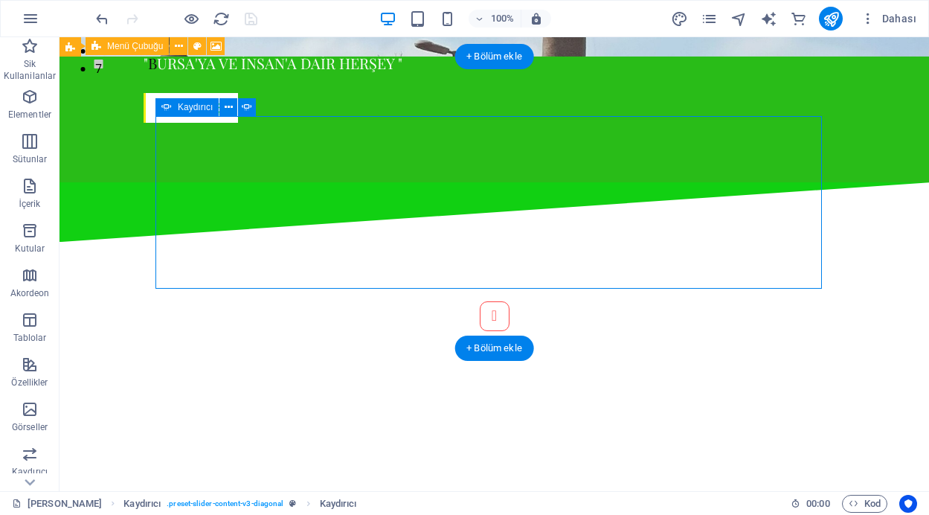
click at [510, 504] on button "Content Slider" at bounding box center [495, 519] width 30 height 30
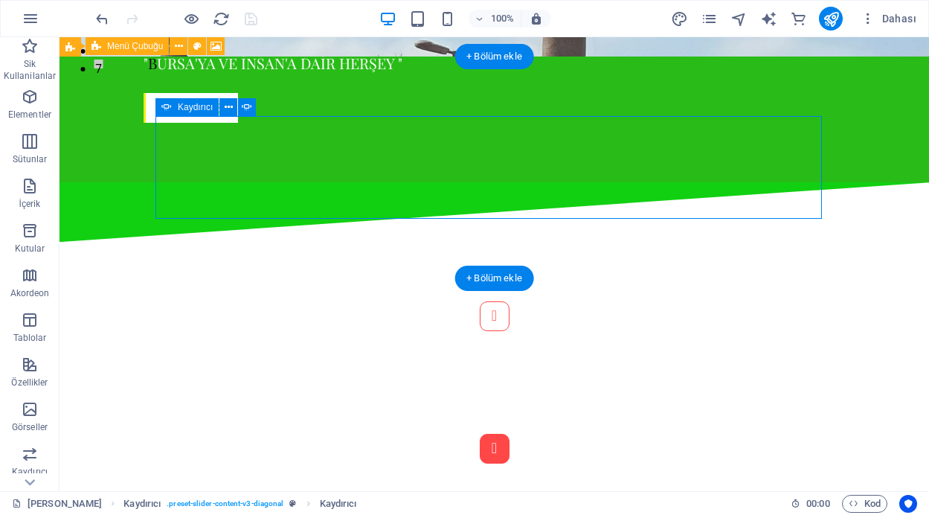
click at [510, 434] on button "Content Slider" at bounding box center [495, 449] width 30 height 30
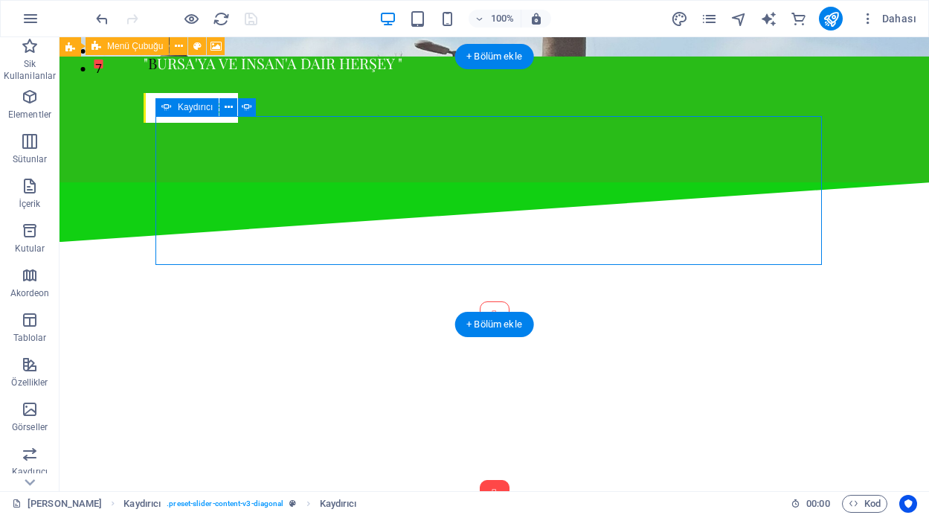
click at [510, 480] on button "Content Slider" at bounding box center [495, 495] width 30 height 30
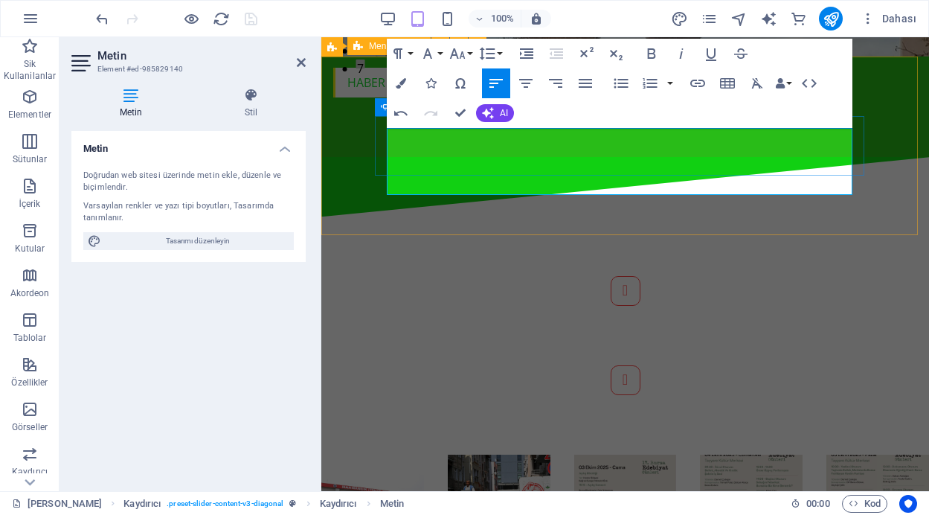
drag, startPoint x: 663, startPoint y: 137, endPoint x: 385, endPoint y: 139, distance: 278.2
click at [385, 276] on div "Osmangazi’de [DATE] [PERSON_NAME] Günü etkinliği Osmangazi Belediyesi, çağımızı…" at bounding box center [625, 335] width 501 height 119
click at [400, 81] on icon "button" at bounding box center [401, 83] width 10 height 10
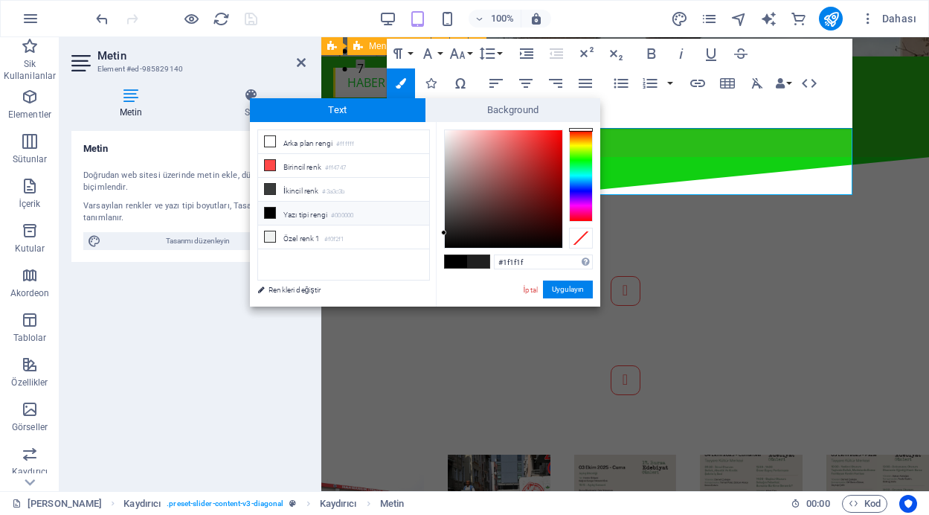
click at [582, 162] on div at bounding box center [581, 175] width 24 height 92
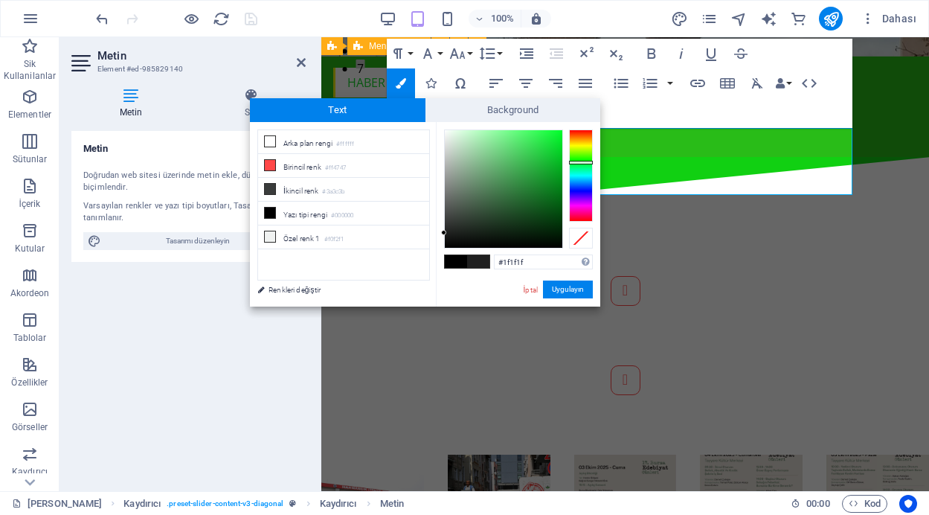
type input "#0f5c1b"
click at [543, 205] on div at bounding box center [504, 189] width 118 height 118
click at [568, 289] on button "Uygulayın" at bounding box center [568, 289] width 50 height 18
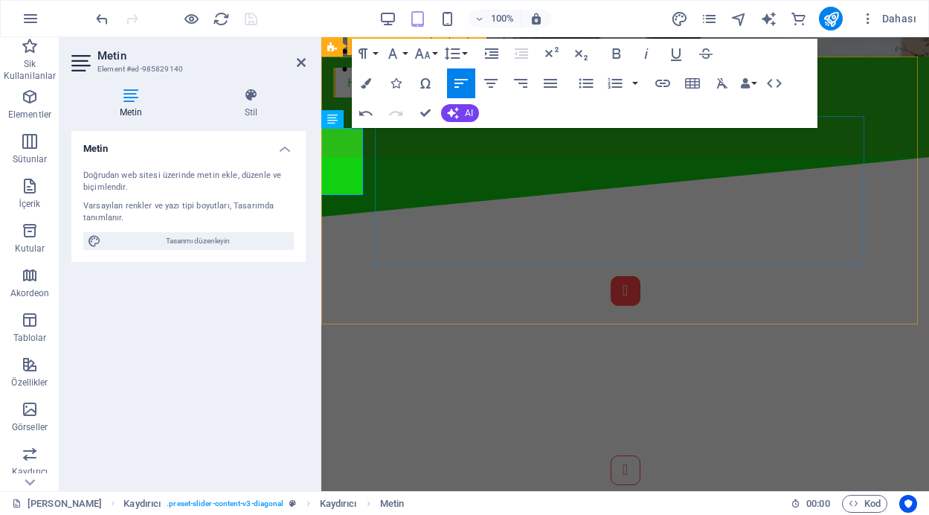
click at [611, 276] on button "Content Slider" at bounding box center [626, 291] width 30 height 30
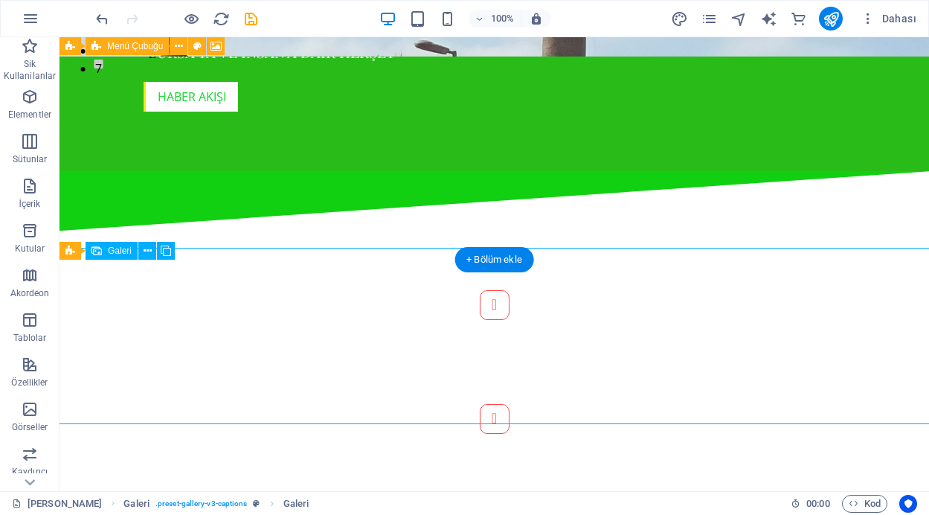
select select "4"
select select "px"
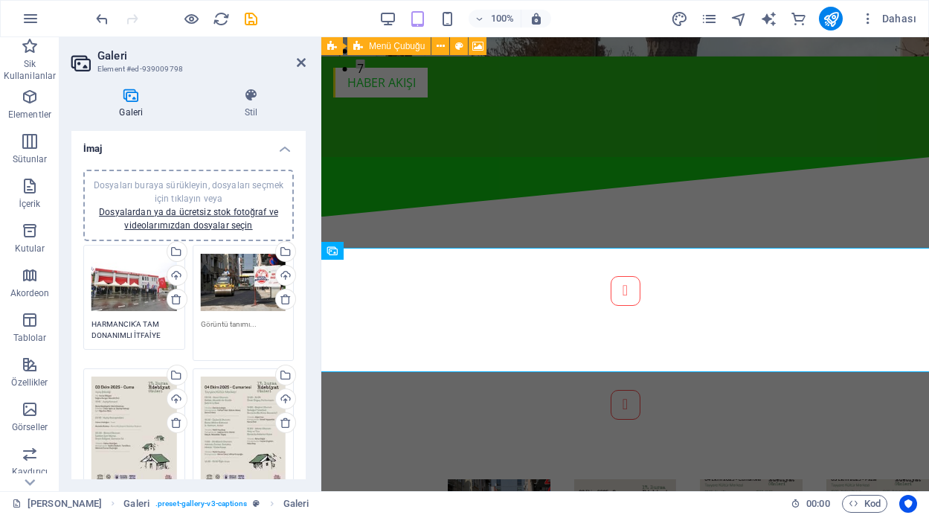
click at [231, 324] on textarea at bounding box center [244, 334] width 86 height 33
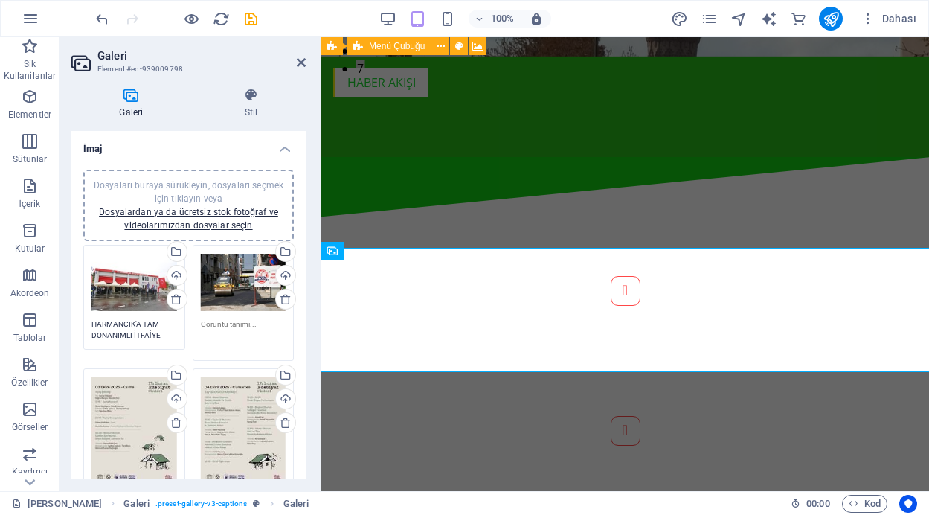
paste textarea "Osmangazi’de 160 ton asfalt döküldü"
type textarea "Osmangazi’de 160 ton asfalt döküldü"
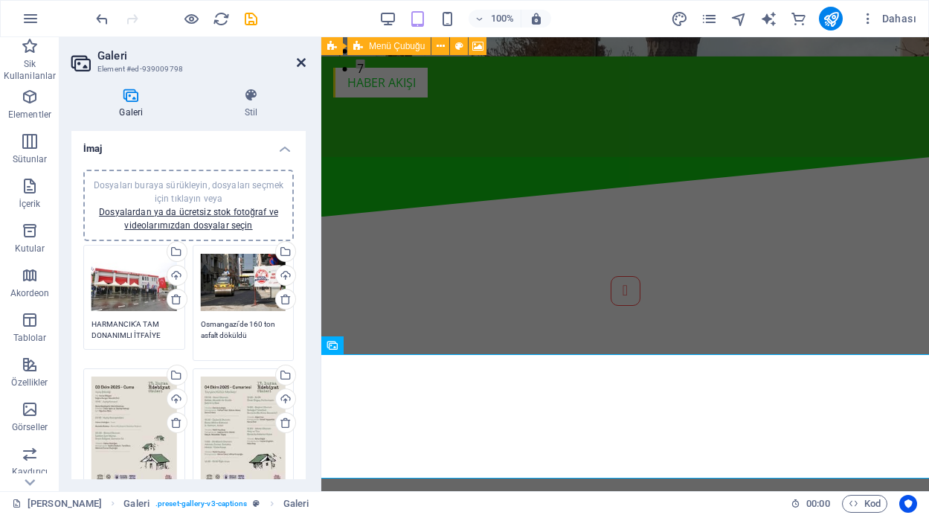
click at [304, 61] on icon at bounding box center [301, 63] width 9 height 12
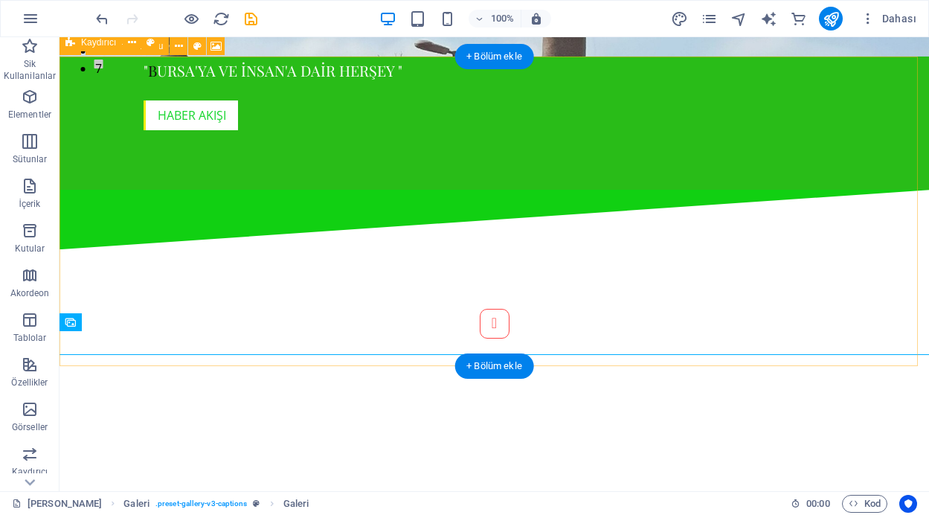
scroll to position [440, 0]
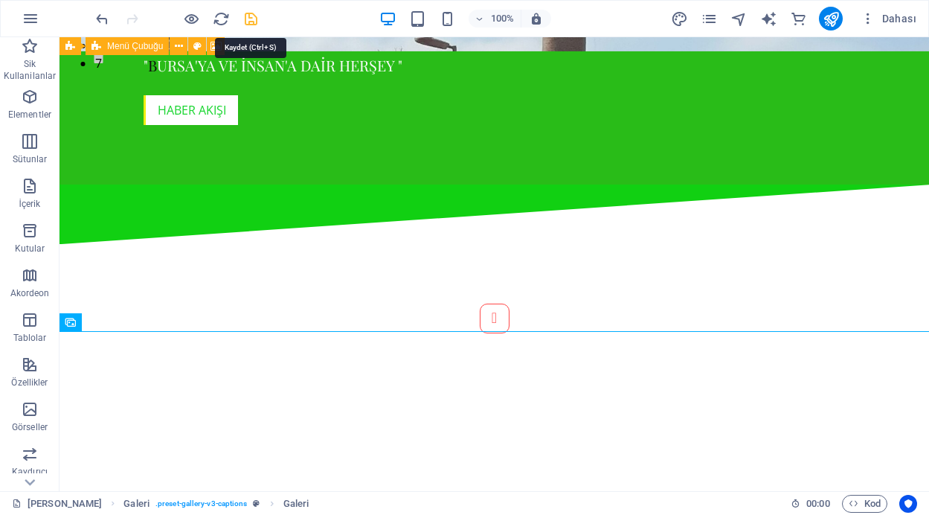
click at [251, 18] on icon "save" at bounding box center [251, 18] width 17 height 17
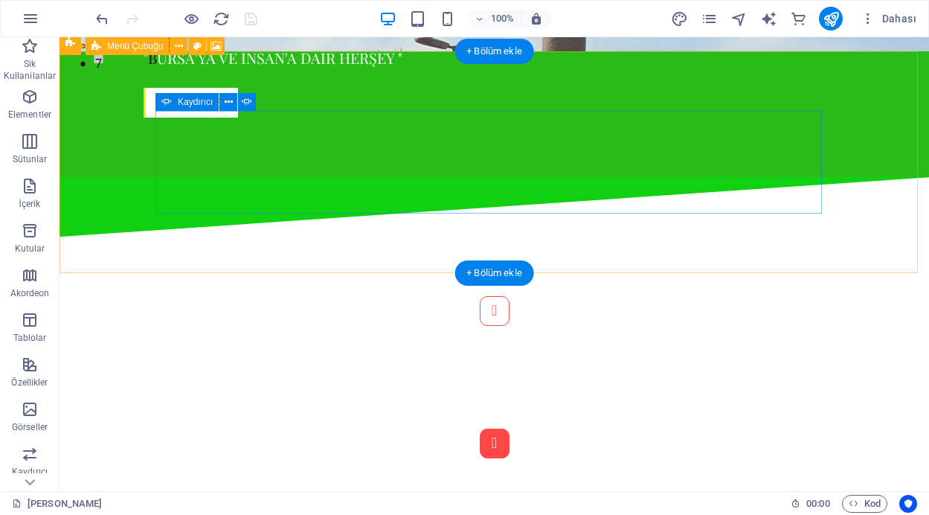
click at [510, 429] on button "Content Slider" at bounding box center [495, 444] width 30 height 30
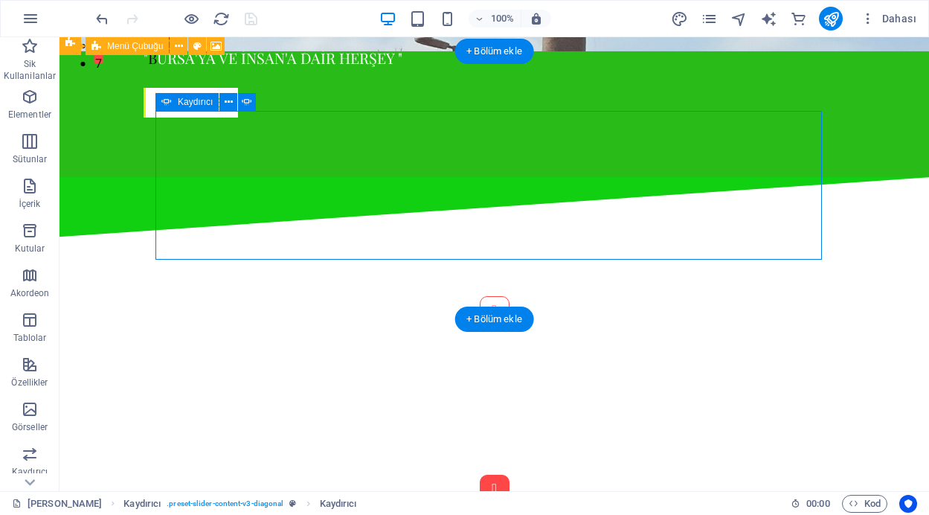
click at [510, 475] on button "Content Slider" at bounding box center [495, 490] width 30 height 30
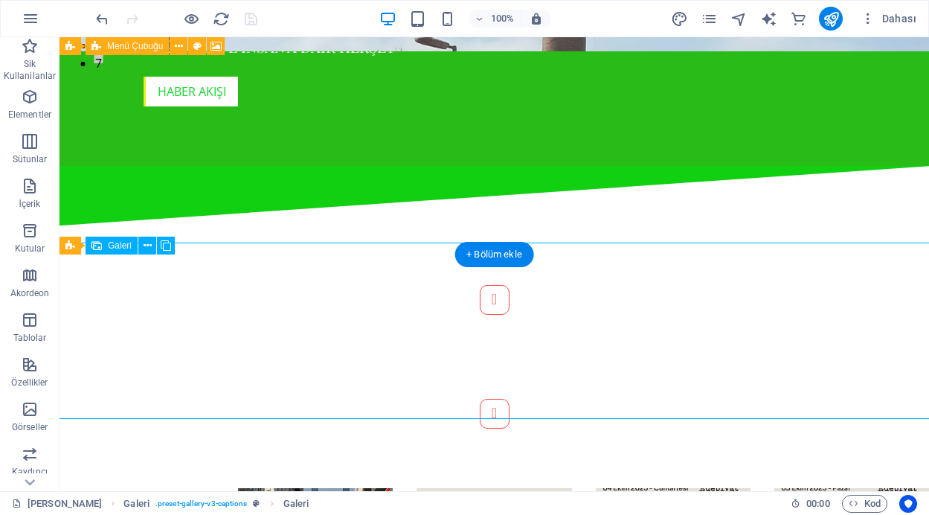
select select "4"
select select "px"
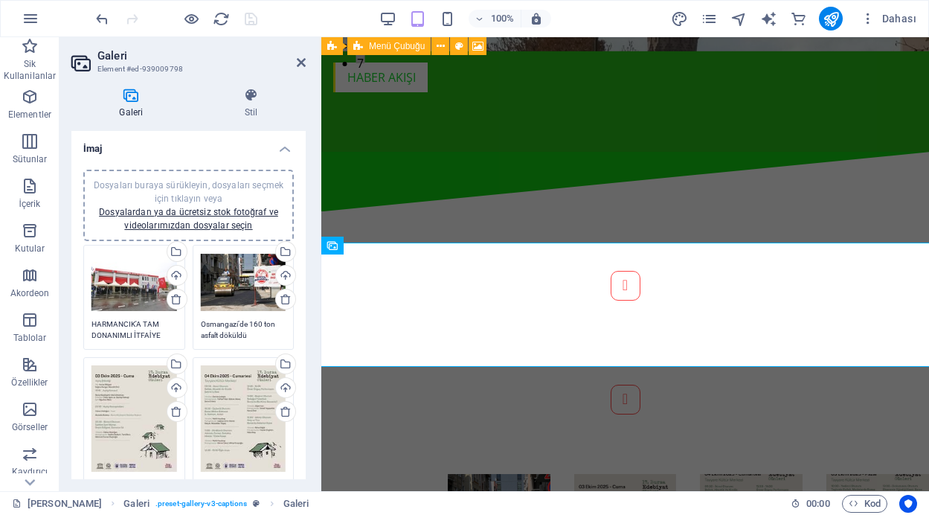
click at [295, 61] on h2 "Galeri" at bounding box center [201, 55] width 208 height 13
click at [301, 62] on icon at bounding box center [301, 63] width 9 height 12
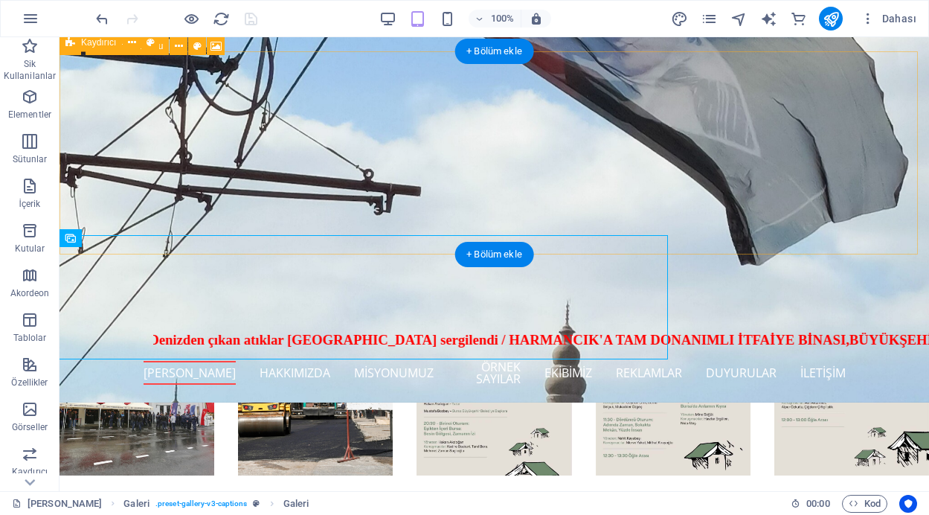
scroll to position [446, 0]
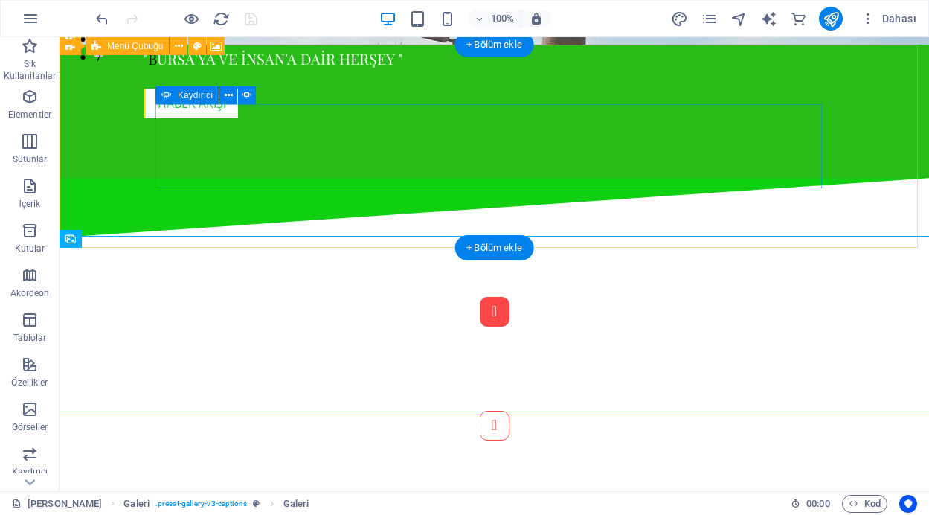
click at [480, 297] on button "Content Slider" at bounding box center [495, 312] width 30 height 30
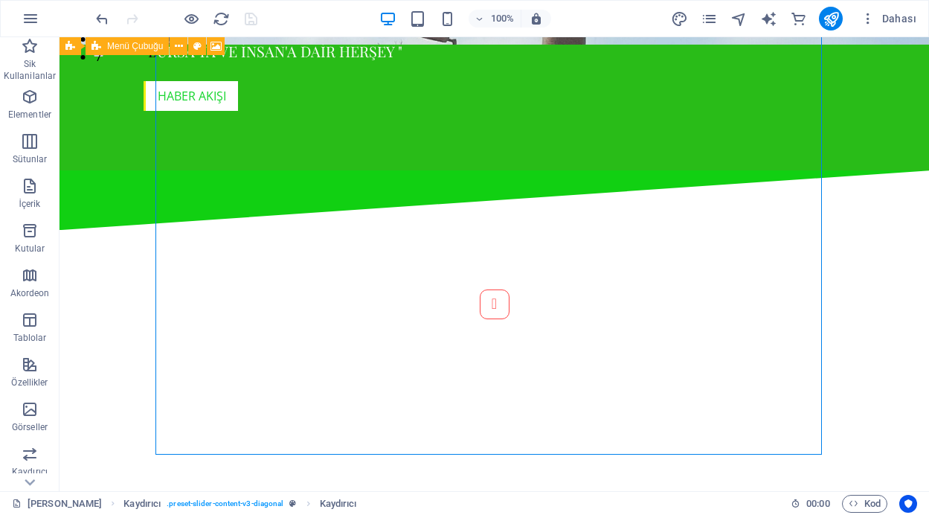
scroll to position [734, 0]
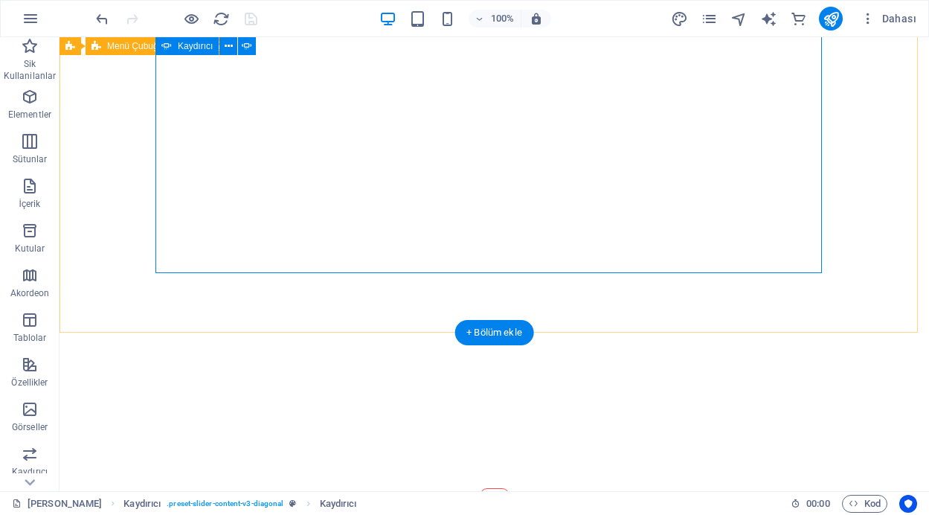
click at [480, 31] on button "Content Slider" at bounding box center [495, 16] width 30 height 30
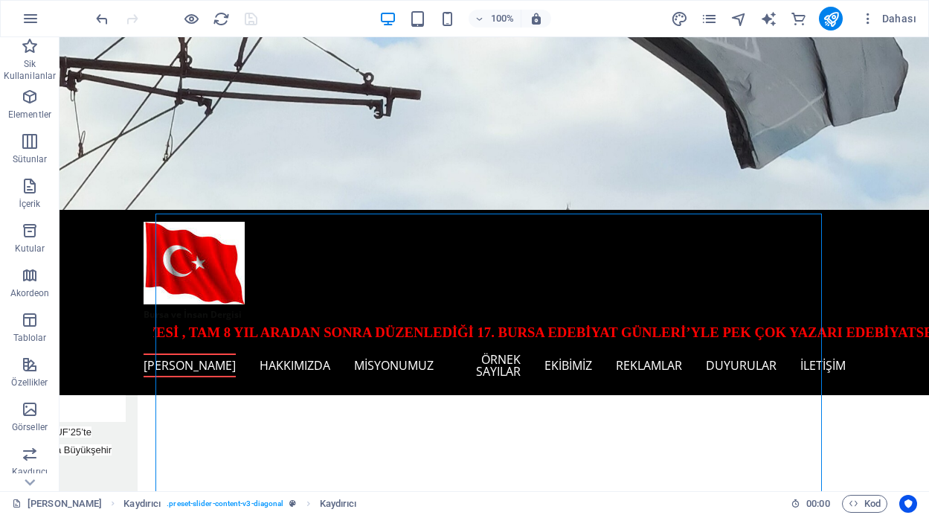
scroll to position [337, 0]
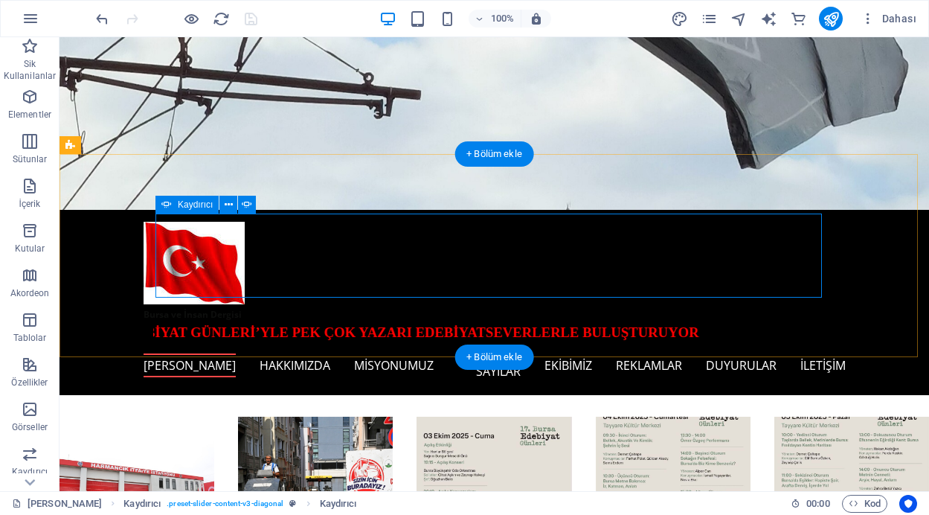
click at [510, 327] on button "Content Slider" at bounding box center [495, 342] width 30 height 30
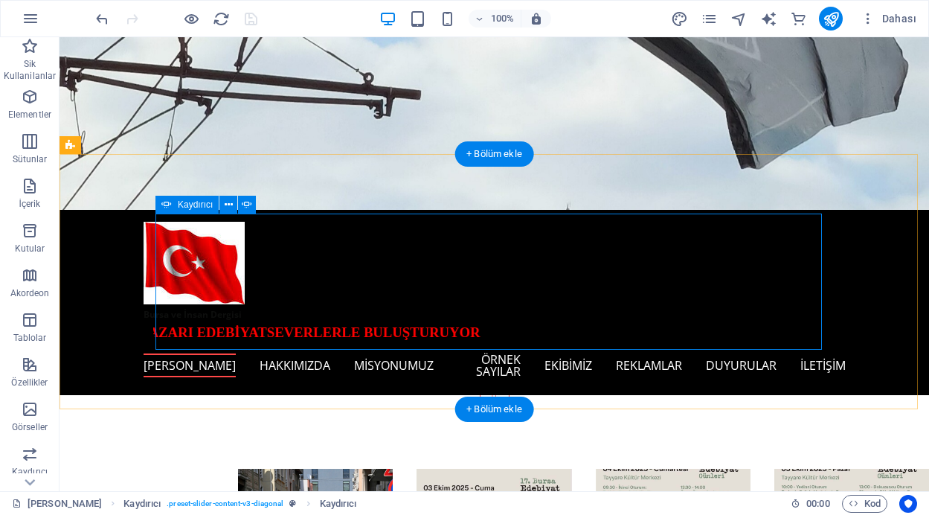
click at [480, 243] on button "Content Slider" at bounding box center [495, 229] width 30 height 30
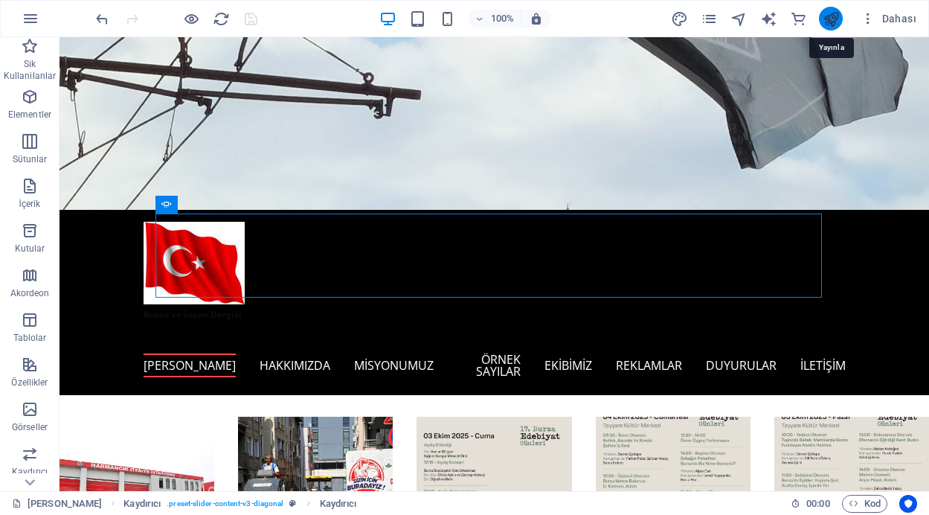
click at [831, 16] on icon "publish" at bounding box center [831, 18] width 17 height 17
